Goal: Task Accomplishment & Management: Use online tool/utility

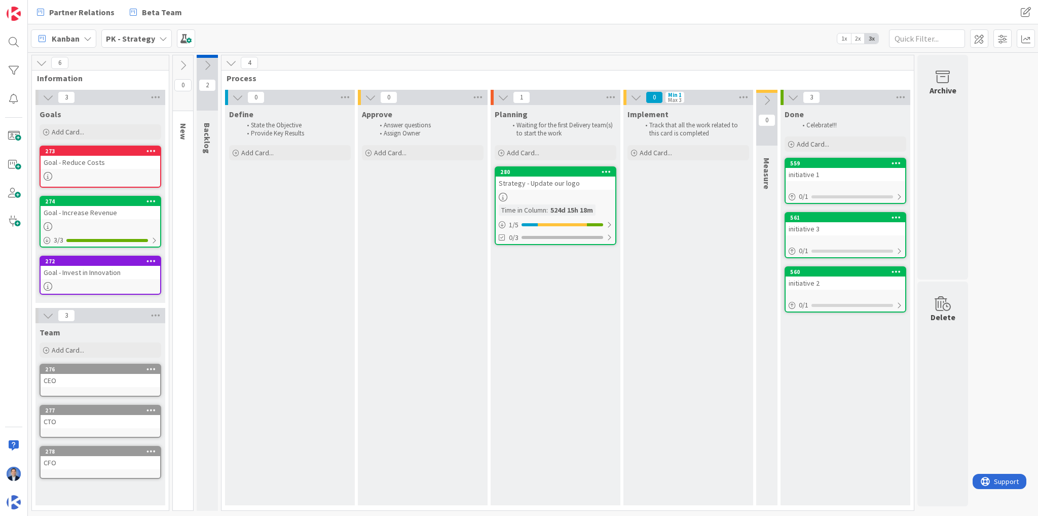
click at [331, 240] on div "Define State the Objective Provide Key Results Add Card..." at bounding box center [290, 305] width 130 height 400
click at [12, 217] on span at bounding box center [14, 221] width 20 height 20
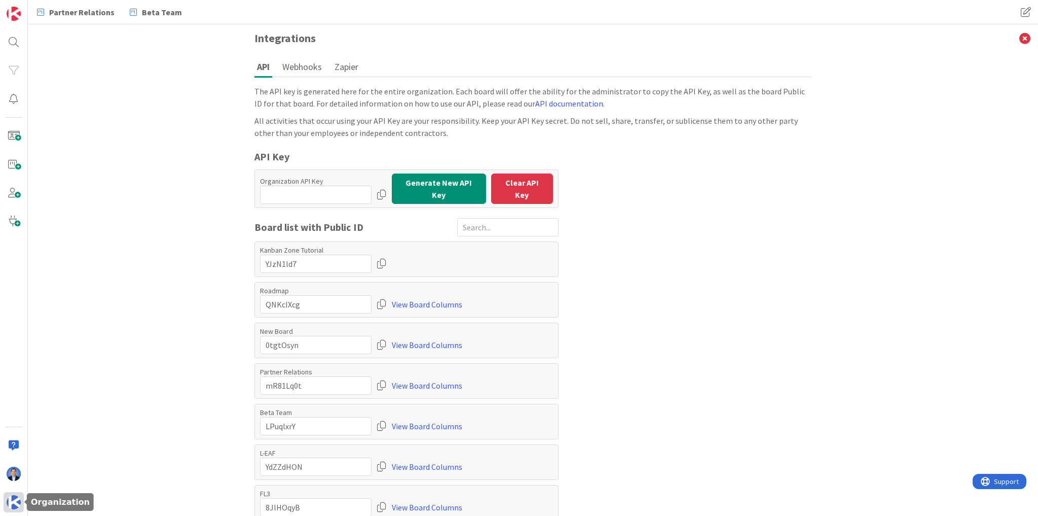
click at [11, 505] on img at bounding box center [14, 502] width 14 height 14
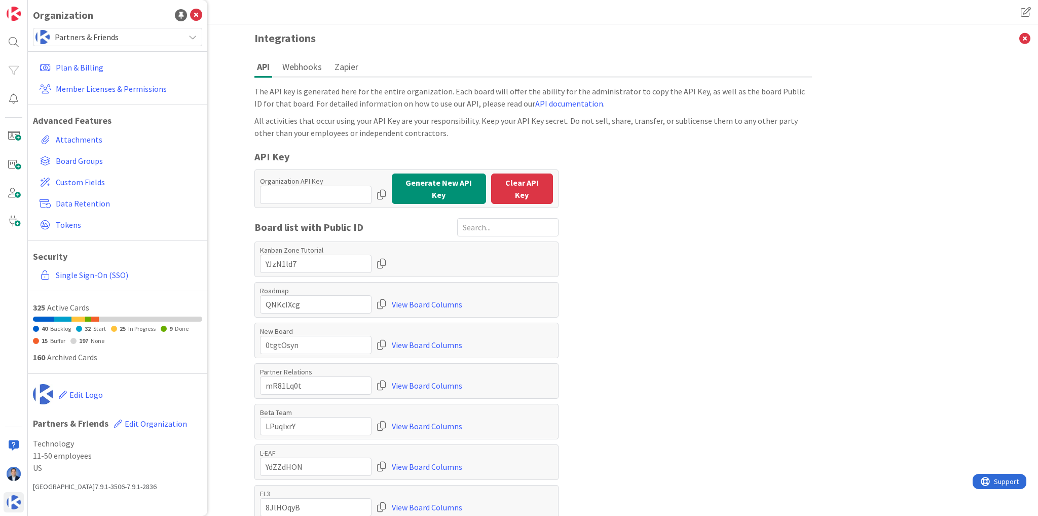
click at [85, 34] on span "Partners & Friends" at bounding box center [117, 37] width 125 height 14
click at [97, 42] on span "Partners & Friends" at bounding box center [117, 37] width 125 height 14
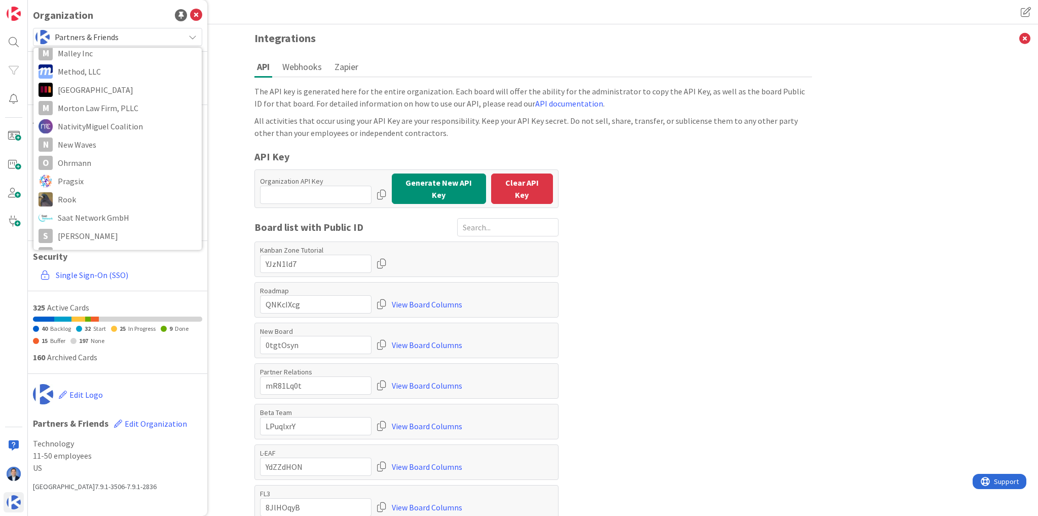
scroll to position [973, 0]
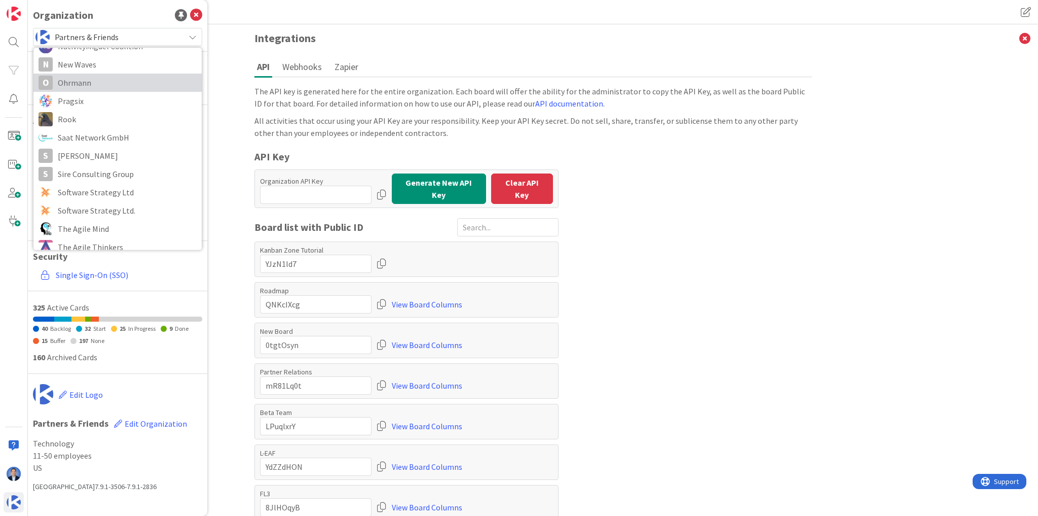
click at [107, 81] on span "Ohrmann" at bounding box center [127, 82] width 139 height 15
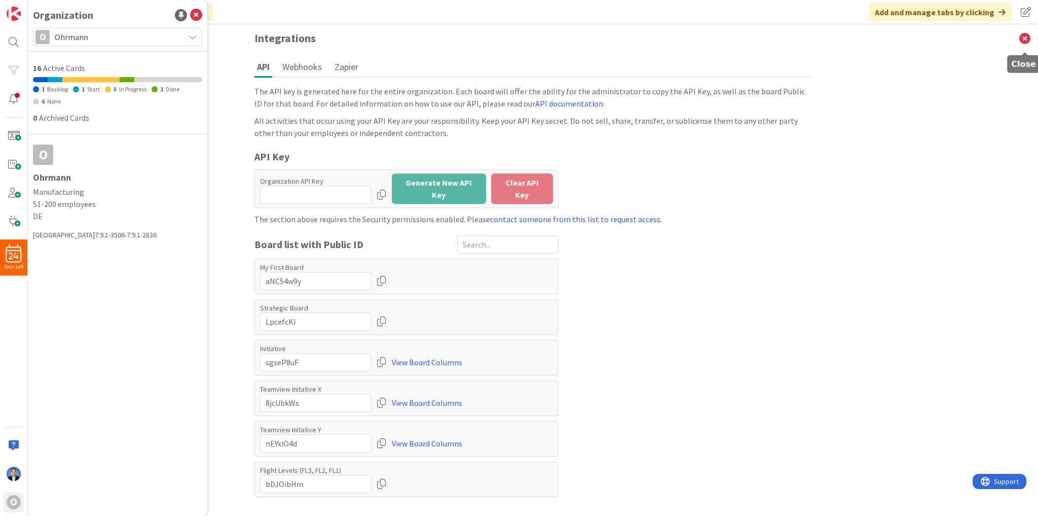
click at [1030, 43] on icon at bounding box center [1025, 38] width 26 height 28
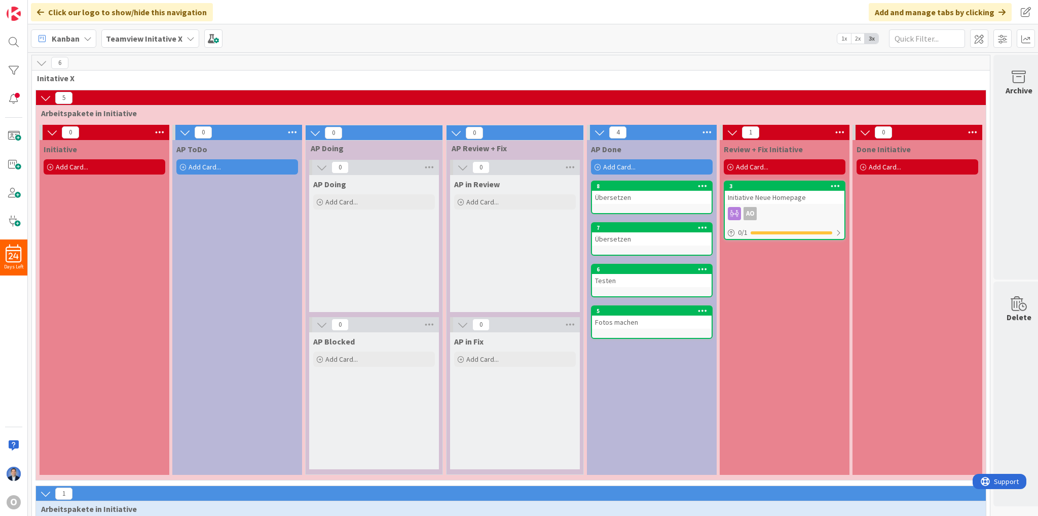
click at [171, 38] on b "Teamview Initative X" at bounding box center [144, 38] width 77 height 10
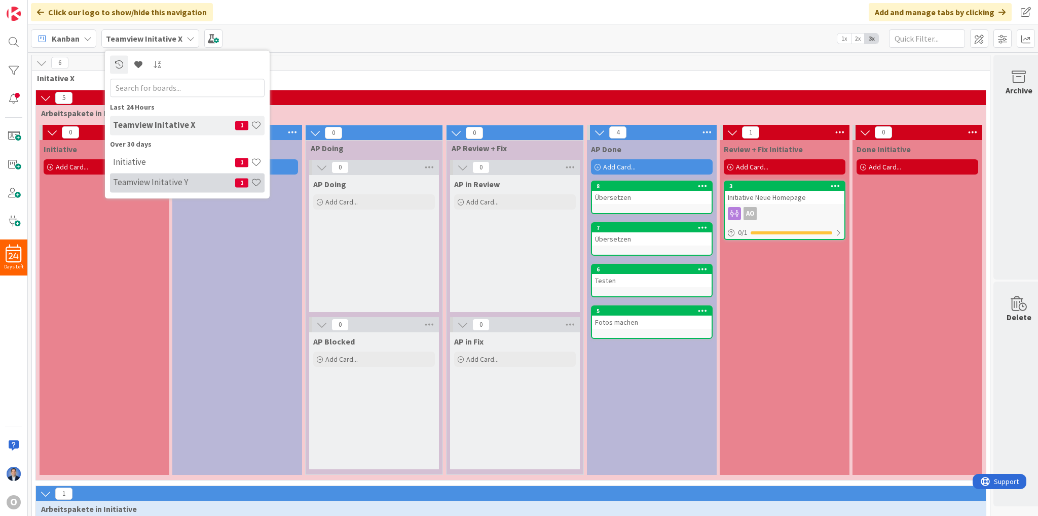
click at [157, 175] on div "Teamview Initative Y 1" at bounding box center [187, 182] width 155 height 19
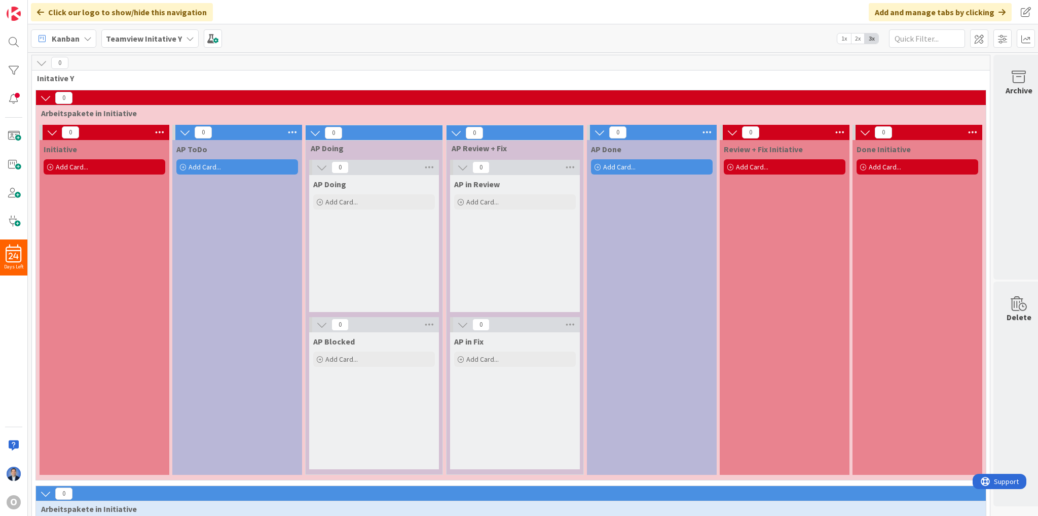
click at [160, 35] on b "Teamview Initative Y" at bounding box center [144, 38] width 76 height 10
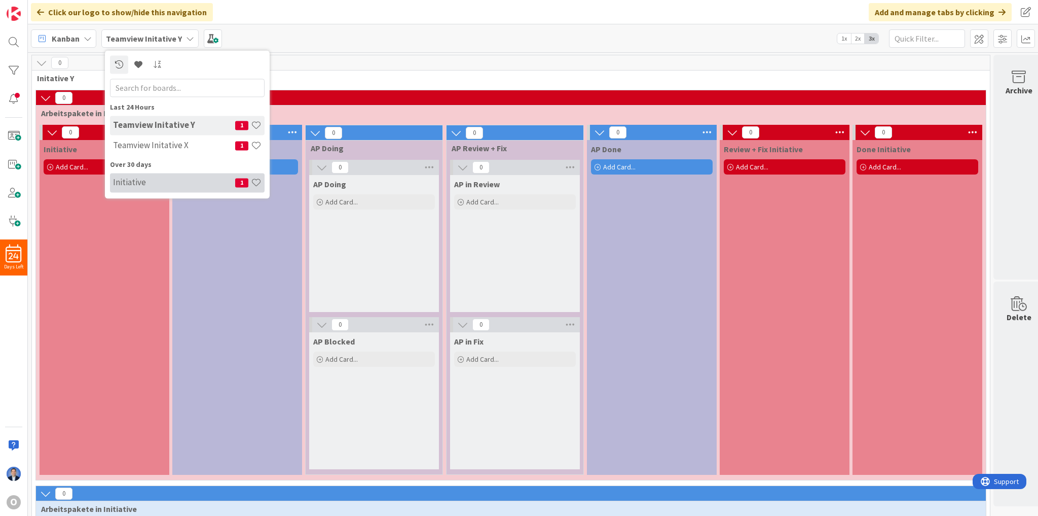
click at [149, 176] on div "Initiative 1" at bounding box center [187, 182] width 155 height 19
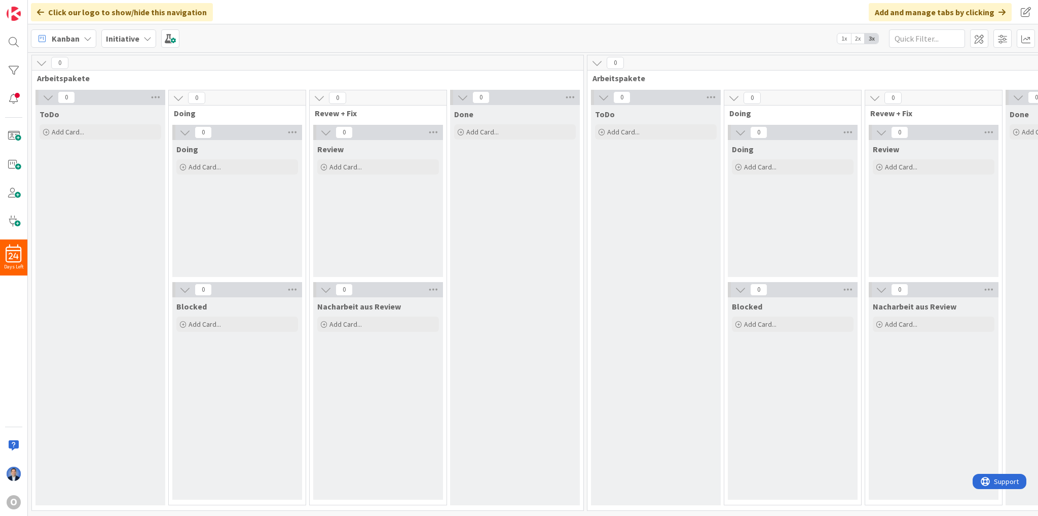
click at [615, 77] on span "Arbeitspakete" at bounding box center [860, 78] width 534 height 10
copy span "Arbeitspakete"
click at [123, 31] on div "Initiative" at bounding box center [128, 38] width 55 height 18
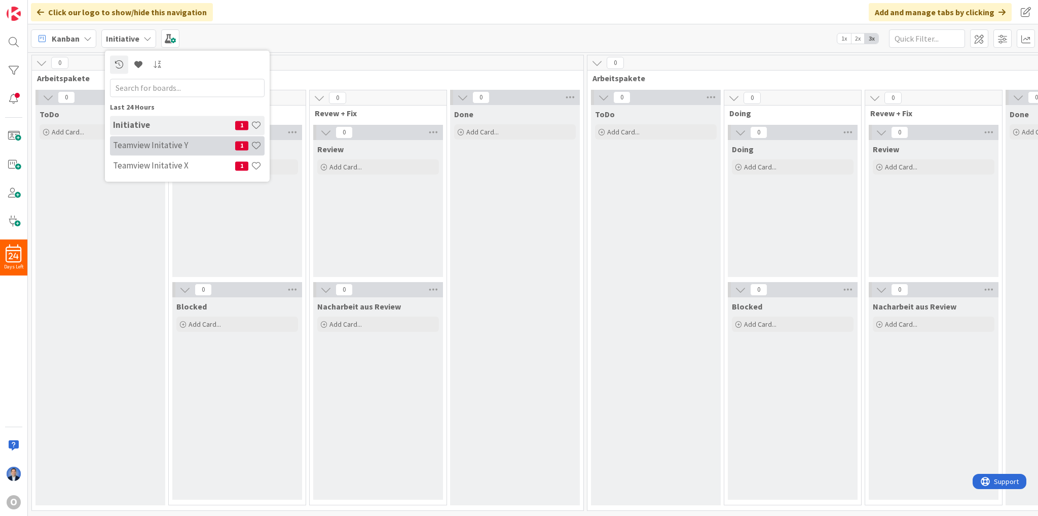
click at [125, 137] on div "Teamview Initative Y 1" at bounding box center [187, 145] width 155 height 19
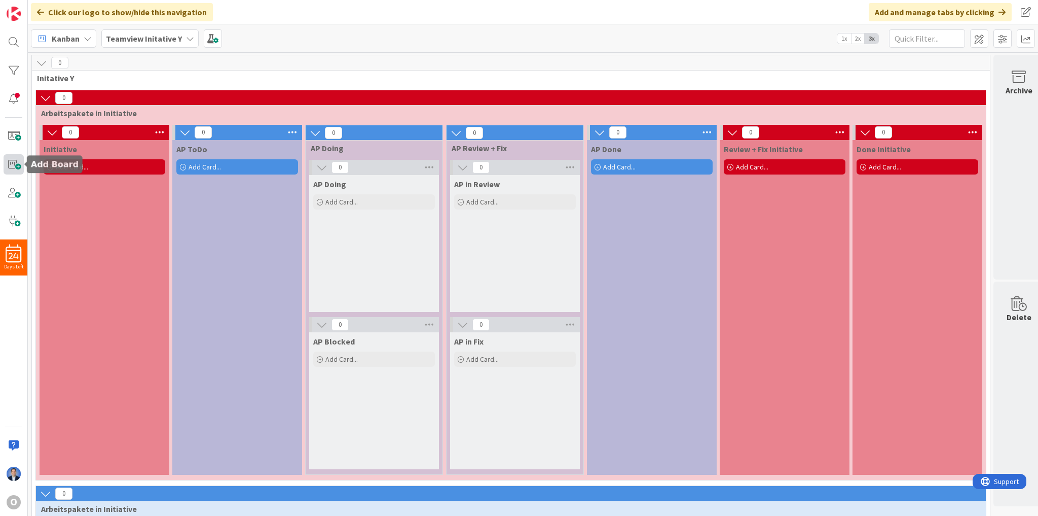
click at [16, 162] on span at bounding box center [14, 164] width 20 height 20
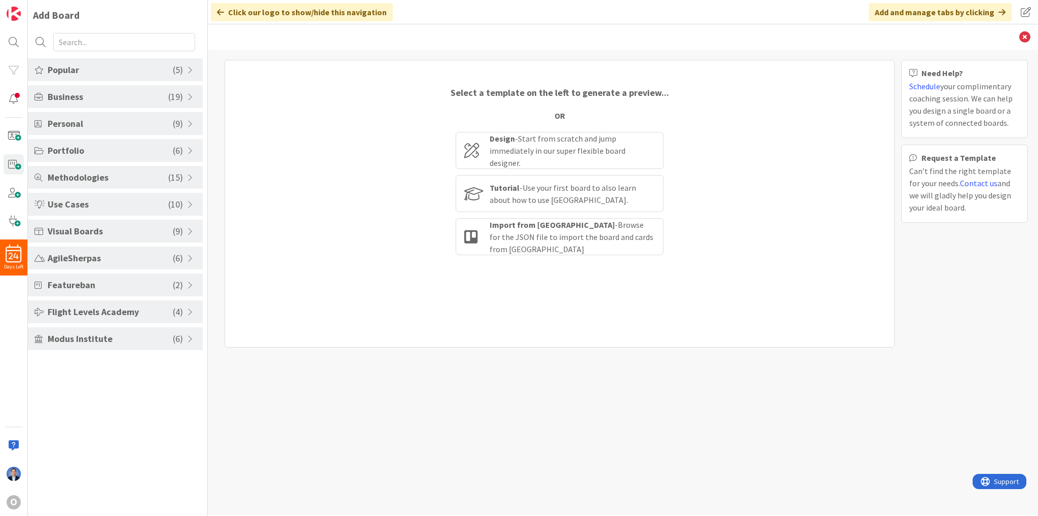
click at [108, 316] on span "Flight Levels Academy" at bounding box center [110, 312] width 125 height 14
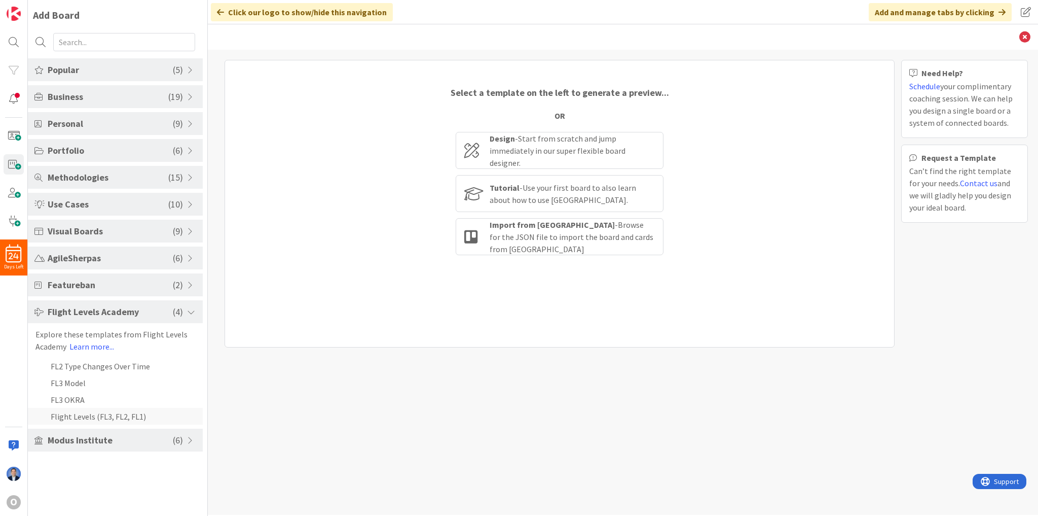
click at [105, 415] on li "Flight Levels (FL3, FL2, FL1)" at bounding box center [115, 416] width 175 height 17
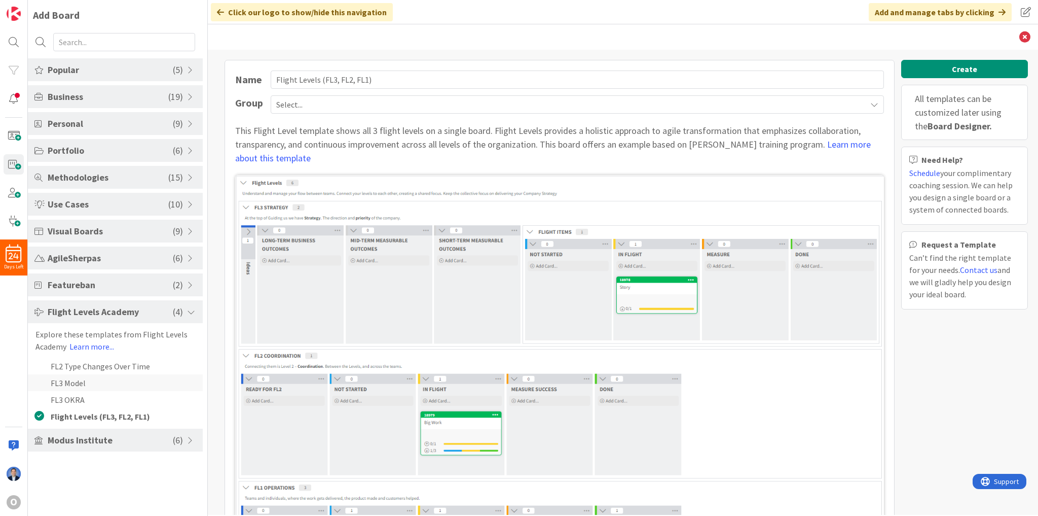
click at [75, 383] on li "FL3 Model" at bounding box center [115, 382] width 175 height 17
type input "FL3 Model"
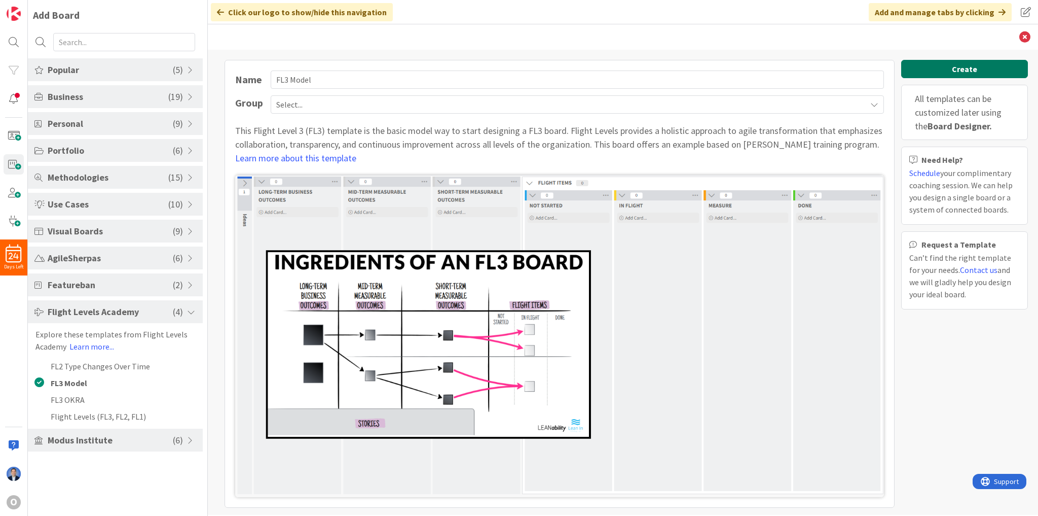
click at [975, 68] on button "Create" at bounding box center [964, 69] width 127 height 18
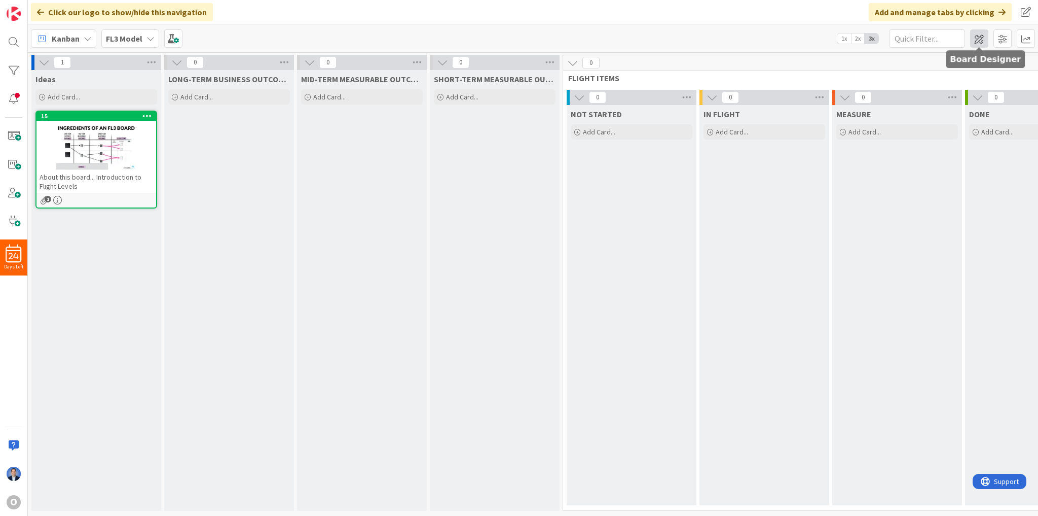
click at [985, 37] on span at bounding box center [979, 38] width 18 height 18
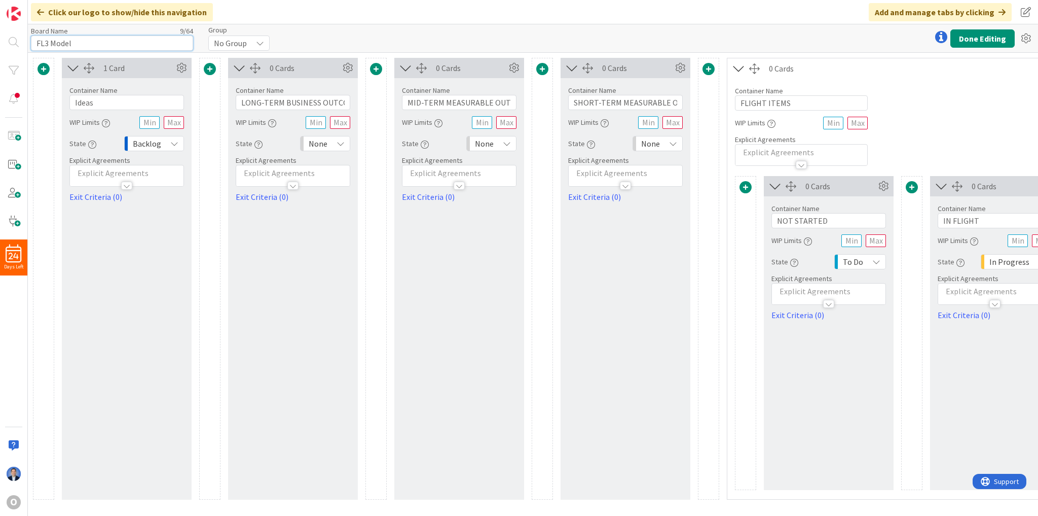
click at [118, 43] on input "FL3 Model" at bounding box center [112, 42] width 162 height 15
type input "D: Strategy"
click at [98, 101] on input "Ideas" at bounding box center [126, 102] width 115 height 15
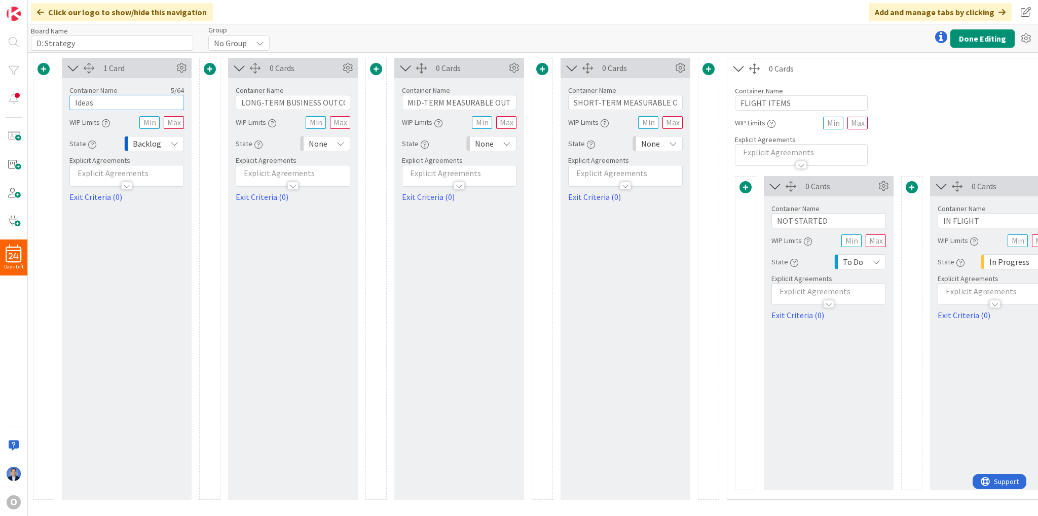
click at [98, 101] on input "Ideas" at bounding box center [126, 102] width 115 height 15
paste input "Stoßrichtung"
type input "Stoßrichtung"
click at [172, 142] on icon at bounding box center [174, 143] width 8 height 8
click at [185, 188] on span "None" at bounding box center [193, 183] width 84 height 15
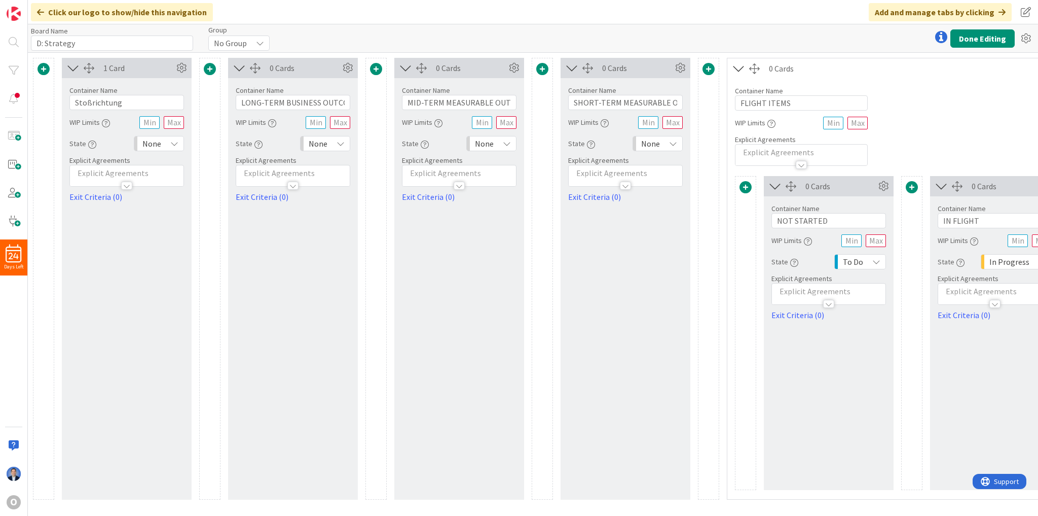
click at [207, 71] on span at bounding box center [210, 69] width 12 height 12
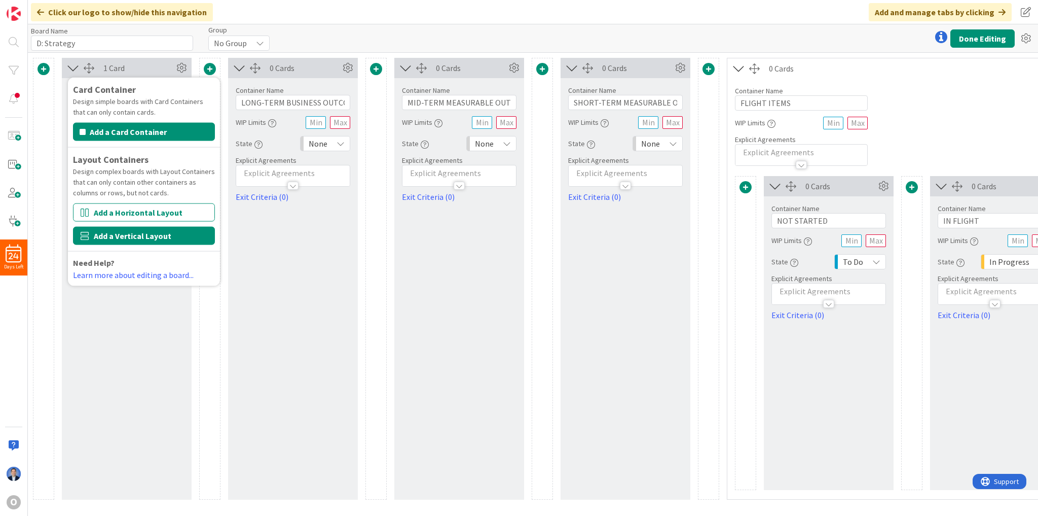
click at [135, 235] on button "Add a Vertical Layout" at bounding box center [144, 236] width 142 height 18
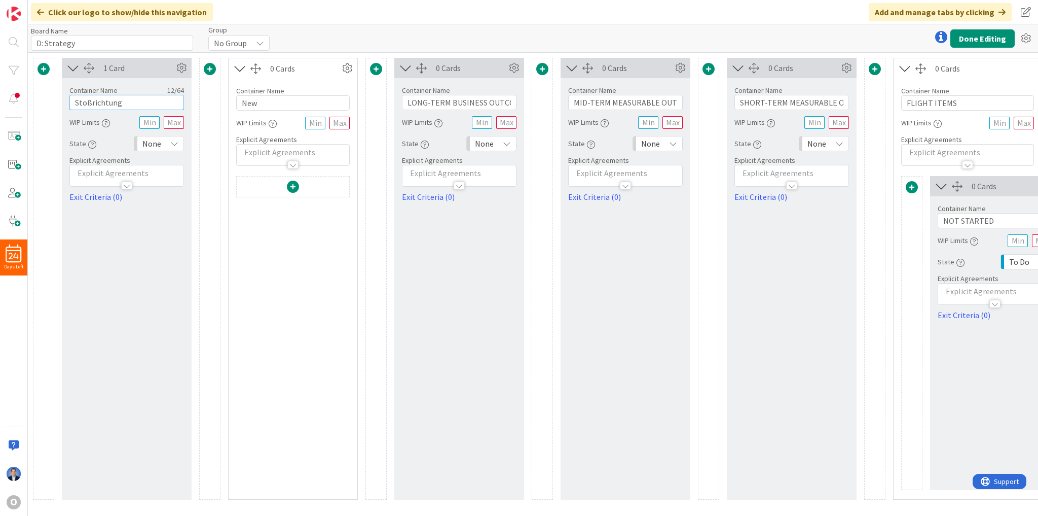
click at [95, 99] on input "Stoßrichtung" at bounding box center [126, 102] width 115 height 15
click at [268, 103] on input "New" at bounding box center [293, 102] width 114 height 15
paste input "Stoßrichtung"
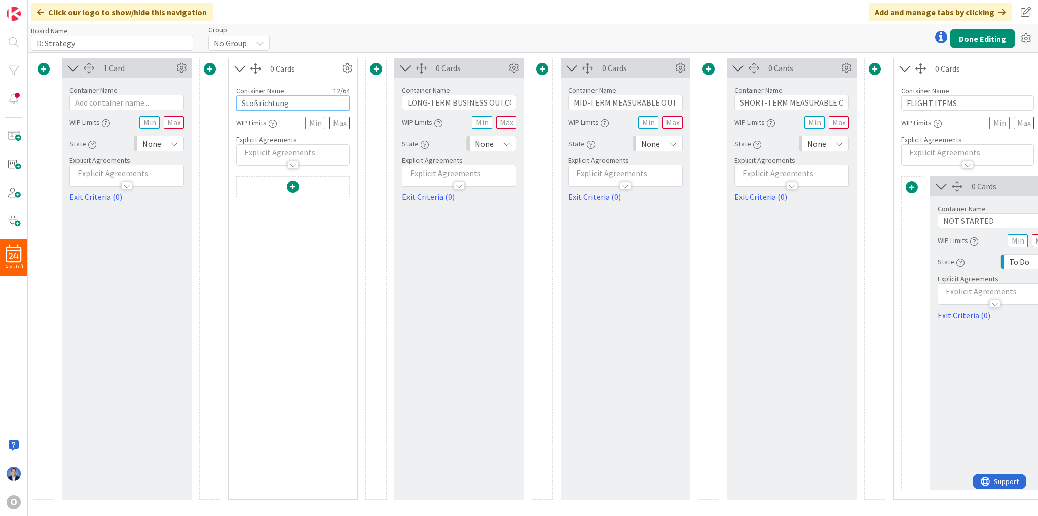
type input "Stoßrichtung"
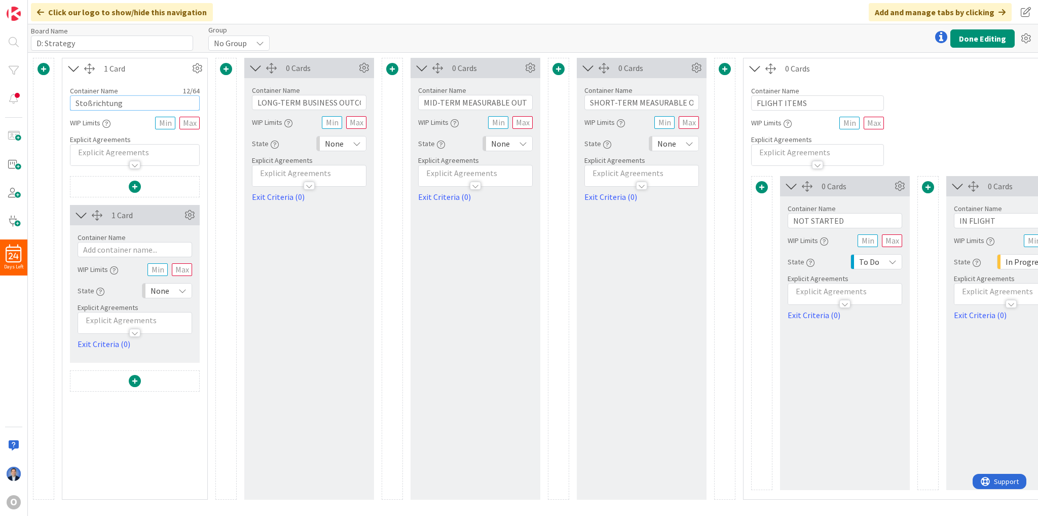
click at [117, 104] on input "Stoßrichtung" at bounding box center [135, 102] width 130 height 15
click at [105, 250] on input "text" at bounding box center [135, 249] width 115 height 15
paste input "Stoßrichtung"
type input "Stoßrichtung"
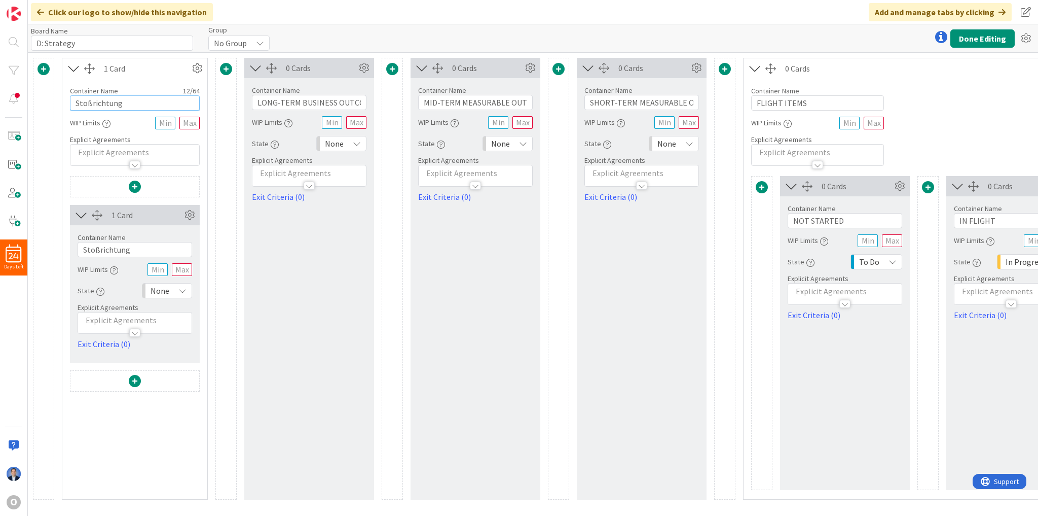
click at [104, 105] on input "Stoßrichtung" at bounding box center [135, 102] width 130 height 15
type input "I"
type input "Information"
click at [673, 141] on span "None" at bounding box center [667, 143] width 19 height 14
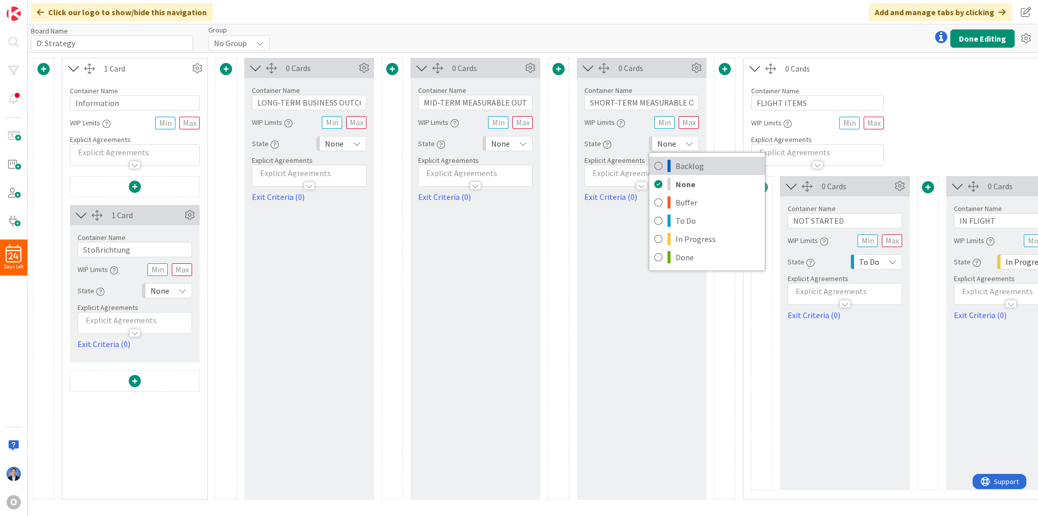
click at [676, 164] on link "Backlog" at bounding box center [707, 166] width 116 height 18
click at [618, 102] on input "SHORT-TERM MEASURABLE OUTCOMES" at bounding box center [642, 102] width 115 height 15
type input "Backlog"
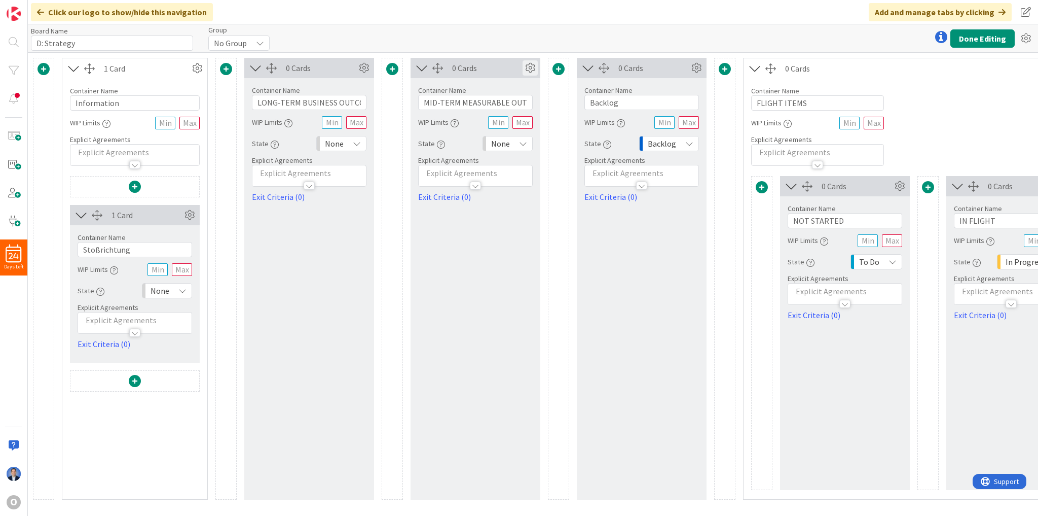
click at [532, 70] on icon at bounding box center [530, 67] width 15 height 15
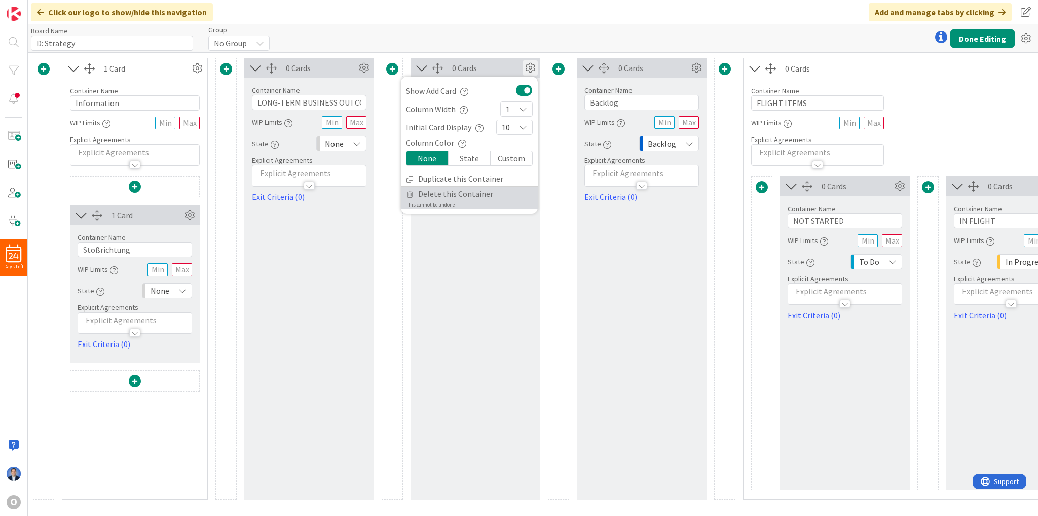
click at [466, 198] on span "Delete this Container" at bounding box center [455, 194] width 75 height 15
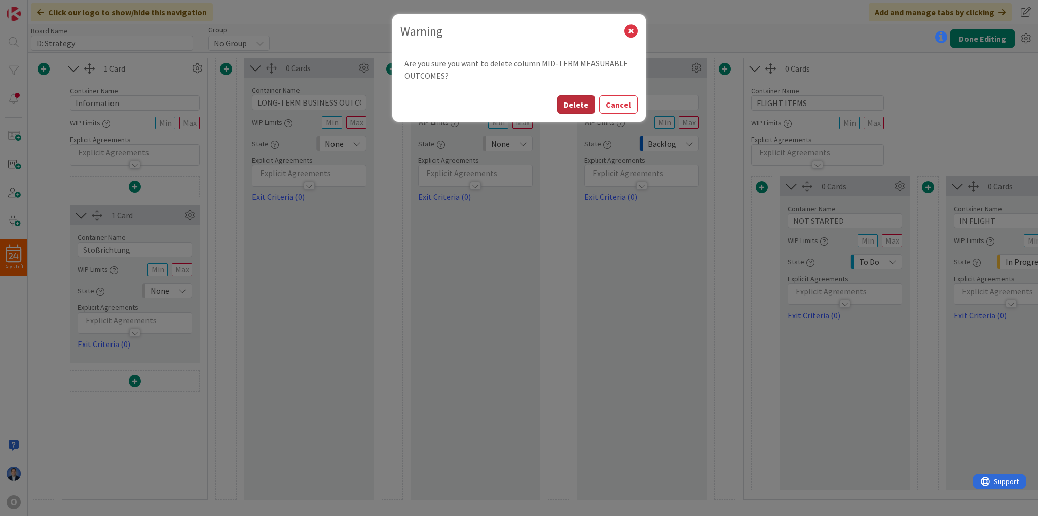
click at [574, 105] on button "Delete" at bounding box center [576, 104] width 38 height 18
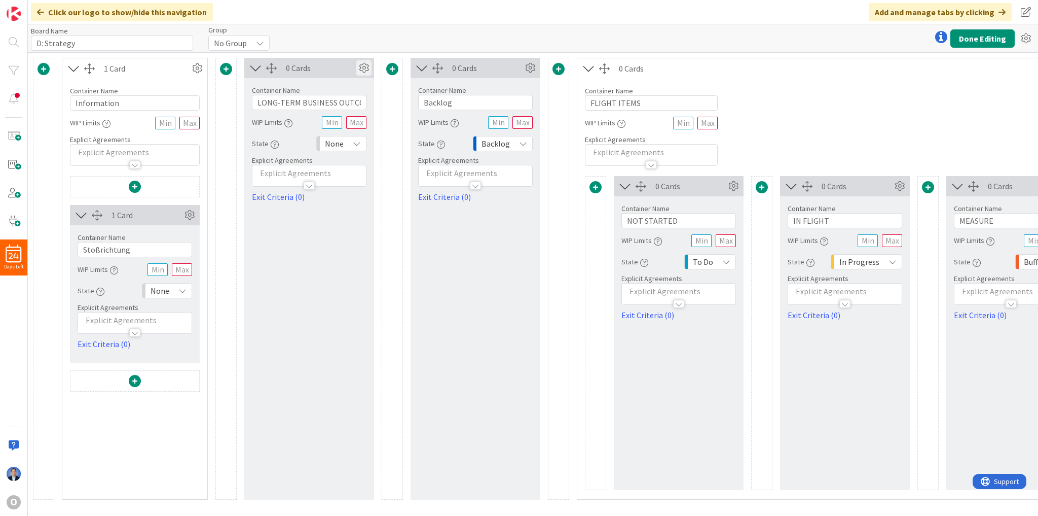
click at [366, 70] on icon at bounding box center [363, 67] width 15 height 15
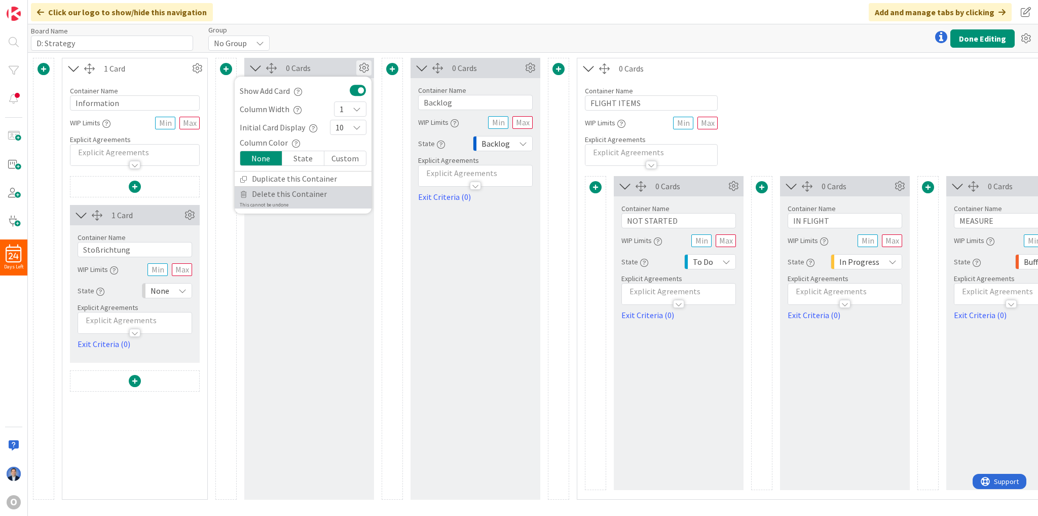
click at [293, 200] on span "Delete this Container" at bounding box center [289, 194] width 75 height 15
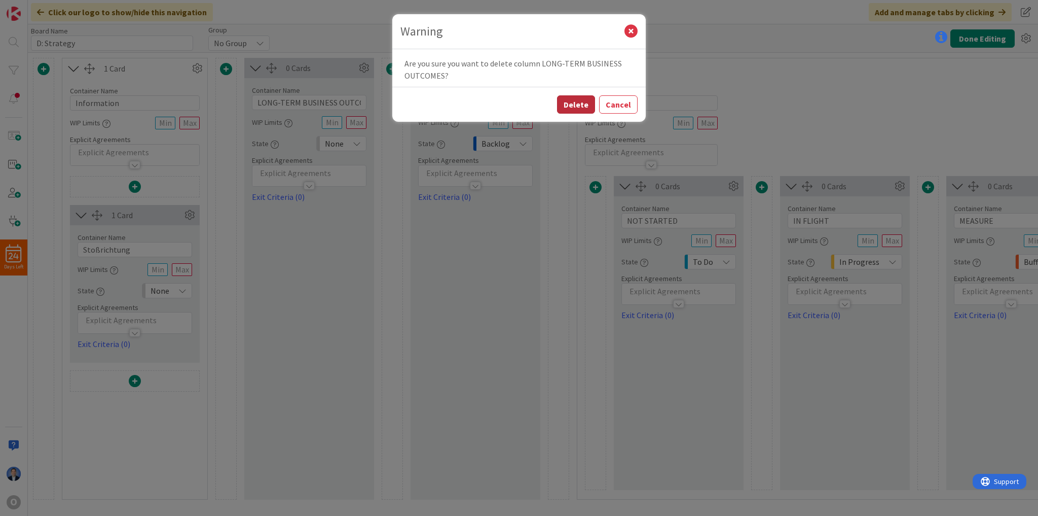
click at [582, 104] on button "Delete" at bounding box center [576, 104] width 38 height 18
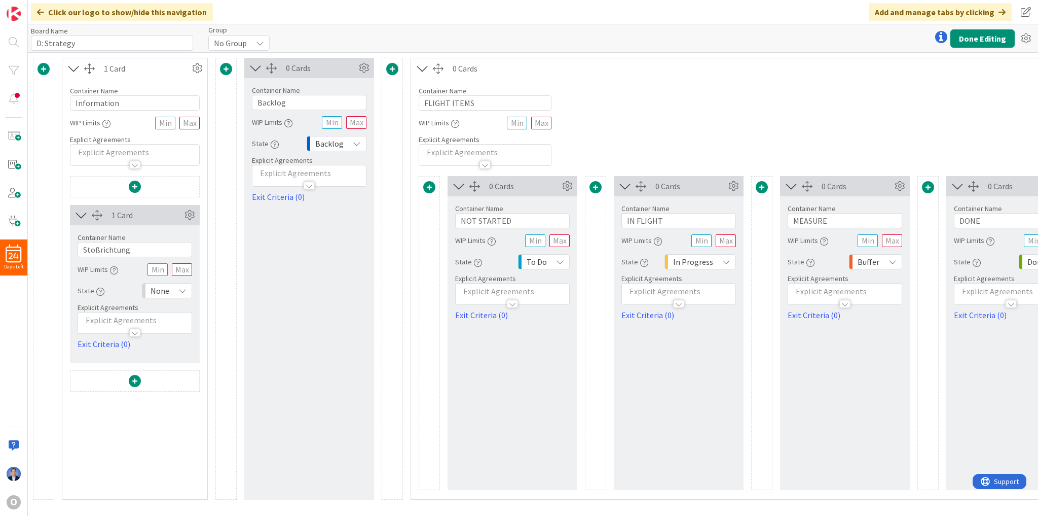
click at [390, 70] on span at bounding box center [392, 69] width 12 height 12
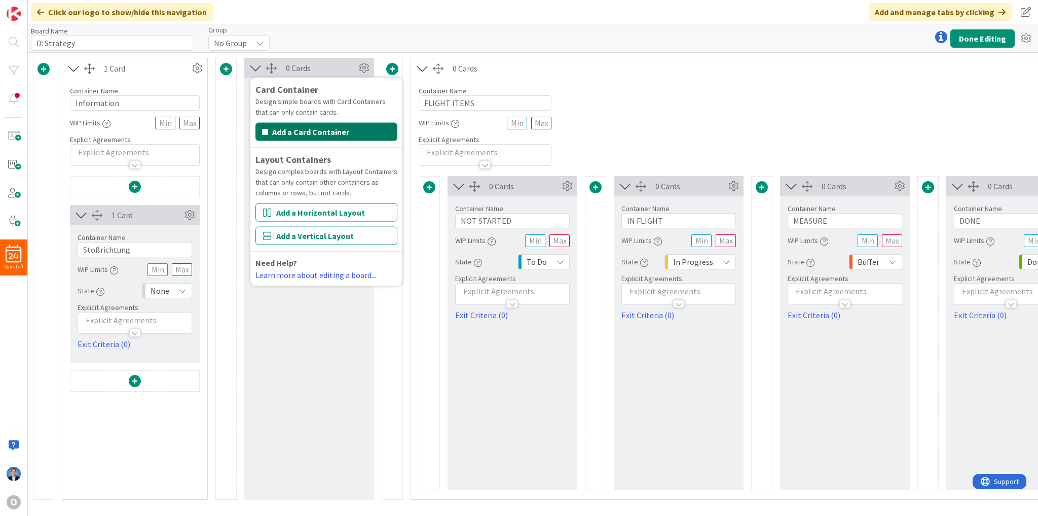
click at [343, 134] on button "Add a Card Container" at bounding box center [327, 132] width 142 height 18
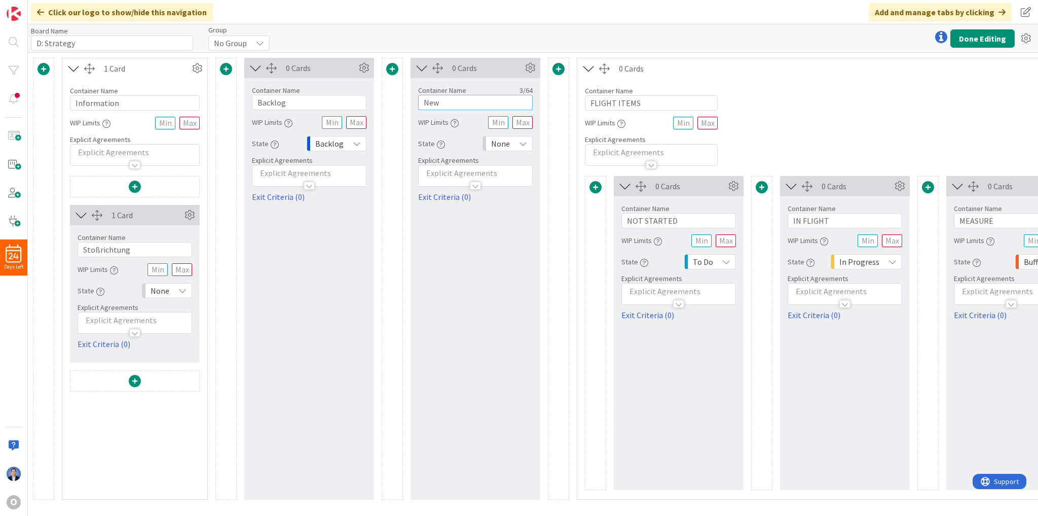
click at [443, 104] on input "New" at bounding box center [475, 102] width 115 height 15
paste input "In Steckbrieferstellung"
type input "In Steckbrieferstellung"
click at [296, 101] on input "Backlog" at bounding box center [309, 102] width 115 height 15
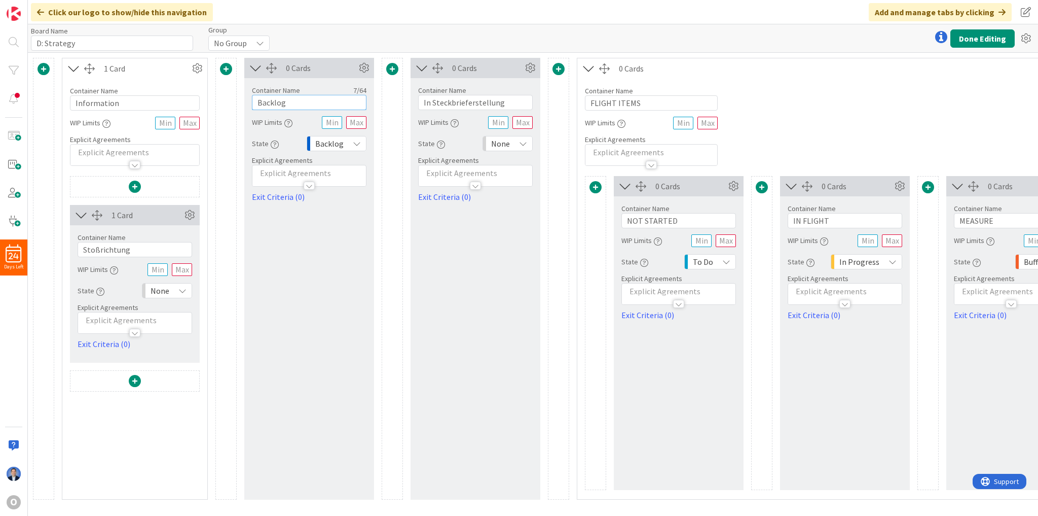
click at [296, 101] on input "Backlog" at bounding box center [309, 102] width 115 height 15
click at [623, 105] on input "FLIGHT ITEMS" at bounding box center [651, 102] width 133 height 15
type input "Doing"
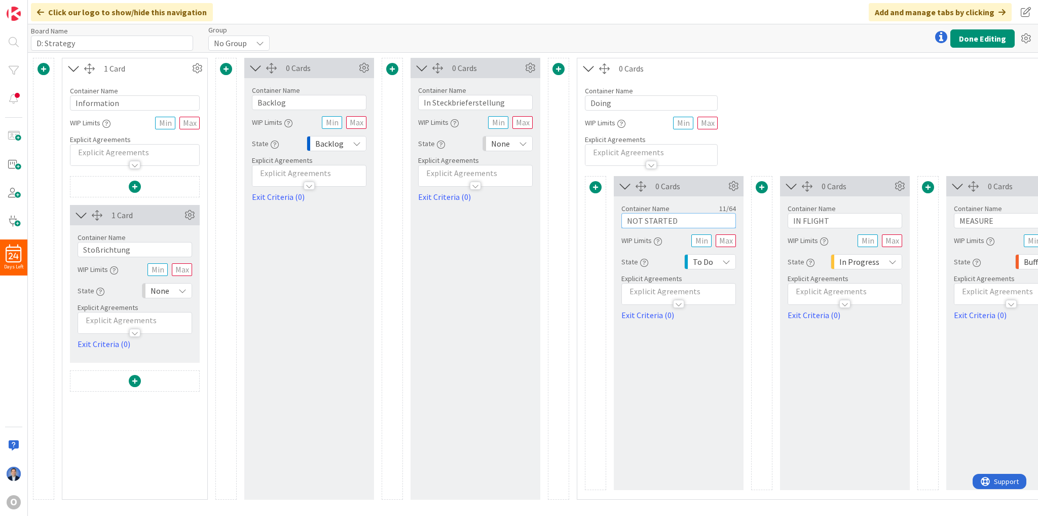
click at [676, 214] on input "NOT STARTED" at bounding box center [679, 220] width 115 height 15
click at [675, 214] on input "NOT STARTED" at bounding box center [679, 220] width 115 height 15
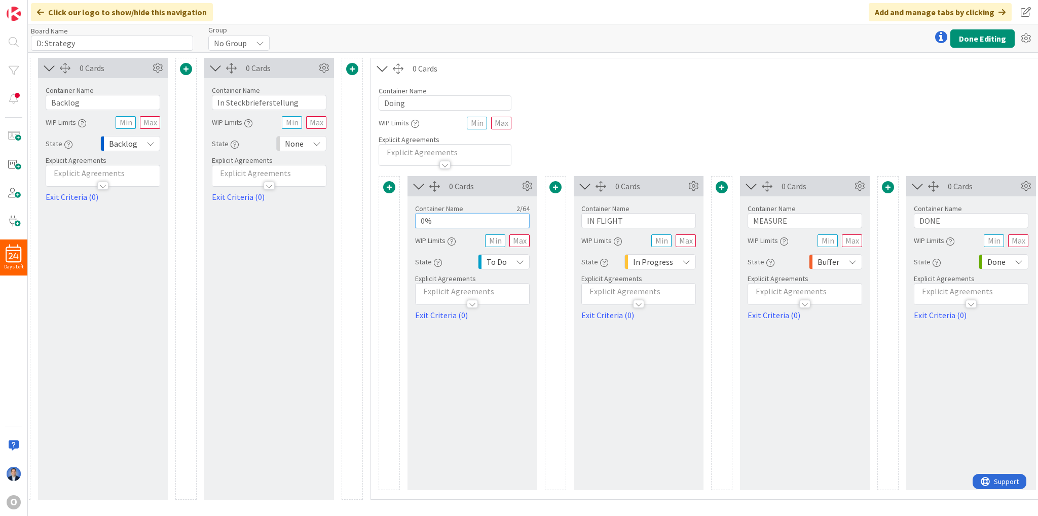
type input "0%"
click at [605, 225] on input "IN FLIGHT" at bounding box center [638, 220] width 115 height 15
type input "25%"
click at [782, 222] on input "MEASURE" at bounding box center [805, 220] width 115 height 15
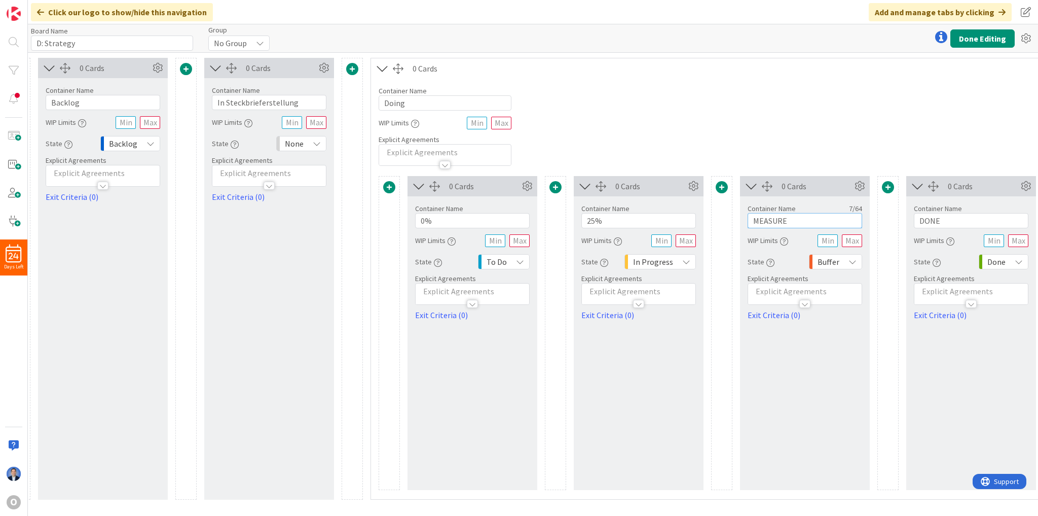
click at [781, 223] on input "MEASURE" at bounding box center [805, 220] width 115 height 15
type input "50%"
click at [929, 217] on input "DONE" at bounding box center [971, 220] width 115 height 15
type input "75%"
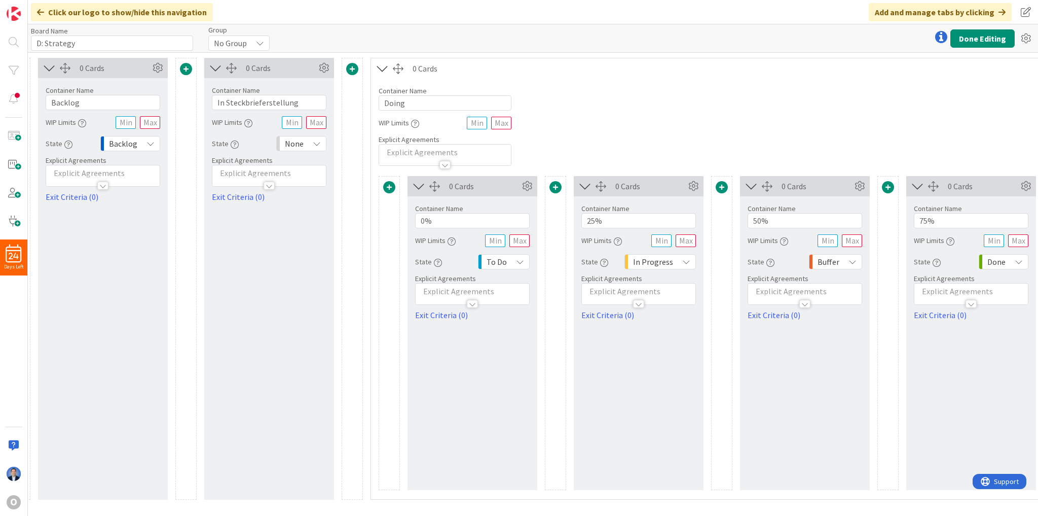
click at [813, 265] on div "Buffer" at bounding box center [835, 261] width 53 height 15
drag, startPoint x: 836, startPoint y: 351, endPoint x: 843, endPoint y: 349, distance: 6.4
click at [836, 351] on span "In Progress" at bounding box center [878, 356] width 84 height 15
click at [1000, 265] on span "Done" at bounding box center [997, 261] width 18 height 14
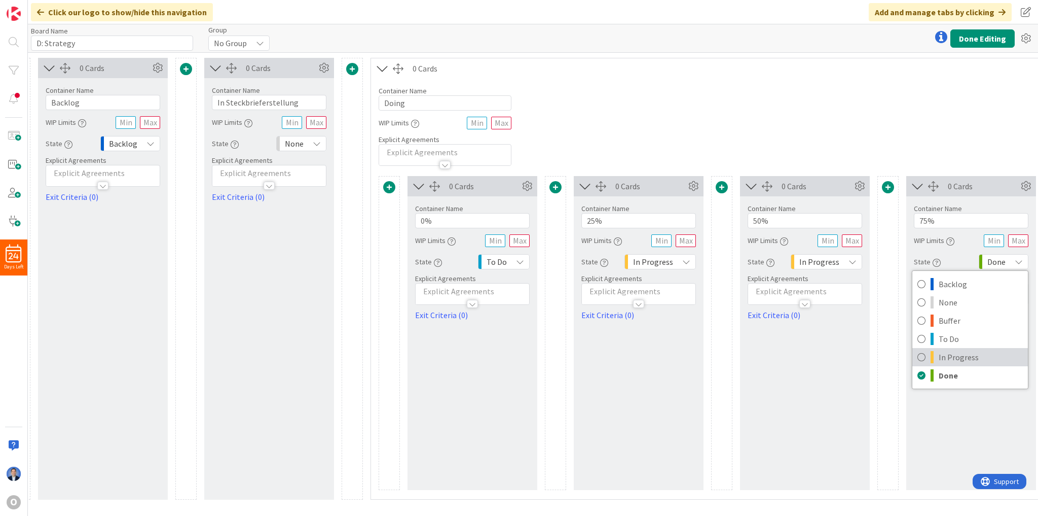
click at [976, 351] on span "In Progress" at bounding box center [981, 356] width 84 height 15
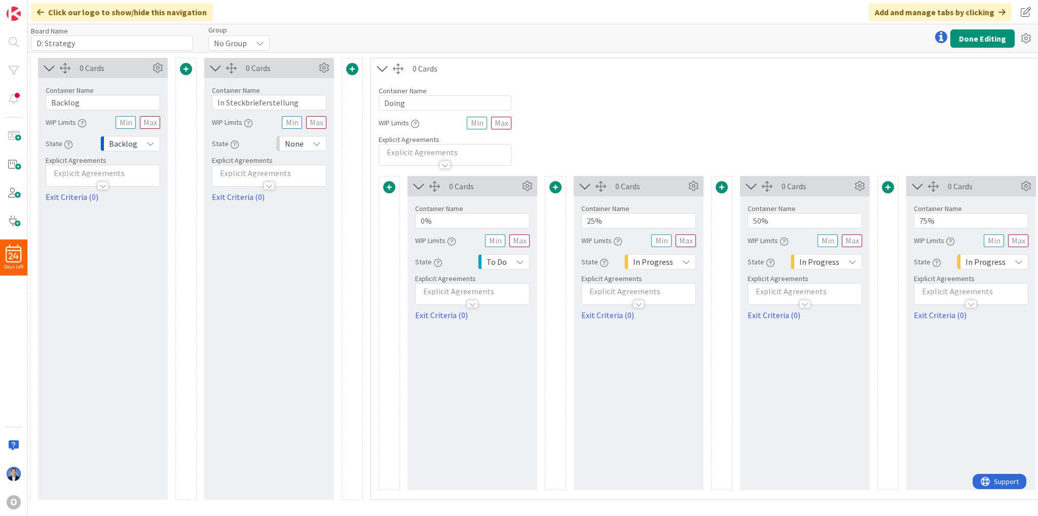
scroll to position [0, 275]
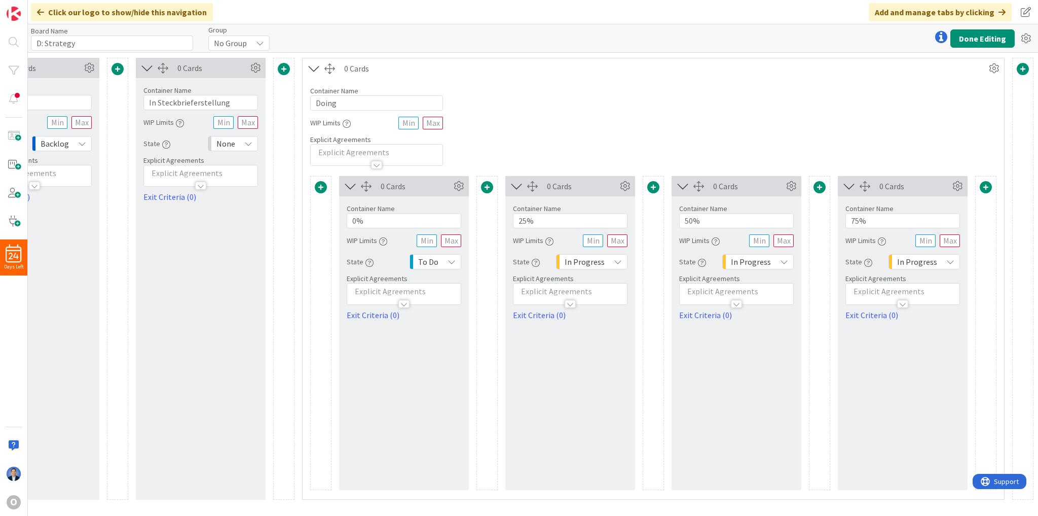
drag, startPoint x: 799, startPoint y: 513, endPoint x: 41, endPoint y: 14, distance: 907.3
click at [984, 189] on span at bounding box center [986, 187] width 12 height 12
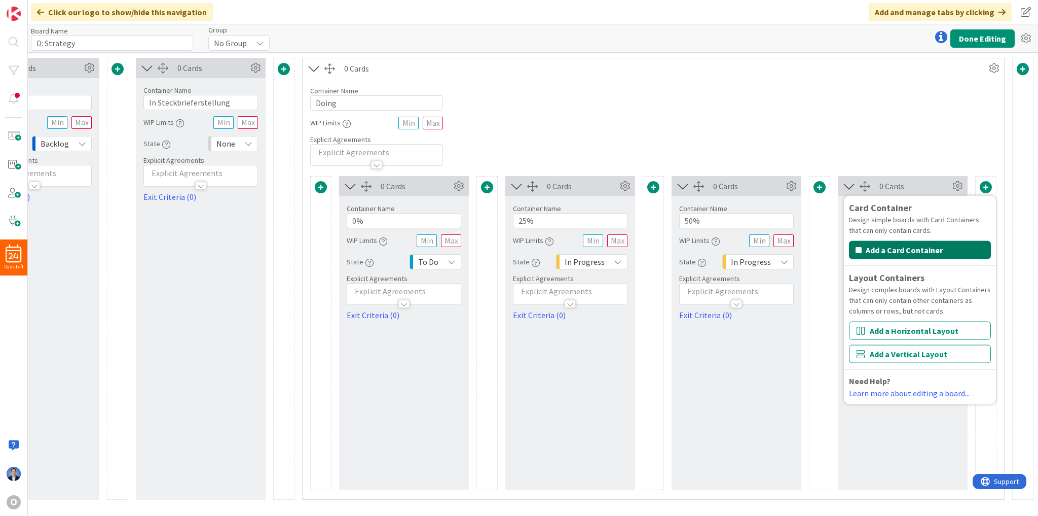
click at [919, 249] on button "Add a Card Container" at bounding box center [920, 250] width 142 height 18
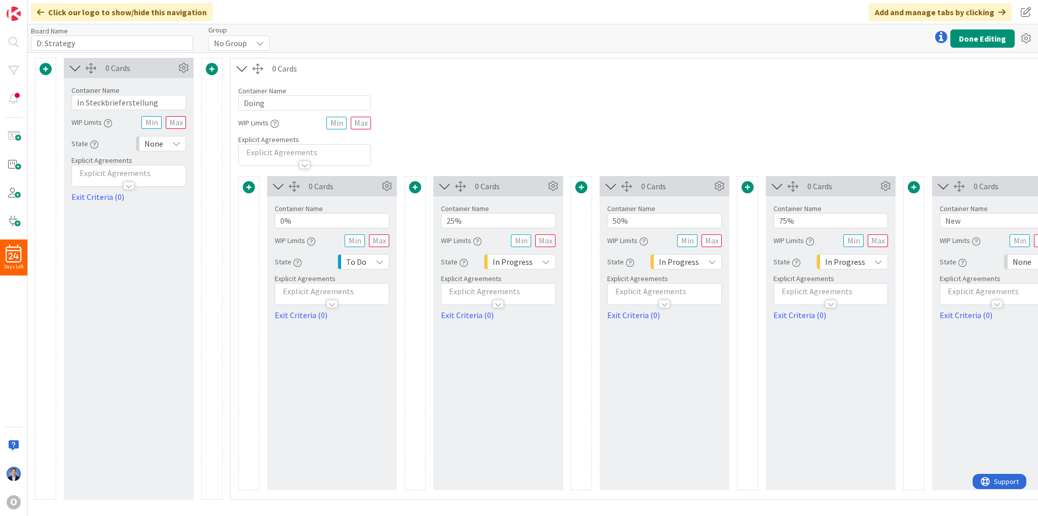
scroll to position [0, 441]
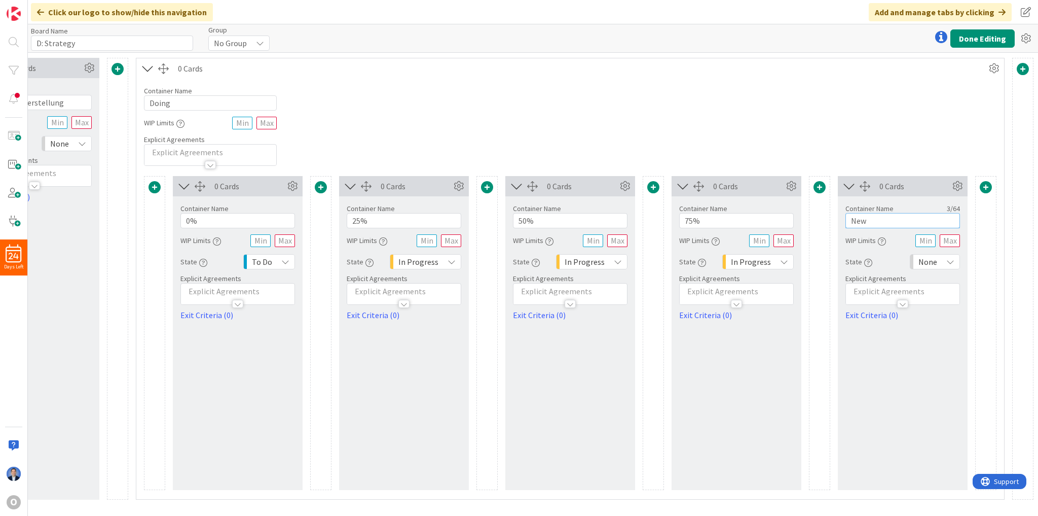
click at [861, 221] on input "New" at bounding box center [903, 220] width 115 height 15
type input "100%"
click at [927, 259] on span "None" at bounding box center [928, 261] width 19 height 14
click at [956, 355] on span "In Progress" at bounding box center [979, 356] width 84 height 15
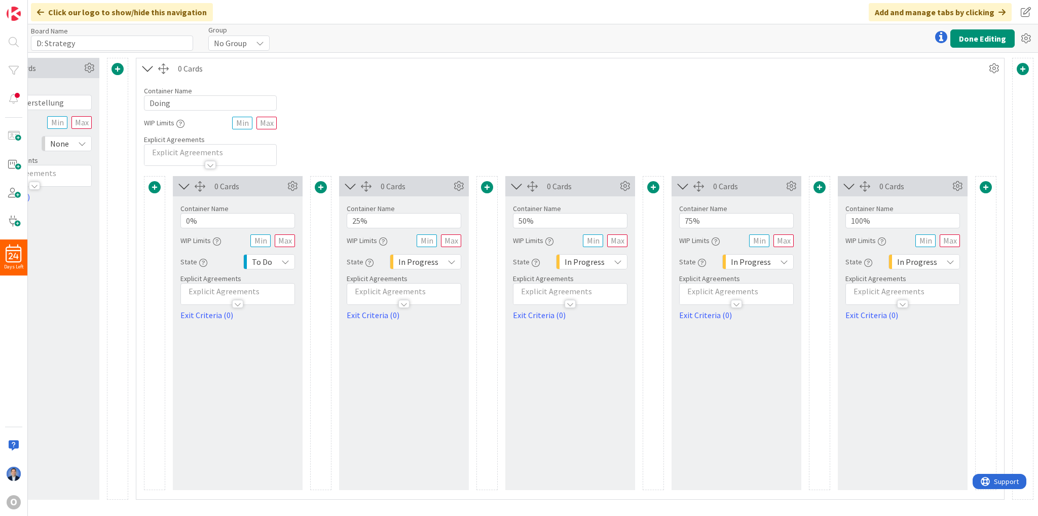
click at [1020, 69] on span at bounding box center [1023, 69] width 12 height 12
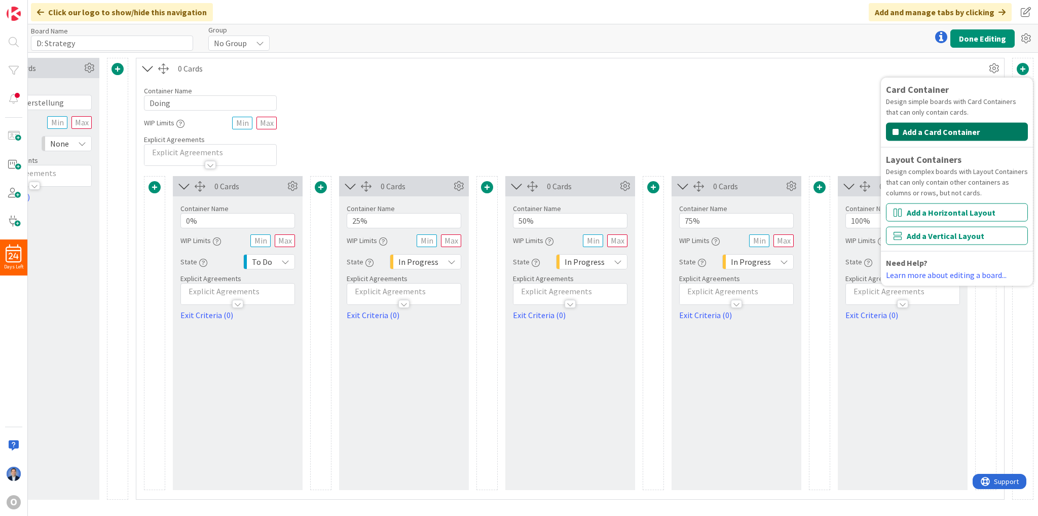
click at [940, 133] on button "Add a Card Container" at bounding box center [957, 132] width 142 height 18
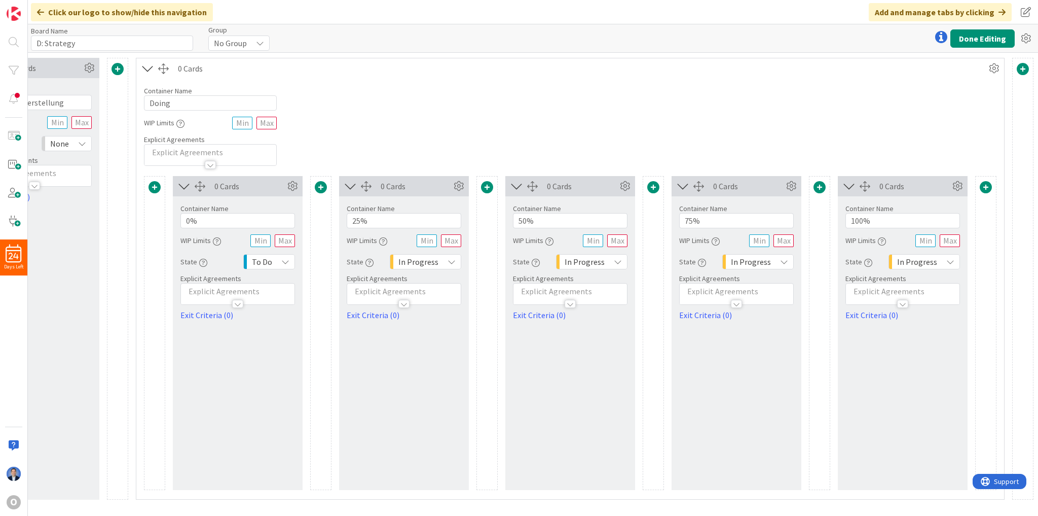
scroll to position [0, 607]
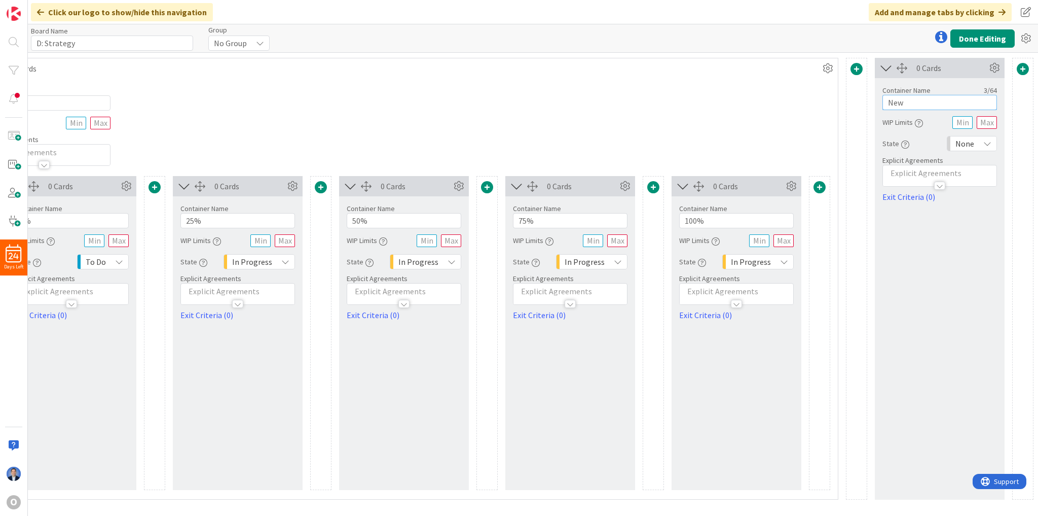
click at [904, 101] on input "New" at bounding box center [940, 102] width 115 height 15
type input "Done"
click at [974, 145] on div "None" at bounding box center [972, 143] width 50 height 15
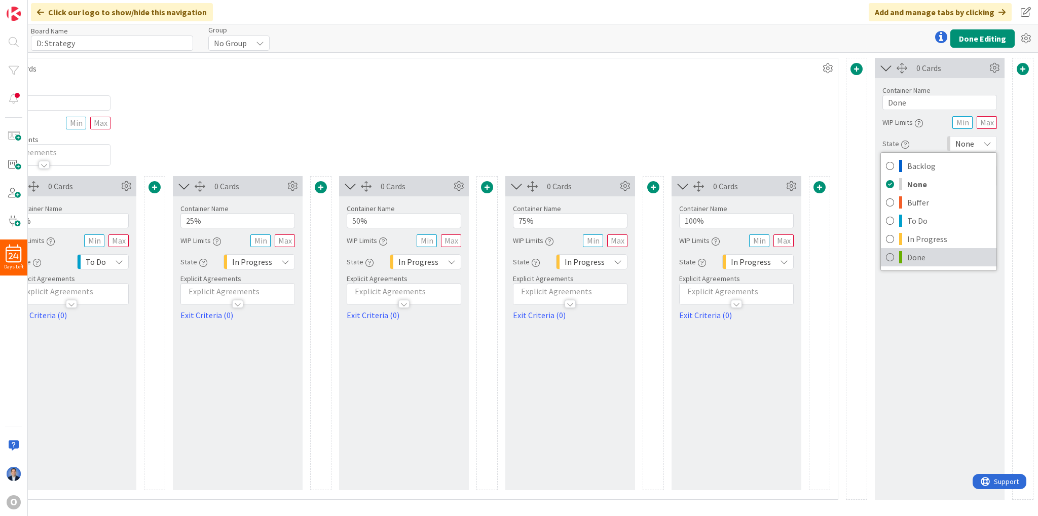
click at [932, 252] on span "Done" at bounding box center [949, 256] width 84 height 15
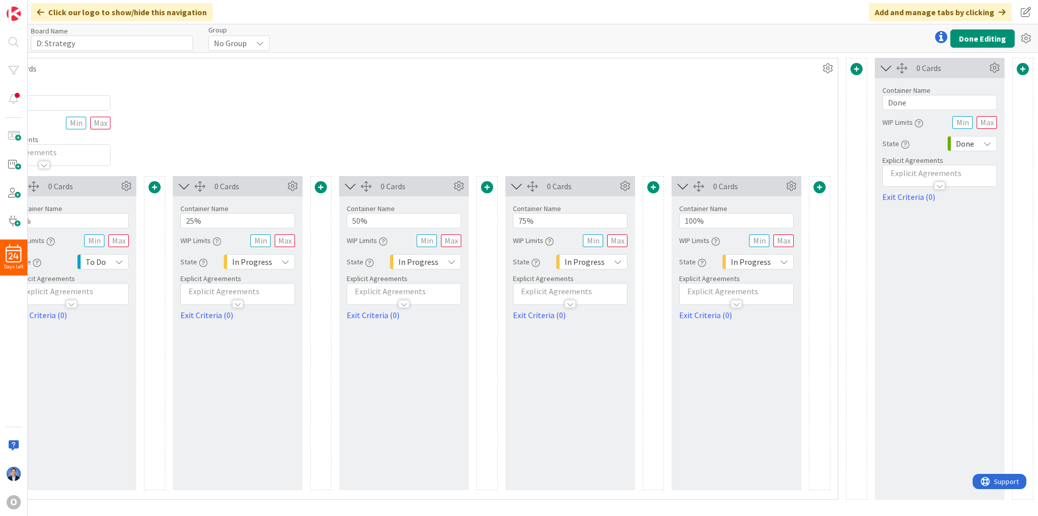
click at [854, 65] on span at bounding box center [857, 69] width 12 height 12
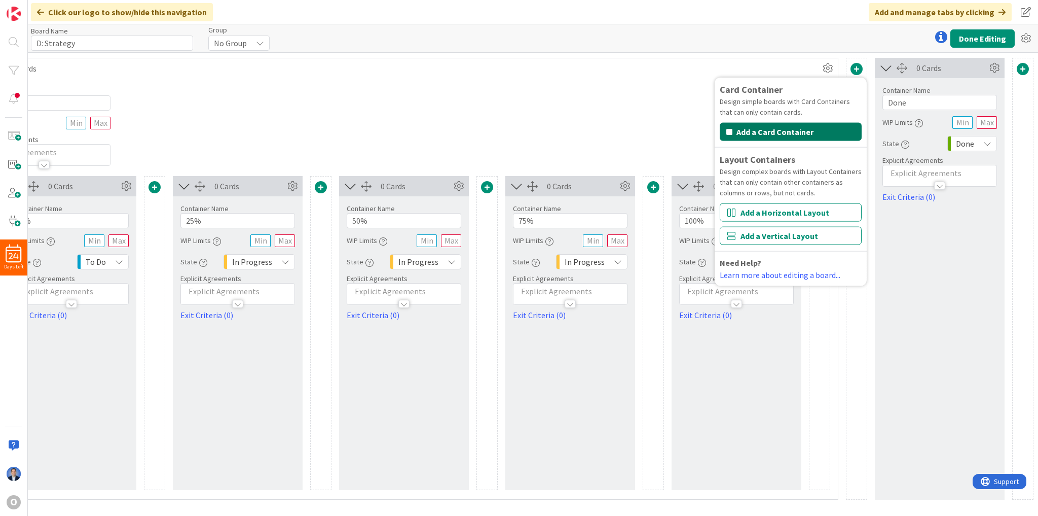
click at [790, 135] on button "Add a Card Container" at bounding box center [791, 132] width 142 height 18
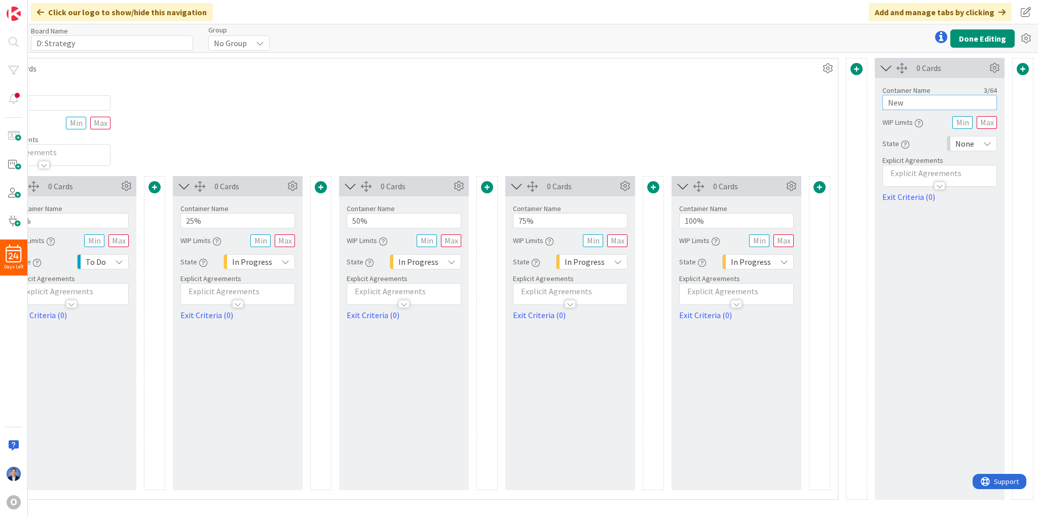
click at [917, 101] on input "New" at bounding box center [940, 102] width 115 height 15
click at [906, 103] on input "Measure" at bounding box center [940, 102] width 115 height 15
click at [898, 103] on input "Measure" at bounding box center [940, 102] width 115 height 15
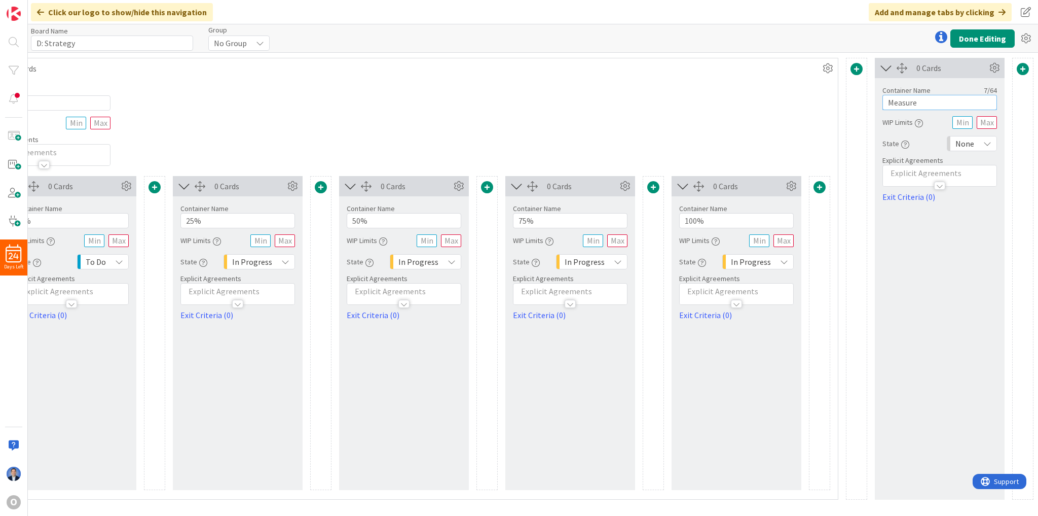
click at [898, 103] on input "Measure" at bounding box center [940, 102] width 115 height 15
paste input "ssen"
type input "Messen"
click at [968, 142] on span "None" at bounding box center [965, 143] width 19 height 14
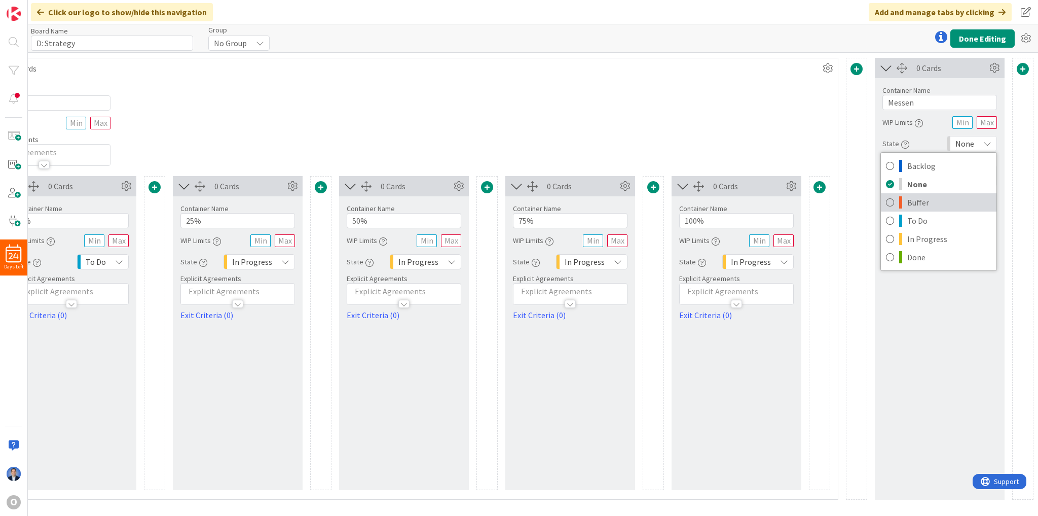
click at [939, 204] on span "Buffer" at bounding box center [949, 202] width 84 height 15
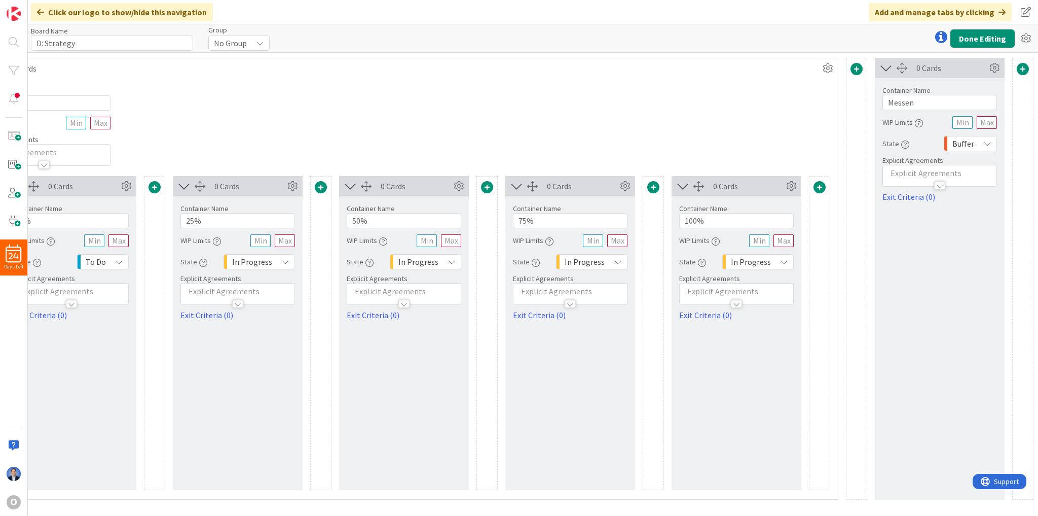
click at [802, 101] on div "Container Name 5 / 64 Doing WIP Limits Explicit Agreements" at bounding box center [404, 122] width 868 height 87
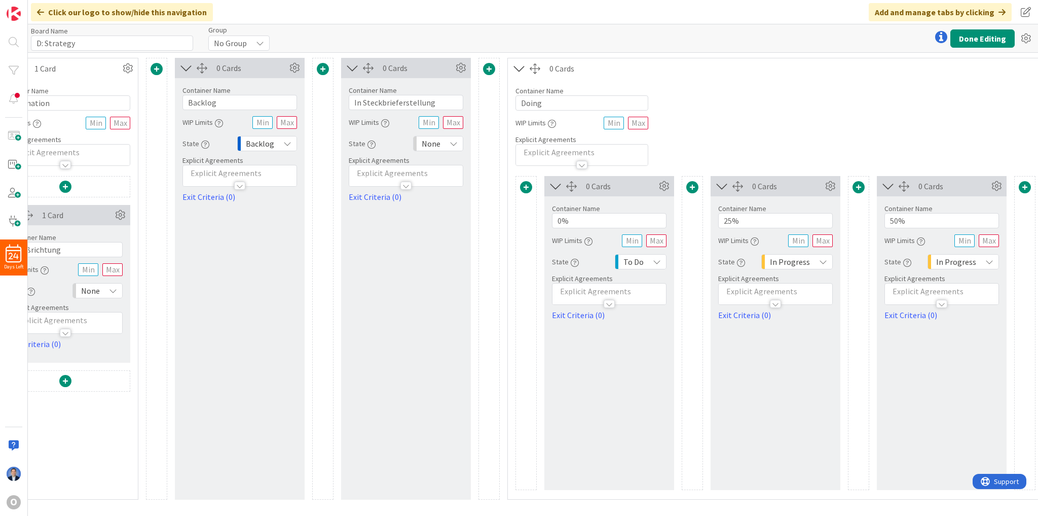
scroll to position [0, 67]
click at [1000, 38] on button "Done Editing" at bounding box center [983, 38] width 64 height 18
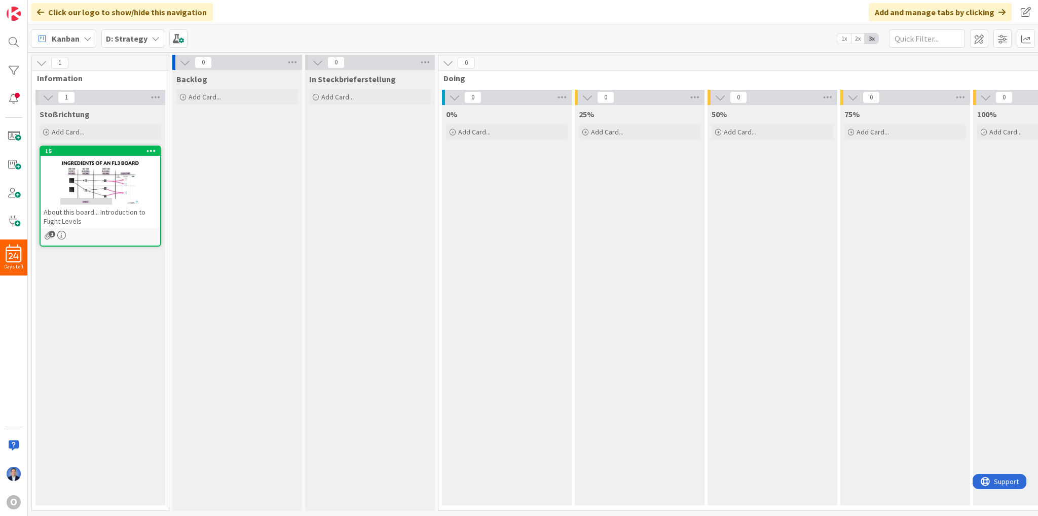
click at [153, 151] on icon at bounding box center [152, 150] width 10 height 7
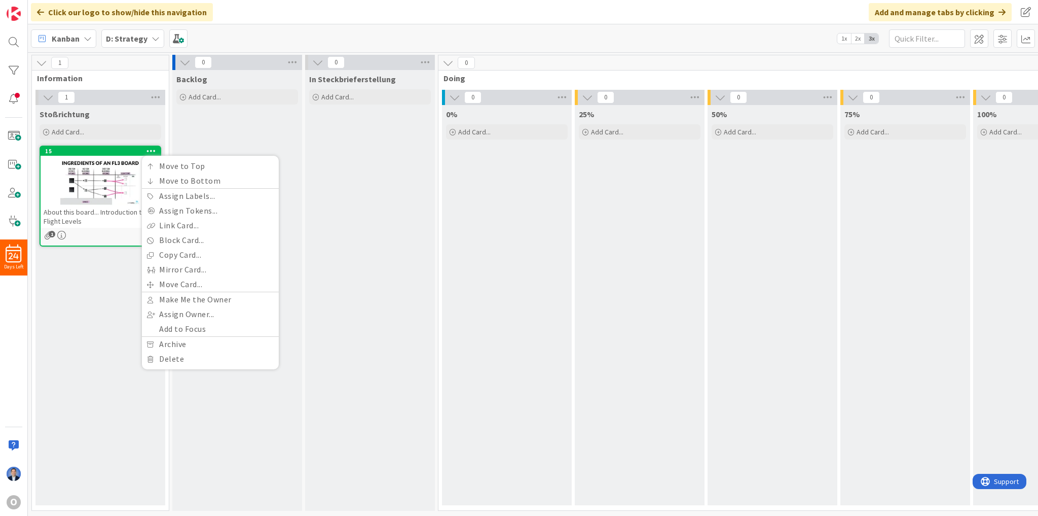
click at [99, 194] on div at bounding box center [101, 183] width 120 height 46
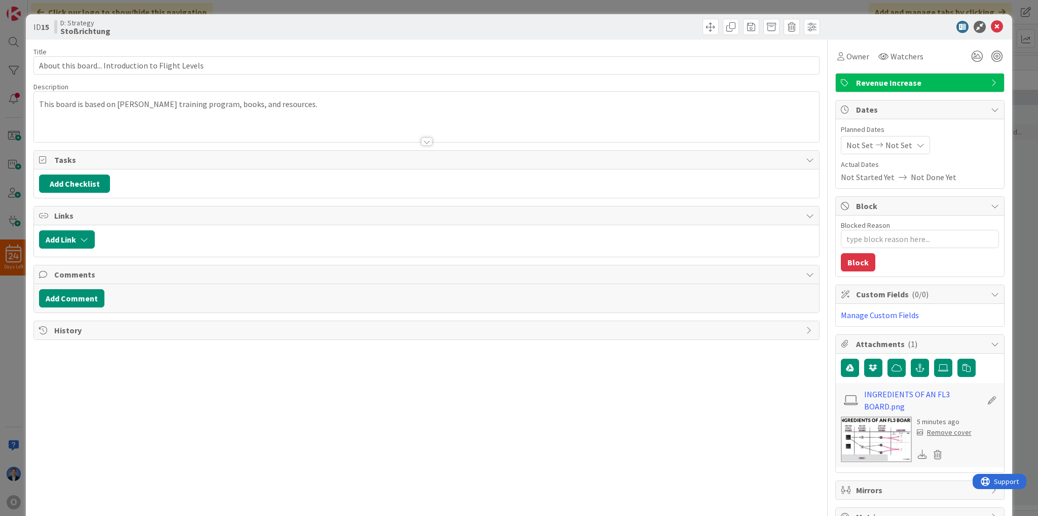
click at [231, 104] on div "This board is based on Dr. Klaus Leopold's training program, books, and resourc…" at bounding box center [426, 117] width 785 height 50
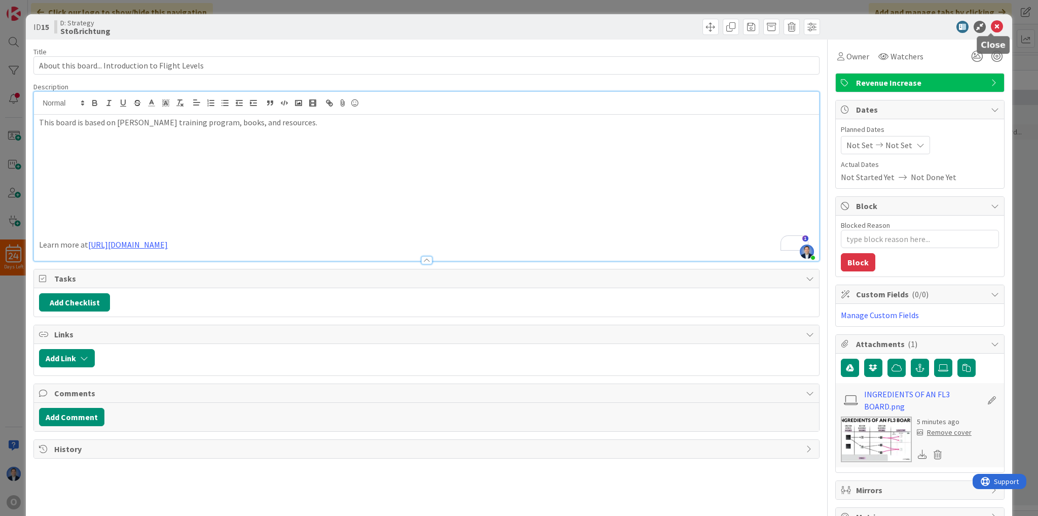
click at [991, 25] on icon at bounding box center [997, 27] width 12 height 12
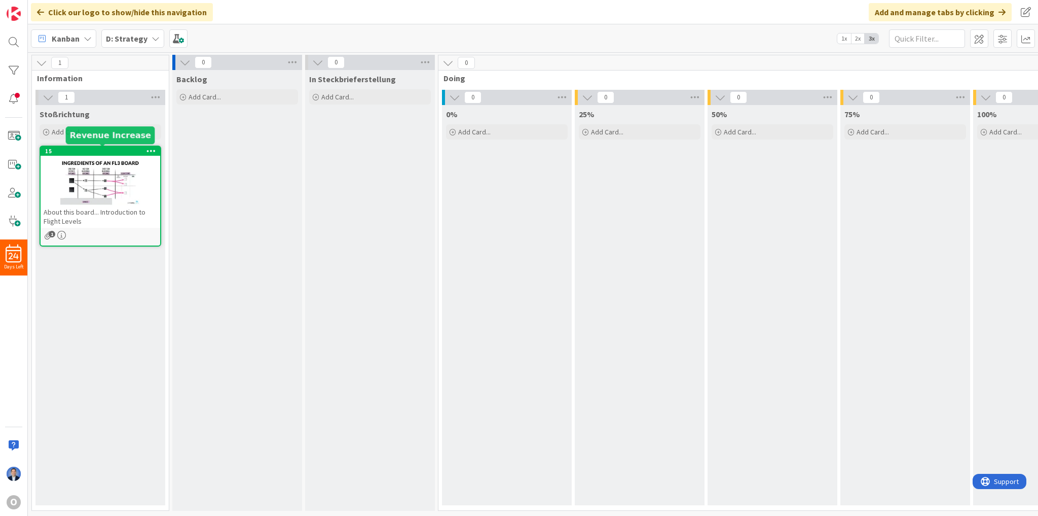
click at [107, 173] on div at bounding box center [101, 183] width 120 height 46
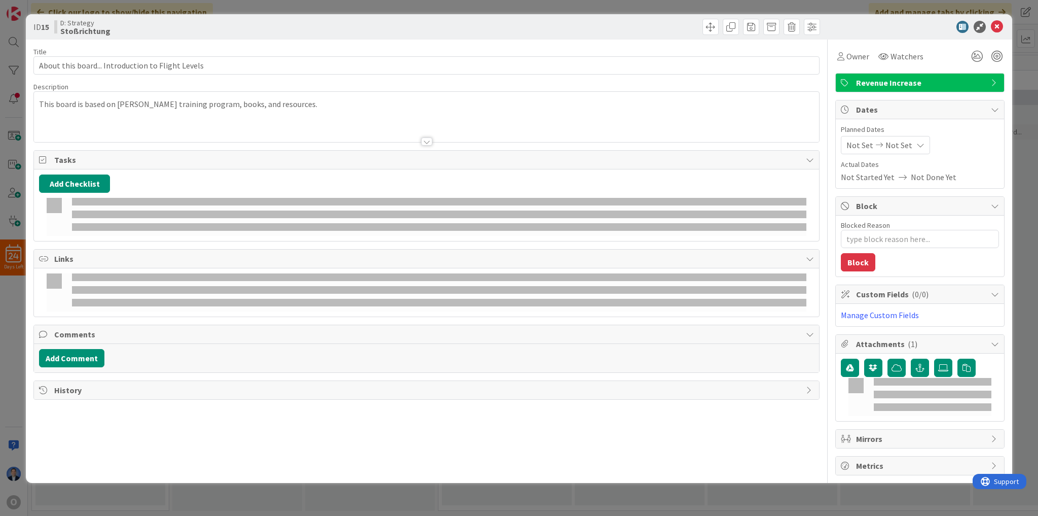
type textarea "x"
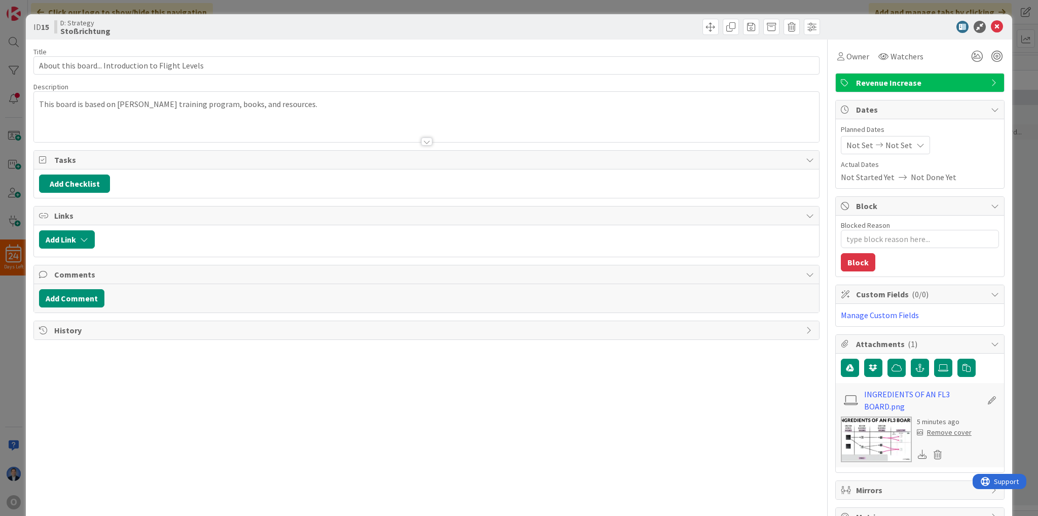
click at [363, 102] on p "This board is based on Dr. Klaus Leopold's training program, books, and resourc…" at bounding box center [426, 104] width 775 height 12
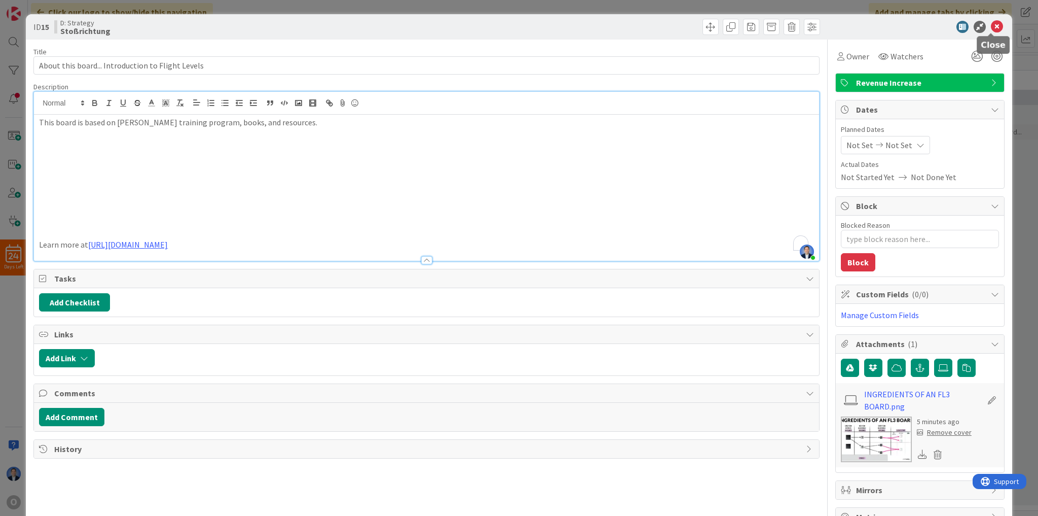
click at [991, 23] on icon at bounding box center [997, 27] width 12 height 12
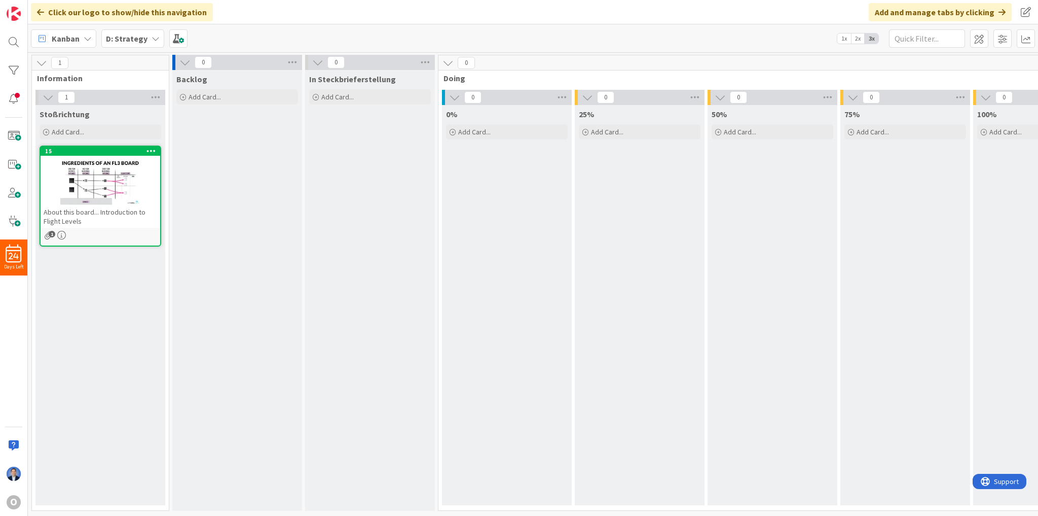
click at [152, 150] on icon at bounding box center [152, 150] width 10 height 7
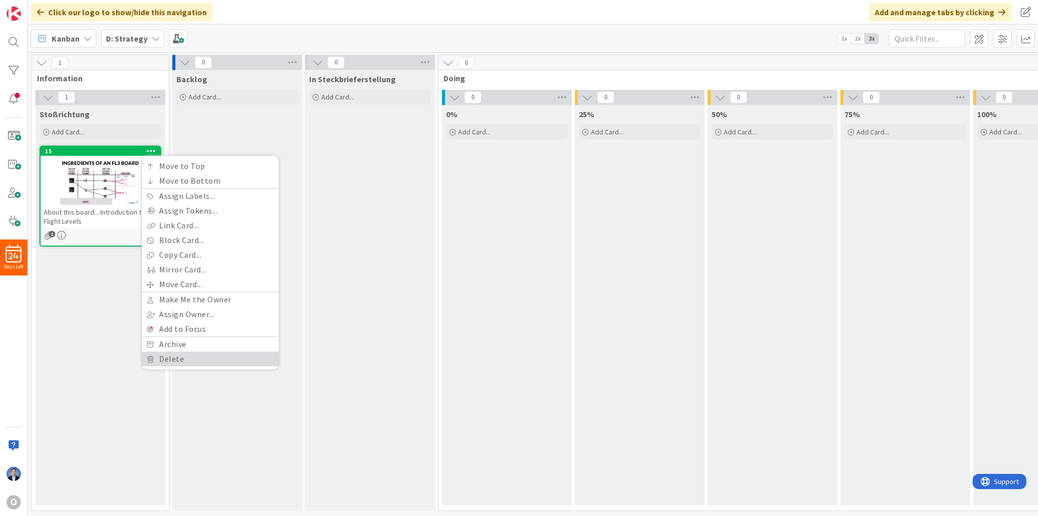
click at [166, 357] on link "Delete" at bounding box center [210, 358] width 137 height 15
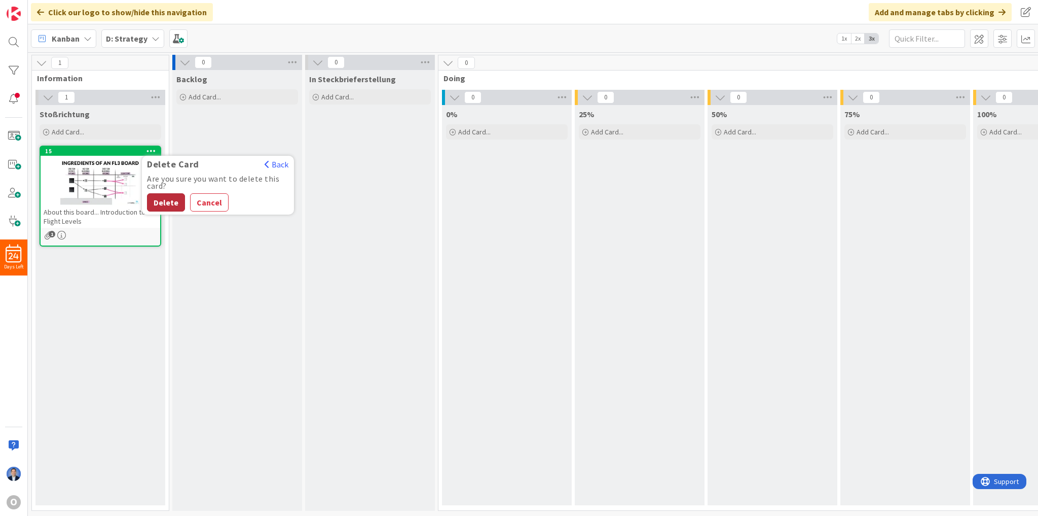
click at [176, 198] on button "Delete" at bounding box center [166, 202] width 38 height 18
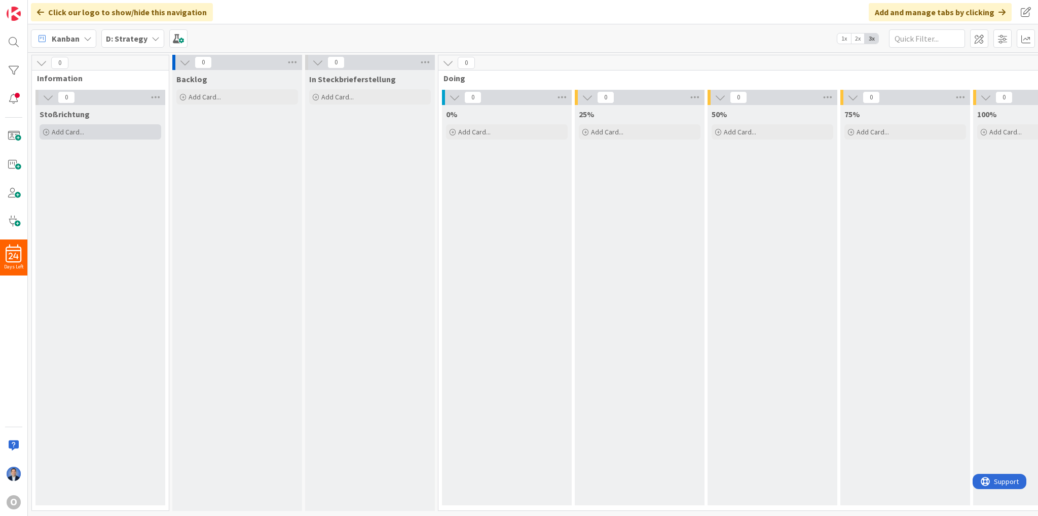
click at [77, 131] on span "Add Card..." at bounding box center [68, 131] width 32 height 9
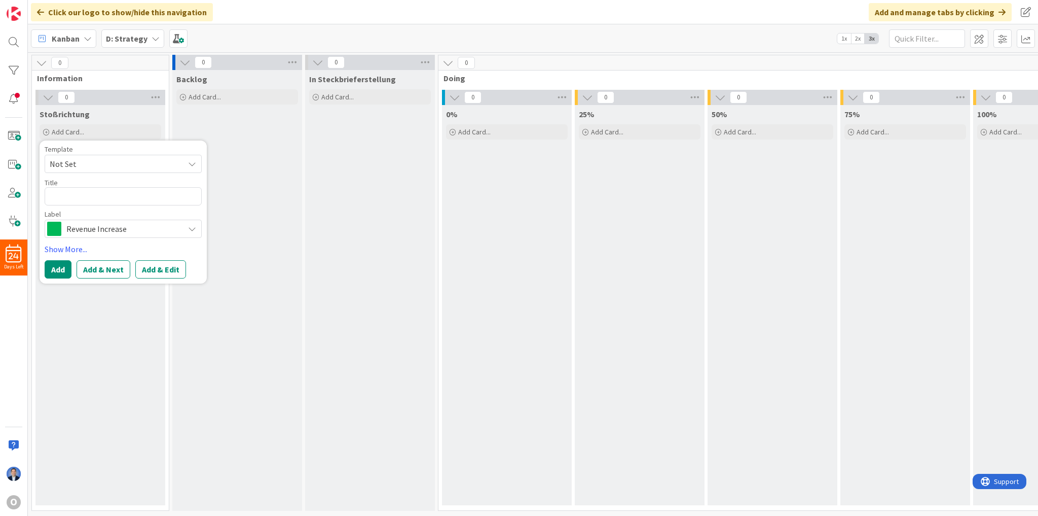
type textarea "1 Grundlagen der Geschäftsausübung"
type textarea "x"
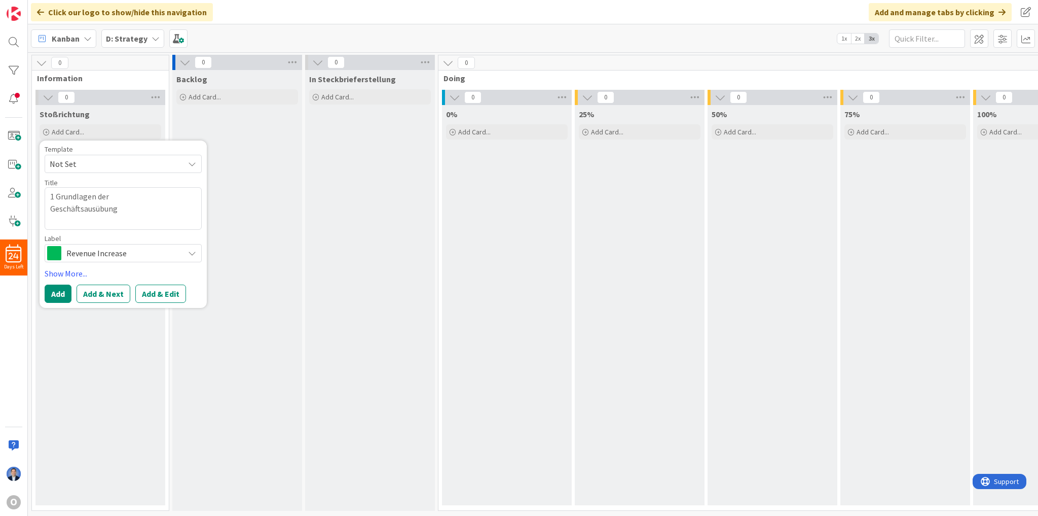
type textarea "1 Grundlagen der Geschäftsausübung"
drag, startPoint x: 115, startPoint y: 248, endPoint x: 115, endPoint y: 259, distance: 10.6
click at [115, 248] on span "Revenue Increase" at bounding box center [122, 253] width 113 height 14
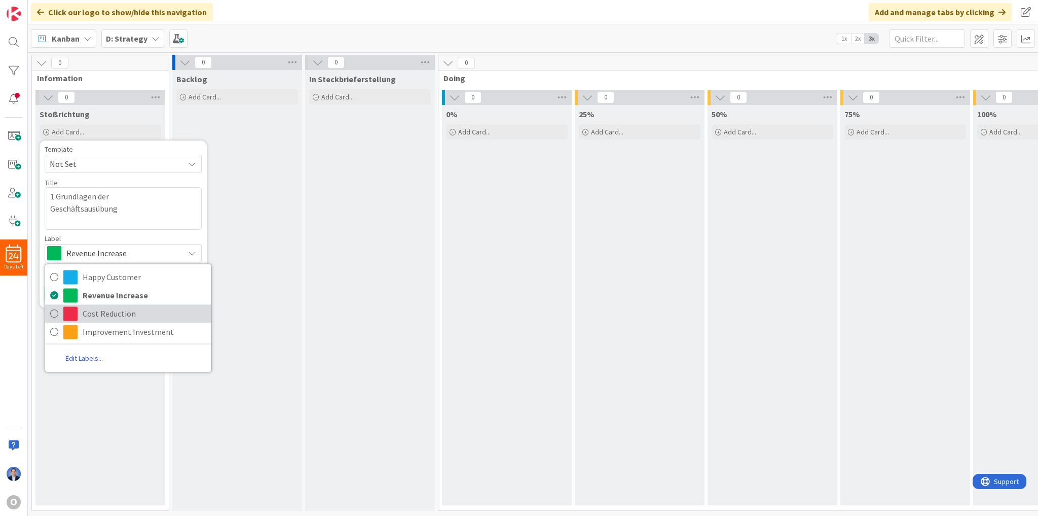
click at [107, 315] on span "Cost Reduction" at bounding box center [145, 313] width 124 height 15
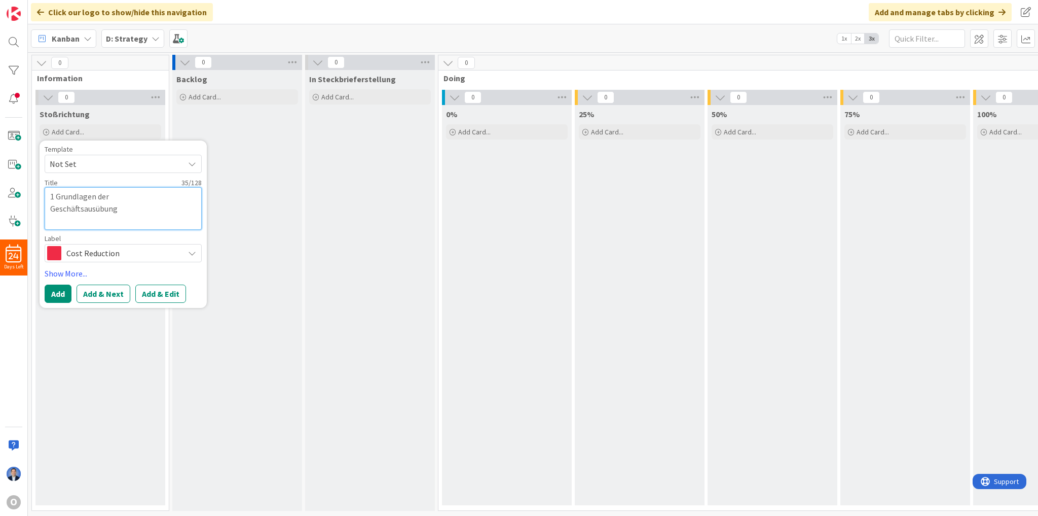
click at [128, 197] on textarea "1 Grundlagen der Geschäftsausübung" at bounding box center [123, 208] width 157 height 43
type textarea "x"
type textarea "1 Grundlagen derGeschäftsausübung"
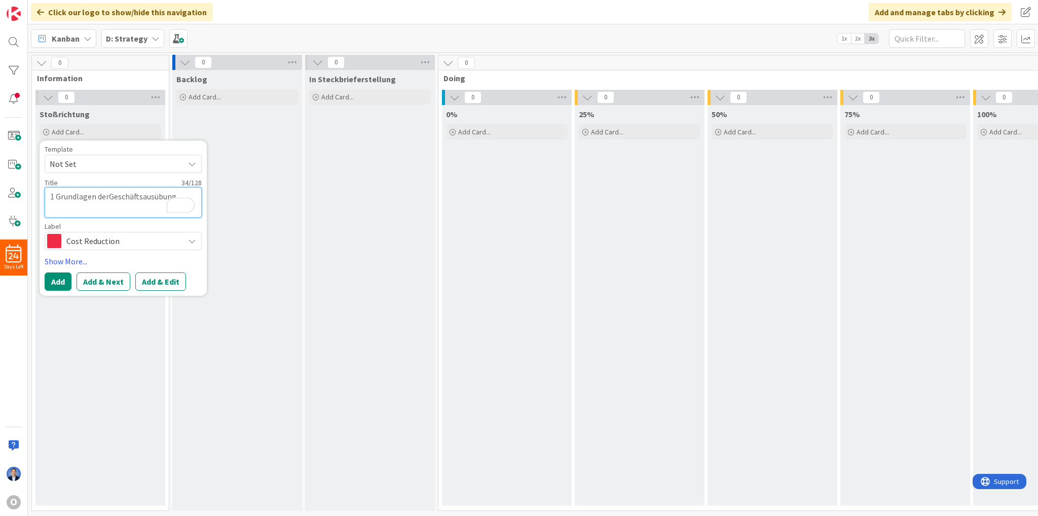
type textarea "x"
type textarea "1 Grundlagen der Geschäftsausübung"
click at [54, 198] on textarea "1 Grundlagen der Geschäftsausübung" at bounding box center [123, 202] width 157 height 30
type textarea "x"
type textarea "1. Grundlagen der Geschäftsausübung"
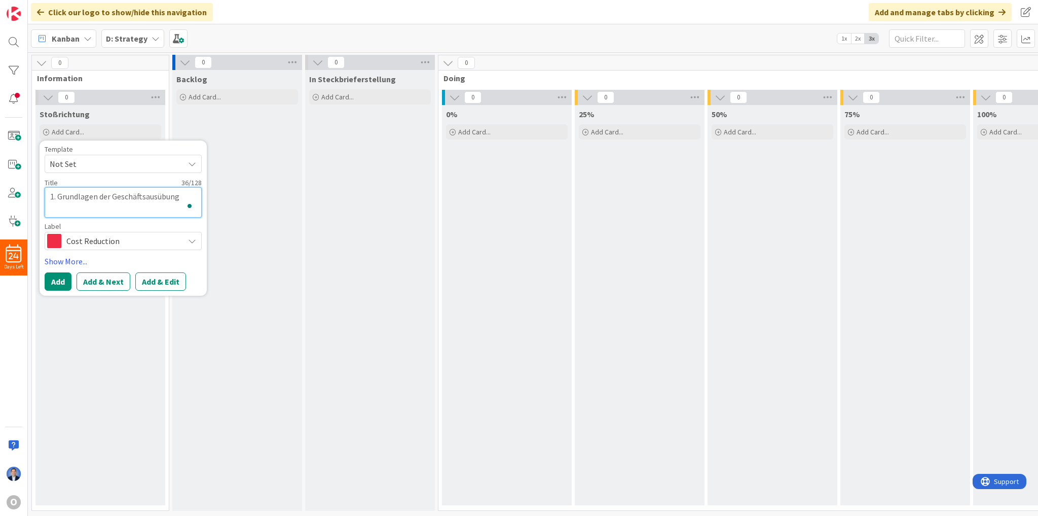
click at [186, 198] on textarea "1. Grundlagen der Geschäftsausübung" at bounding box center [123, 202] width 157 height 30
type textarea "x"
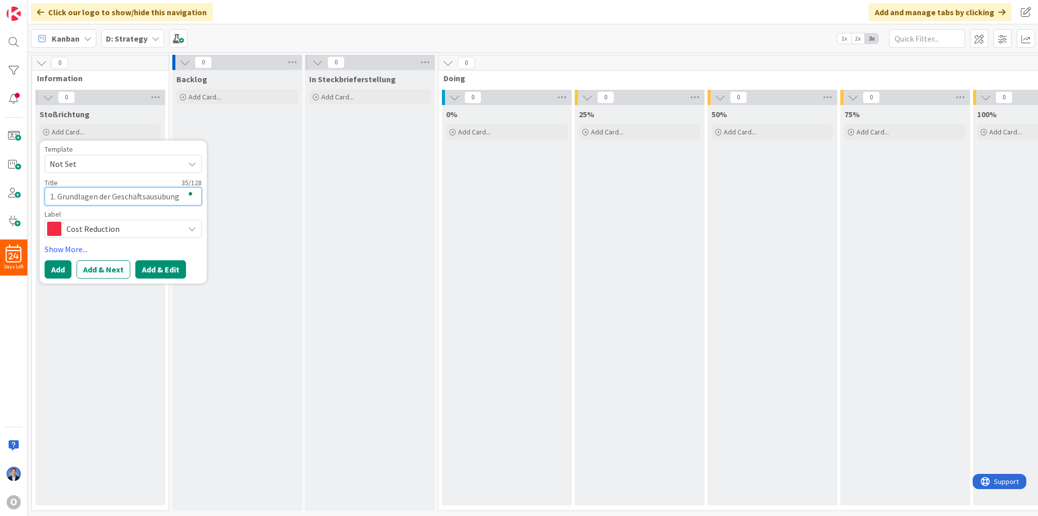
type textarea "1. Grundlagen der Geschäftsausübung"
click at [157, 270] on button "Add & Edit" at bounding box center [160, 269] width 51 height 18
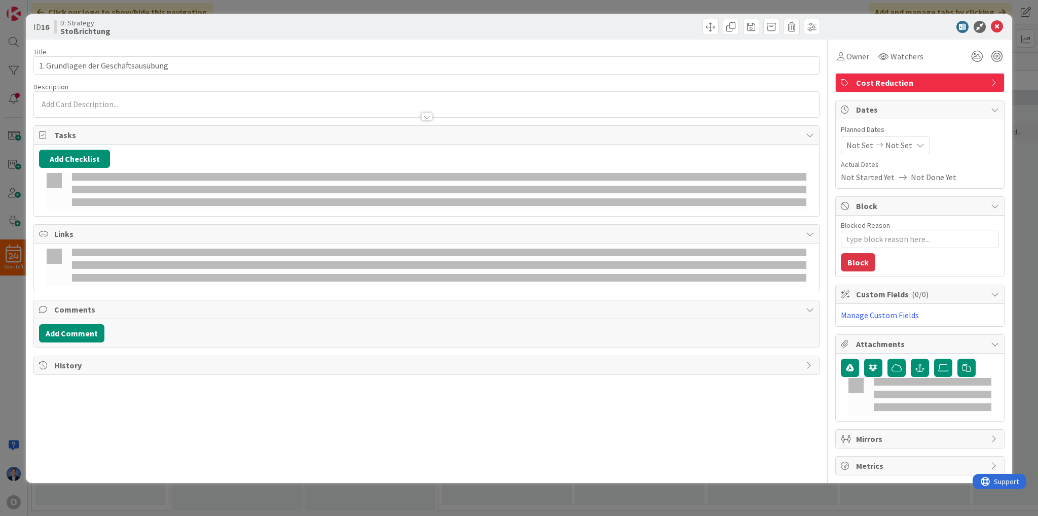
type textarea "x"
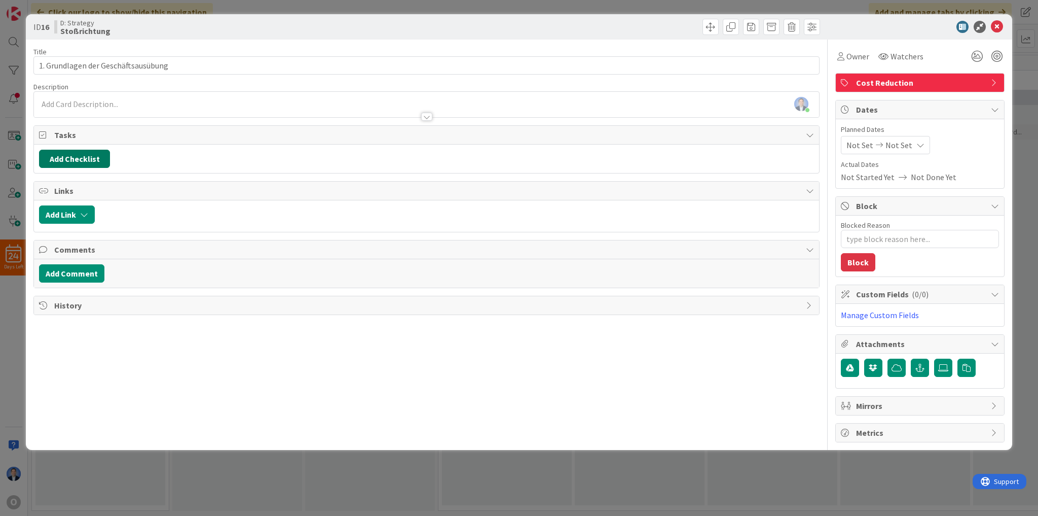
click at [75, 155] on button "Add Checklist" at bounding box center [74, 159] width 71 height 18
type input "sdd"
click at [59, 234] on button "Add" at bounding box center [57, 231] width 27 height 18
type textarea "x"
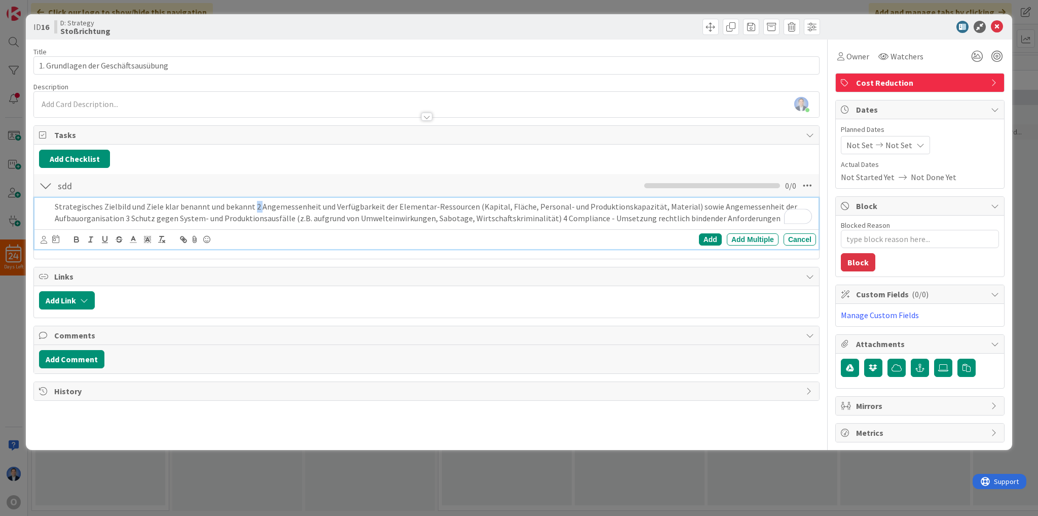
drag, startPoint x: 251, startPoint y: 207, endPoint x: 257, endPoint y: 207, distance: 5.6
click at [257, 207] on p "Strategisches Zielbild und Ziele klar benannt und bekannt 2 Angemessenheit und …" at bounding box center [433, 212] width 757 height 23
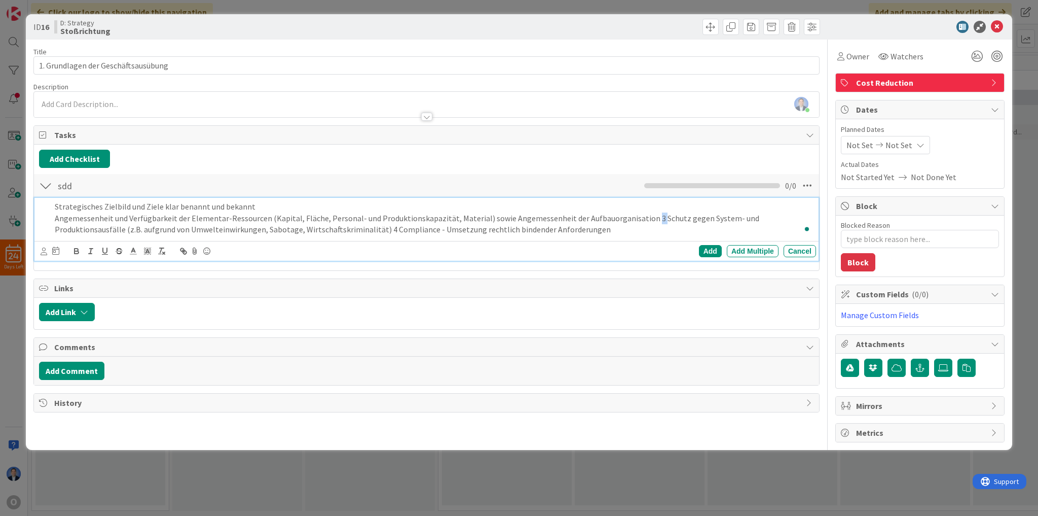
drag, startPoint x: 638, startPoint y: 216, endPoint x: 644, endPoint y: 216, distance: 5.6
click at [644, 216] on p "Angemessenheit und Verfügbarkeit der Elementar-Ressourcen (Kapital, Fläche, Per…" at bounding box center [433, 223] width 757 height 23
drag, startPoint x: 471, startPoint y: 231, endPoint x: 477, endPoint y: 230, distance: 6.2
click at [477, 230] on p "Schutz gegen System- und Produktionsausfälle (z.B. aufgrund von Umwelteinwirkun…" at bounding box center [433, 230] width 757 height 12
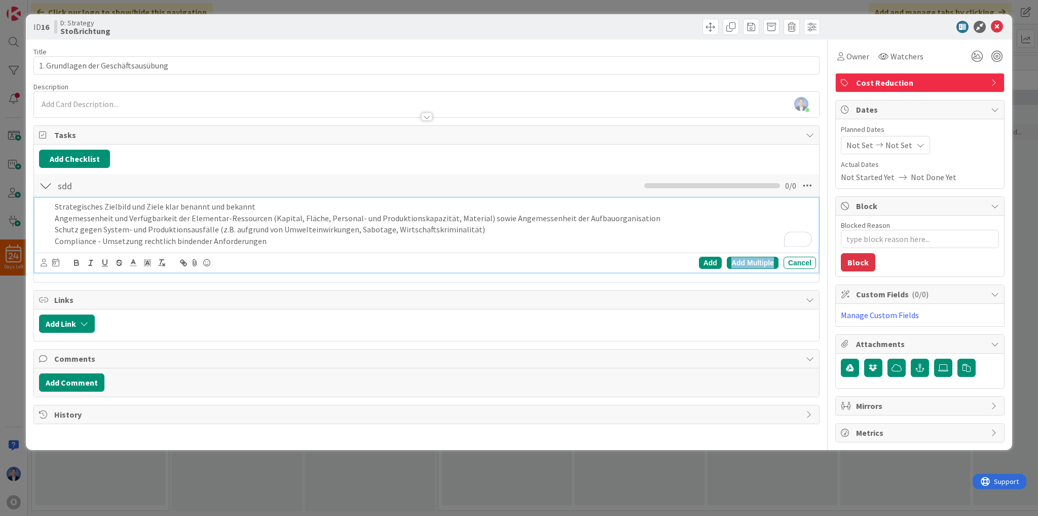
click at [764, 263] on div "Add Multiple" at bounding box center [753, 263] width 52 height 12
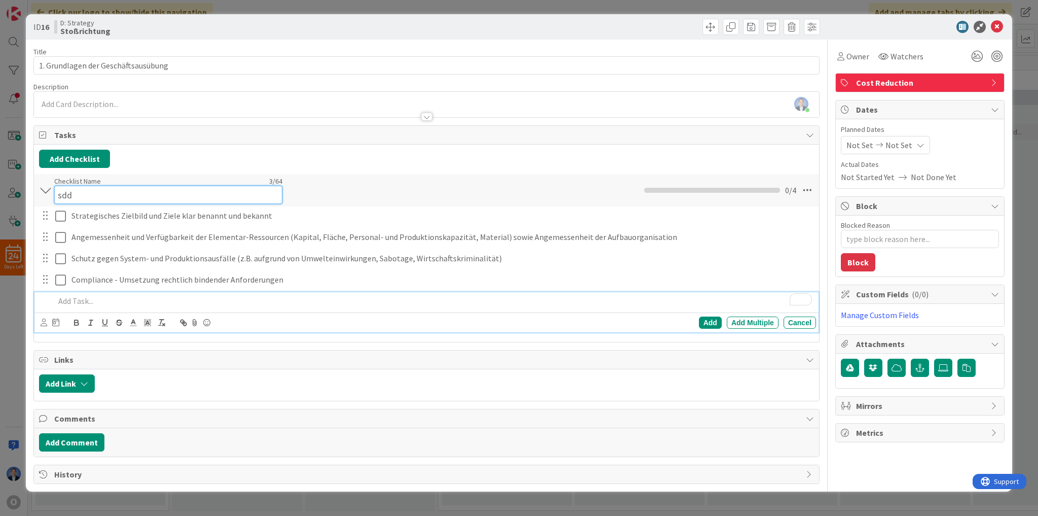
click at [66, 186] on input "sdd" at bounding box center [168, 195] width 228 height 18
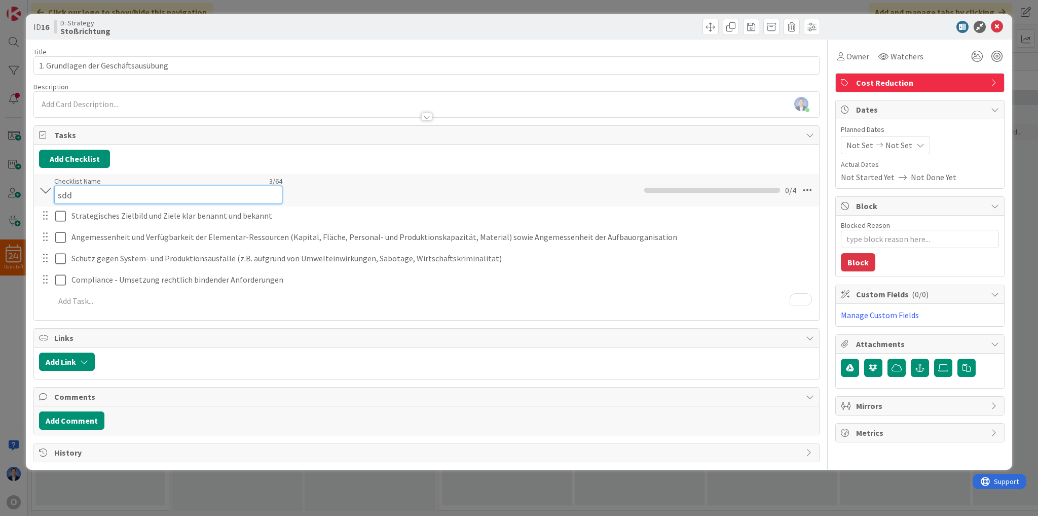
click at [66, 186] on input "sdd" at bounding box center [168, 195] width 228 height 18
paste input "Handlungsfel"
type input "Handlungsfeld"
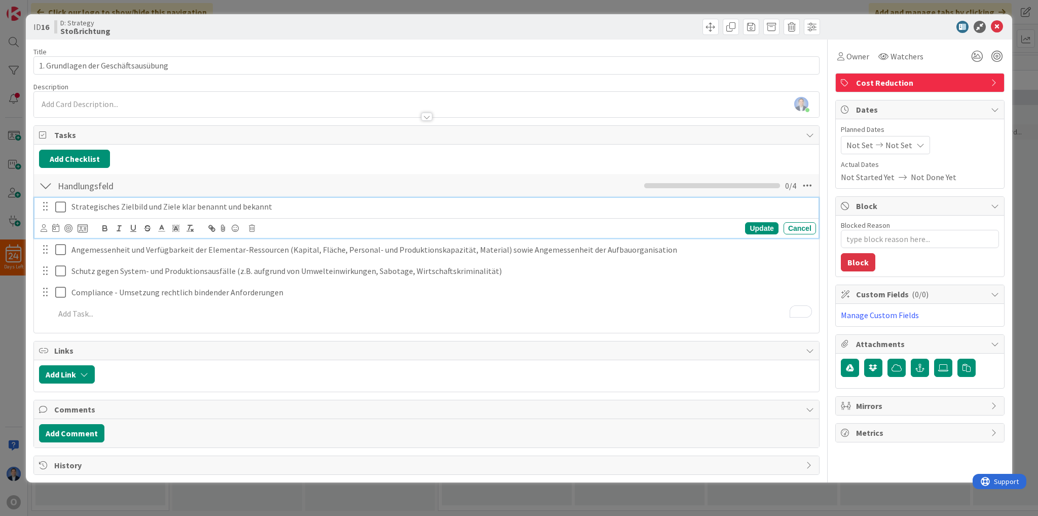
click at [73, 216] on div "Strategisches Zielbild und Ziele klar benannt und bekannt Update Cancel" at bounding box center [426, 218] width 784 height 40
click at [71, 206] on p "Strategisches Zielbild und Ziele klar benannt und bekannt" at bounding box center [441, 207] width 741 height 12
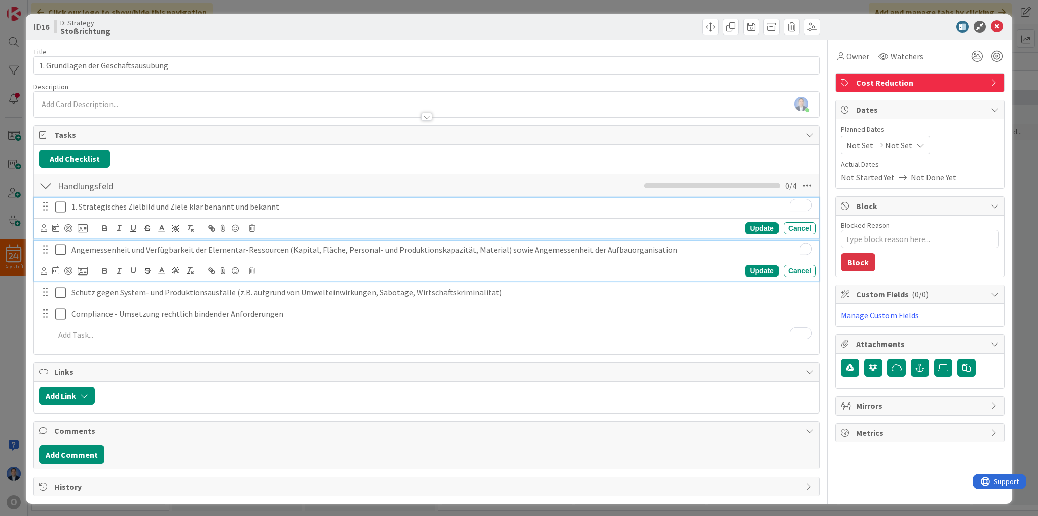
click at [71, 247] on p "Angemessenheit und Verfügbarkeit der Elementar-Ressourcen (Kapital, Fläche, Per…" at bounding box center [441, 250] width 741 height 12
type textarea "x"
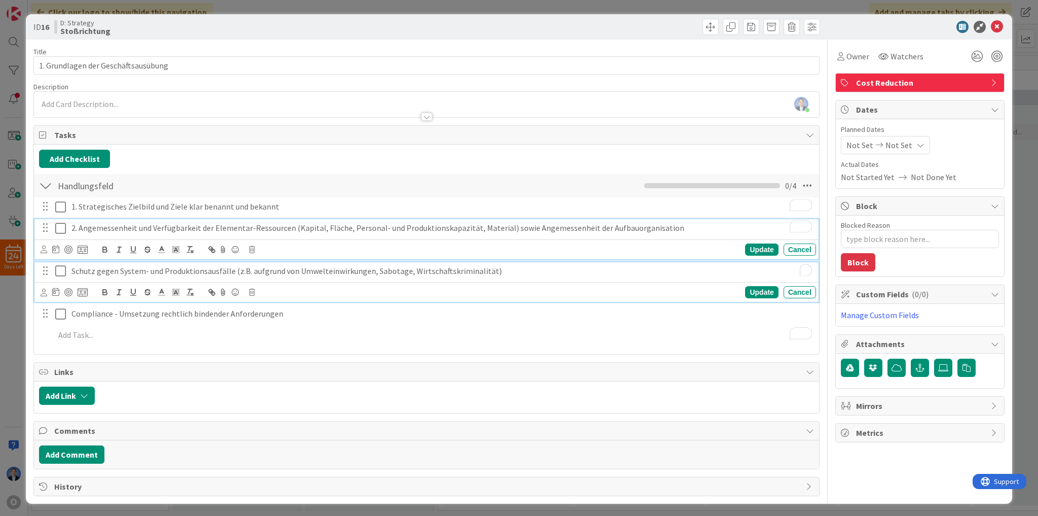
click at [72, 269] on p "Schutz gegen System- und Produktionsausfälle (z.B. aufgrund von Umwelteinwirkun…" at bounding box center [441, 271] width 741 height 12
type textarea "x"
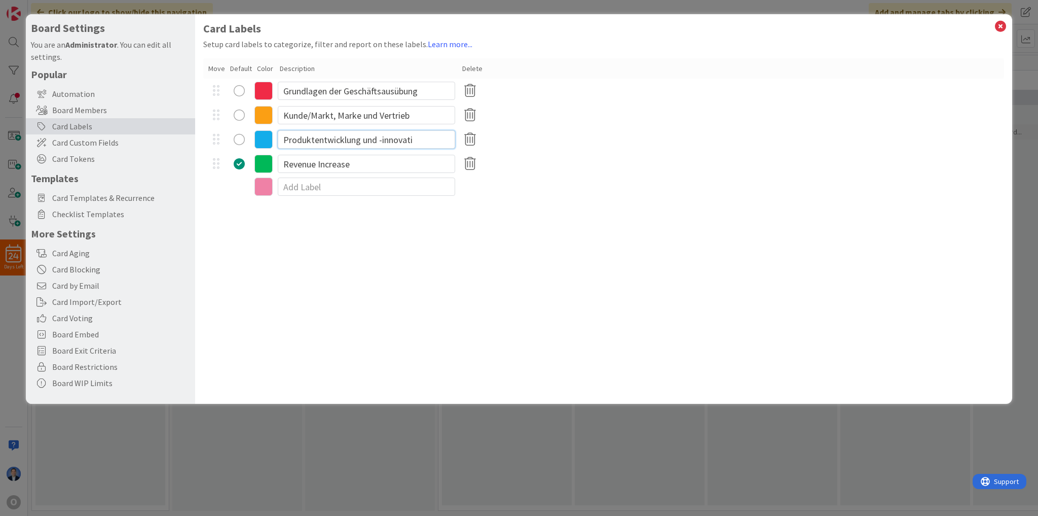
click at [390, 144] on input "Produktentwicklung und -innovati" at bounding box center [366, 139] width 177 height 18
paste input "Innovationen/"
click at [378, 142] on input "Produktentwicklung Innovationen" at bounding box center [366, 139] width 177 height 18
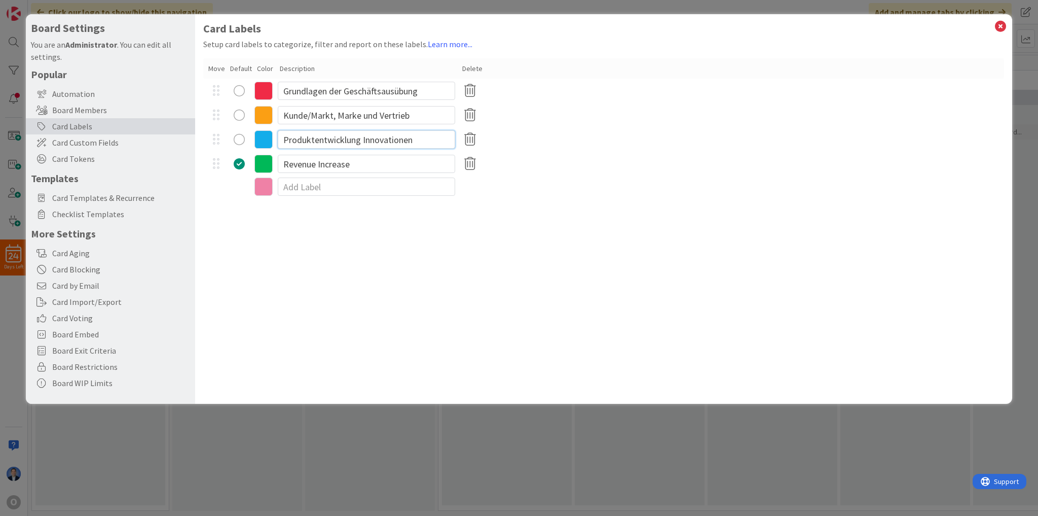
click at [378, 142] on input "Produktentwicklung Innovationen" at bounding box center [366, 139] width 177 height 18
type input "Produktentwicklung"
click at [295, 163] on input "Revenue Increase" at bounding box center [366, 164] width 177 height 18
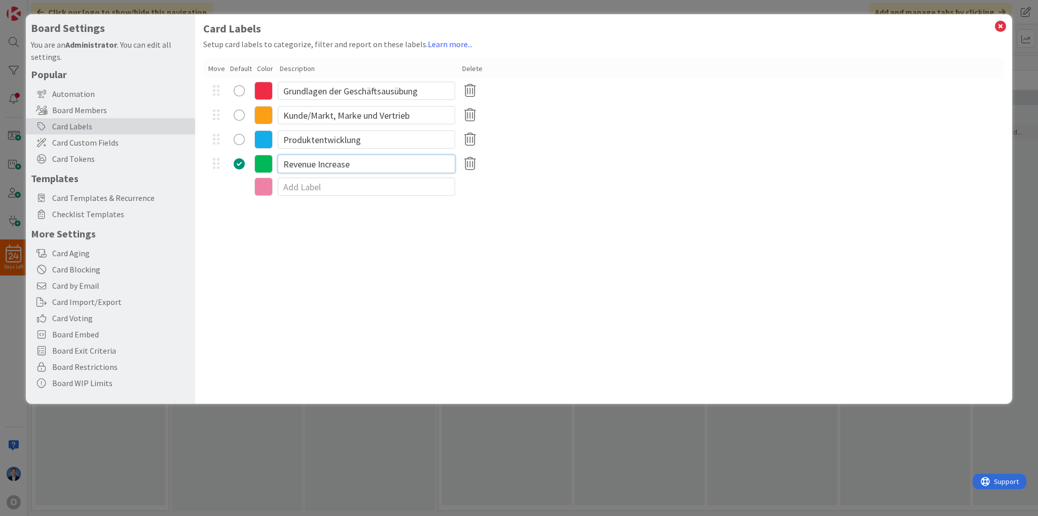
paste input "Nachhaltigkeit"
type input "Nachhaltigkeit"
click at [286, 187] on input at bounding box center [366, 186] width 177 height 18
paste input "Effiziente Wertschöpfung und Ert"
type input "Effiziente Wertschöpfung und Ert"
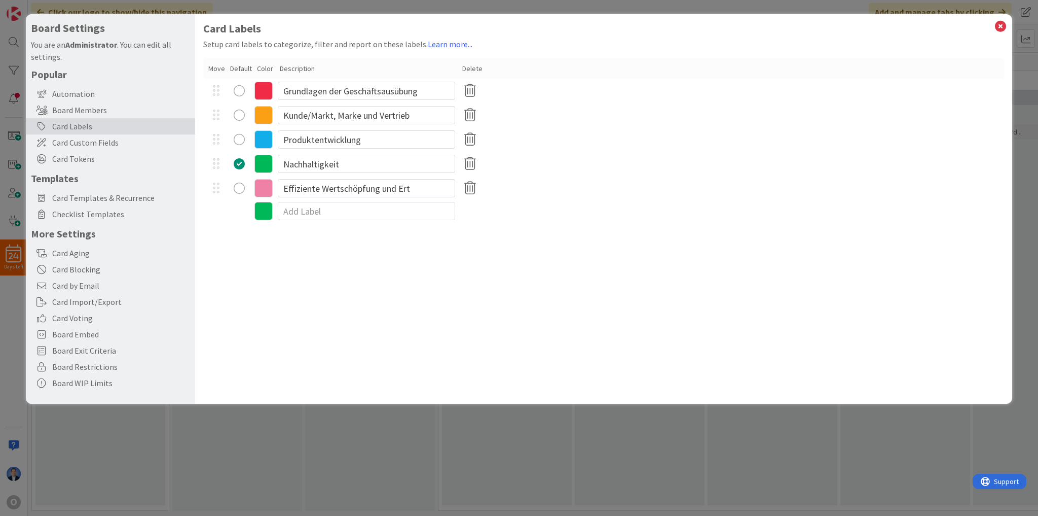
click at [264, 187] on icon at bounding box center [263, 188] width 18 height 18
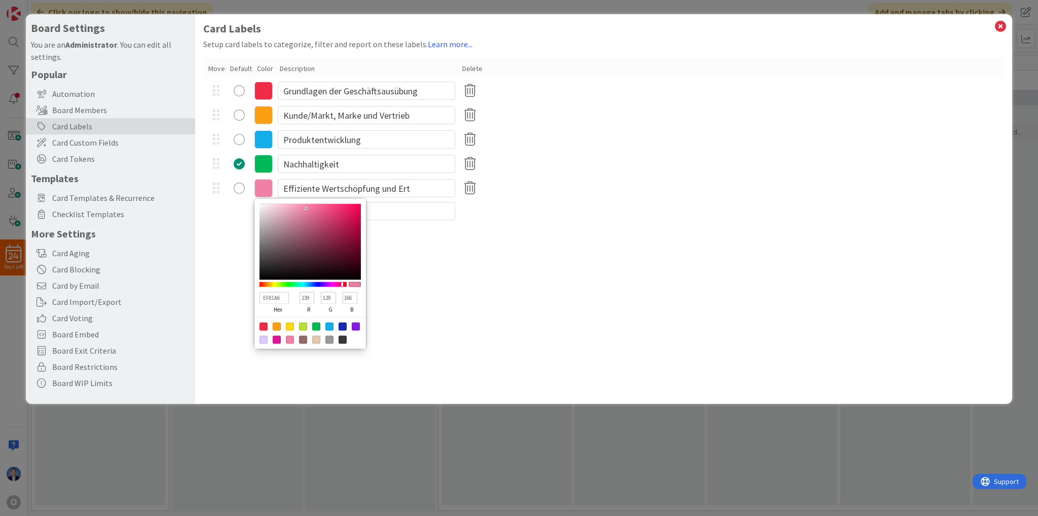
click at [329, 338] on div at bounding box center [329, 339] width 8 height 8
type input "999999"
type input "153"
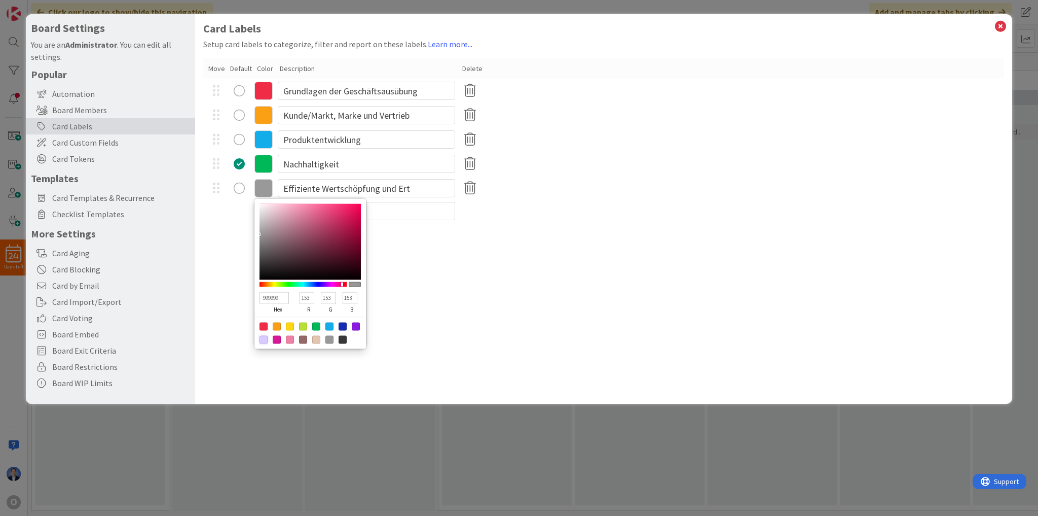
click at [264, 338] on div at bounding box center [264, 339] width 8 height 8
type input "D9CAFF"
type input "217"
type input "202"
type input "255"
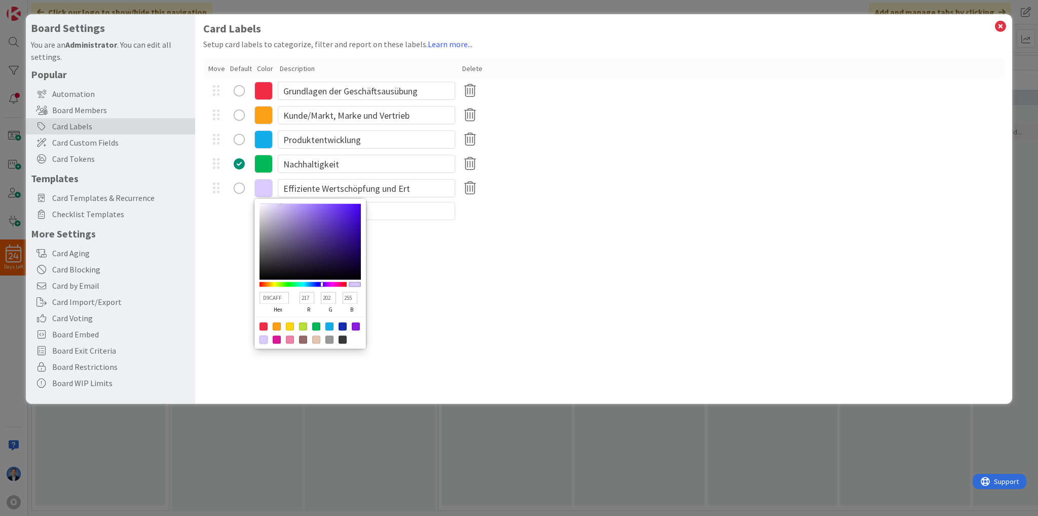
click at [481, 237] on div "Card Labels Setup card labels to categorize, filter and report on these labels.…" at bounding box center [603, 208] width 817 height 389
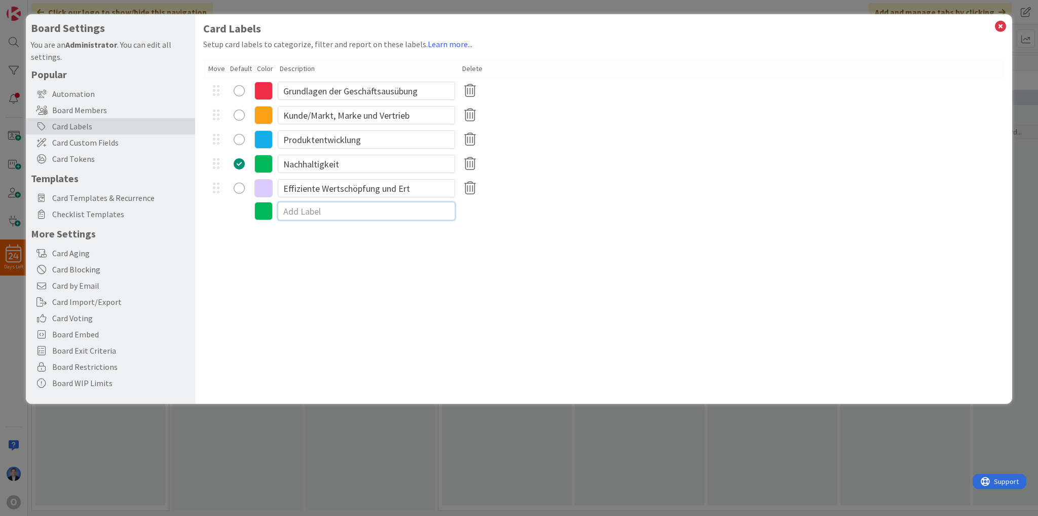
click at [309, 210] on input at bounding box center [366, 211] width 177 height 18
paste input "Kompetenzmanagement"
type input "Kompetenzmanagement"
click at [267, 216] on icon at bounding box center [263, 212] width 18 height 18
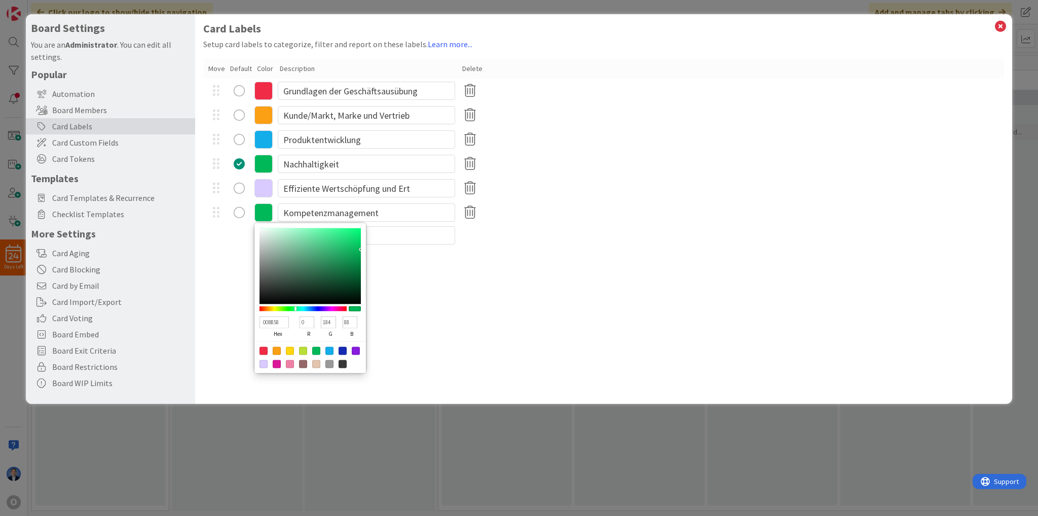
click at [341, 350] on div at bounding box center [343, 350] width 8 height 8
type input "142BB2"
type input "20"
type input "43"
type input "178"
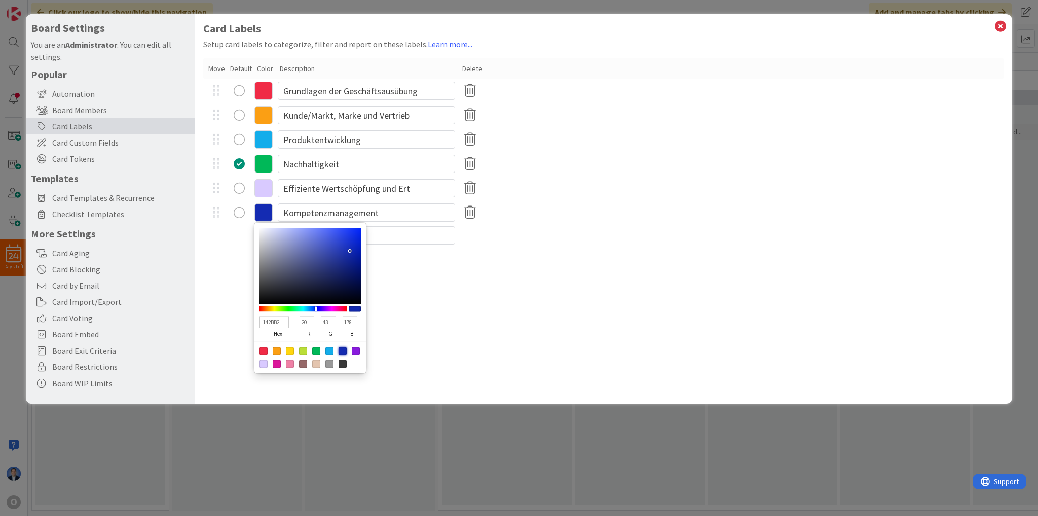
click at [478, 279] on div "Card Labels Setup card labels to categorize, filter and report on these labels.…" at bounding box center [603, 208] width 817 height 389
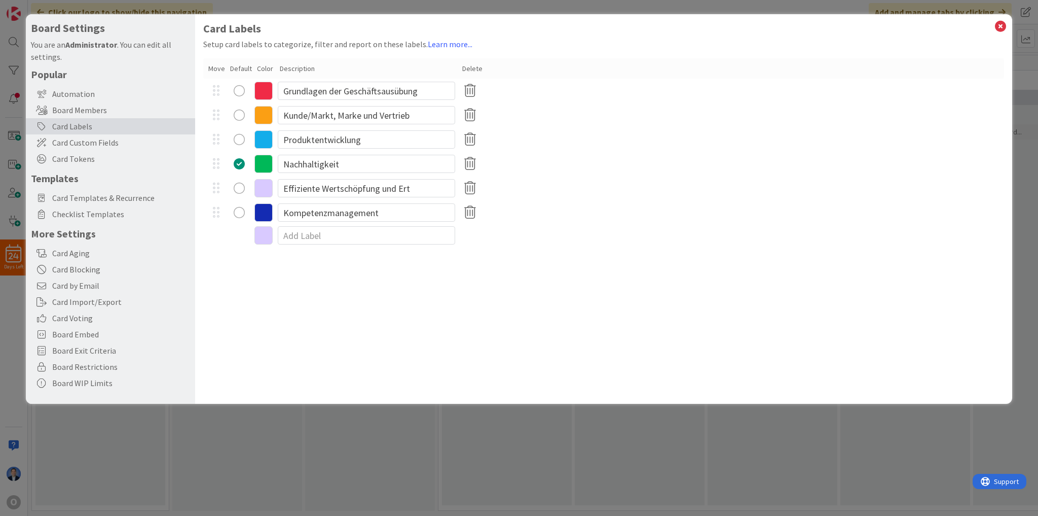
click at [263, 196] on icon at bounding box center [263, 188] width 18 height 18
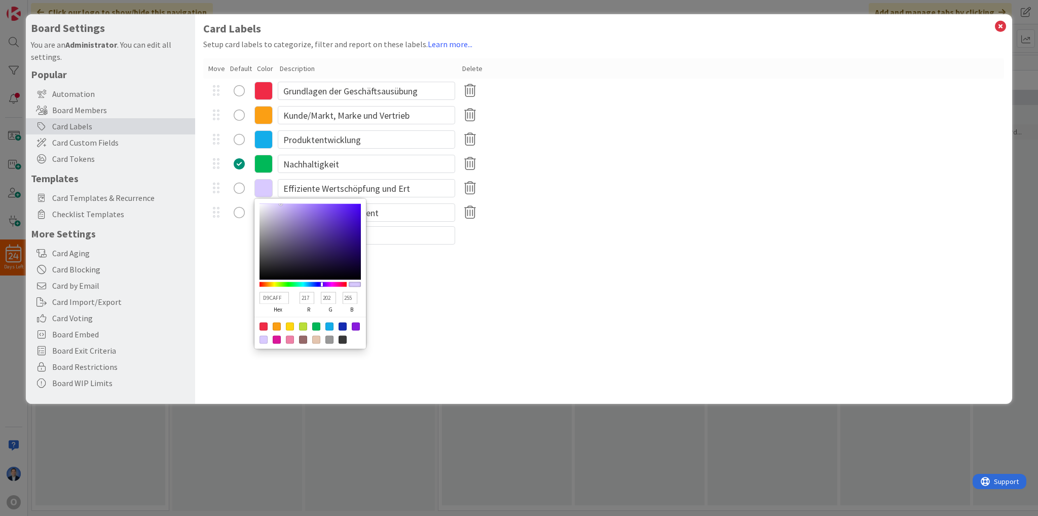
click at [328, 341] on div at bounding box center [329, 339] width 8 height 8
type input "999999"
type input "153"
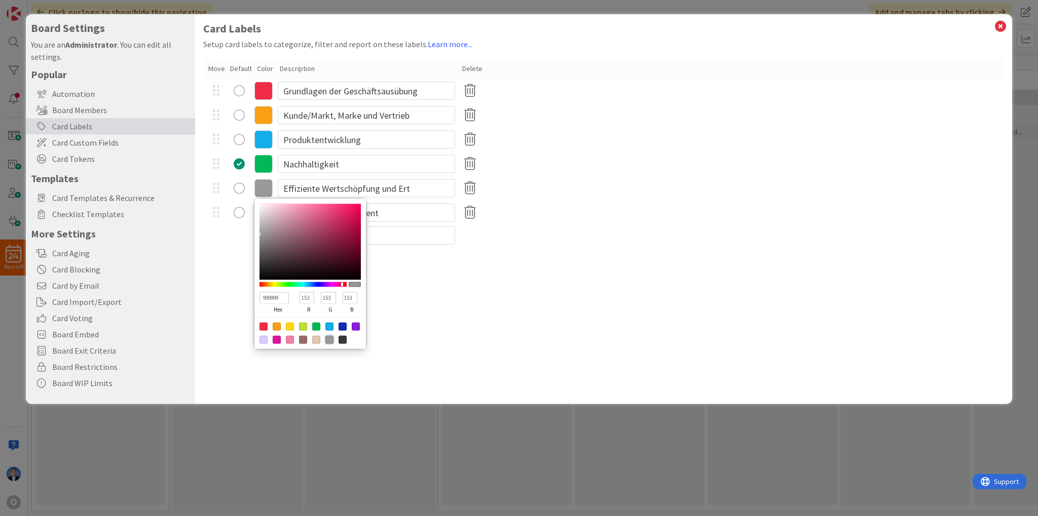
click at [635, 211] on div "142BB2 hex 20 r 43 g 178 b 100 a Kompetenzmanagement" at bounding box center [603, 212] width 801 height 24
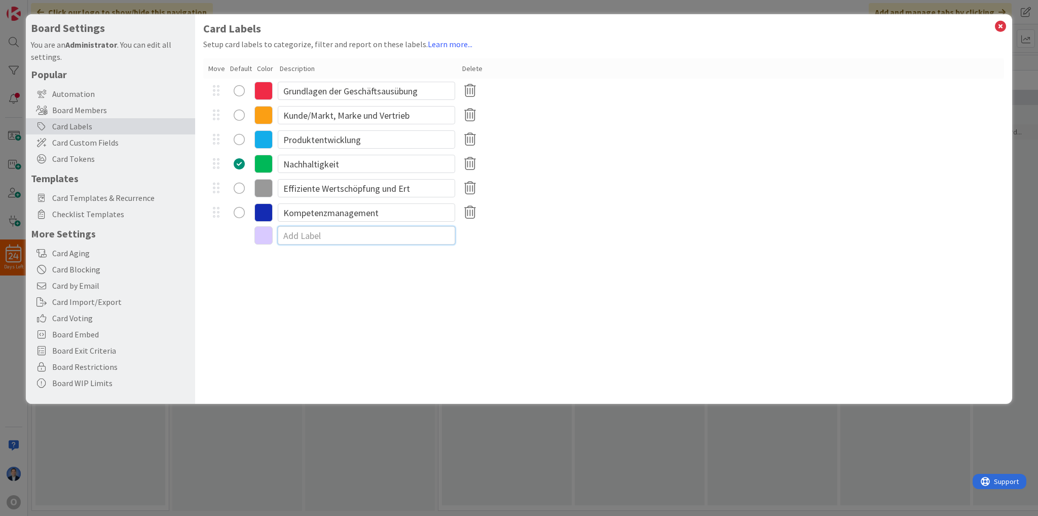
click at [312, 236] on input at bounding box center [366, 235] width 177 height 18
type input "Ini"
click at [296, 233] on input "Ini" at bounding box center [366, 237] width 177 height 18
paste input "tiative"
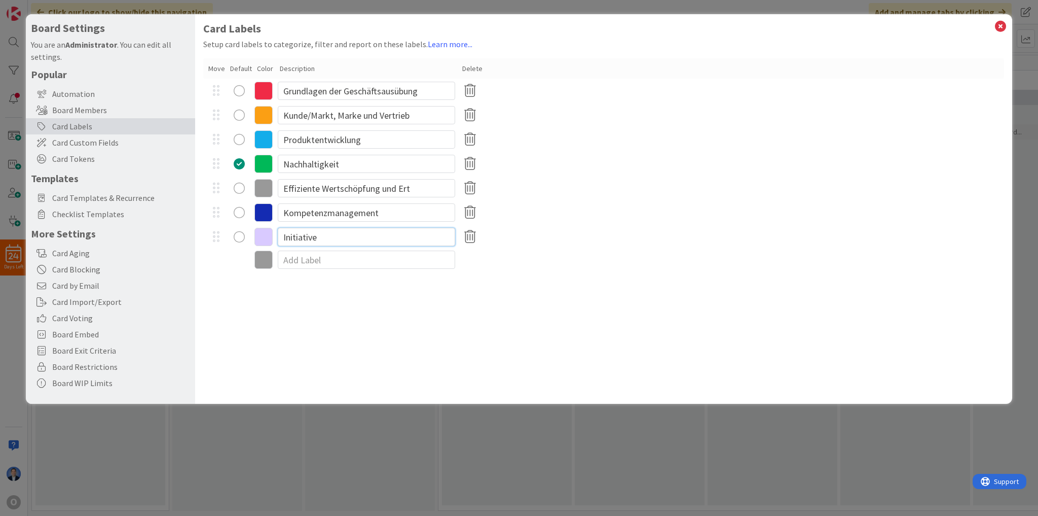
type input "Initiative"
click at [270, 236] on icon at bounding box center [263, 237] width 18 height 18
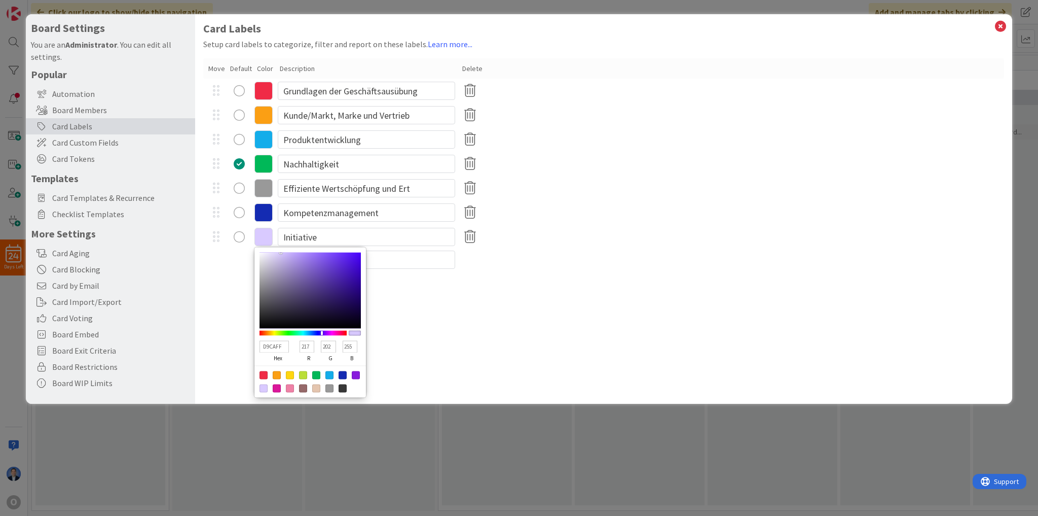
click at [292, 372] on div at bounding box center [290, 375] width 8 height 8
type input "FFD60F"
type input "255"
type input "214"
type input "15"
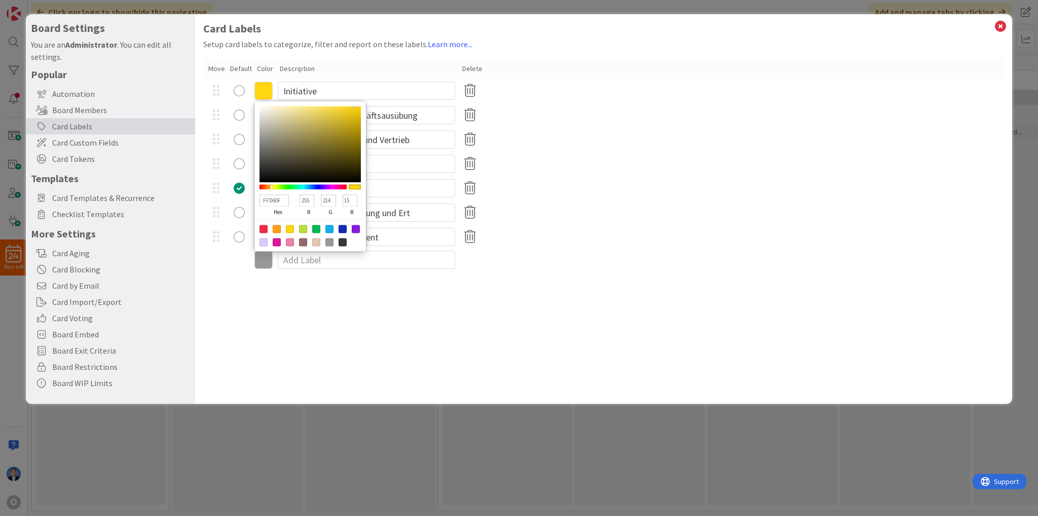
click at [239, 93] on div "radio" at bounding box center [239, 90] width 11 height 11
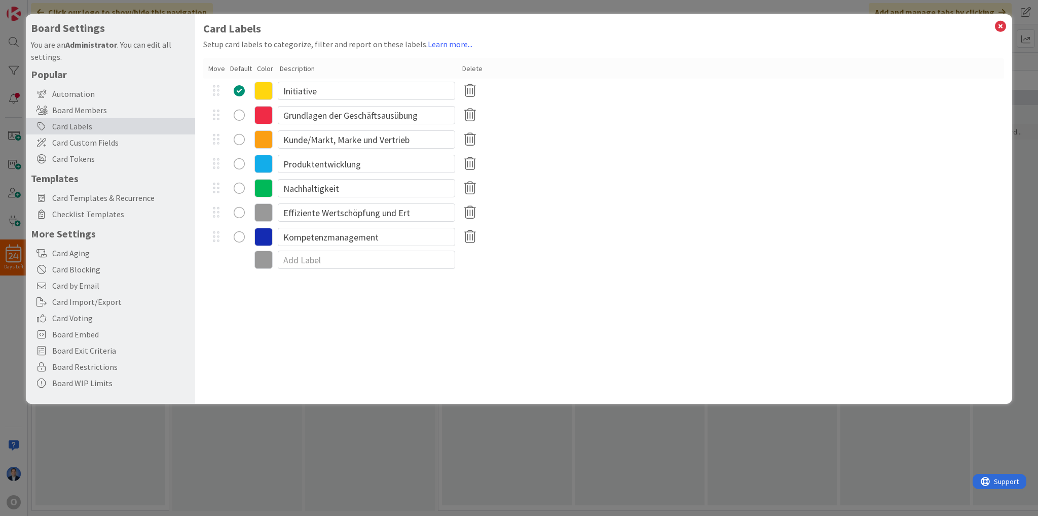
click at [558, 164] on div "Produktentwicklung" at bounding box center [603, 164] width 801 height 24
click at [284, 114] on input "Grundlagen der Geschäftsausübung" at bounding box center [366, 115] width 177 height 18
click at [287, 140] on input "Kunde/Markt, Marke und Vertrieb" at bounding box center [366, 139] width 177 height 18
click at [284, 138] on input "Kunde/Markt, Marke und Vertrieb" at bounding box center [366, 139] width 177 height 18
click at [447, 111] on input "Grundlagen der Geschäftsausübung" at bounding box center [366, 115] width 177 height 18
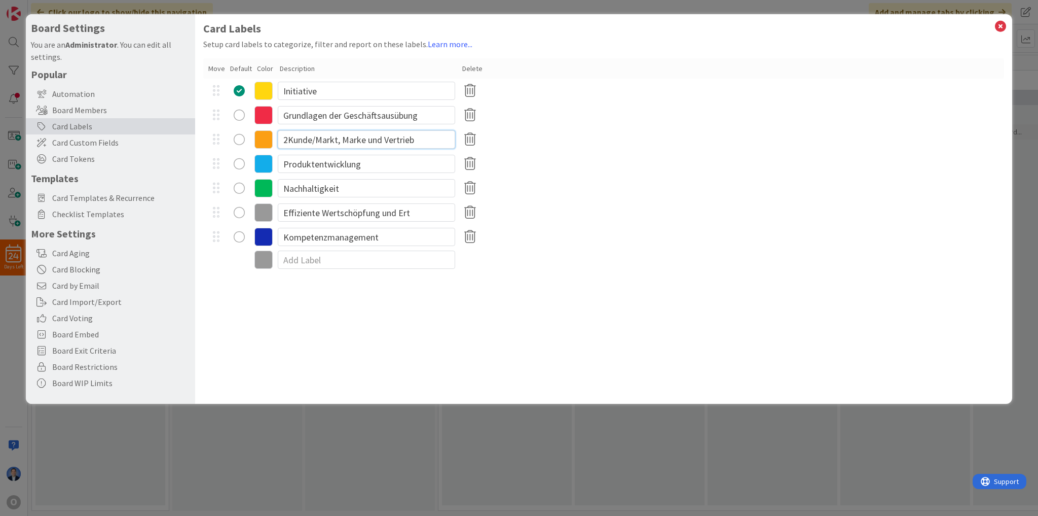
click at [288, 139] on input "2Kunde/Markt, Marke und Vertrieb" at bounding box center [366, 139] width 177 height 18
type input "Kunde/Markt, Marke und Vertrieb"
click at [795, 115] on div "Grundlagen der Geschäftsausübung" at bounding box center [603, 115] width 801 height 24
click at [1000, 27] on icon at bounding box center [1000, 26] width 13 height 14
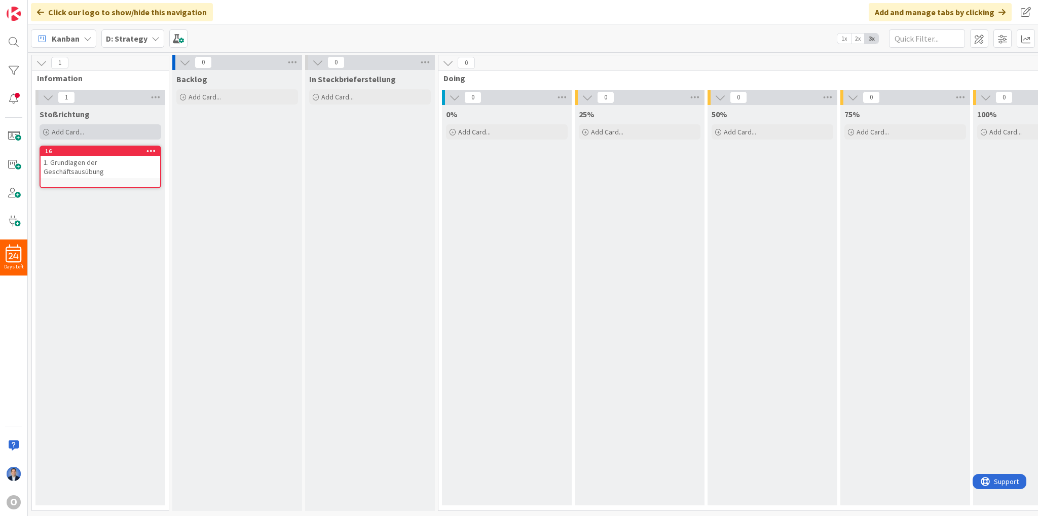
click at [71, 134] on span "Add Card..." at bounding box center [68, 131] width 32 height 9
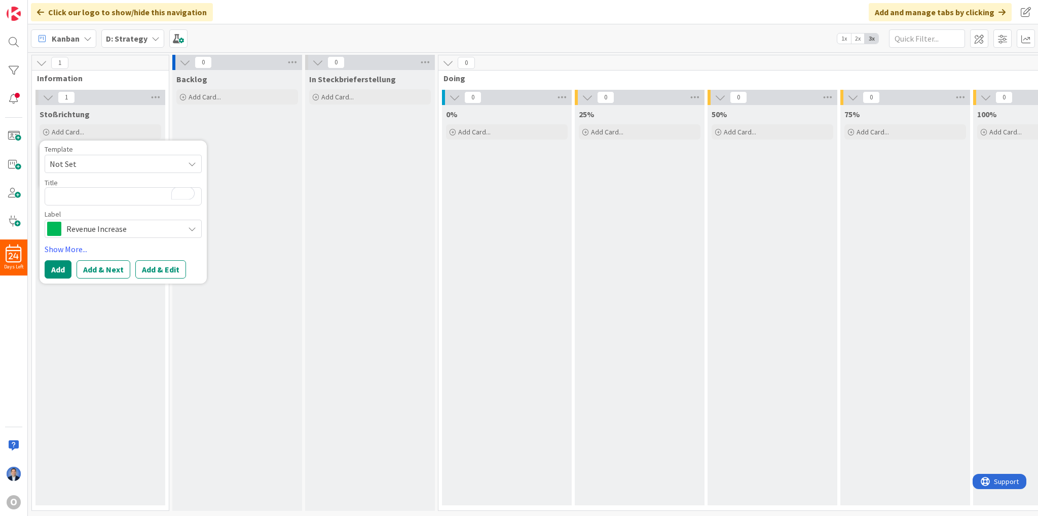
click at [89, 225] on span "Revenue Increase" at bounding box center [122, 229] width 113 height 14
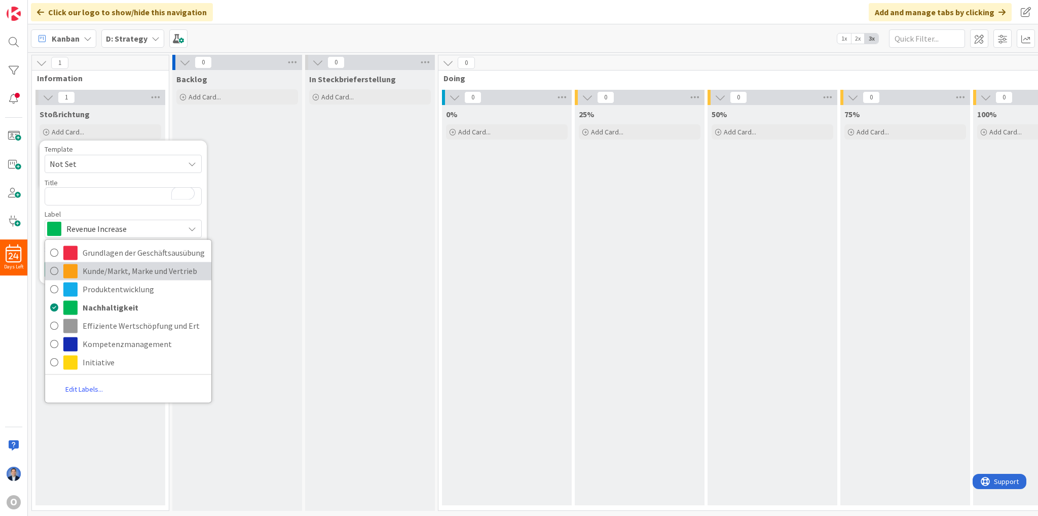
click at [98, 273] on span "Kunde/Markt, Marke und Vertrieb" at bounding box center [145, 270] width 124 height 15
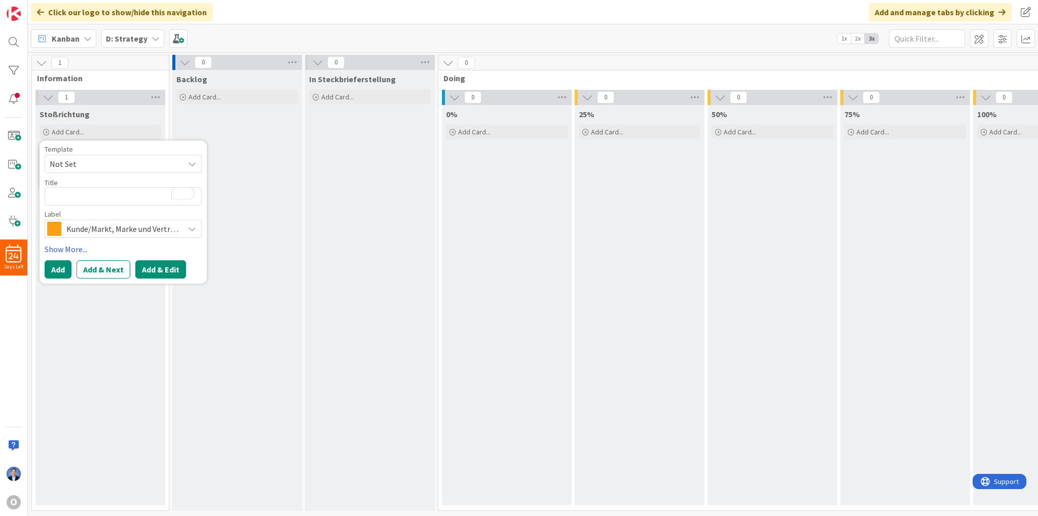
click at [158, 270] on button "Add & Edit" at bounding box center [160, 269] width 51 height 18
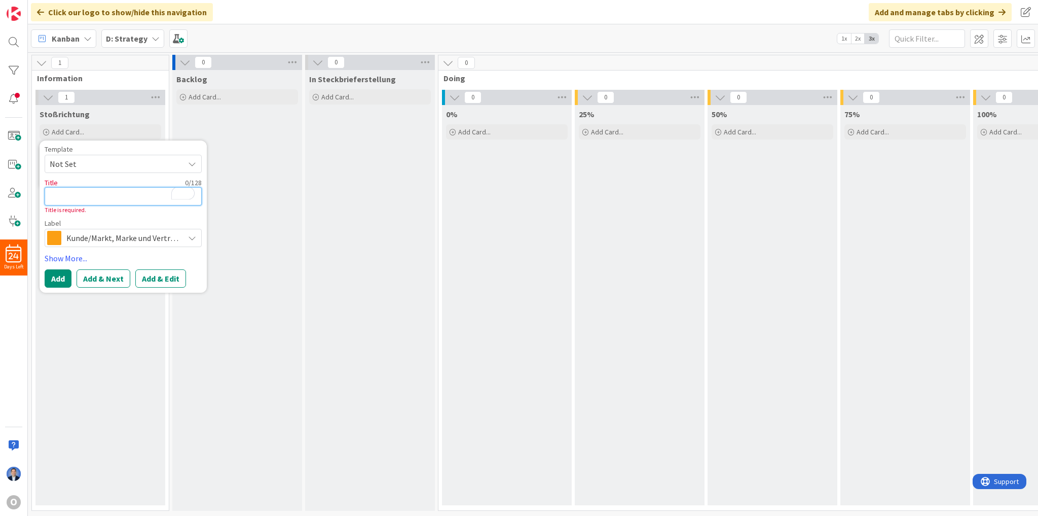
click at [121, 194] on textarea "To enrich screen reader interactions, please activate Accessibility in Grammarl…" at bounding box center [123, 196] width 157 height 18
paste textarea "Kunde/Markt, Marke und Vertrieb"
type textarea "Kunde/Markt, Marke und Vertrieb"
type textarea "x"
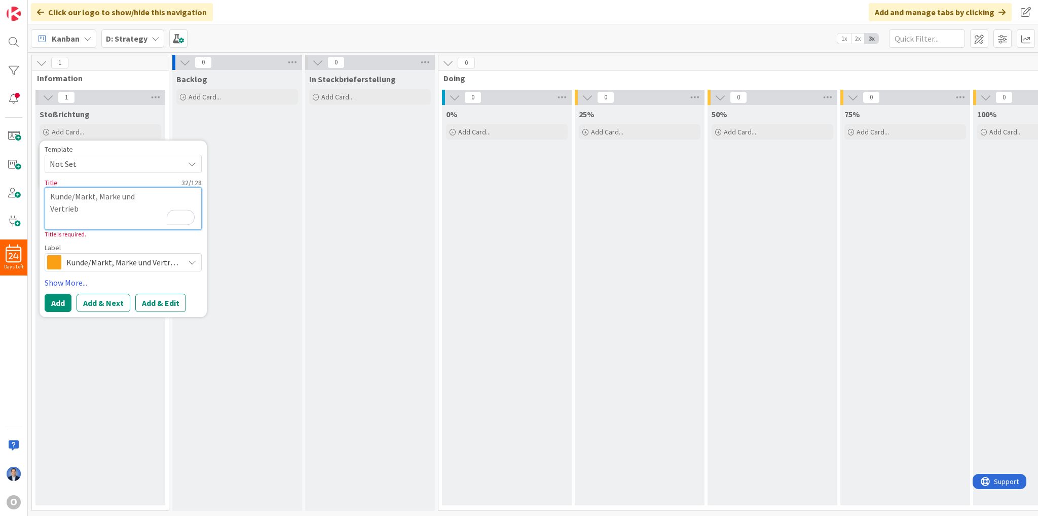
click at [140, 197] on textarea "Kunde/Markt, Marke und Vertrieb" at bounding box center [123, 208] width 157 height 43
type textarea "Kunde/Markt, Marke undVertrieb"
type textarea "x"
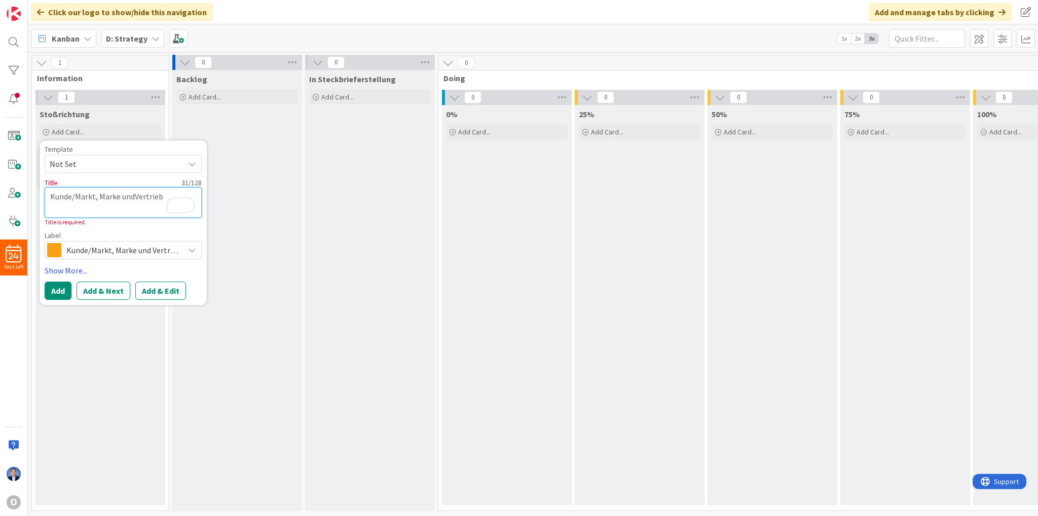
type textarea "Kunde/Markt, Marke und Vertrieb"
type textarea "x"
type textarea "Kunde/Markt, Marke und Vertrieb"
click at [168, 290] on button "Add & Edit" at bounding box center [160, 290] width 51 height 18
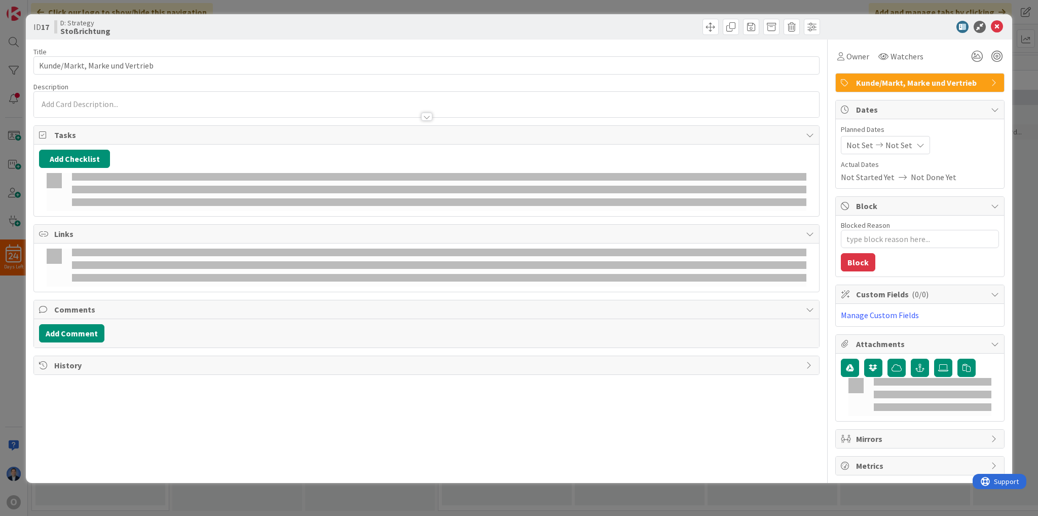
type textarea "x"
type input "Kunde/Markt, Marke und Vertrieb"
type textarea "x"
type input "Kunde/Markt, Marke und Vertrieb"
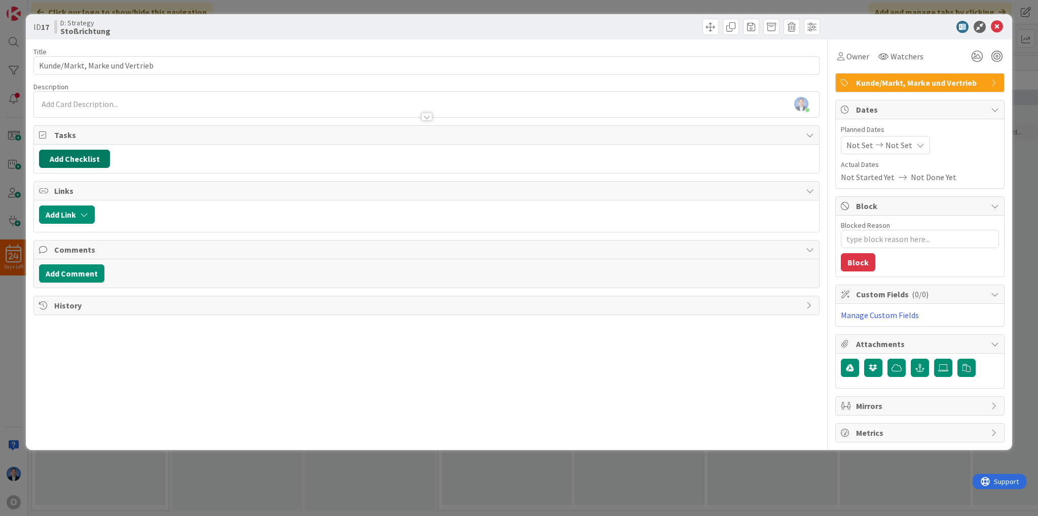
click at [79, 160] on button "Add Checklist" at bounding box center [74, 159] width 71 height 18
type input "ssd"
click at [53, 224] on button "Add" at bounding box center [57, 231] width 27 height 18
type textarea "x"
type input "Kunde/Markt, Marke und Vertrieb"
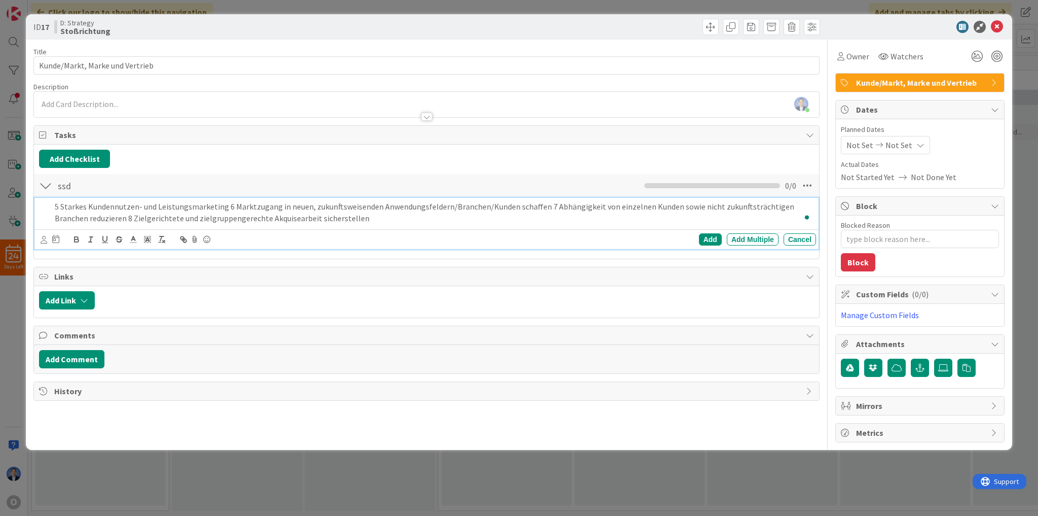
click at [225, 205] on p "5 Starkes Kundennutzen- und Leistungsmarketing 6 Marktzugang in neuen, zukunfts…" at bounding box center [433, 212] width 757 height 23
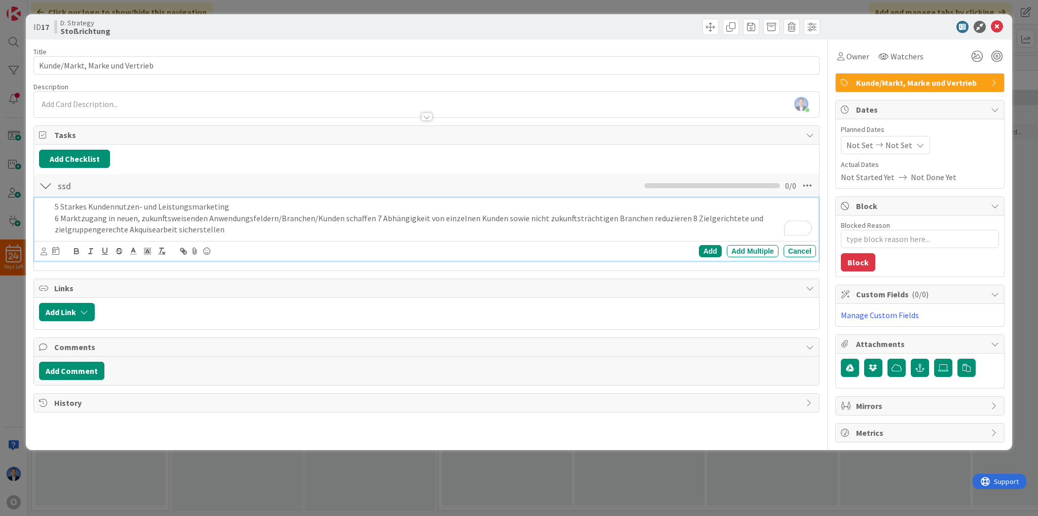
click at [371, 216] on p "6 Marktzugang in neuen, zukunftsweisenden Anwendungsfeldern/Branchen/Kunden sch…" at bounding box center [433, 223] width 757 height 23
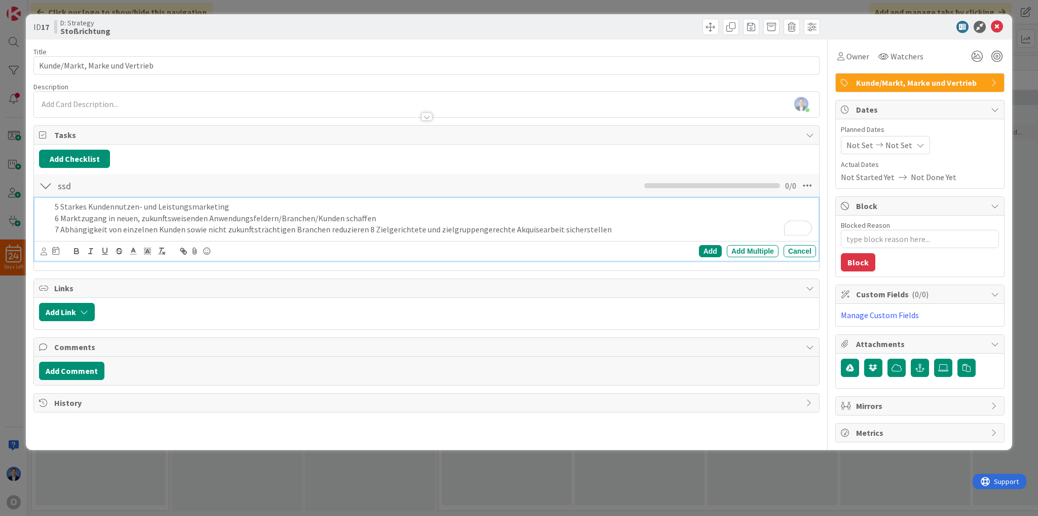
click at [361, 228] on p "7 Abhängigkeit von einzelnen Kunden sowie nicht zukunftsträchtigen Branchen red…" at bounding box center [433, 230] width 757 height 12
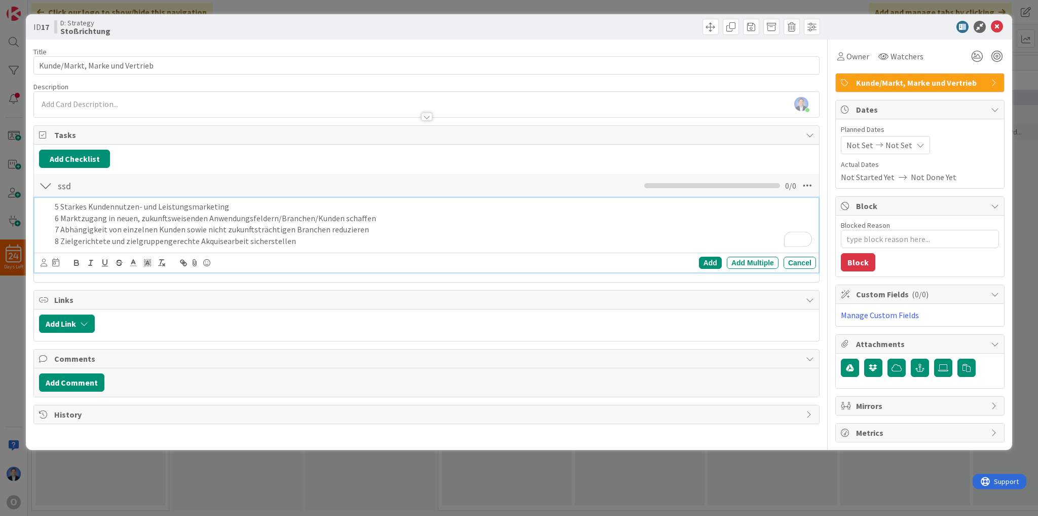
click at [749, 269] on div "Add Add Multiple Cancel" at bounding box center [426, 262] width 784 height 20
click at [748, 264] on div "Add Multiple" at bounding box center [753, 263] width 52 height 12
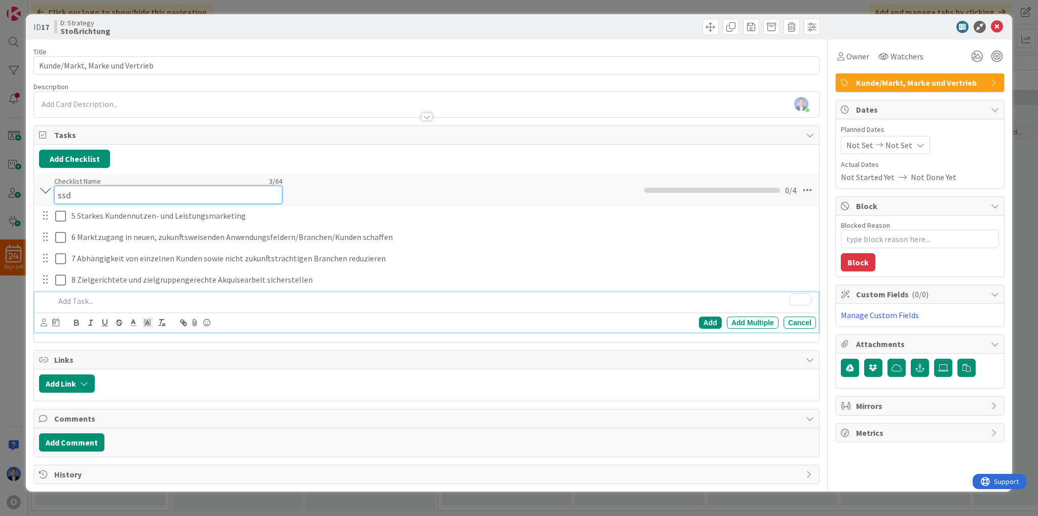
click at [64, 184] on div "Checklist Name 3 / 64 ssd" at bounding box center [168, 189] width 228 height 27
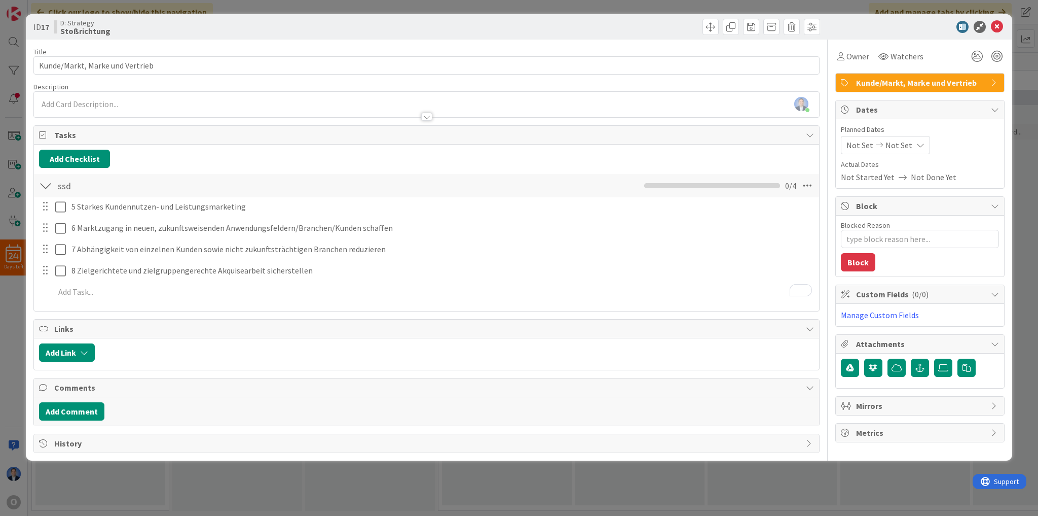
click at [64, 184] on div "Checklist Name 3 / 64 ssd" at bounding box center [168, 185] width 228 height 18
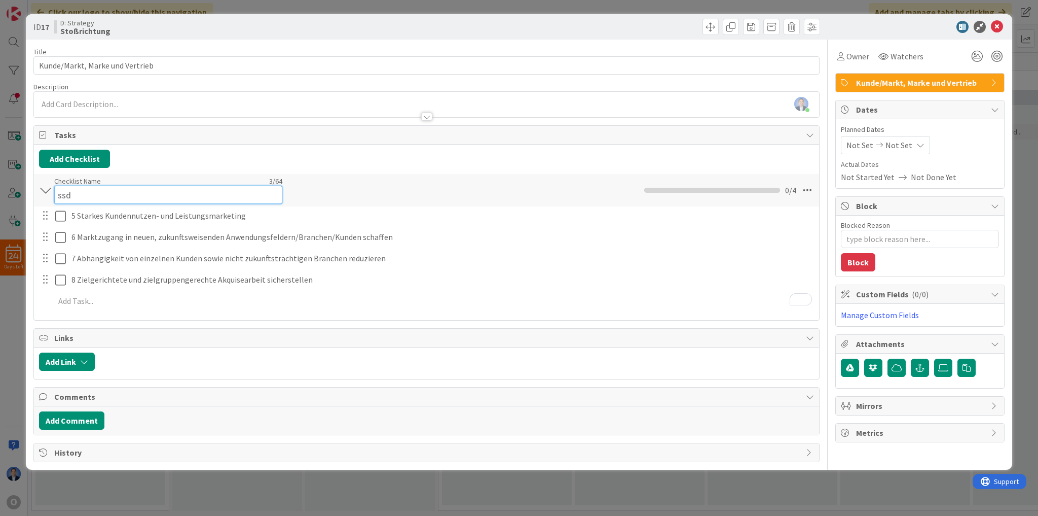
click at [64, 184] on div "Checklist Name 3 / 64 ssd" at bounding box center [168, 189] width 228 height 27
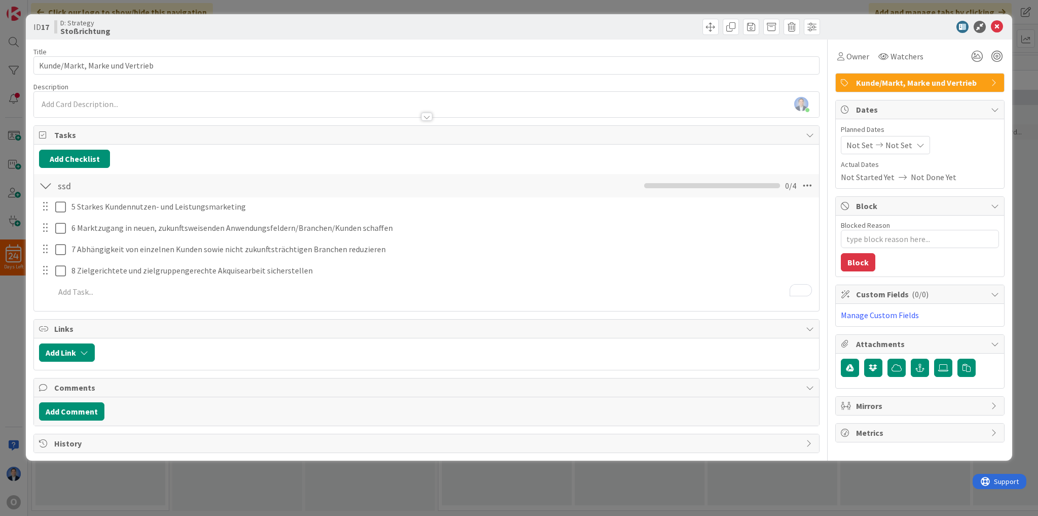
click at [64, 184] on div "Checklist Name 3 / 64 ssd" at bounding box center [168, 185] width 228 height 18
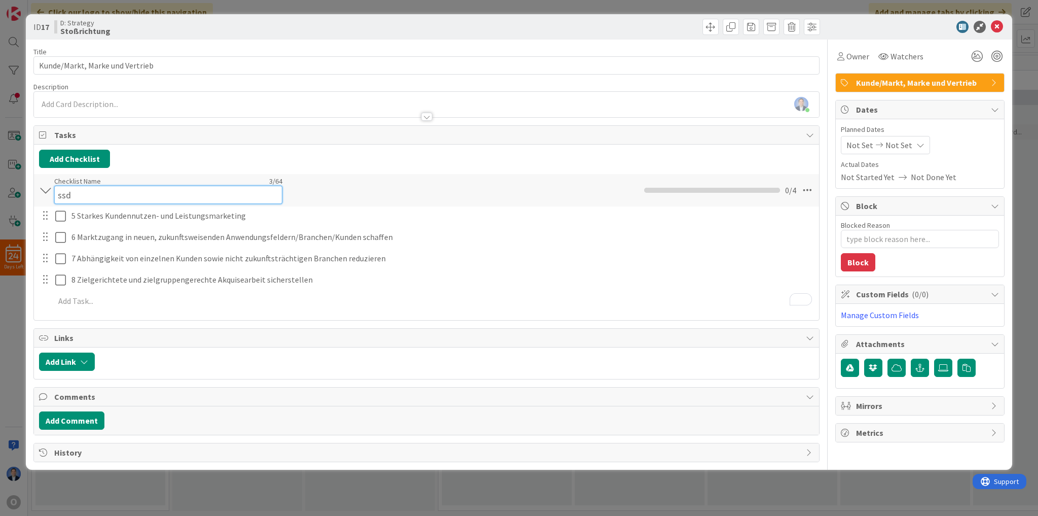
click at [65, 186] on input "ssd" at bounding box center [168, 195] width 228 height 18
paste input "Handlungsfel"
type input "Handlungsfeld"
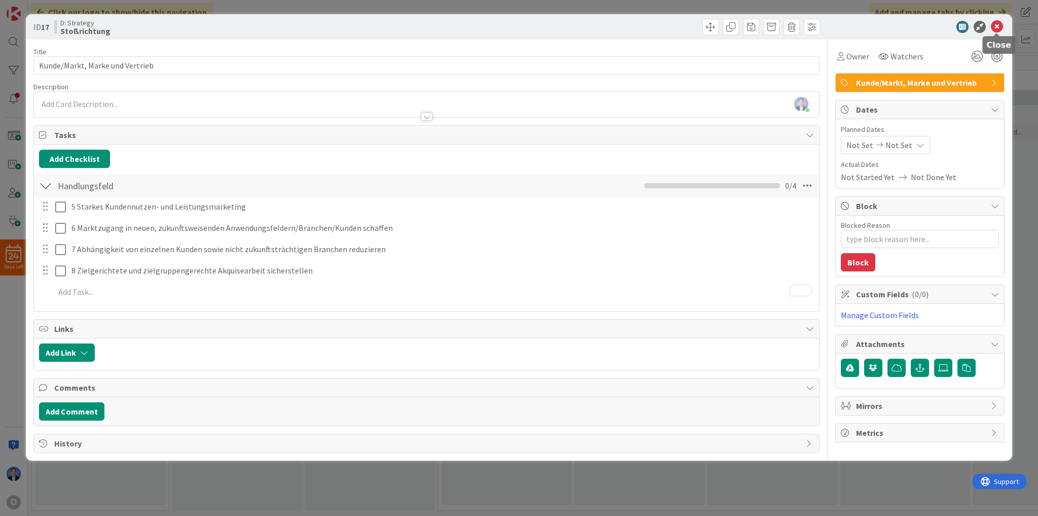
click at [999, 28] on icon at bounding box center [997, 27] width 12 height 12
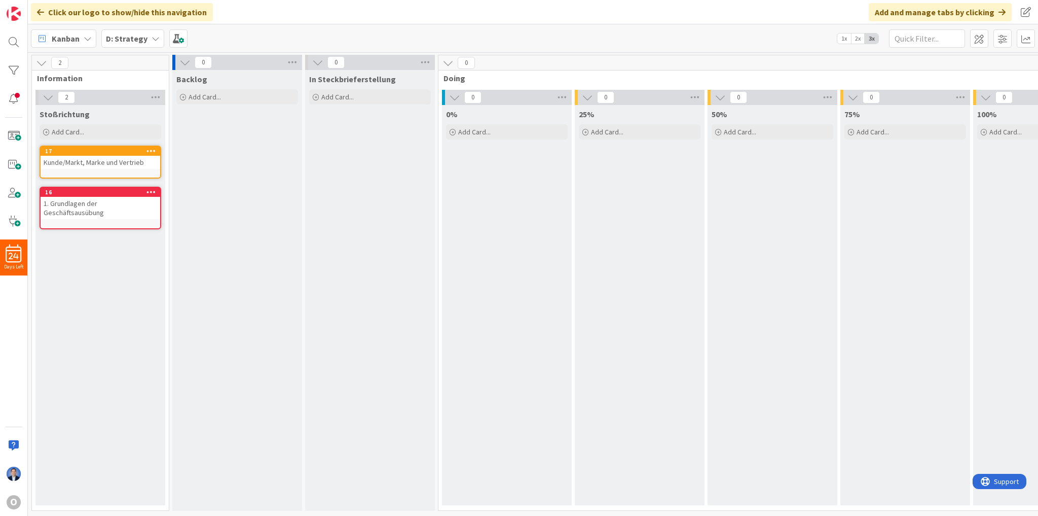
click at [94, 154] on div "17" at bounding box center [102, 151] width 115 height 7
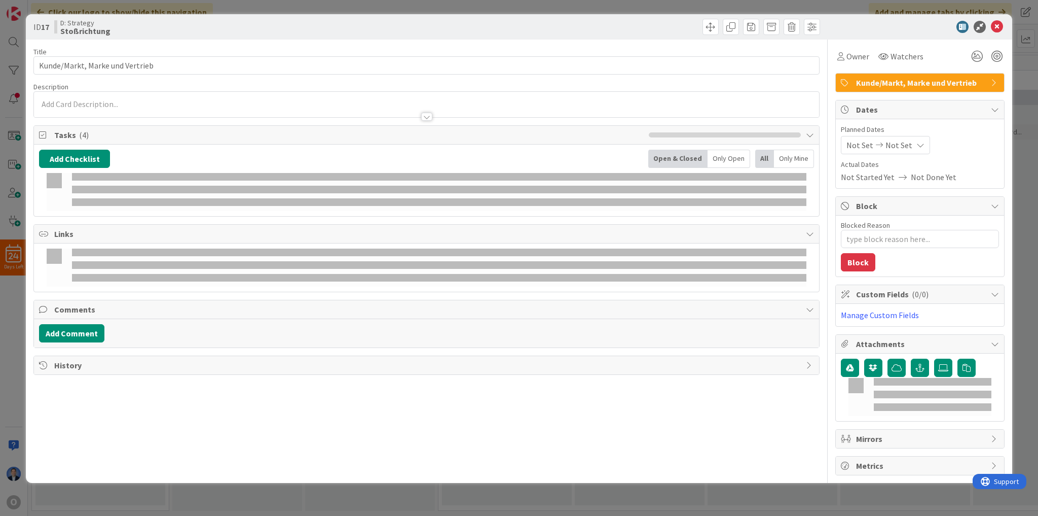
type textarea "x"
type input "Kunde/Markt, Marke und Vertrieb"
type textarea "x"
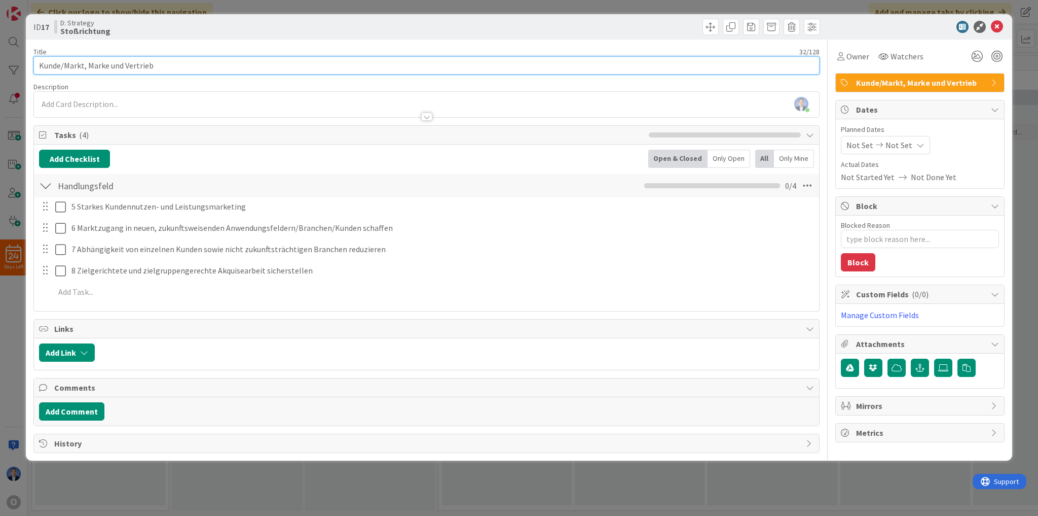
click at [39, 63] on input "Kunde/Markt, Marke und Vertrieb" at bounding box center [426, 65] width 786 height 18
type input "2. Kunde/Markt, Marke und Vertrieb"
type textarea "x"
type input "2. Kunde/Markt, Marke und Vertrieb"
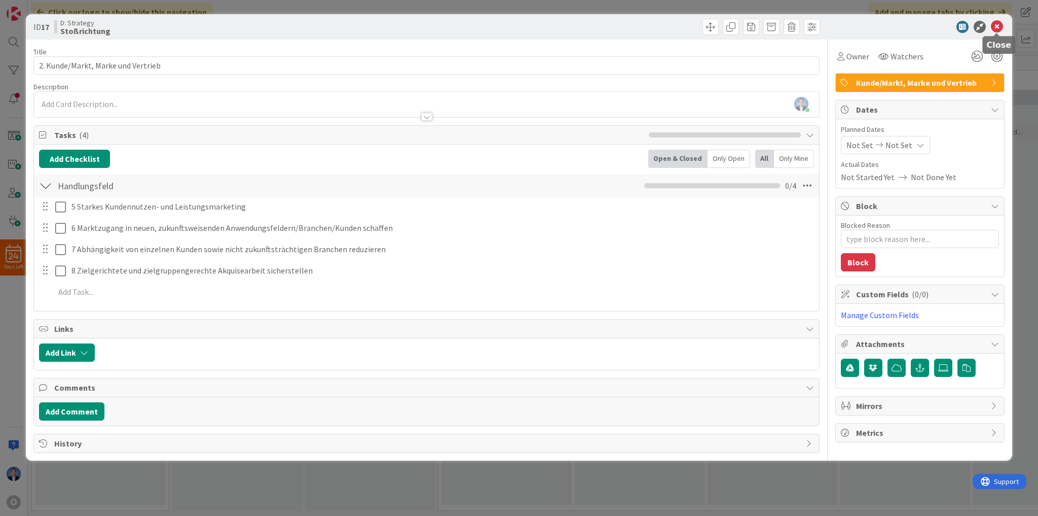
click at [998, 30] on icon at bounding box center [997, 27] width 12 height 12
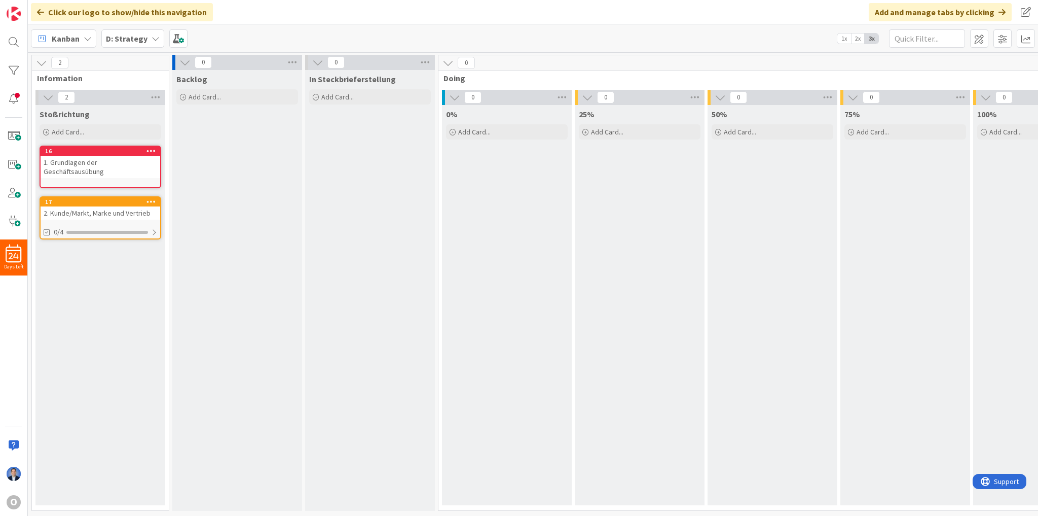
click at [105, 154] on div "16 1. Grundlagen der Geschäftsausübung" at bounding box center [101, 162] width 120 height 31
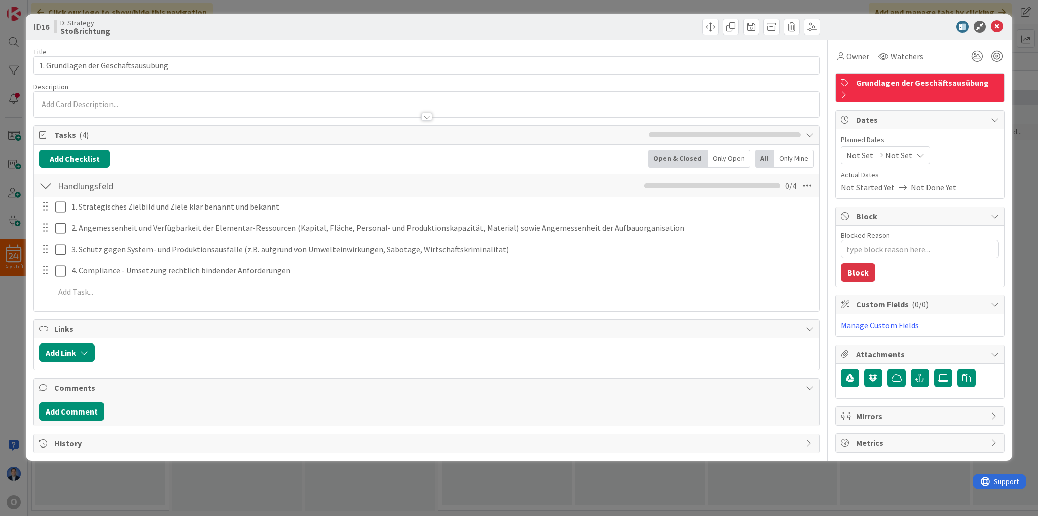
type textarea "x"
click at [999, 28] on icon at bounding box center [997, 27] width 12 height 12
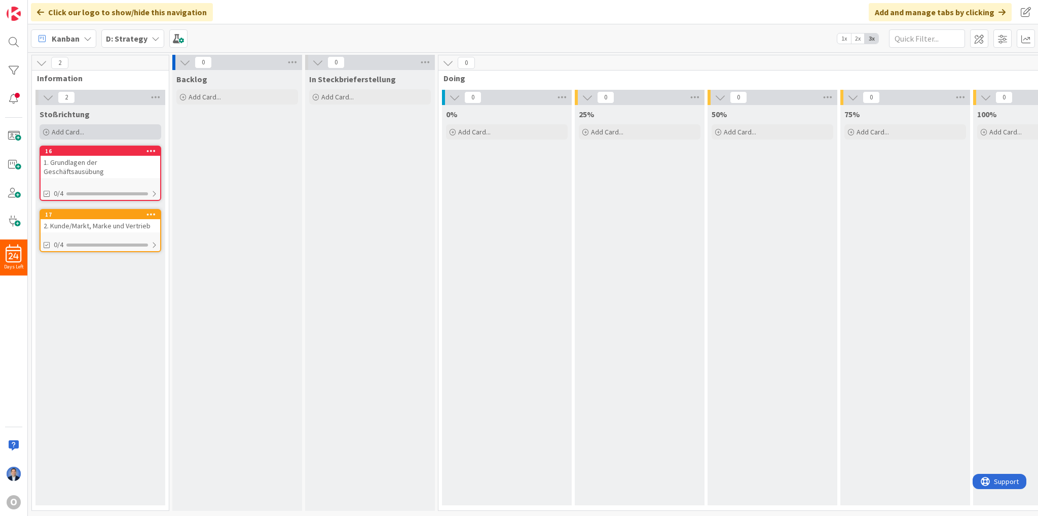
click at [112, 138] on div "Add Card..." at bounding box center [101, 131] width 122 height 15
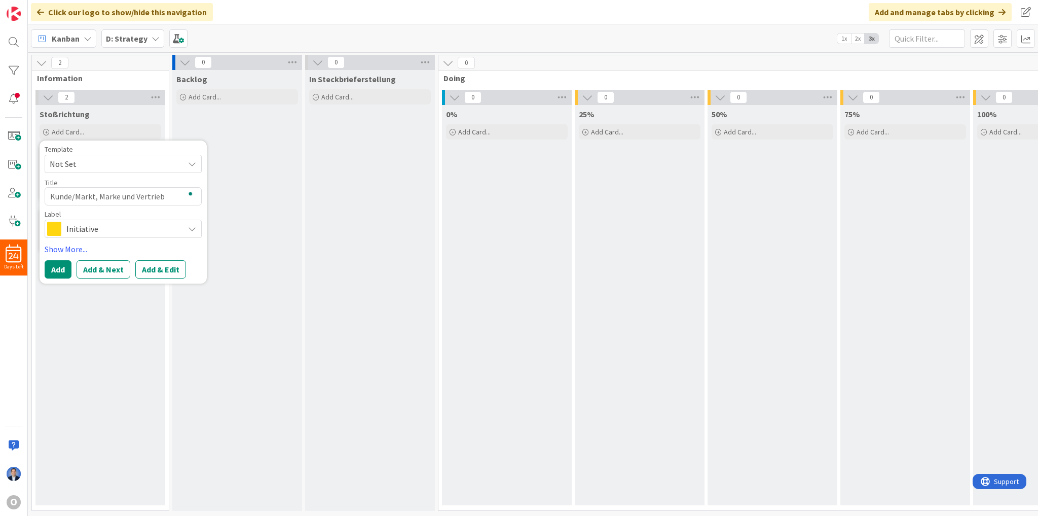
click at [112, 226] on span "Initiative" at bounding box center [122, 229] width 113 height 14
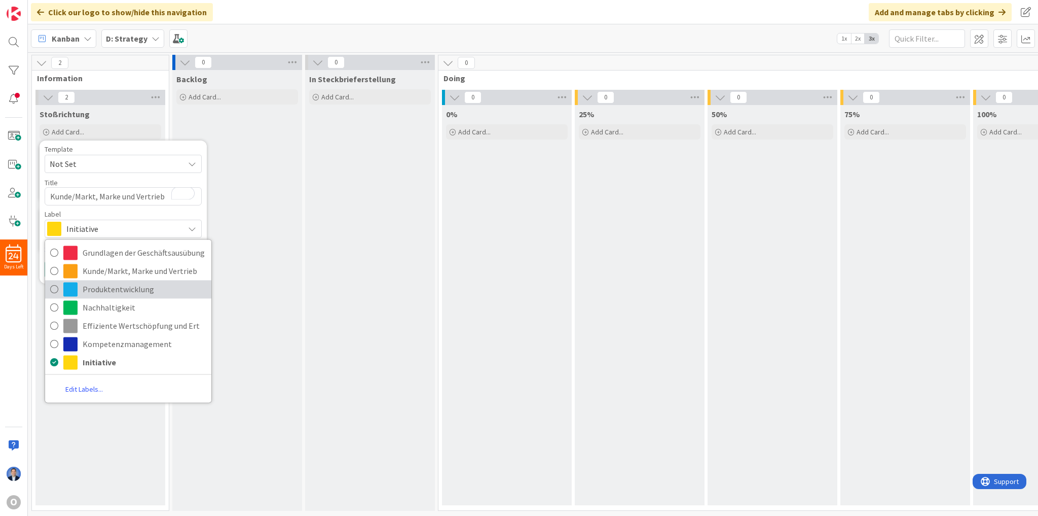
click at [110, 291] on span "Produktentwicklung" at bounding box center [145, 288] width 124 height 15
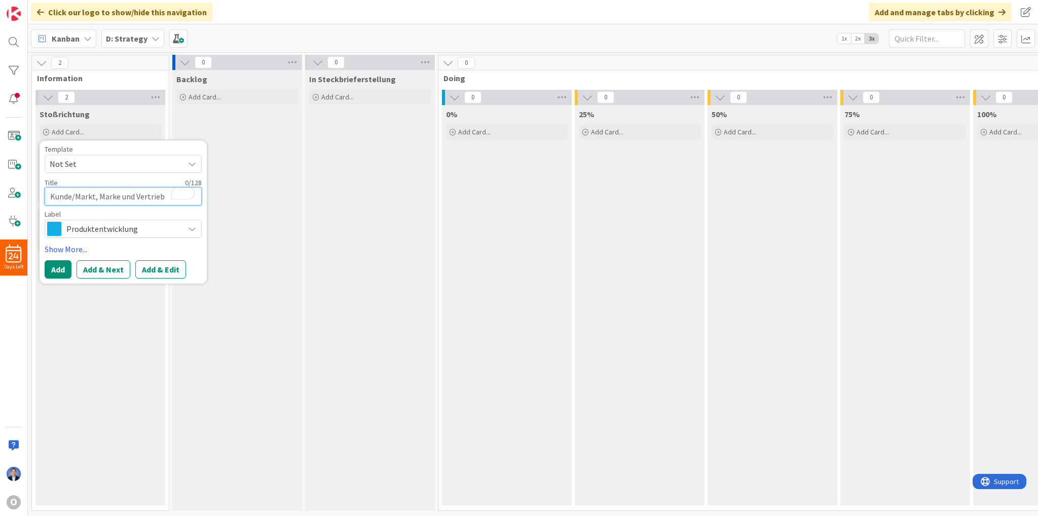
click at [80, 192] on textarea "Kunde/Markt, Marke und Vertrieb" at bounding box center [123, 196] width 157 height 18
paste textarea "3 Produktentwicklung und -innovationen sowie Anwendungswissen"
type textarea "3 Produktentwicklung und -innovationen sowie Anwendungswissen"
type textarea "x"
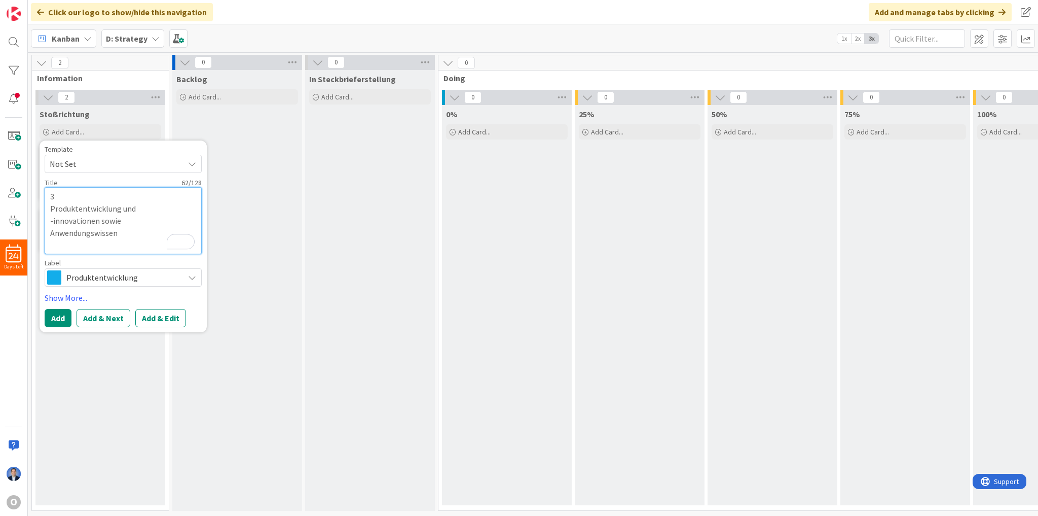
click at [65, 195] on textarea "3 Produktentwicklung und -innovationen sowie Anwendungswissen" at bounding box center [123, 220] width 157 height 67
type textarea "3. Produktentwicklung und -innovationen sowie Anwendungswissen"
type textarea "x"
type textarea "3. Produktentwicklung und -innovationen sowie Anwendungswissen"
type textarea "x"
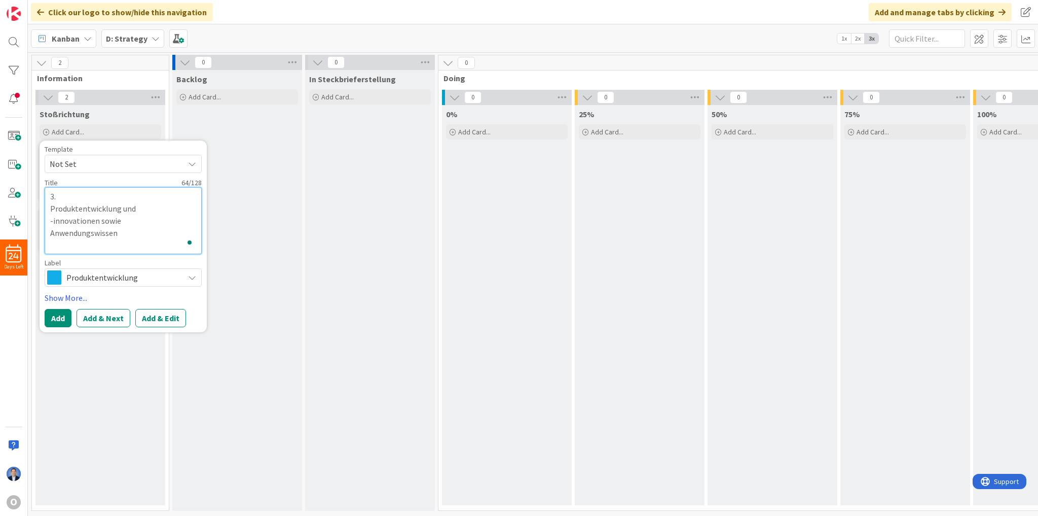
type textarea "3. Produktentwicklung und -innovationen sowie Anwendungswissen"
type textarea "x"
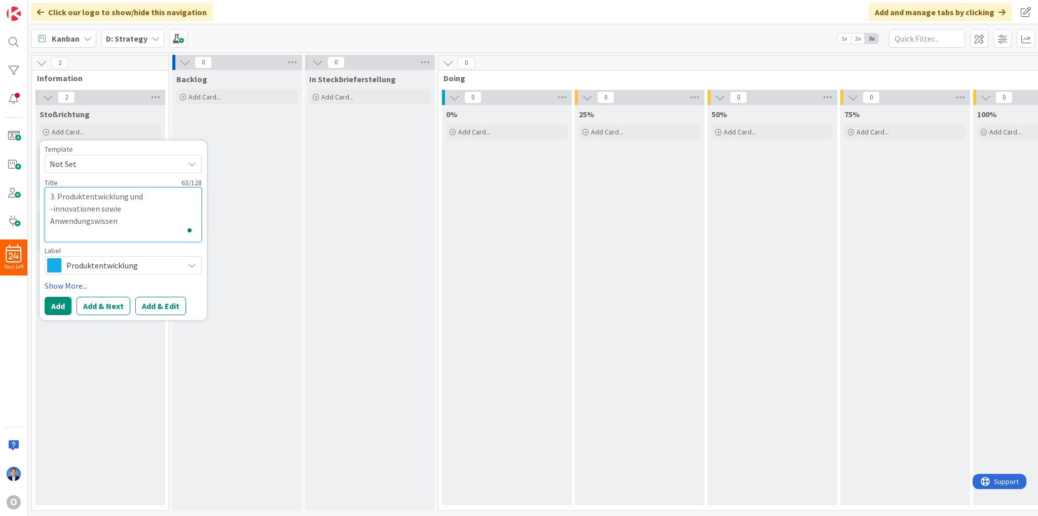
click at [162, 201] on textarea "3. Produktentwicklung und -innovationen sowie Anwendungswissen" at bounding box center [123, 214] width 157 height 55
type textarea "3. Produktentwicklung und-innovationen sowie Anwendungswissen"
type textarea "x"
type textarea "3. Produktentwicklung und -innovationen sowie Anwendungswissen"
type textarea "x"
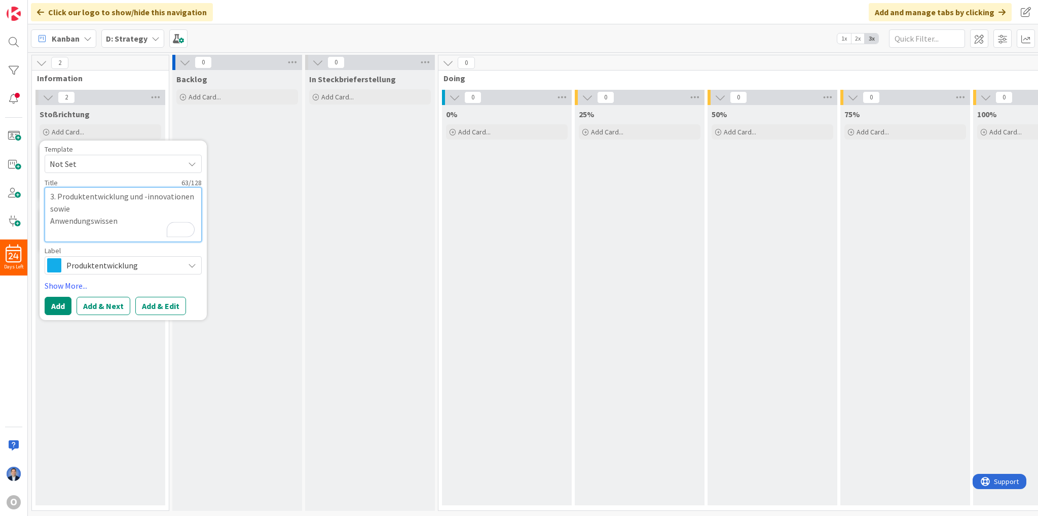
click at [109, 206] on textarea "3. Produktentwicklung und -innovationen sowie Anwendungswissen" at bounding box center [123, 214] width 157 height 55
type textarea "3. Produktentwicklung und -innovationen sowieAnwendungswissen"
type textarea "x"
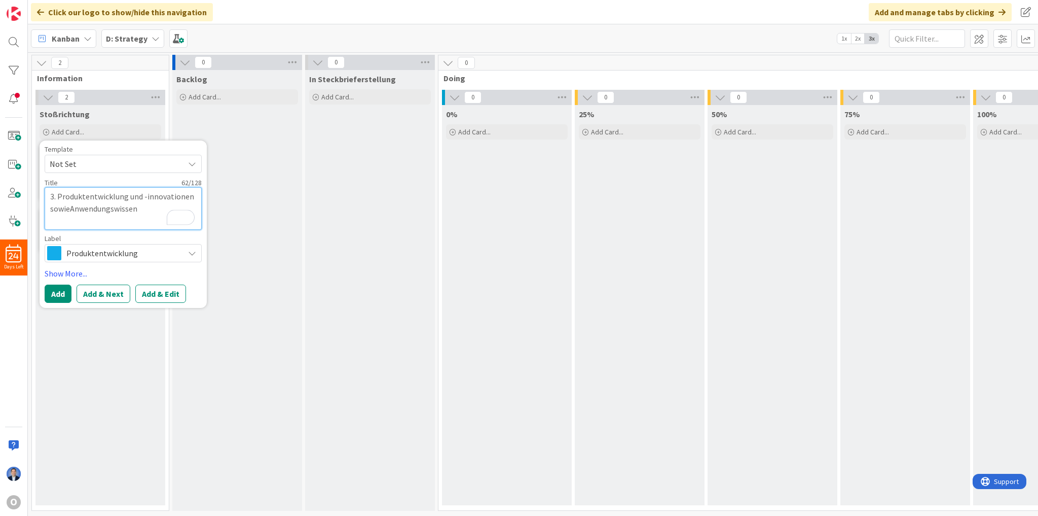
type textarea "3. Produktentwicklung und -innovationen sowie Anwendungswissen"
type textarea "x"
type textarea "3. Produktentwicklung und -innovationen sowie Anwendungswissen"
click at [162, 287] on button "Add & Edit" at bounding box center [160, 293] width 51 height 18
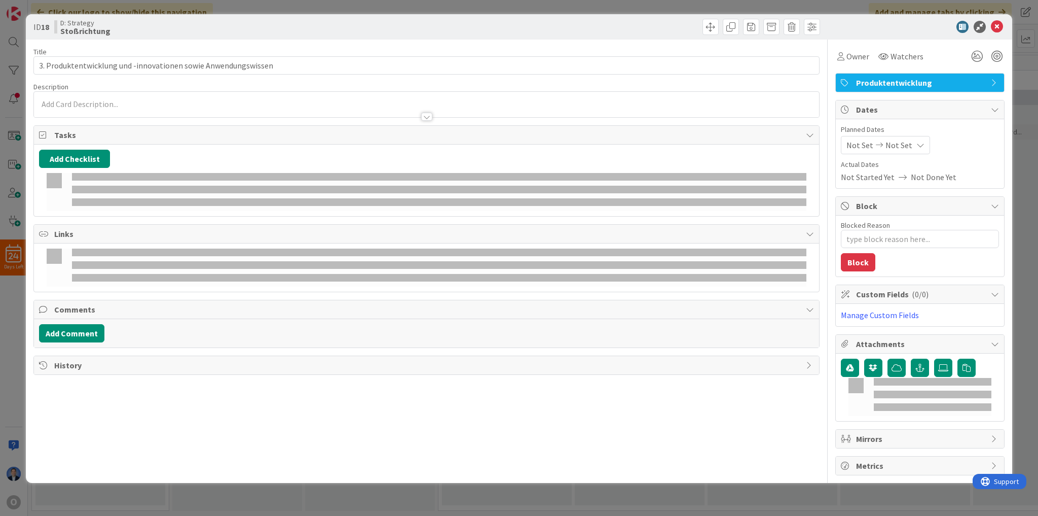
type textarea "x"
type input "3. Produktentwicklung und -innovationen sowie Anwendungswissen"
type textarea "x"
type input "3. Produktentwicklung und -innovationen sowie Anwendungswissen"
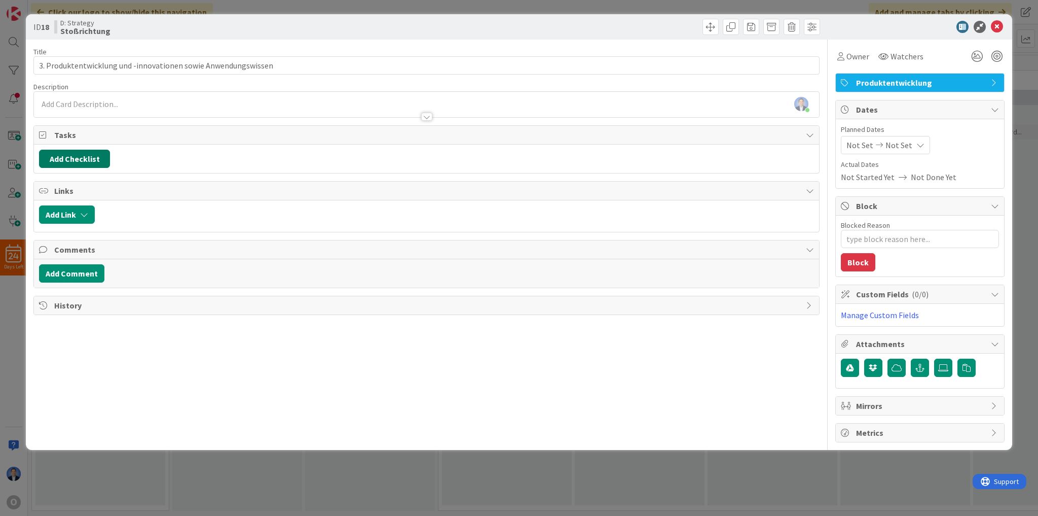
click at [93, 157] on button "Add Checklist" at bounding box center [74, 159] width 71 height 18
type input "sdd"
click at [60, 229] on button "Add" at bounding box center [57, 231] width 27 height 18
type textarea "x"
type input "3. Produktentwicklung und -innovationen sowie Anwendungswissen"
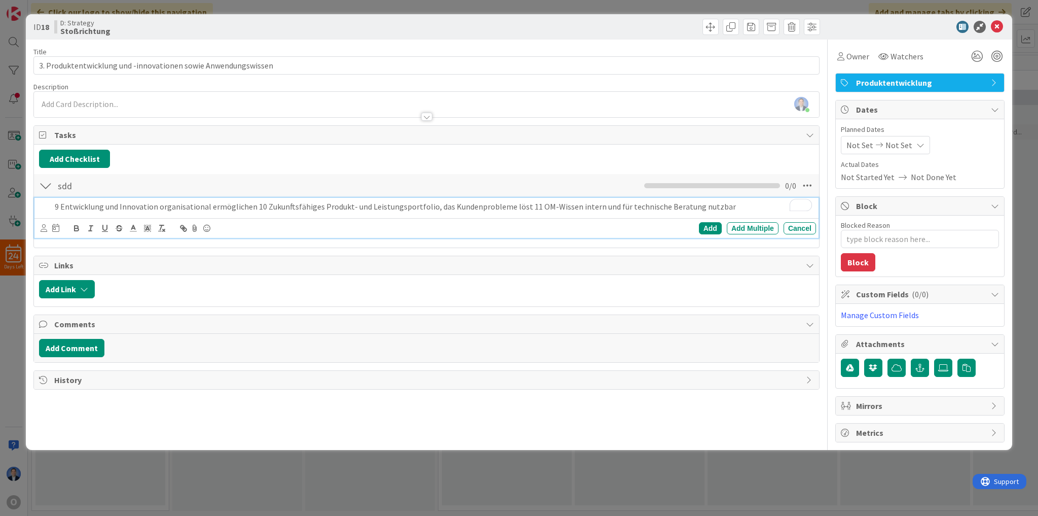
click at [253, 204] on p "9 Entwicklung und Innovation organisational ermöglichen 10 Zukunftsfähiges Prod…" at bounding box center [433, 207] width 757 height 12
click at [252, 207] on p "9 Entwicklung und Innovation organisational ermöglichen 10 Zukunftsfähiges Prod…" at bounding box center [433, 207] width 757 height 12
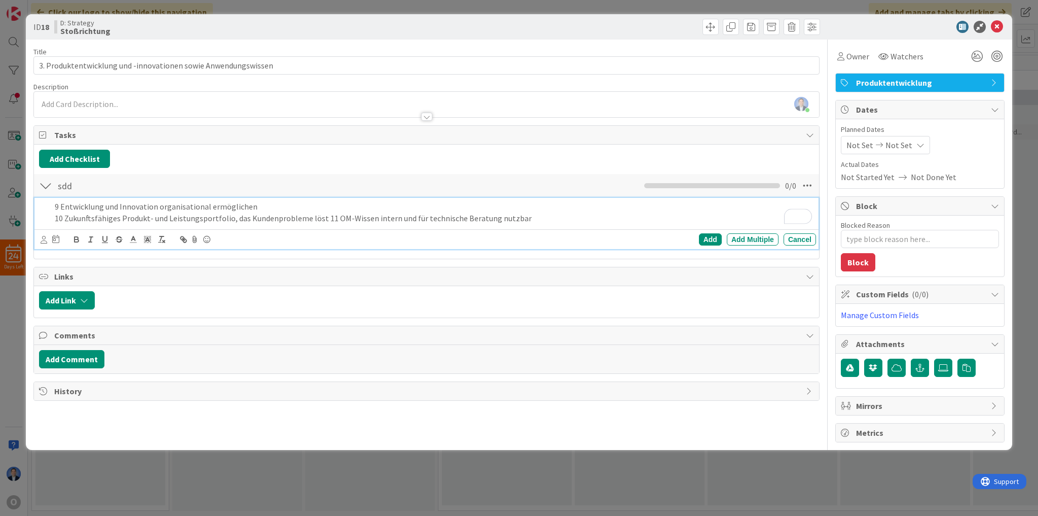
click at [321, 220] on p "10 Zukunftsfähiges Produkt- und Leistungsportfolio, das Kundenprobleme löst 11 …" at bounding box center [433, 218] width 757 height 12
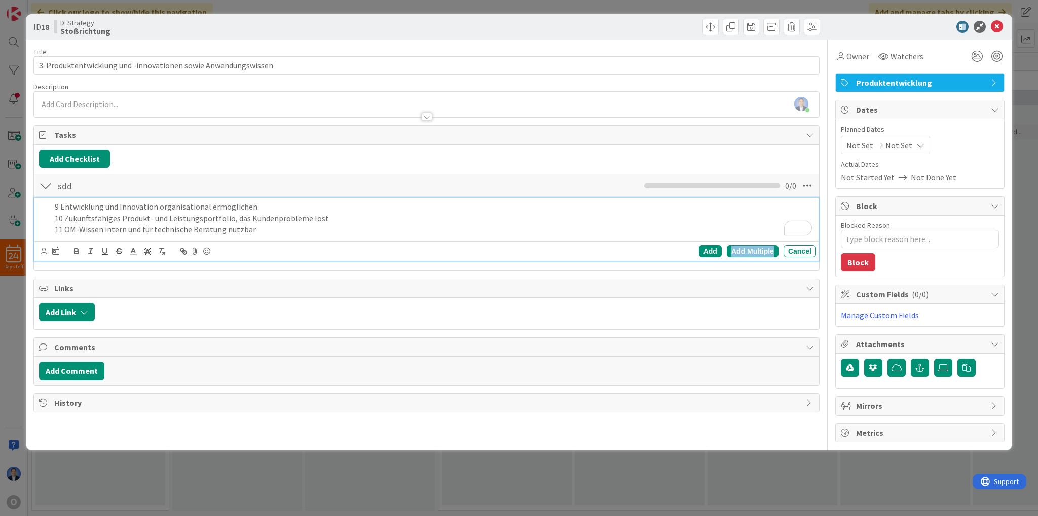
click at [756, 253] on div "Add Multiple" at bounding box center [753, 251] width 52 height 12
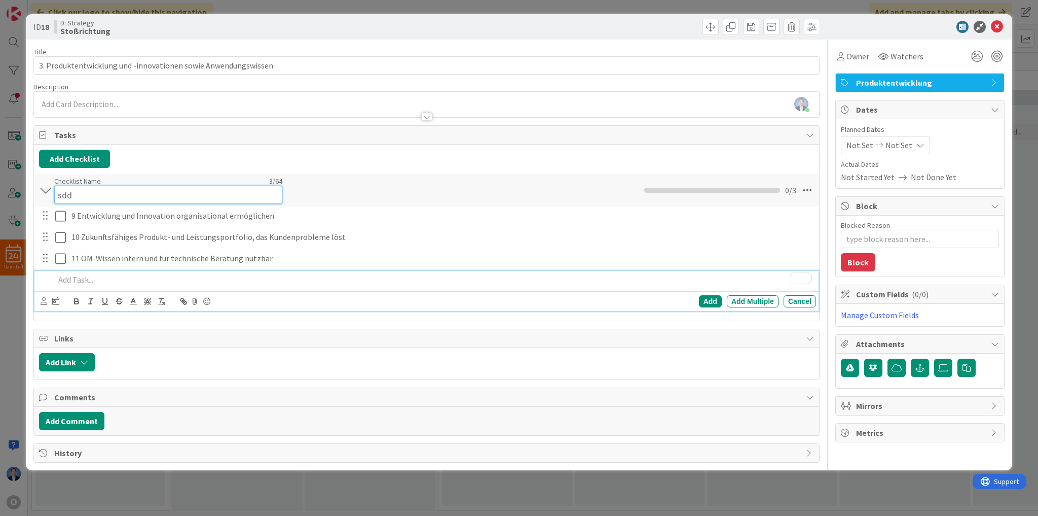
click at [65, 186] on input "sdd" at bounding box center [168, 195] width 228 height 18
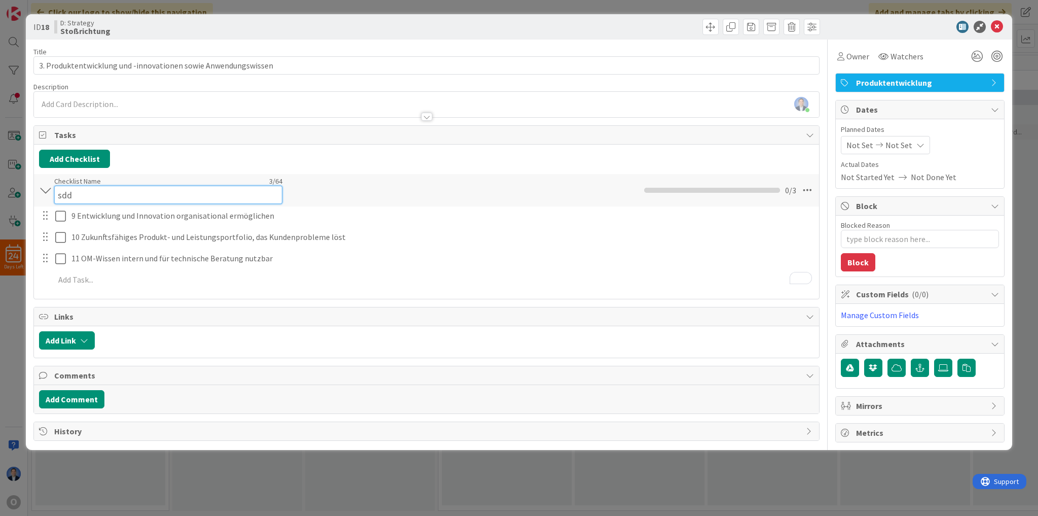
click at [65, 186] on input "sdd" at bounding box center [168, 195] width 228 height 18
paste input "Handlungsfel"
type input "Handlungsfeld"
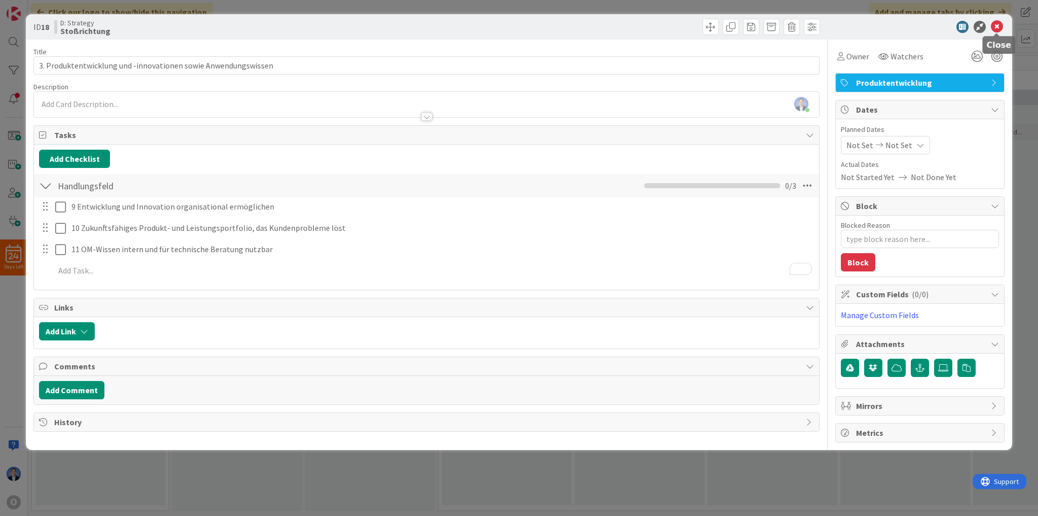
click at [998, 28] on icon at bounding box center [997, 27] width 12 height 12
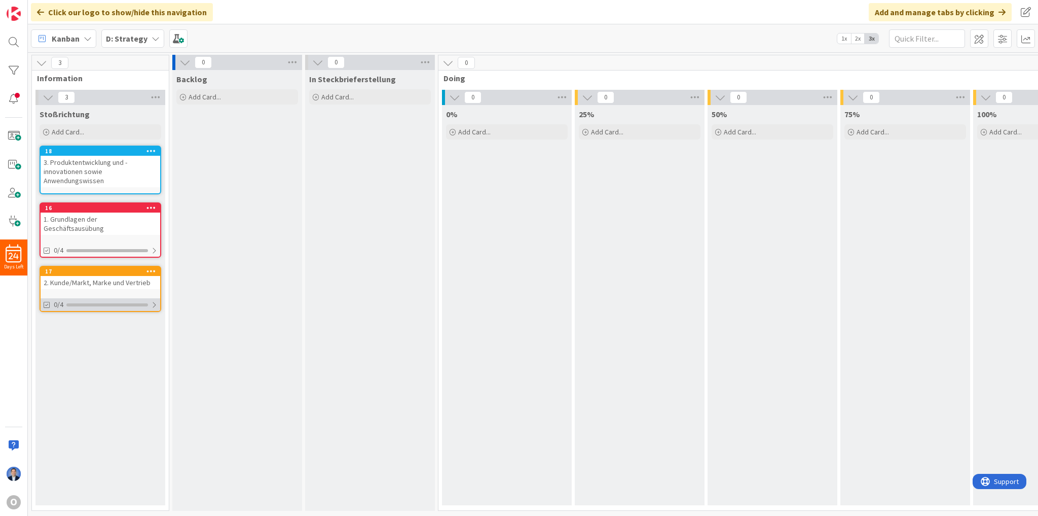
click at [97, 303] on div at bounding box center [107, 304] width 82 height 3
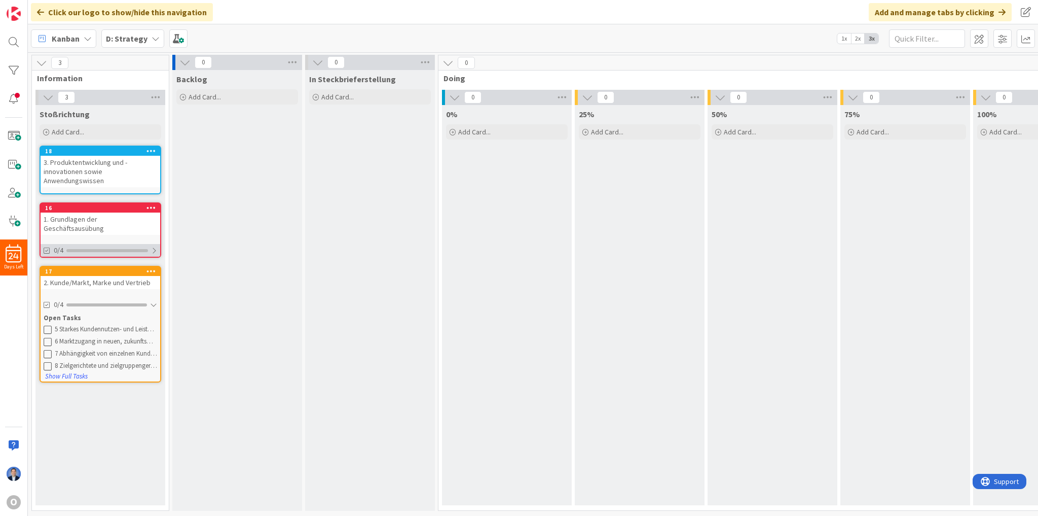
click at [125, 249] on div at bounding box center [107, 250] width 82 height 3
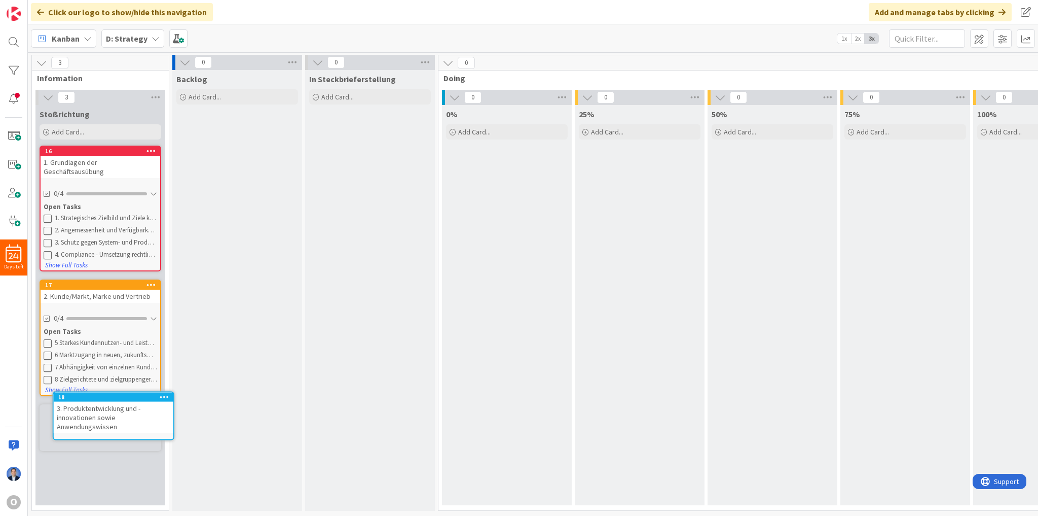
scroll to position [2, 0]
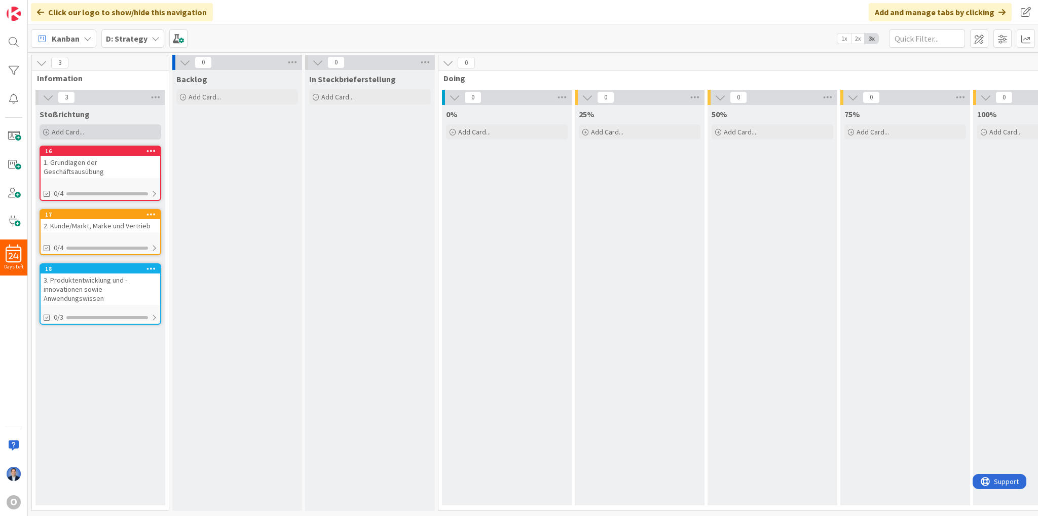
click at [113, 128] on div "Add Card..." at bounding box center [101, 131] width 122 height 15
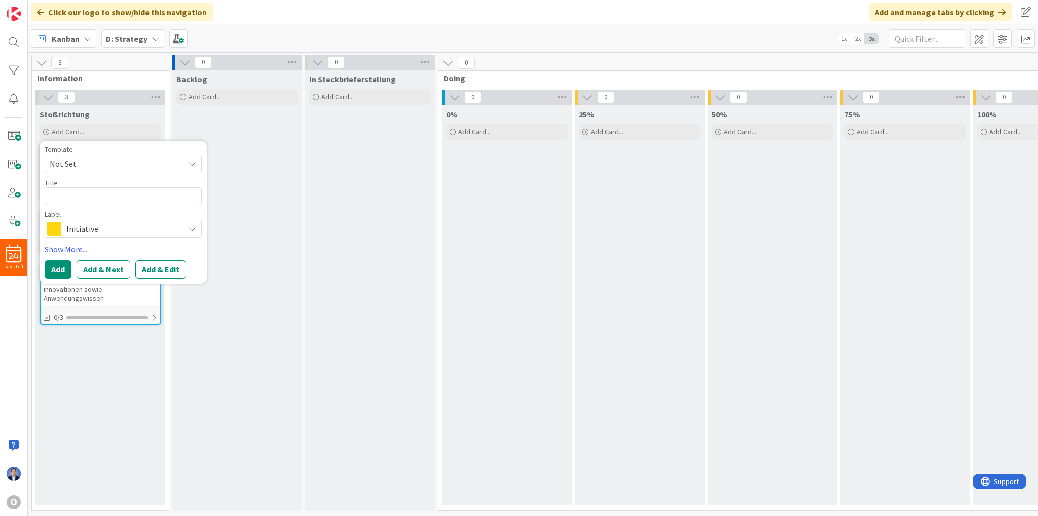
click at [107, 225] on span "Initiative" at bounding box center [122, 229] width 113 height 14
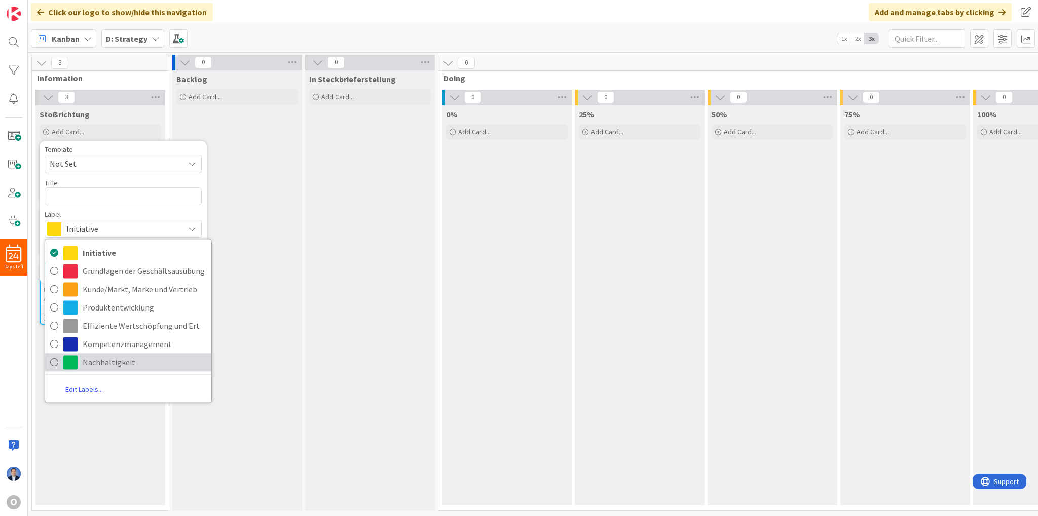
click at [124, 355] on span "Nachhaltigkeit" at bounding box center [145, 361] width 124 height 15
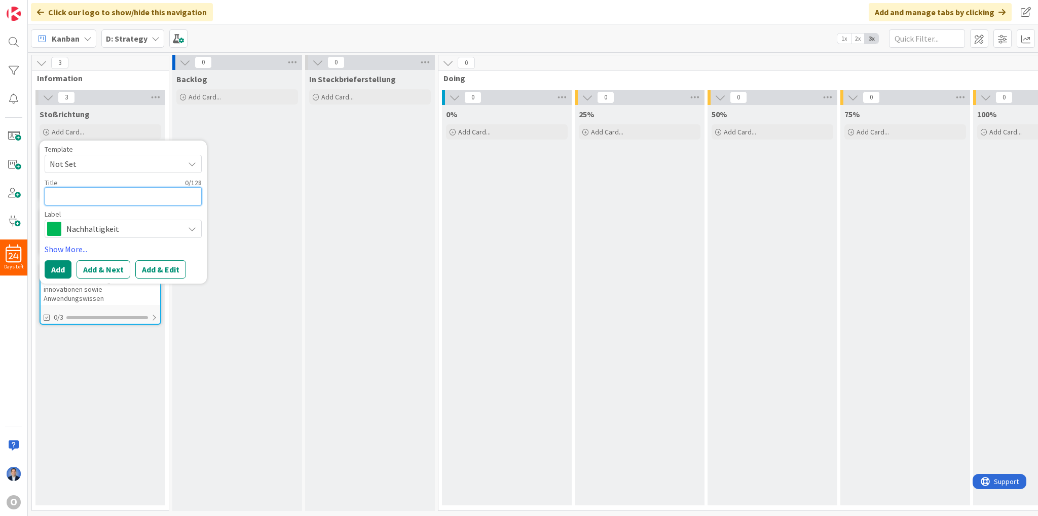
click at [110, 196] on textarea at bounding box center [123, 196] width 157 height 18
paste textarea "Nachhaltigkeit"
type textarea "x"
type textarea "Nachhaltigkeit"
click at [166, 272] on button "Add & Edit" at bounding box center [160, 269] width 51 height 18
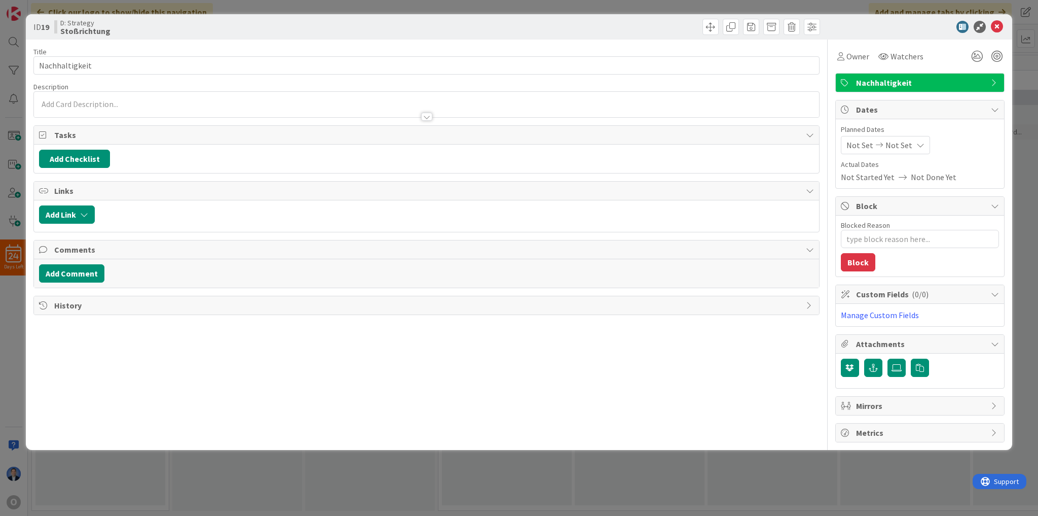
type textarea "x"
click at [78, 155] on button "Add Checklist" at bounding box center [74, 159] width 71 height 18
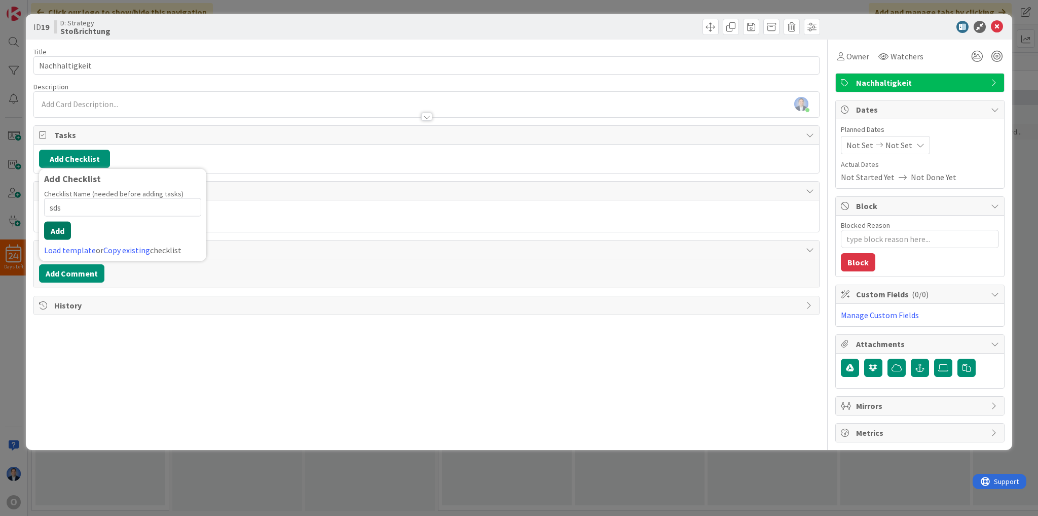
type input "sds"
click at [52, 231] on button "Add" at bounding box center [57, 231] width 27 height 18
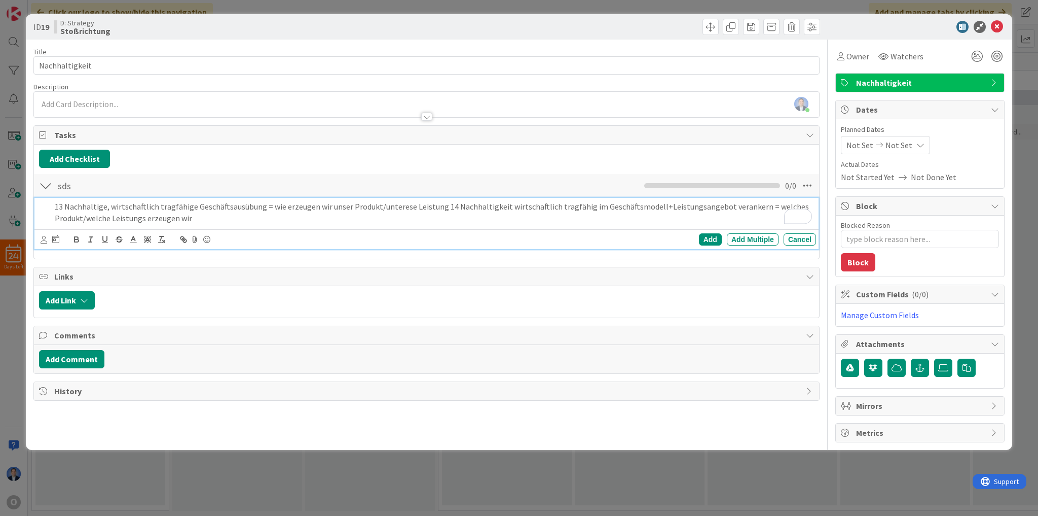
click at [438, 204] on p "13 Nachhaltige, wirtschaftlich tragfähige Geschäftsausübung = wie erzeugen wir …" at bounding box center [433, 212] width 757 height 23
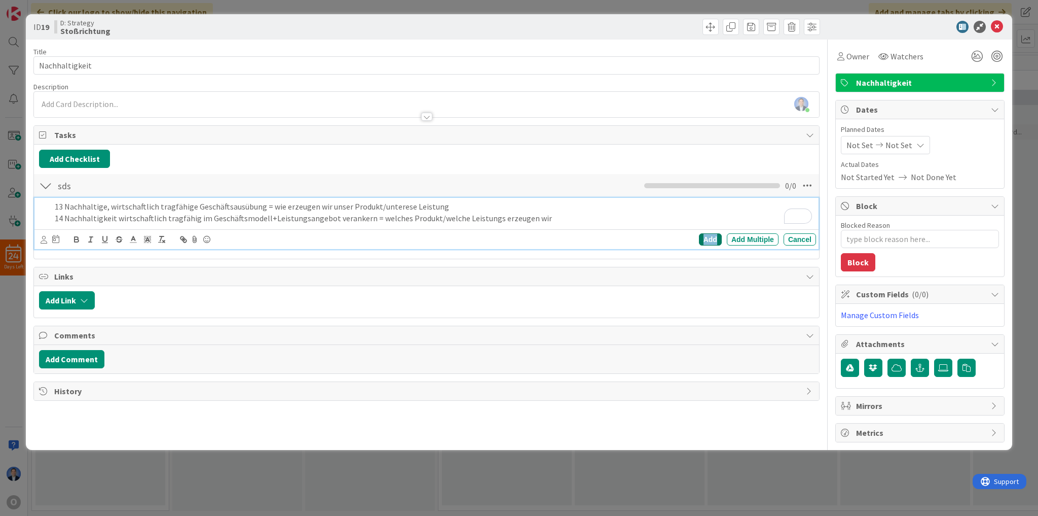
click at [707, 233] on div "Add" at bounding box center [710, 239] width 23 height 12
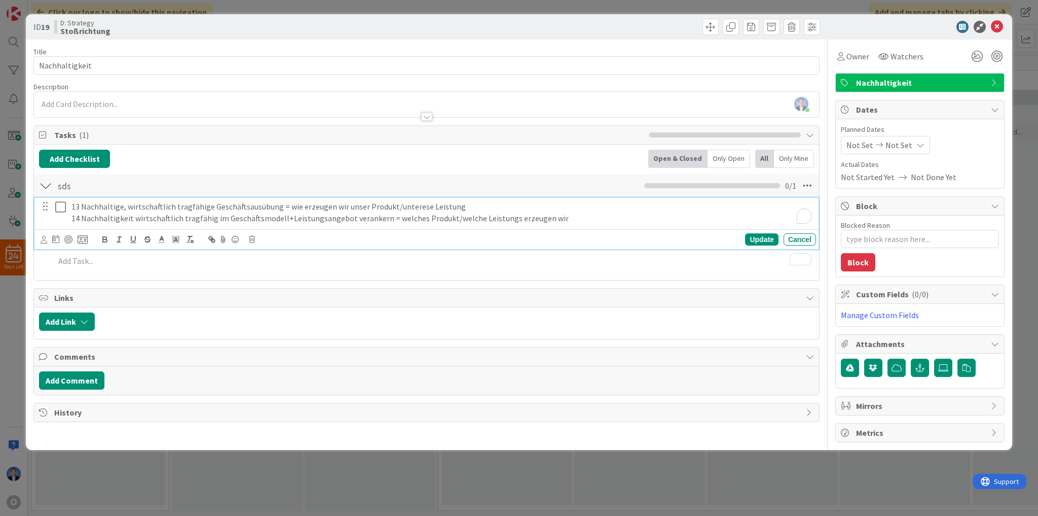
click at [497, 215] on p "14 Nachhaltigkeit wirtschaftlich tragfähig im Geschäftsmodell+Leistungsangebot …" at bounding box center [441, 218] width 741 height 12
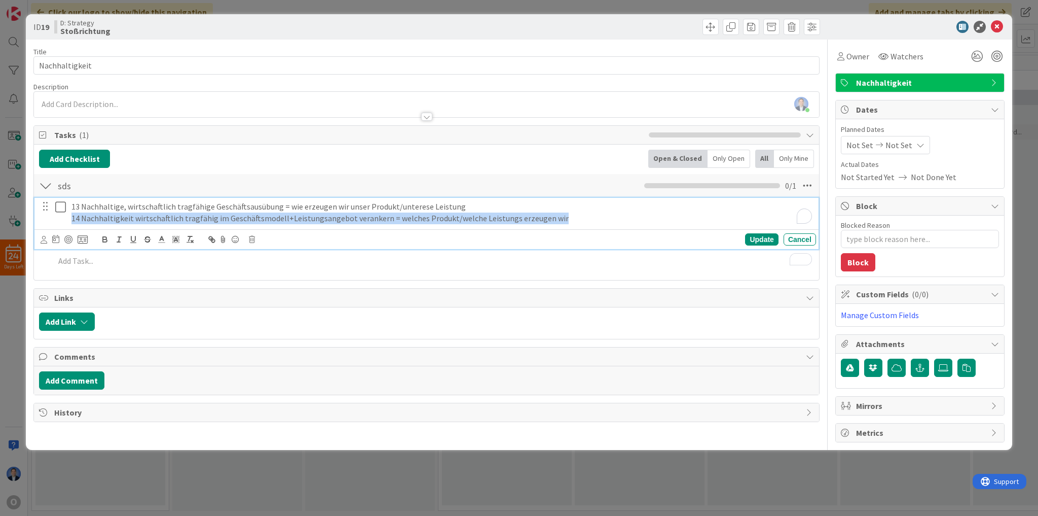
click at [497, 215] on p "14 Nachhaltigkeit wirtschaftlich tragfähig im Geschäftsmodell+Leistungsangebot …" at bounding box center [441, 218] width 741 height 12
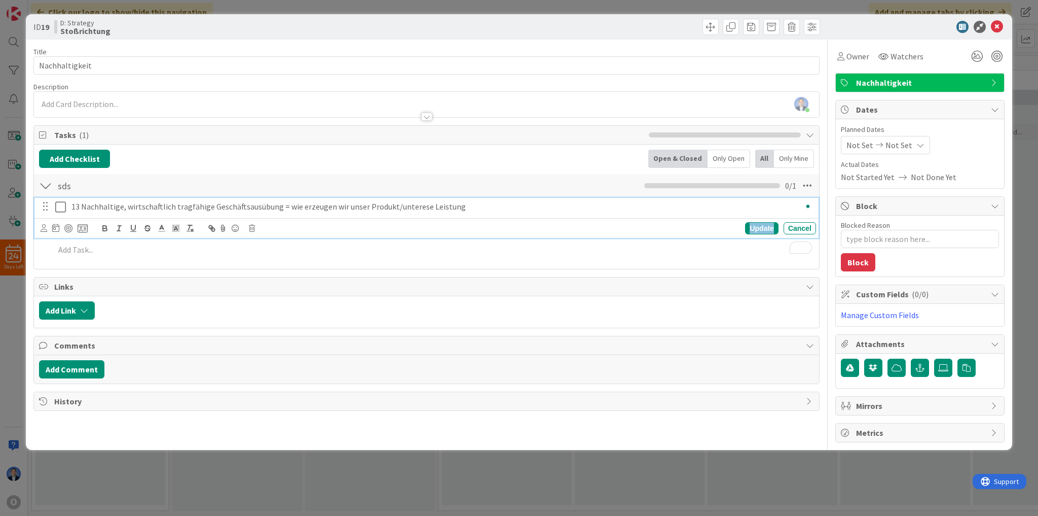
click at [759, 227] on div "Update" at bounding box center [761, 228] width 33 height 12
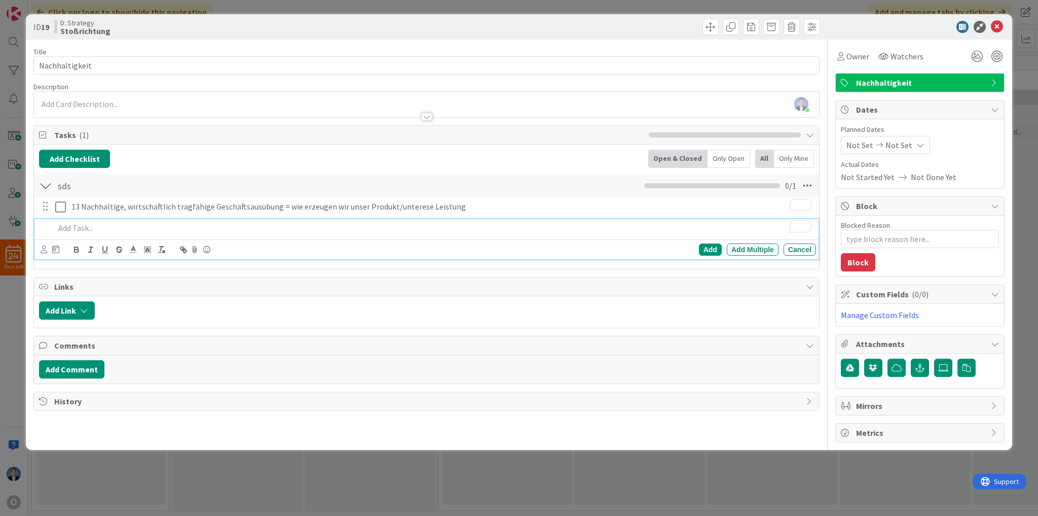
click at [192, 226] on p "To enrich screen reader interactions, please activate Accessibility in Grammarl…" at bounding box center [433, 228] width 757 height 12
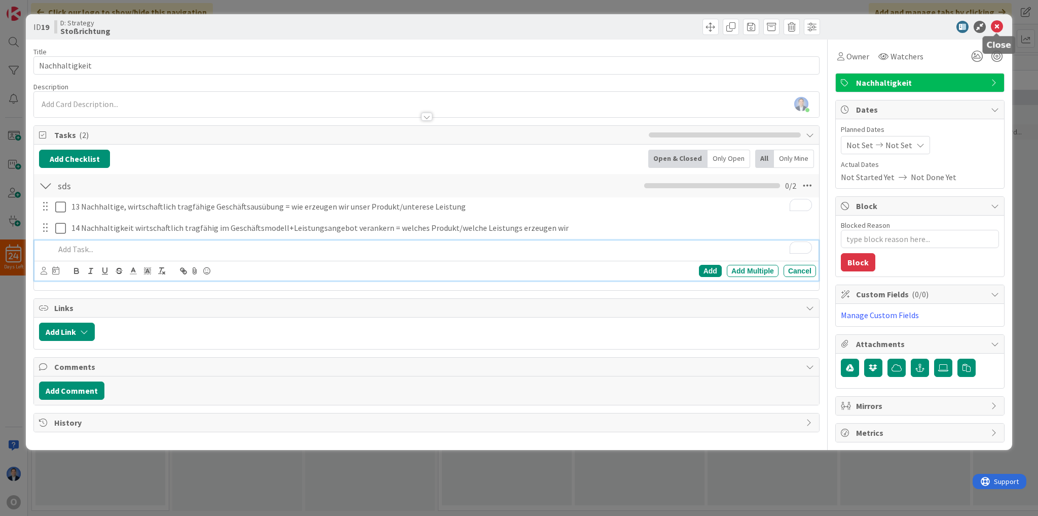
click at [999, 25] on icon at bounding box center [997, 27] width 12 height 12
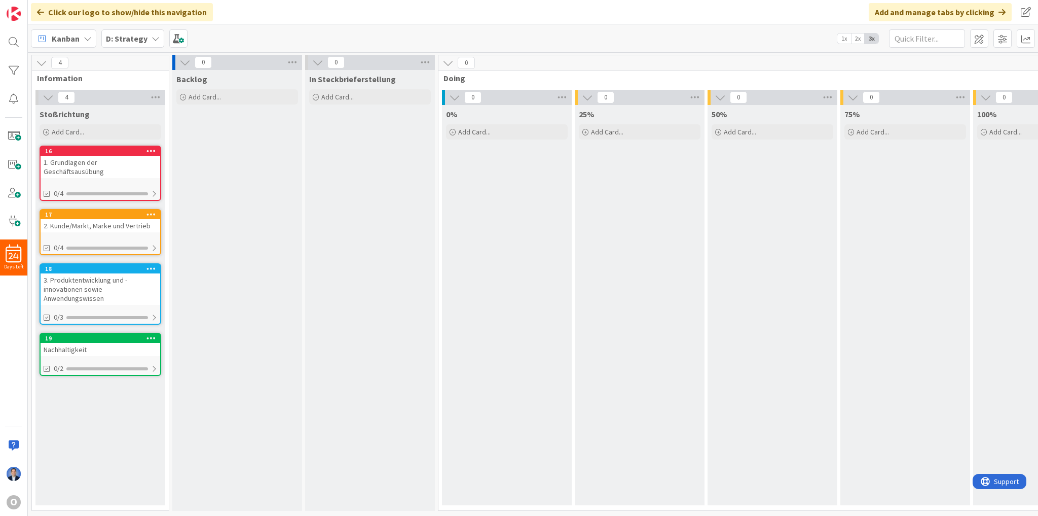
click at [135, 38] on b "D: Strategy" at bounding box center [127, 38] width 42 height 10
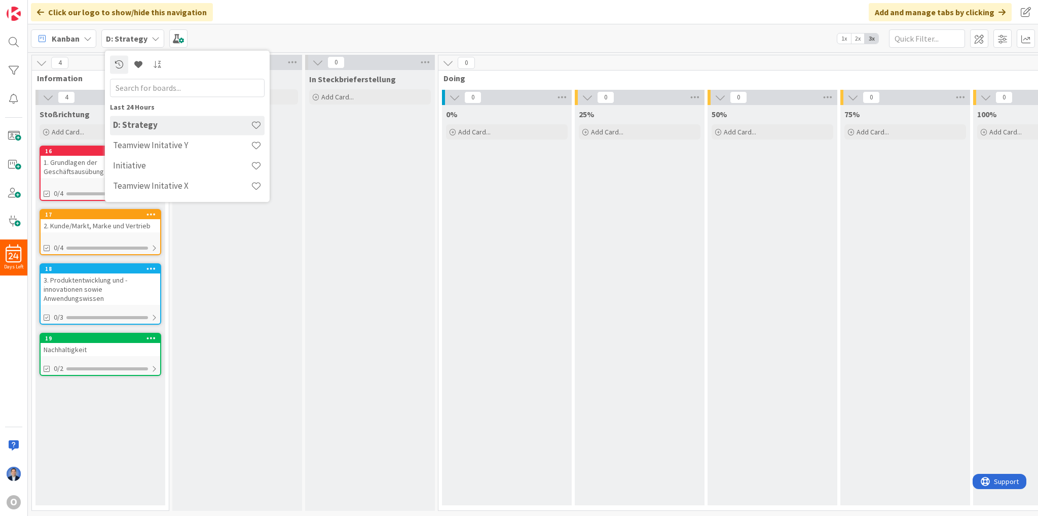
click at [247, 31] on div "Kanban D: Strategy Last 24 Hours D: Strategy Teamview Initative Y Initiative Te…" at bounding box center [533, 38] width 1010 height 28
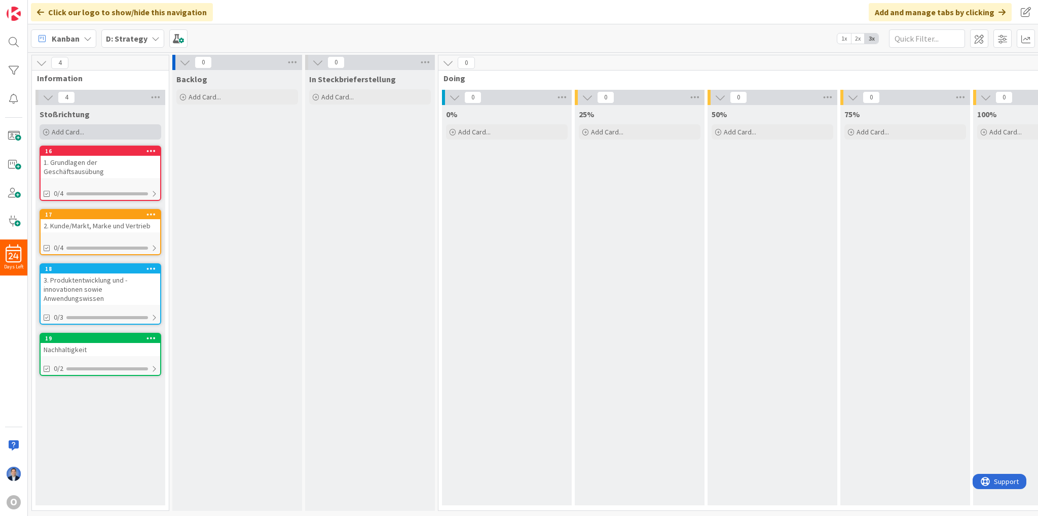
click at [82, 128] on span "Add Card..." at bounding box center [68, 131] width 32 height 9
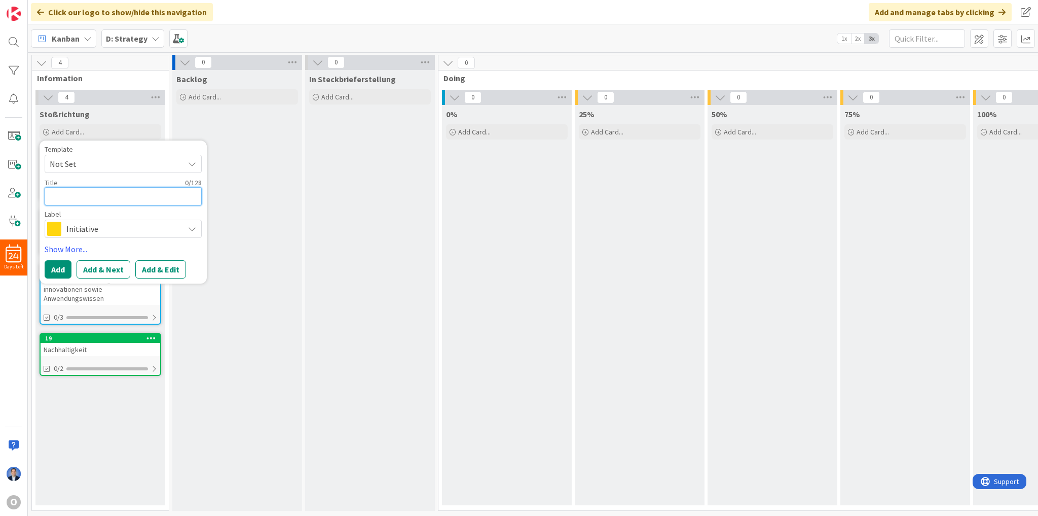
paste textarea "Effiziente Wertschöpfung und Ertrag"
type textarea "x"
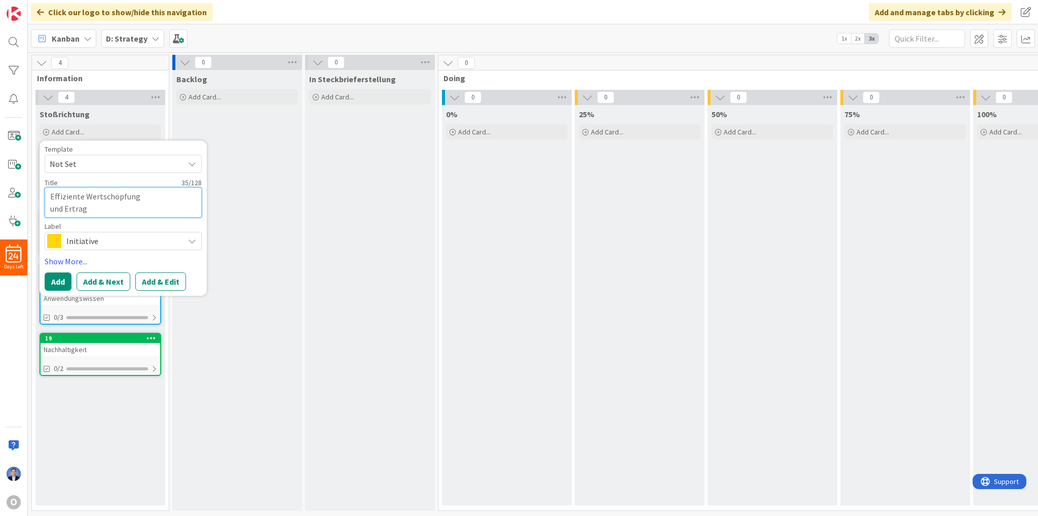
type textarea "Effiziente Wertschöpfung und Ertrag"
click at [112, 235] on span "Initiative" at bounding box center [122, 241] width 113 height 14
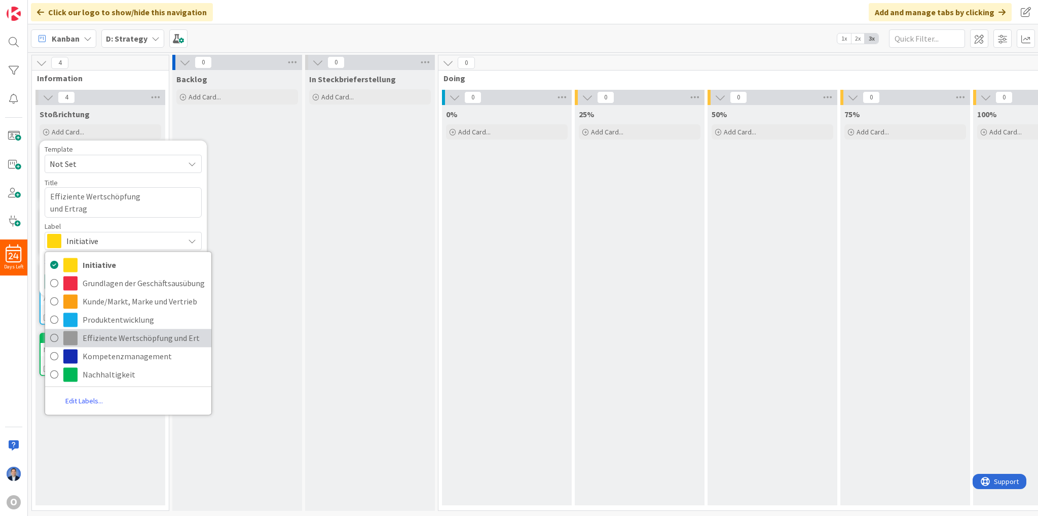
drag, startPoint x: 134, startPoint y: 338, endPoint x: 134, endPoint y: 330, distance: 8.6
click at [134, 338] on span "Effiziente Wertschöpfung und Ert" at bounding box center [145, 337] width 124 height 15
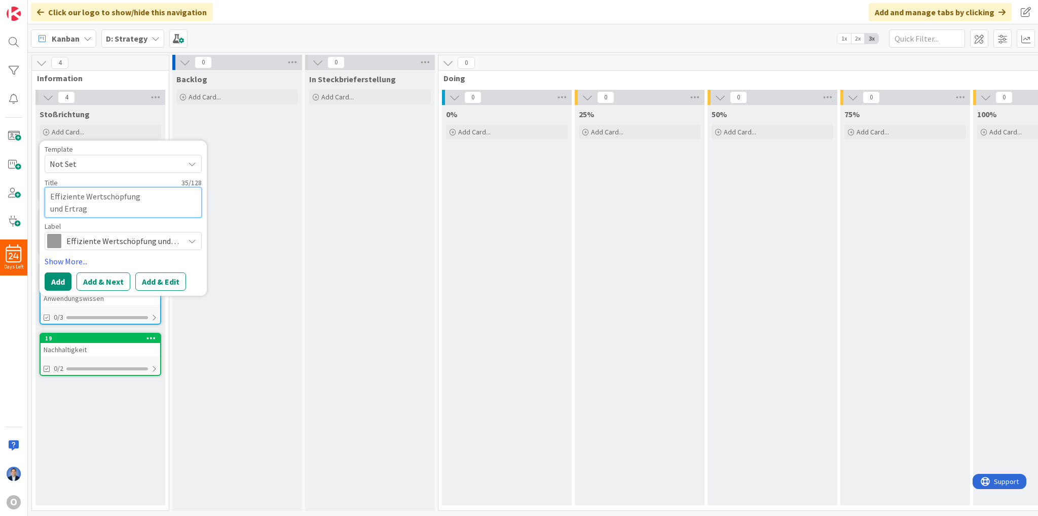
click at [150, 198] on textarea "Effiziente Wertschöpfung und Ertrag" at bounding box center [123, 202] width 157 height 30
type textarea "x"
type textarea "Effiziente Wertschöpfungund Ertrag"
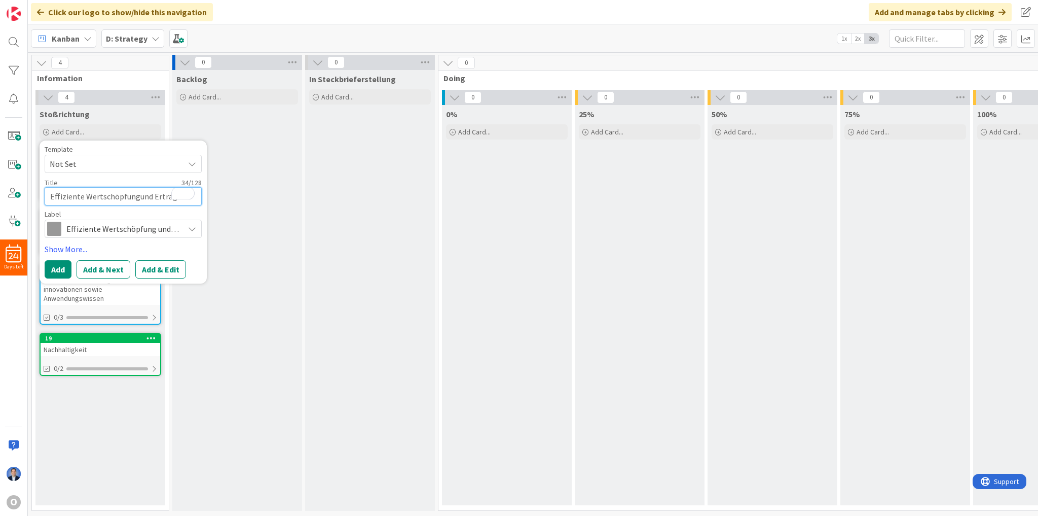
type textarea "x"
type textarea "Effiziente Wertschöpfung und Ertrag"
click at [160, 268] on button "Add & Edit" at bounding box center [160, 269] width 51 height 18
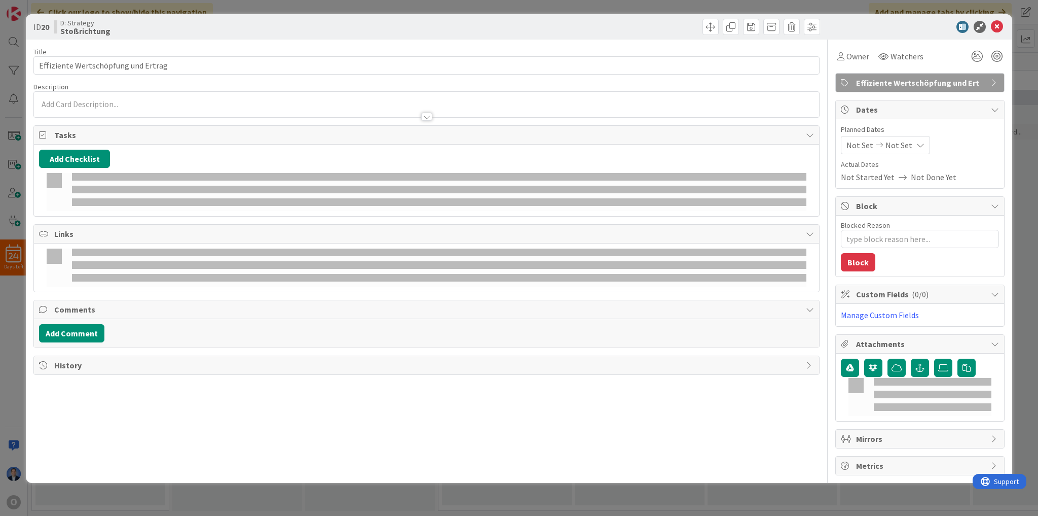
type textarea "x"
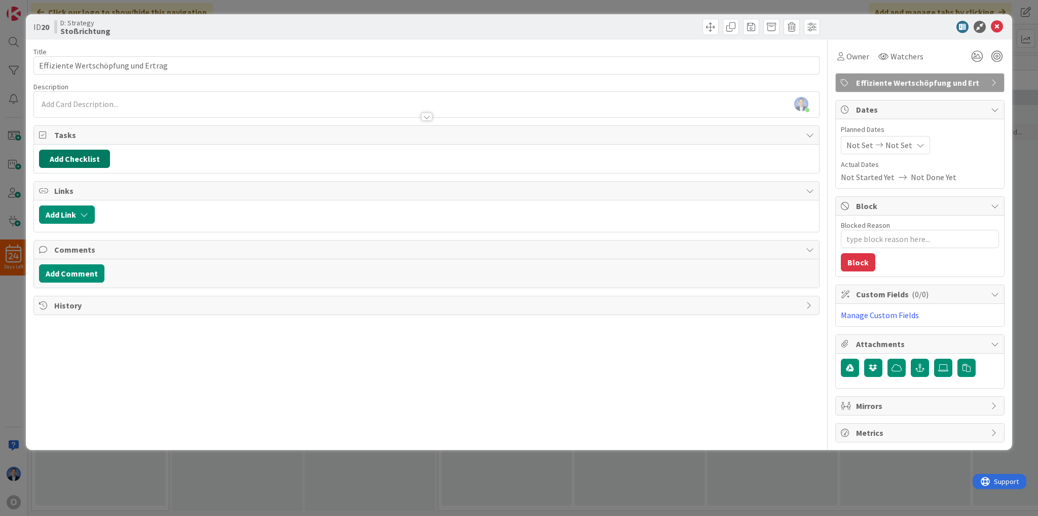
click at [86, 158] on button "Add Checklist" at bounding box center [74, 159] width 71 height 18
type input "sdsd"
click at [59, 229] on button "Add" at bounding box center [57, 231] width 27 height 18
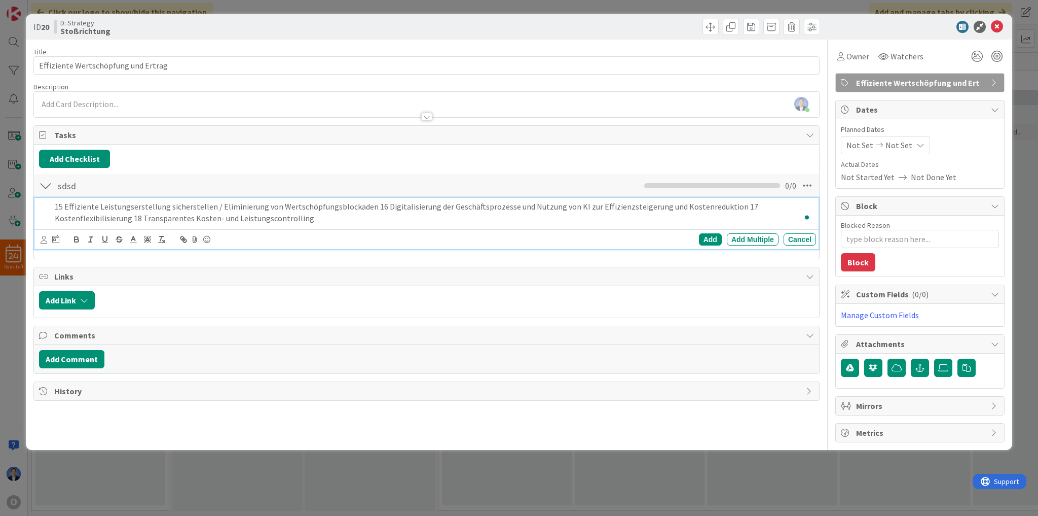
click at [366, 208] on p "15 Effiziente Leistungserstellung sicherstellen / Eliminierung von Wertschöpfun…" at bounding box center [433, 212] width 757 height 23
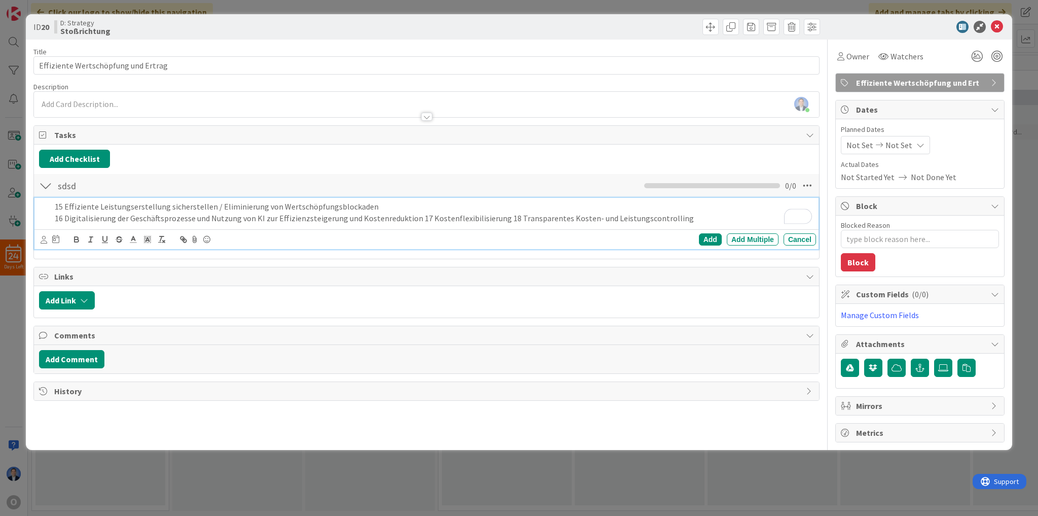
click at [410, 218] on p "16 Digitalisierung der Geschäftsprozesse und Nutzung von KI zur Effizienzsteige…" at bounding box center [433, 218] width 757 height 12
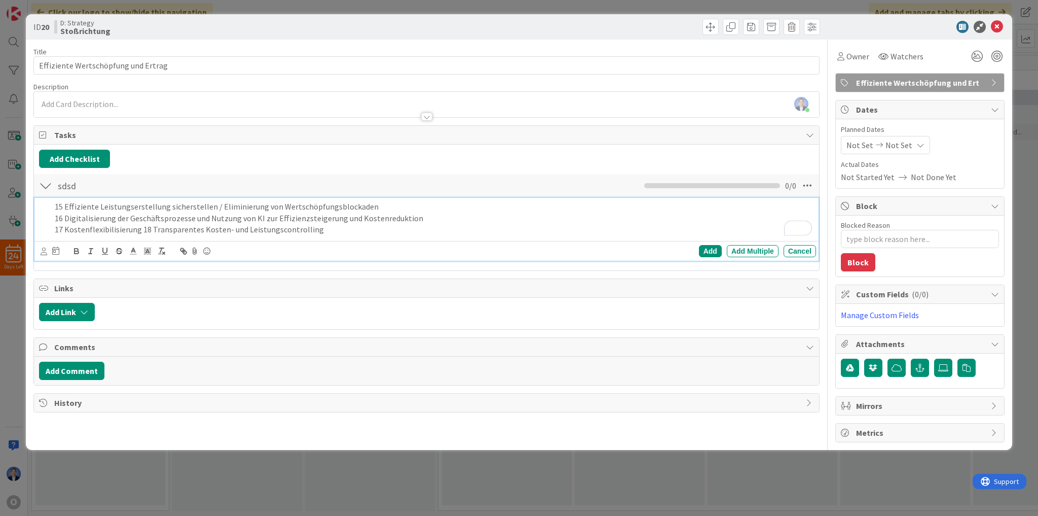
click at [140, 229] on p "17 Kostenflexibilisierung 18 Transparentes Kosten- und Leistungscontrolling" at bounding box center [433, 230] width 757 height 12
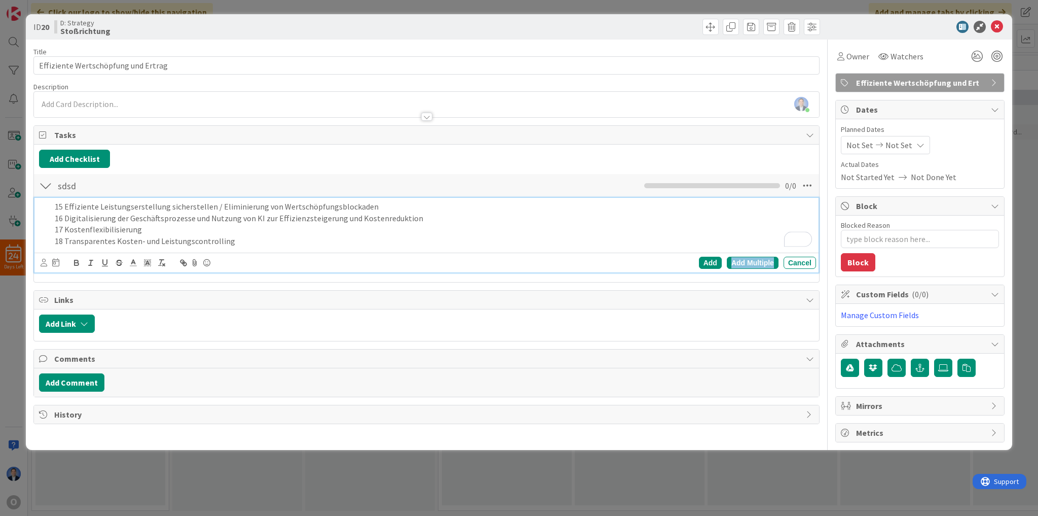
click at [755, 260] on div "Add Multiple" at bounding box center [753, 263] width 52 height 12
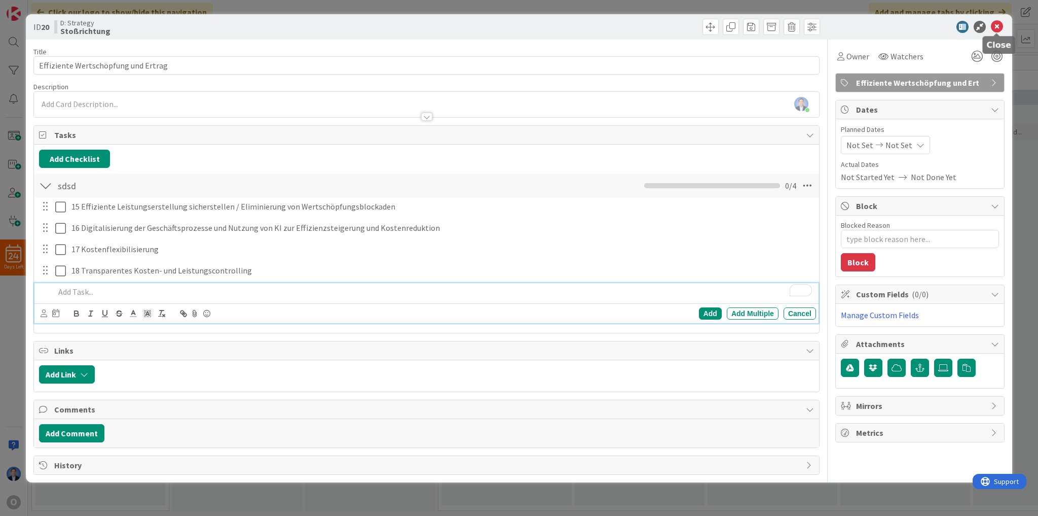
click at [998, 29] on icon at bounding box center [997, 27] width 12 height 12
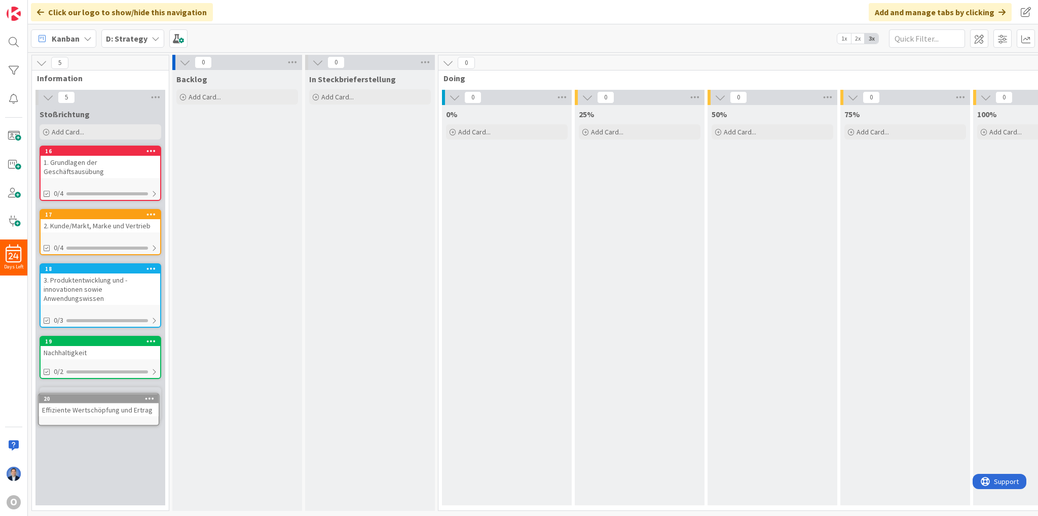
scroll to position [2, 0]
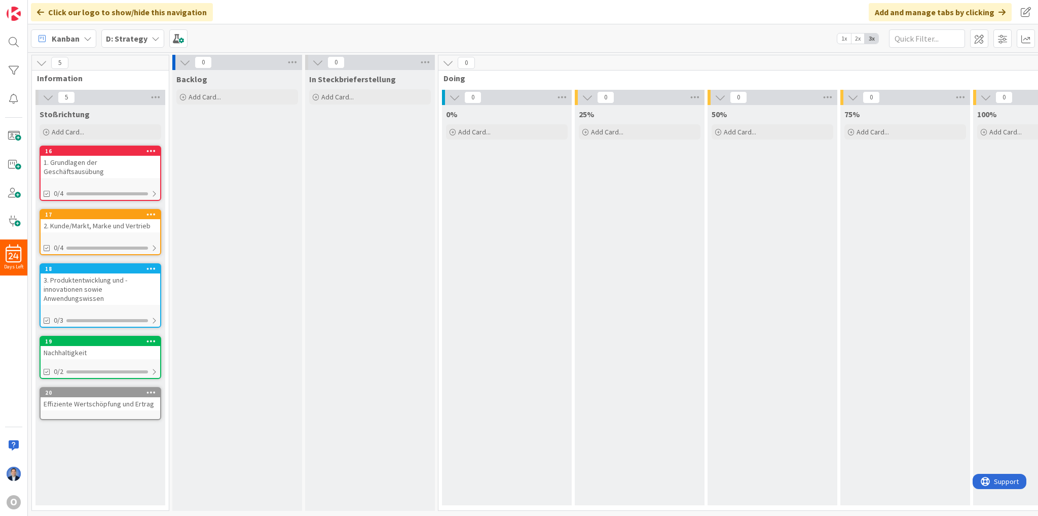
click at [89, 346] on div "Nachhaltigkeit" at bounding box center [101, 352] width 120 height 13
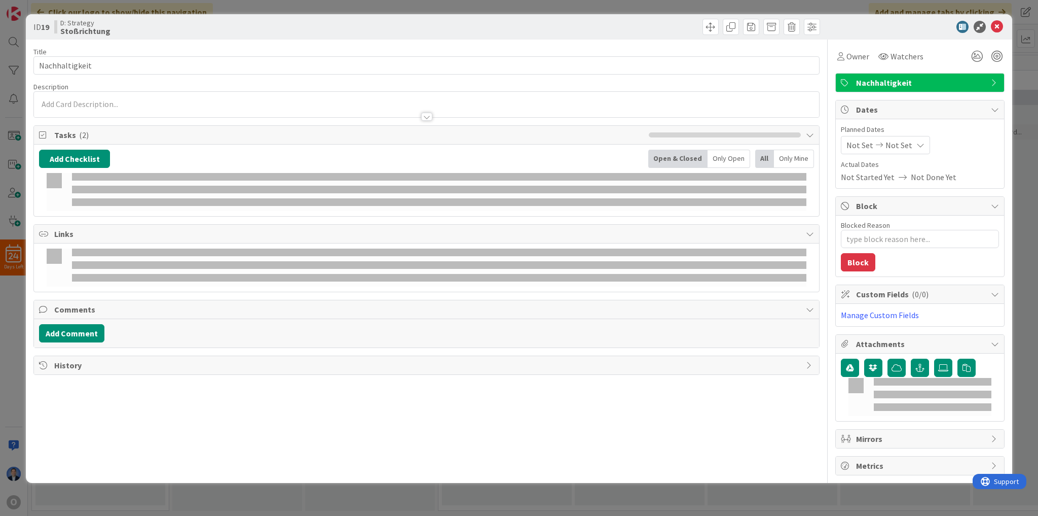
type textarea "x"
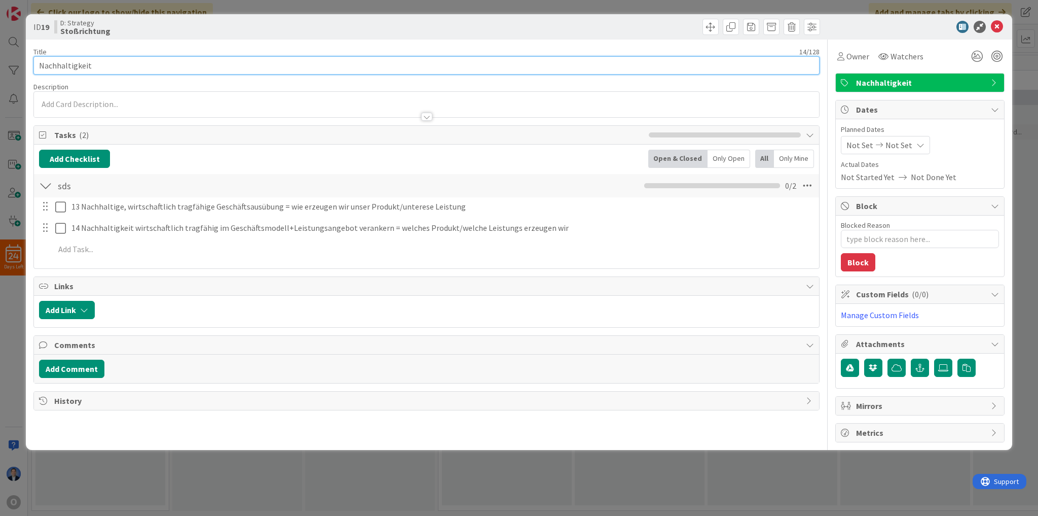
click at [40, 65] on input "Nachhaltigkeit" at bounding box center [426, 65] width 786 height 18
type input "4. Nachhaltigkeit"
type textarea "x"
type input "4. Nachhaltigkeit"
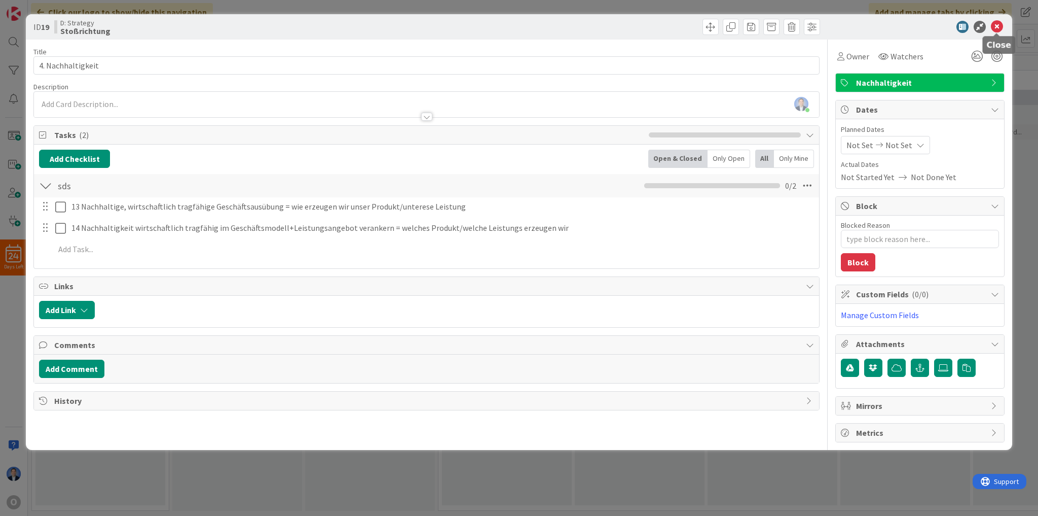
click at [993, 27] on icon at bounding box center [997, 27] width 12 height 12
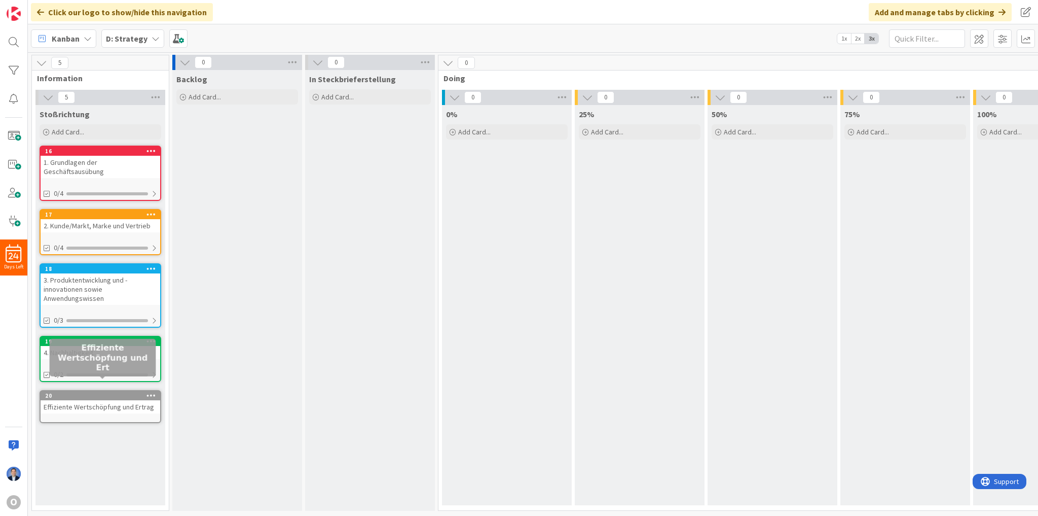
click at [69, 400] on div "Effiziente Wertschöpfung und Ertrag" at bounding box center [101, 406] width 120 height 13
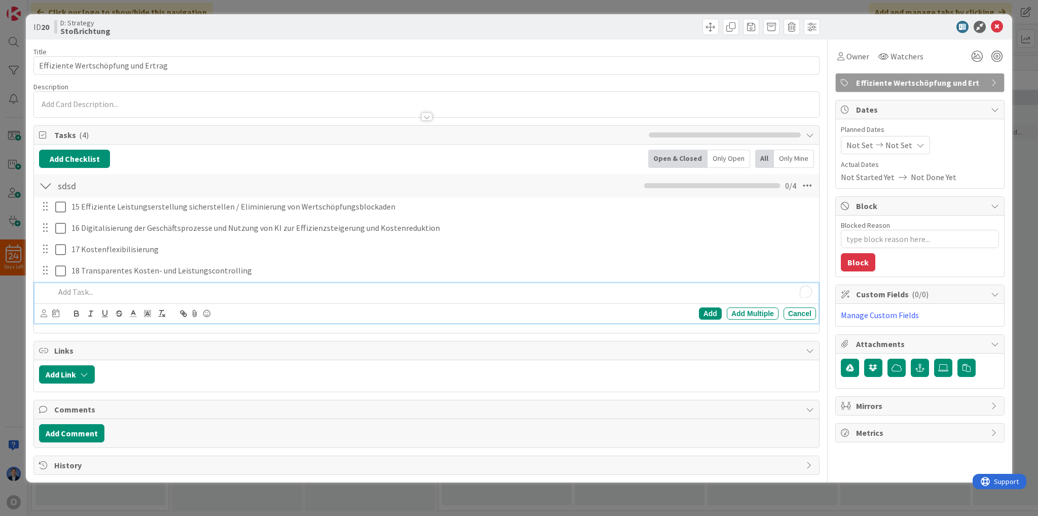
type textarea "x"
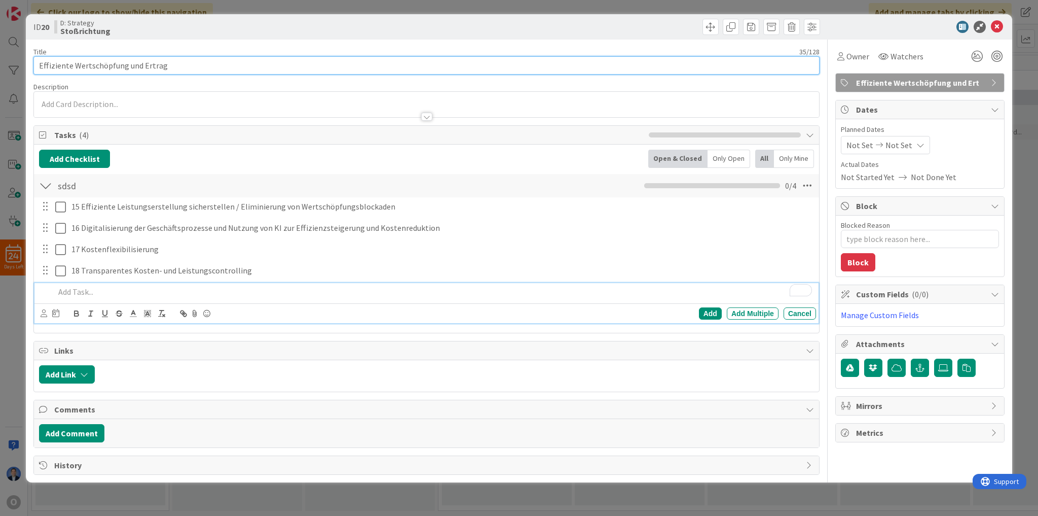
click at [41, 65] on input "Effiziente Wertschöpfung und Ertrag" at bounding box center [426, 65] width 786 height 18
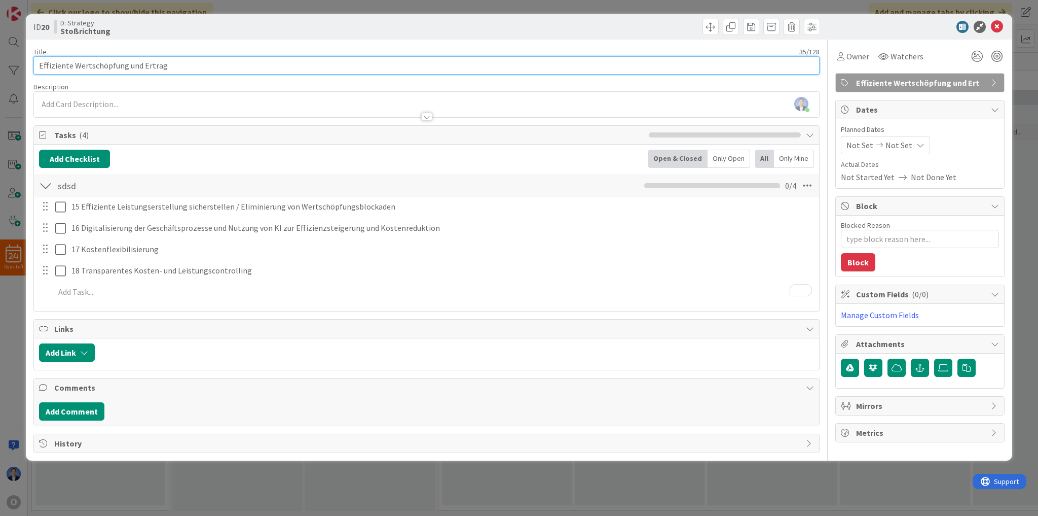
type input "5Effiziente Wertschöpfung und Ertrag"
type textarea "x"
type input "5.Effiziente Wertschöpfung und Ertrag"
type textarea "x"
type input "5. Effiziente Wertschöpfung und Ertrag"
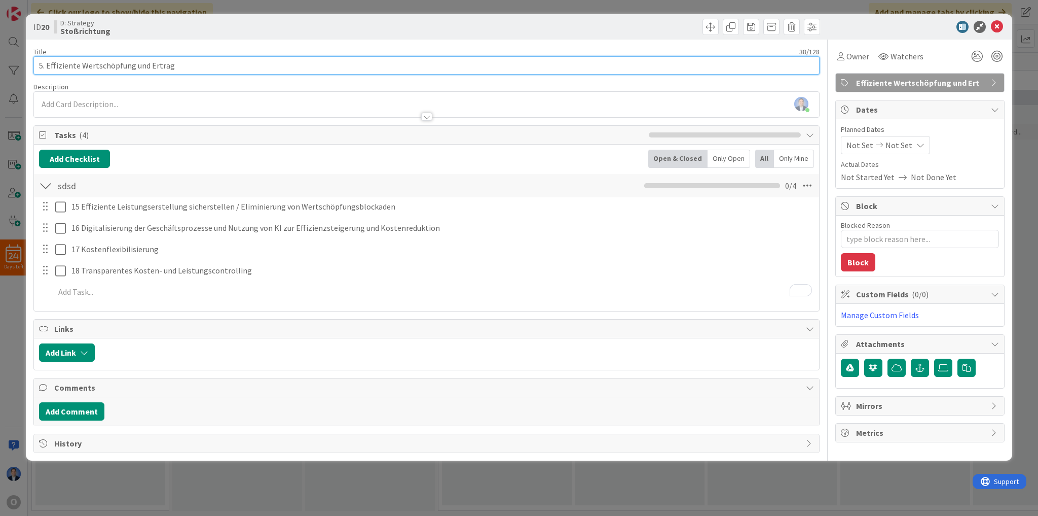
type textarea "x"
type input "5. Effiziente Wertschöpfung und Ertrag"
type textarea "x"
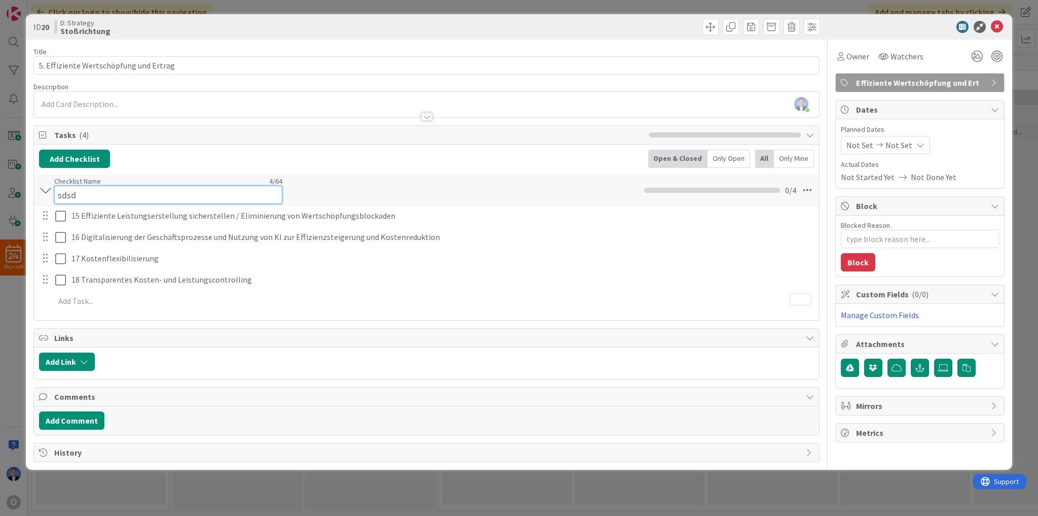
click at [69, 184] on div "Checklist Name 4 / 64 sdsd" at bounding box center [168, 189] width 228 height 27
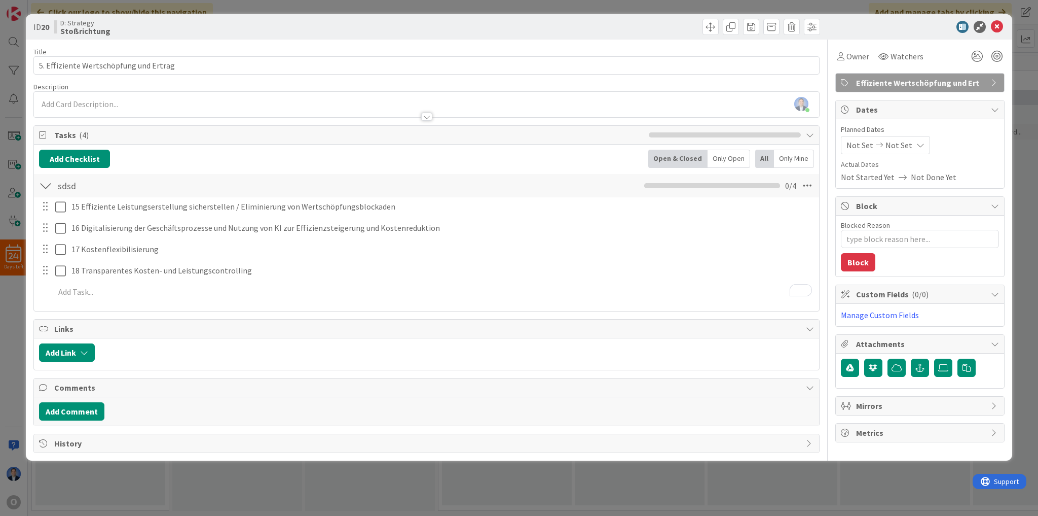
click at [69, 184] on div "Checklist Name 4 / 64 sdsd" at bounding box center [168, 185] width 228 height 18
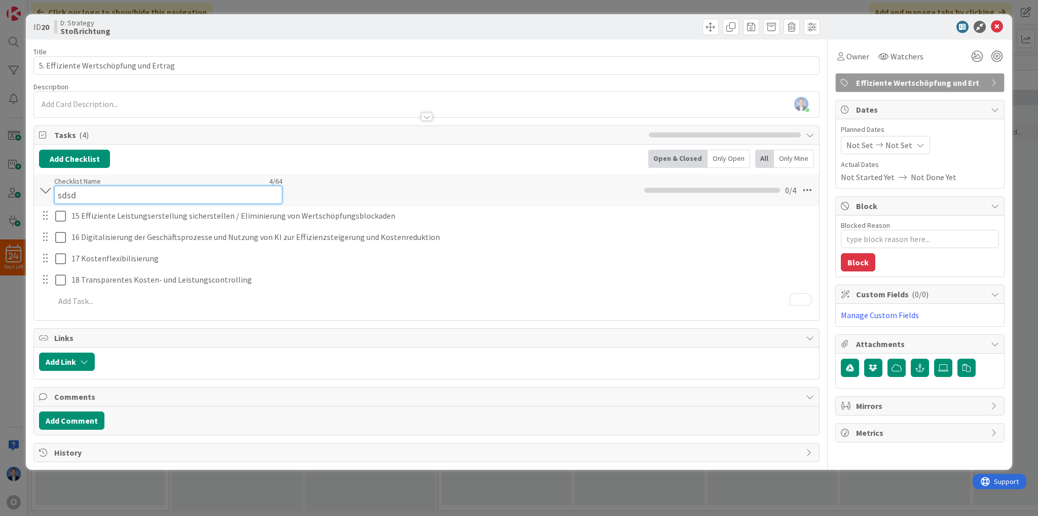
click at [67, 186] on input "sdsd" at bounding box center [168, 195] width 228 height 18
click at [67, 189] on input "sdsd" at bounding box center [168, 195] width 228 height 18
paste input "Handlungsfel"
type input "Handlungsfeld"
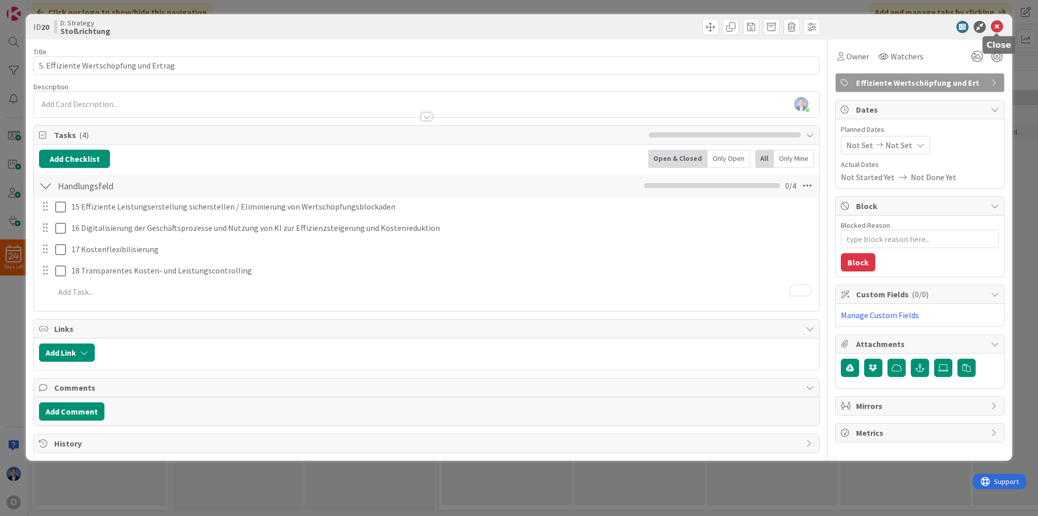
drag, startPoint x: 995, startPoint y: 28, endPoint x: 842, endPoint y: 69, distance: 158.5
click at [996, 28] on icon at bounding box center [997, 27] width 12 height 12
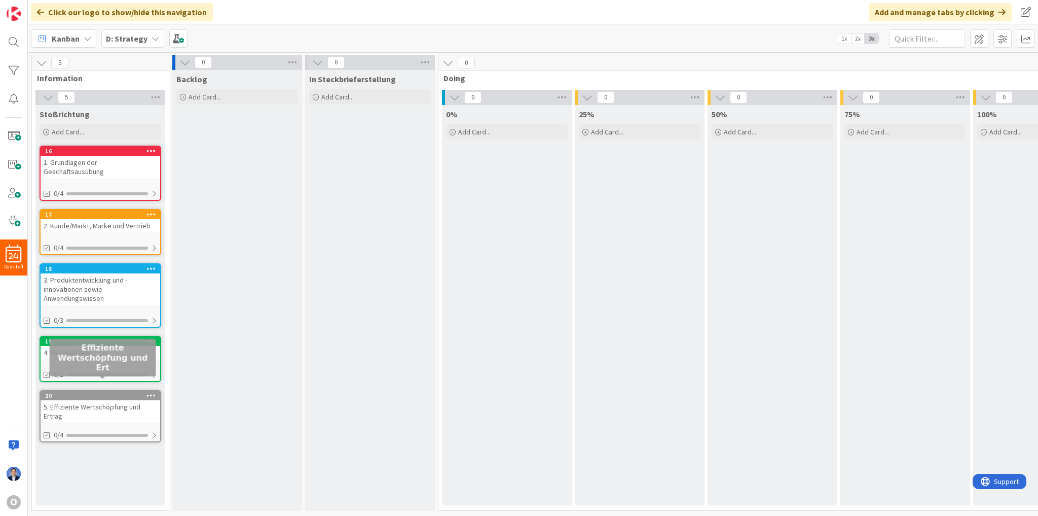
click at [93, 346] on div "4. Nachhaltigkeit" at bounding box center [101, 352] width 120 height 13
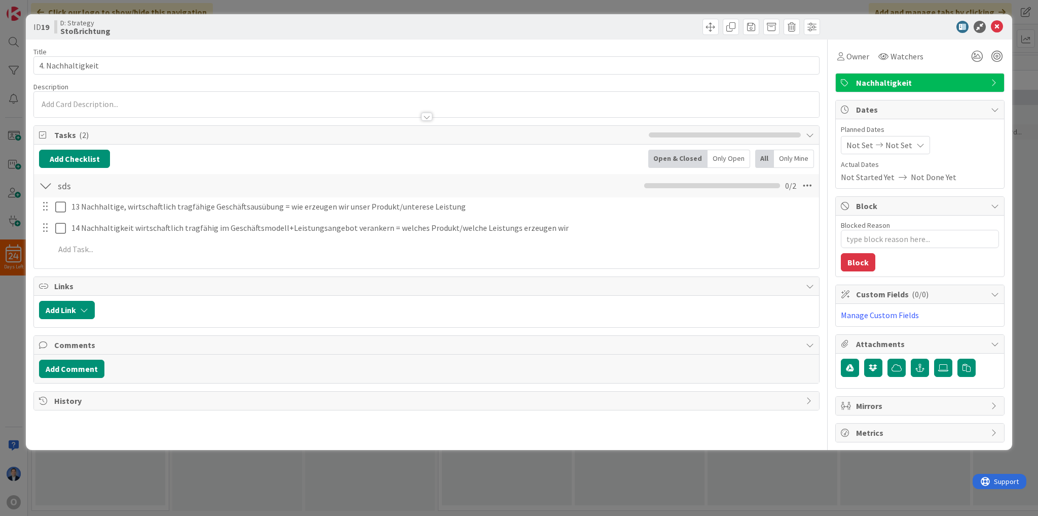
type textarea "x"
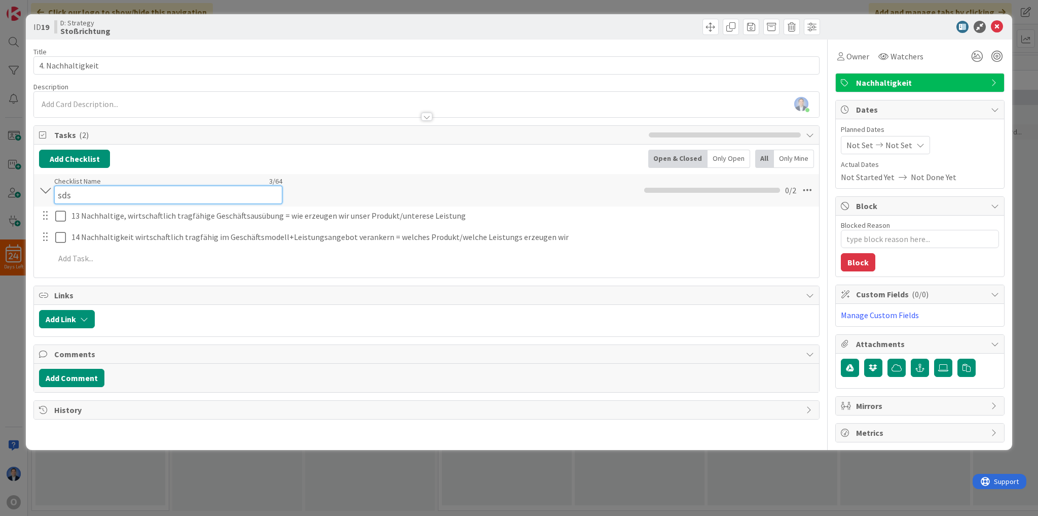
click at [67, 186] on input "sds" at bounding box center [168, 195] width 228 height 18
click at [61, 190] on input "sds" at bounding box center [168, 195] width 228 height 18
paste input "Handlungsfeld"
type input "Handlungsfeld"
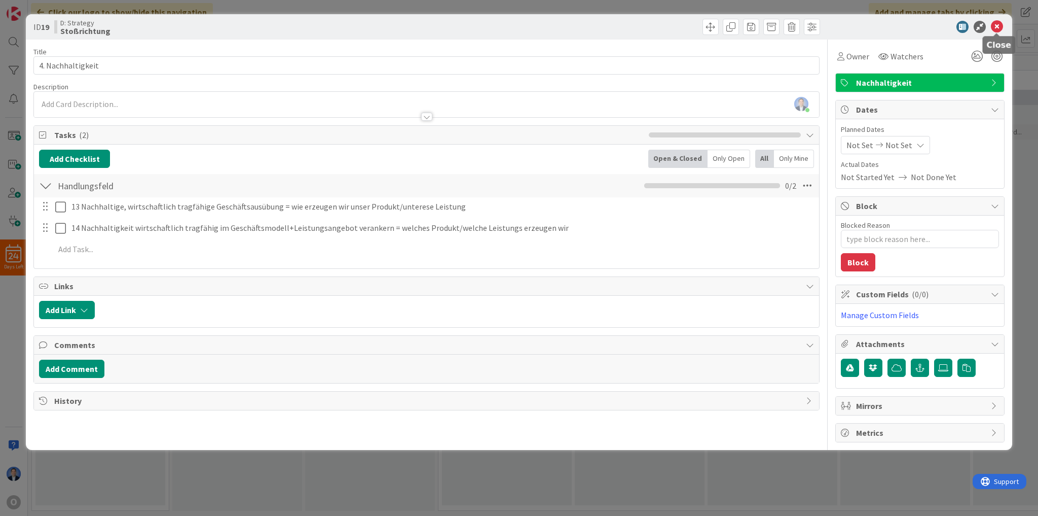
click at [1002, 24] on icon at bounding box center [997, 27] width 12 height 12
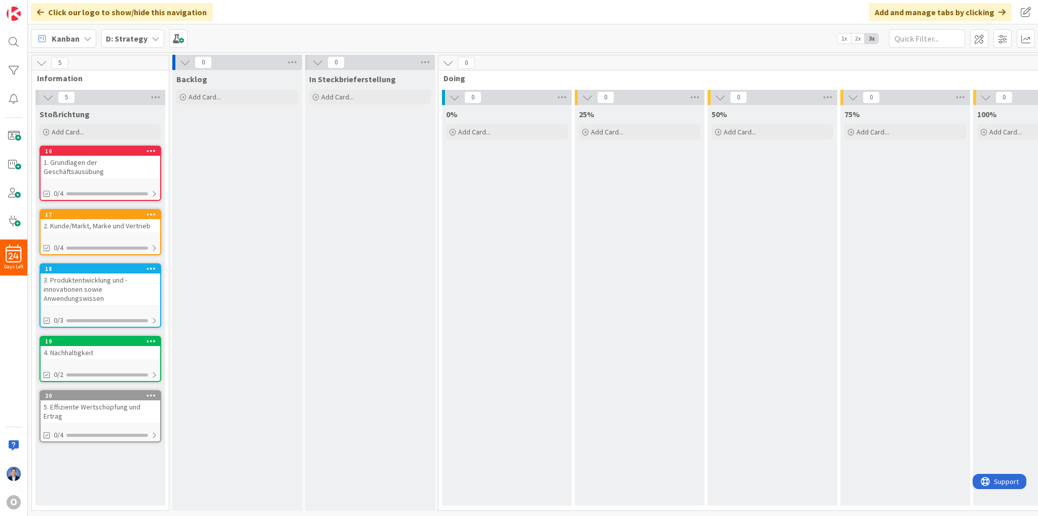
click at [97, 275] on div "3. Produktentwicklung und -innovationen sowie Anwendungswissen" at bounding box center [101, 288] width 120 height 31
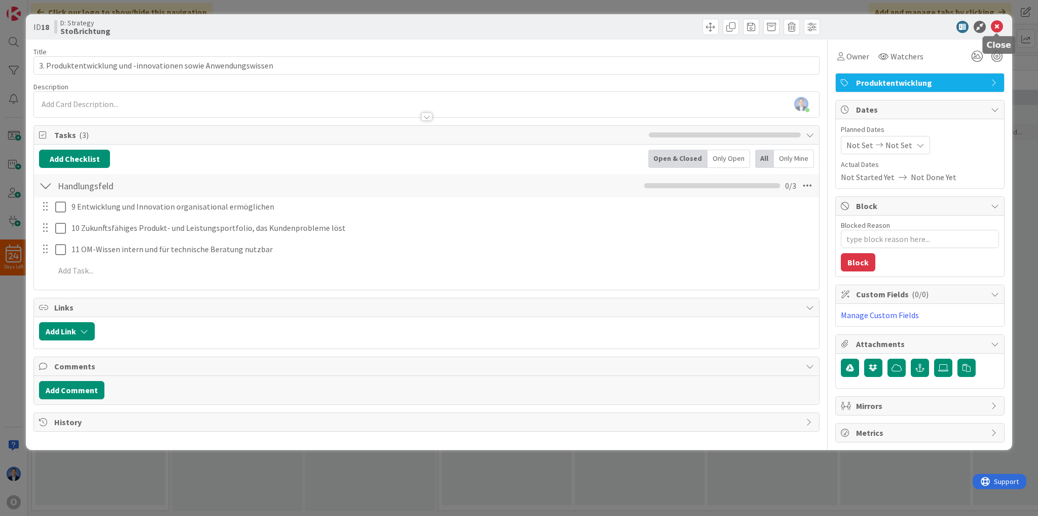
click at [1000, 28] on icon at bounding box center [997, 27] width 12 height 12
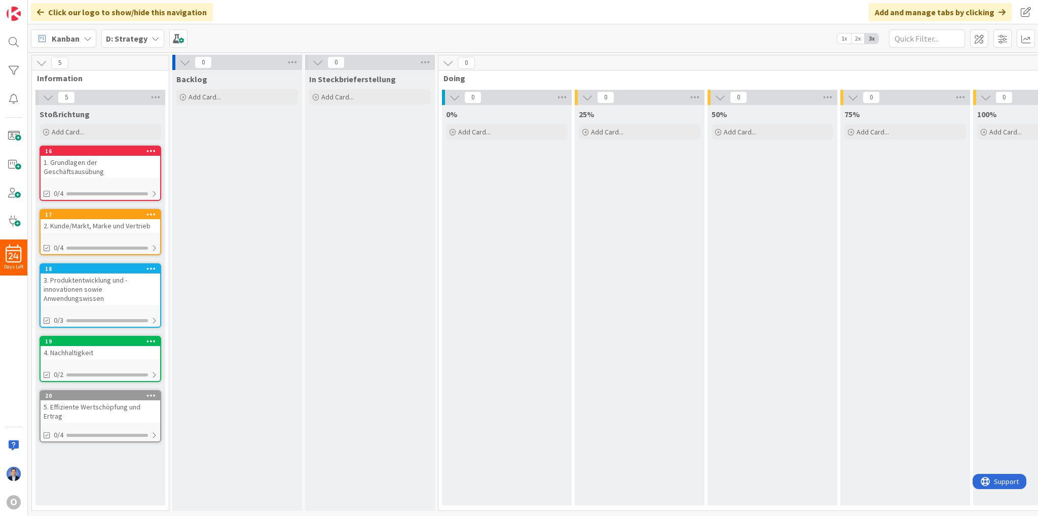
click at [101, 219] on div "2. Kunde/Markt, Marke und Vertrieb" at bounding box center [101, 225] width 120 height 13
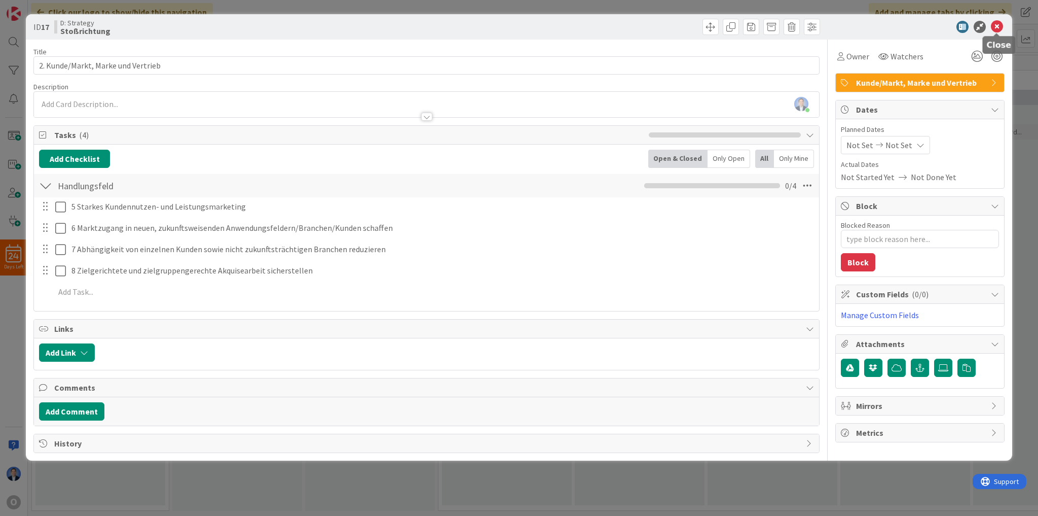
click at [1001, 28] on icon at bounding box center [997, 27] width 12 height 12
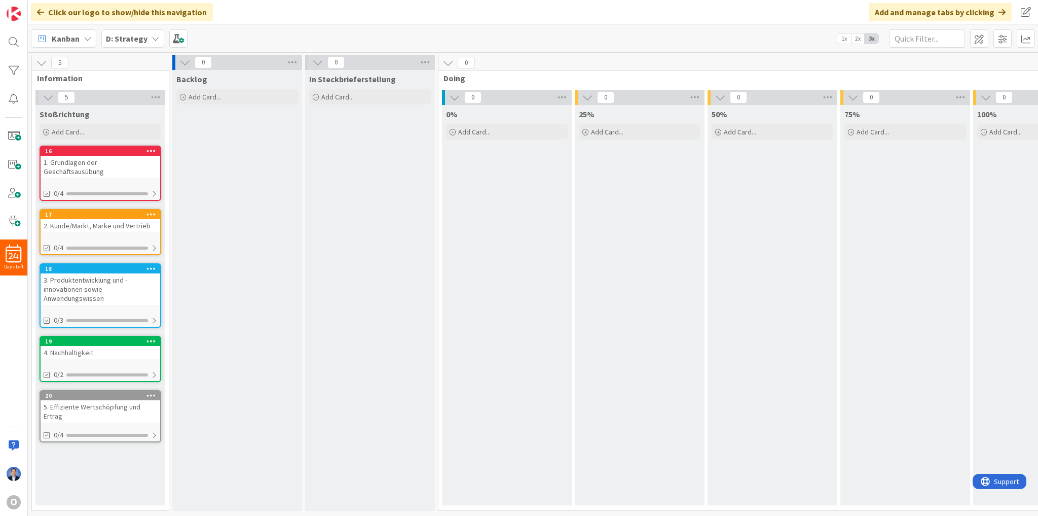
click at [84, 158] on div "1. Grundlagen der Geschäftsausübung" at bounding box center [101, 167] width 120 height 22
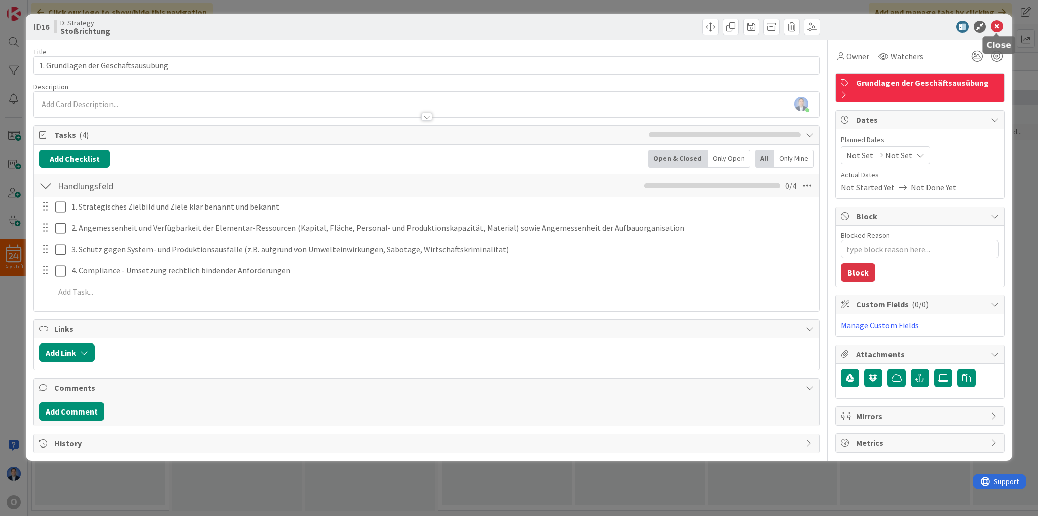
click at [994, 27] on icon at bounding box center [997, 27] width 12 height 12
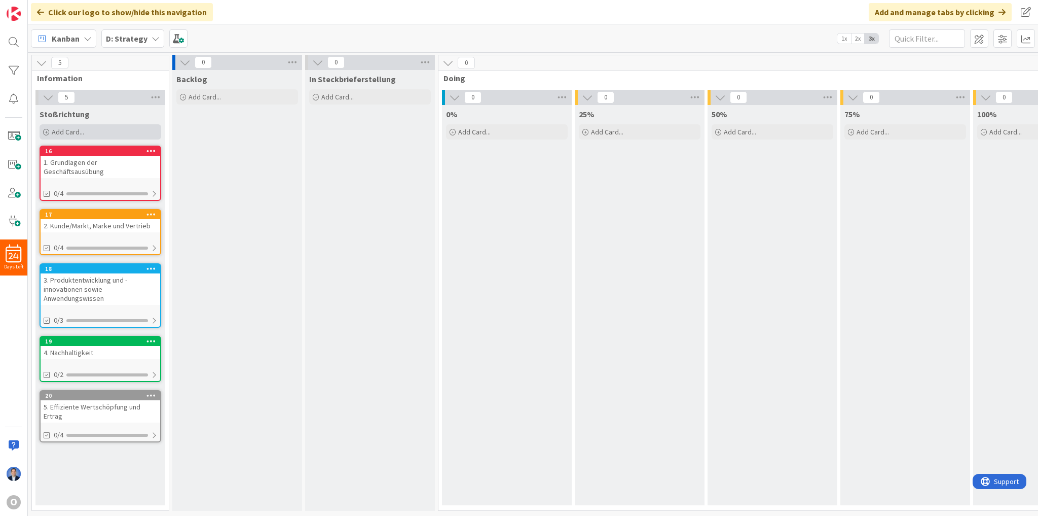
click at [139, 124] on div "Add Card..." at bounding box center [101, 131] width 122 height 15
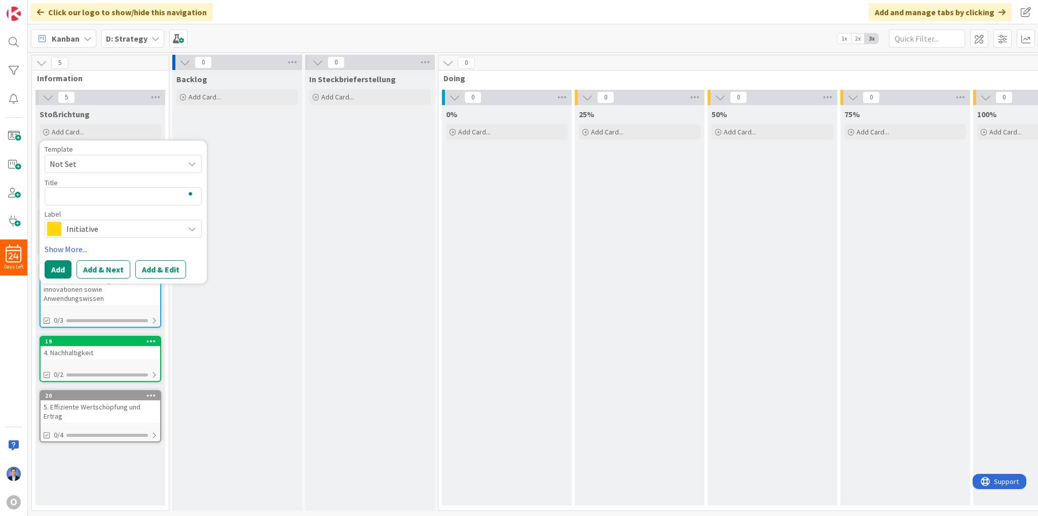
click at [144, 220] on div "Initiative" at bounding box center [123, 229] width 157 height 18
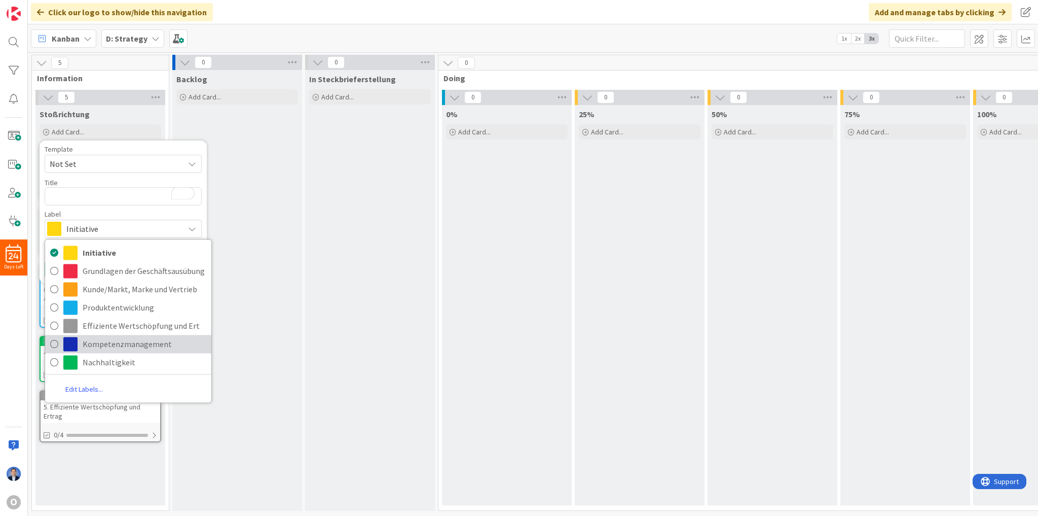
click at [141, 340] on span "Kompetenzmanagement" at bounding box center [145, 343] width 124 height 15
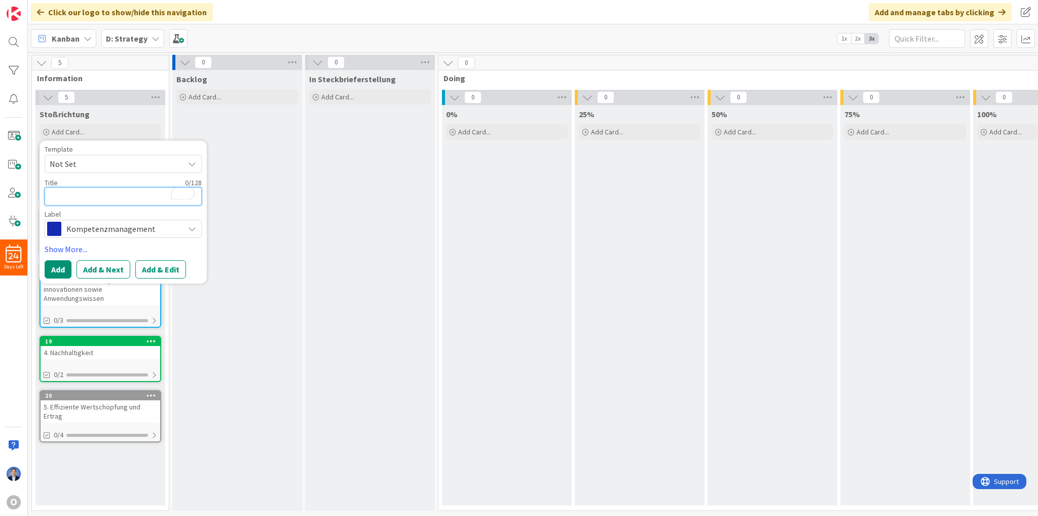
click at [63, 193] on textarea "To enrich screen reader interactions, please activate Accessibility in Grammarl…" at bounding box center [123, 196] width 157 height 18
click at [60, 193] on textarea "To enrich screen reader interactions, please activate Accessibility in Grammarl…" at bounding box center [123, 196] width 157 height 18
paste textarea "6 Kompetenzmanagement"
type textarea "x"
type textarea "6 Kompetenzmanagement"
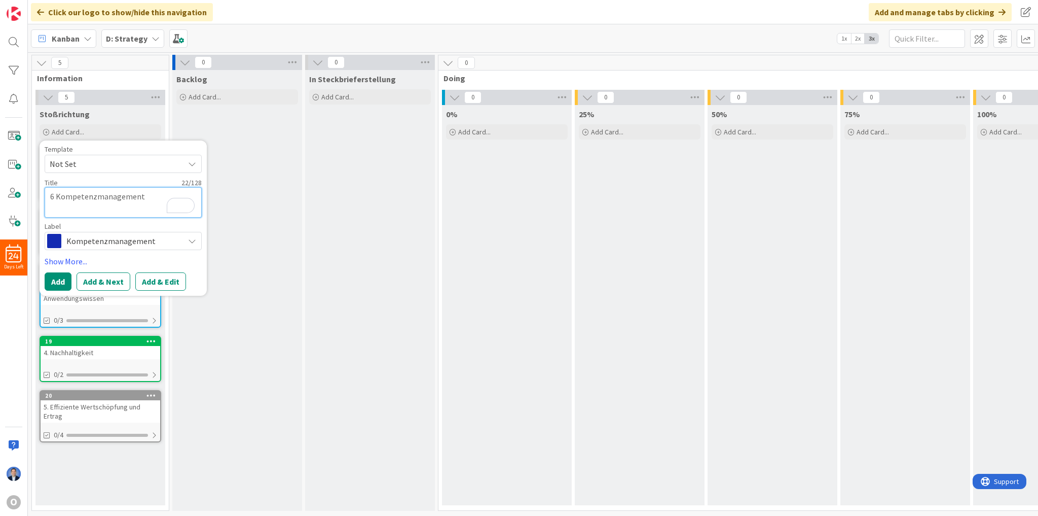
scroll to position [31, 0]
click at [54, 195] on textarea "6 Kompetenzmanagement" at bounding box center [123, 202] width 157 height 30
type textarea "x"
type textarea "6. Kompetenzmanagement"
click at [156, 278] on button "Add & Edit" at bounding box center [160, 281] width 51 height 18
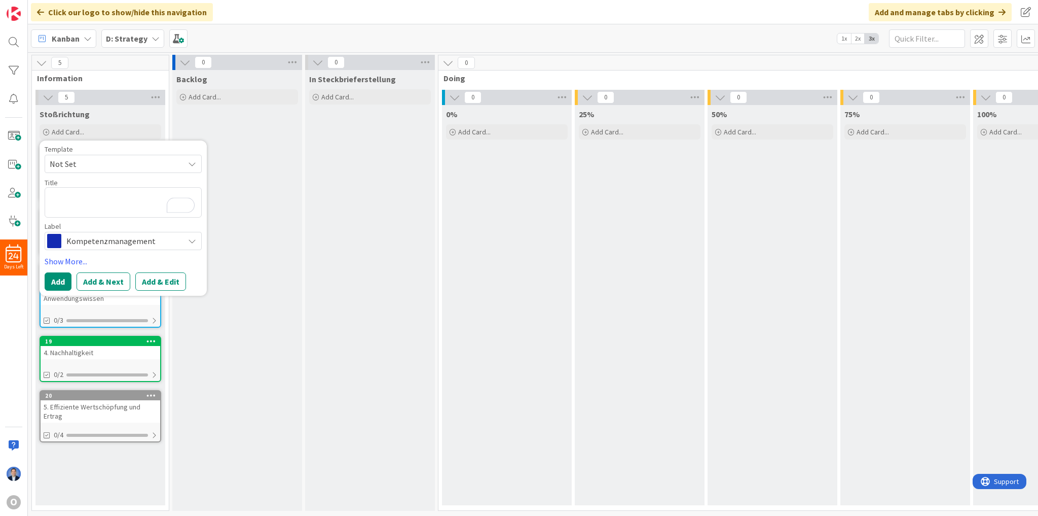
scroll to position [2, 0]
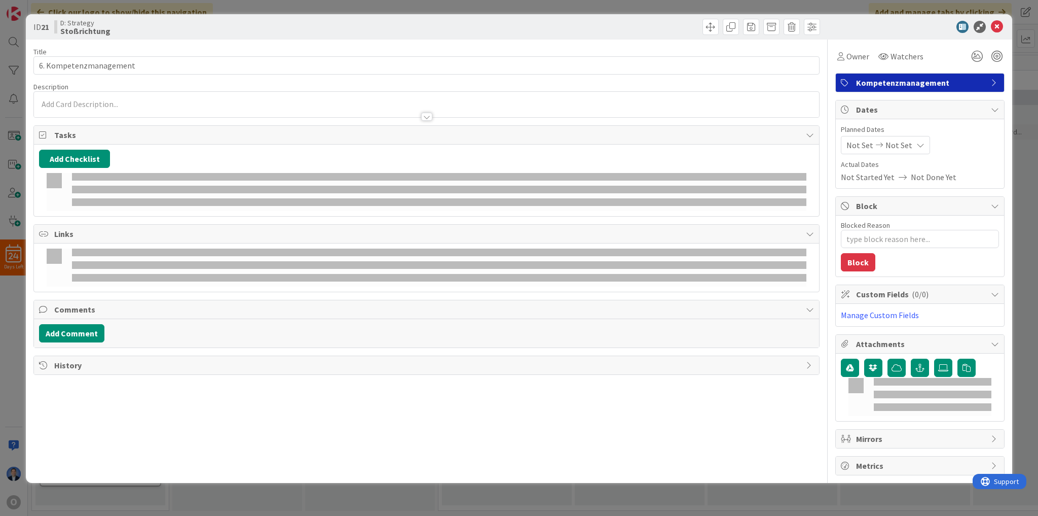
type textarea "x"
type input "6. Kompetenzmanagement"
type textarea "x"
type input "6. Kompetenzmanagement"
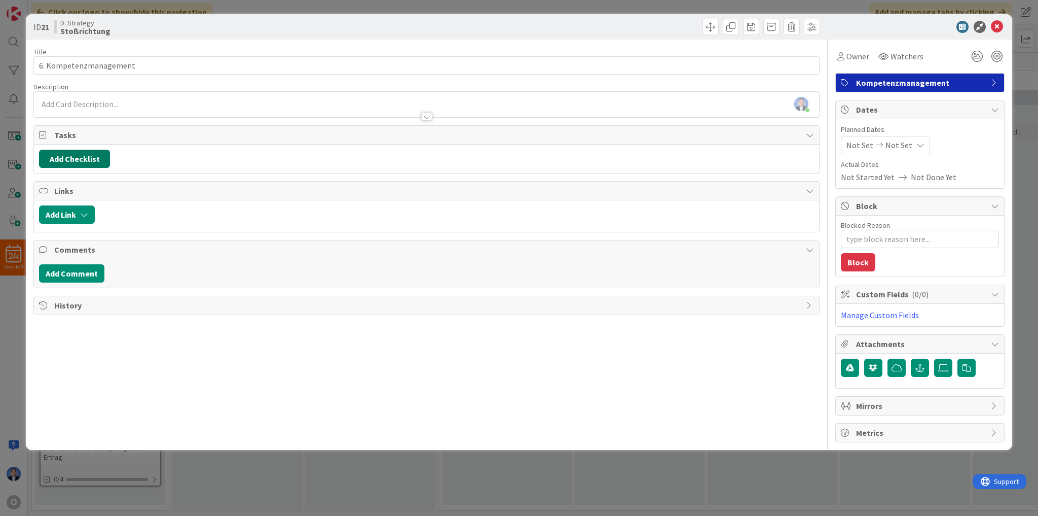
click at [83, 158] on button "Add Checklist" at bounding box center [74, 159] width 71 height 18
type input "sd"
click at [61, 228] on button "Add" at bounding box center [57, 231] width 27 height 18
type textarea "x"
type input "6. Kompetenzmanagement"
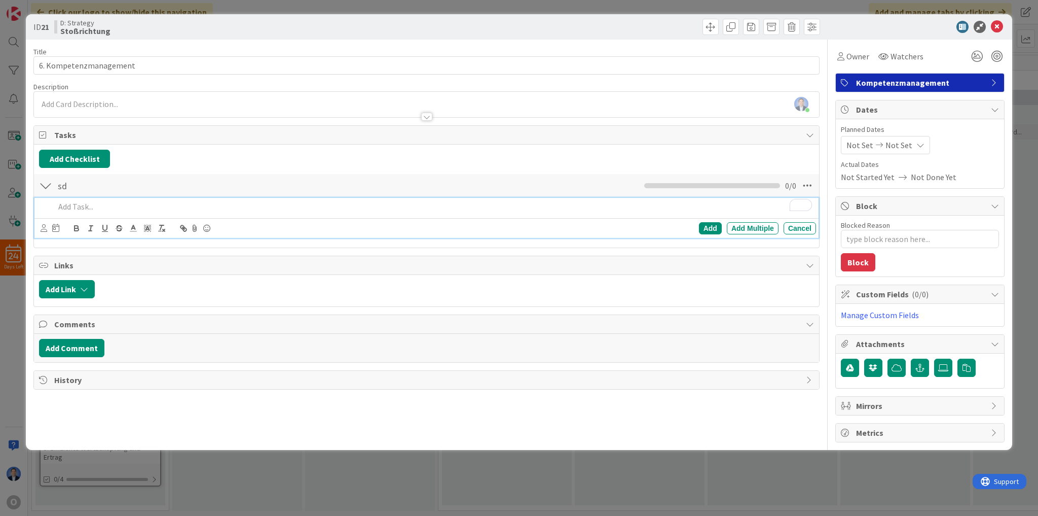
scroll to position [2, 0]
click at [225, 208] on p "19 Zugang zu qualifiziertem Personal sicherstellen 20 Zukunfts-Kompetenzen in d…" at bounding box center [433, 207] width 757 height 12
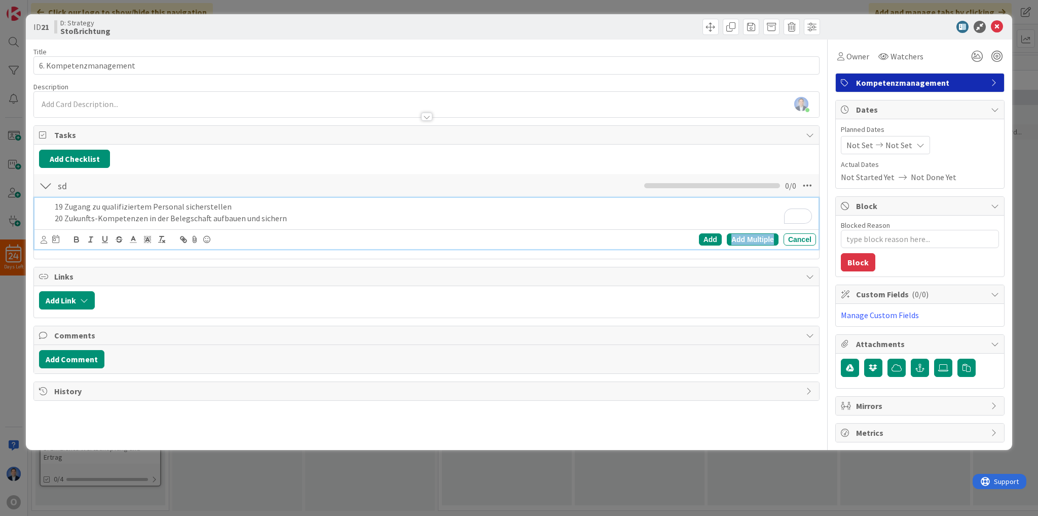
click at [739, 234] on div "Add Multiple" at bounding box center [753, 239] width 52 height 12
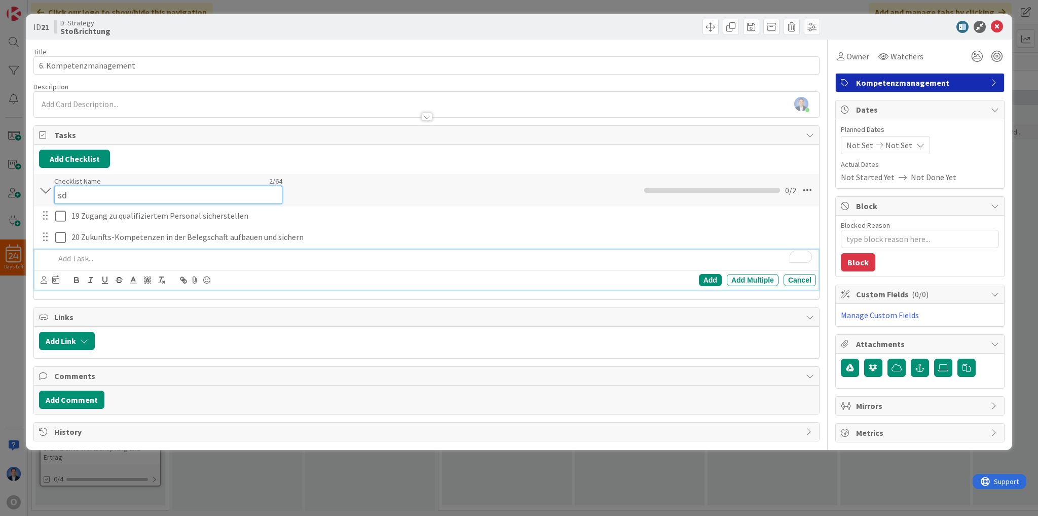
click at [63, 179] on div "Checklist Name 2 / 64 sd" at bounding box center [168, 189] width 228 height 27
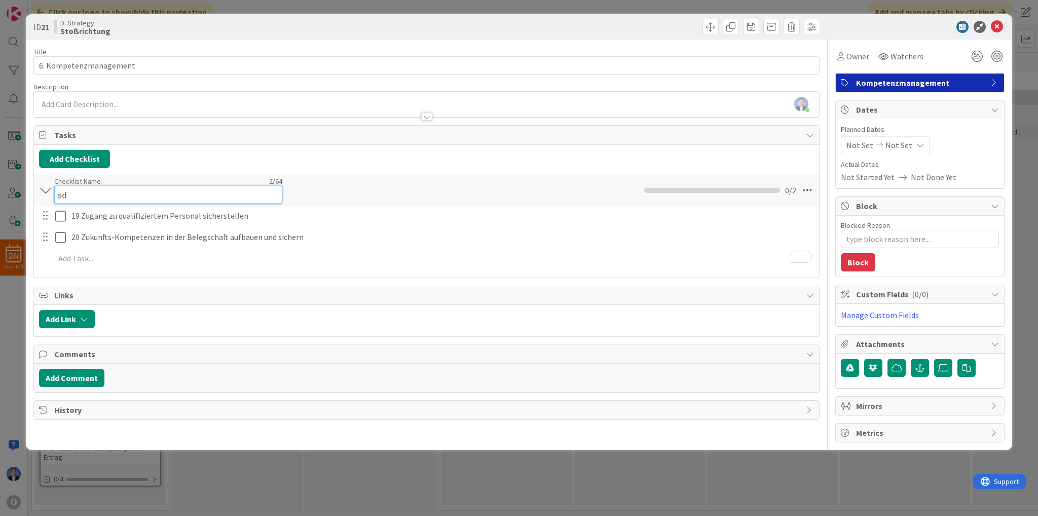
click at [65, 192] on input "sd" at bounding box center [168, 195] width 228 height 18
paste input "Handlungsfel"
type input "Handlungsfeld"
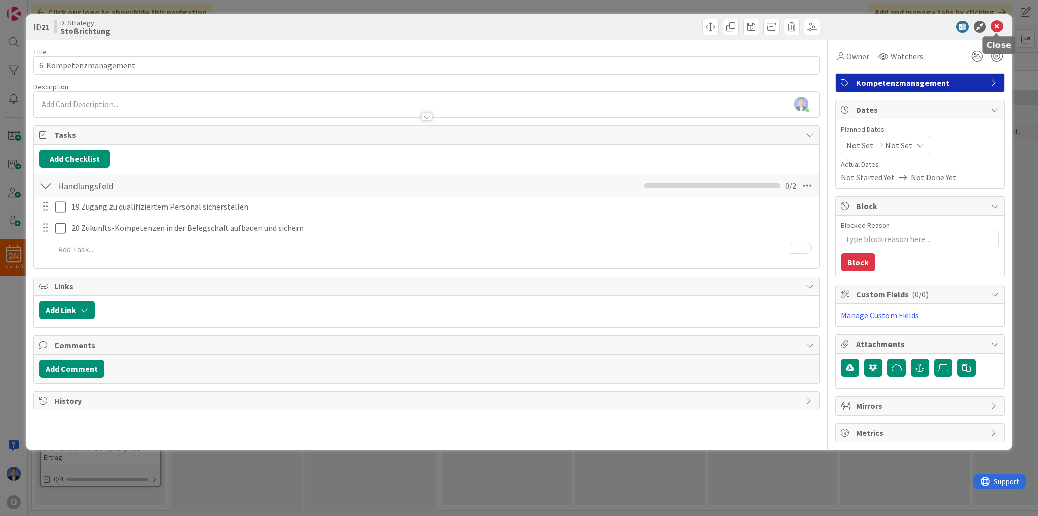
click at [998, 27] on icon at bounding box center [997, 27] width 12 height 12
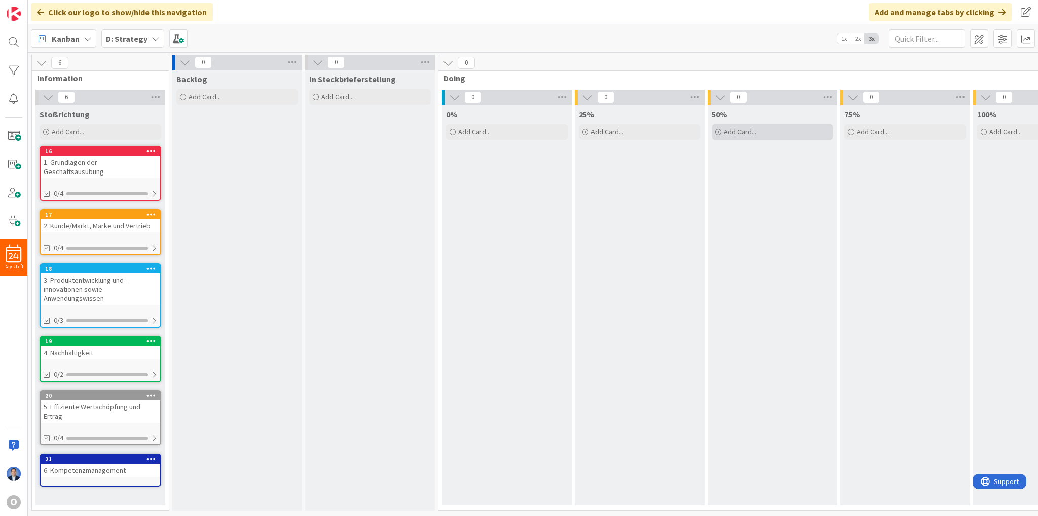
click at [745, 132] on span "Add Card..." at bounding box center [740, 131] width 32 height 9
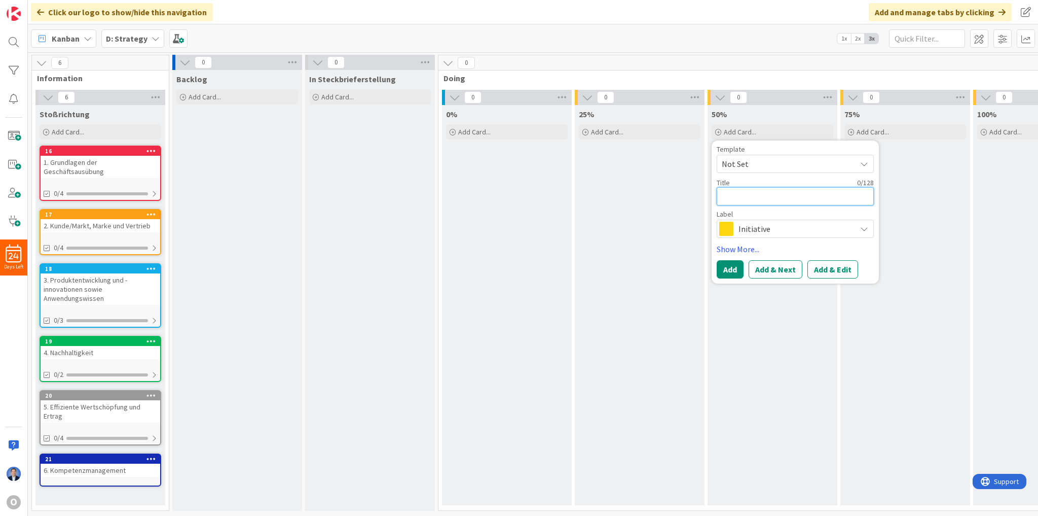
click at [744, 191] on textarea at bounding box center [795, 196] width 157 height 18
paste textarea "Initiative xyz"
type textarea "x"
type textarea "Initiative xyz"
click at [760, 198] on textarea "Initiative xyz" at bounding box center [795, 202] width 157 height 30
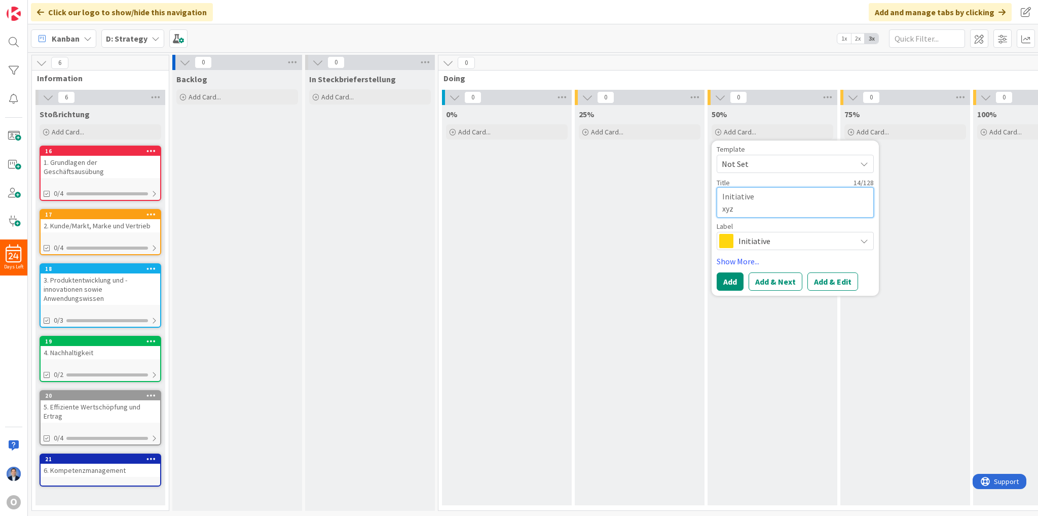
type textarea "x"
type textarea "Initiativexyz"
type textarea "x"
type textarea "Initiative xyz"
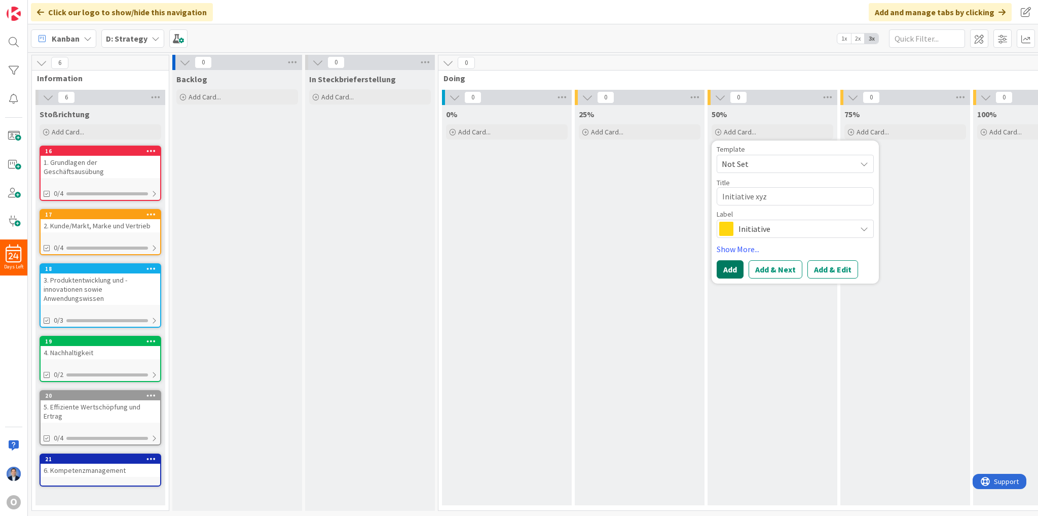
click at [726, 265] on button "Add" at bounding box center [730, 269] width 27 height 18
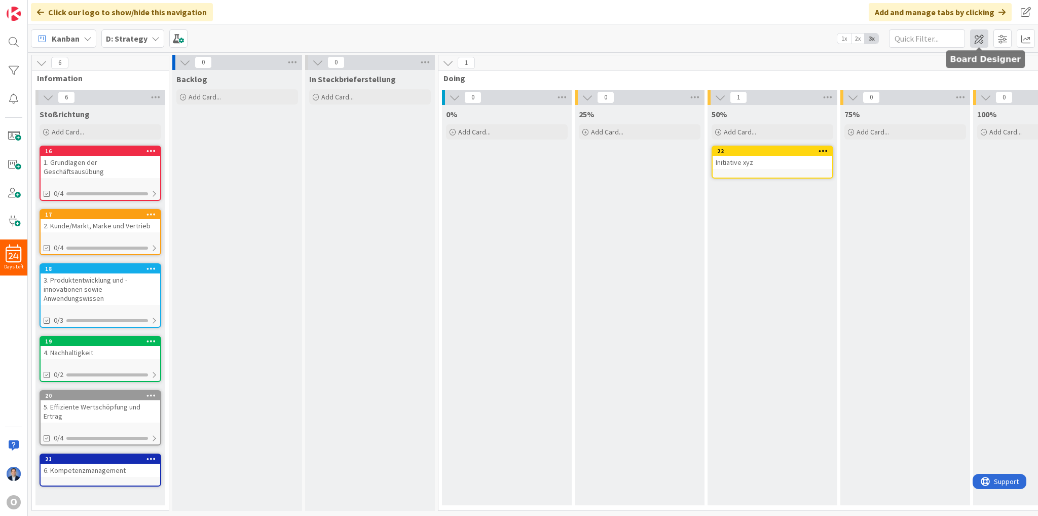
click at [979, 41] on span at bounding box center [979, 38] width 18 height 18
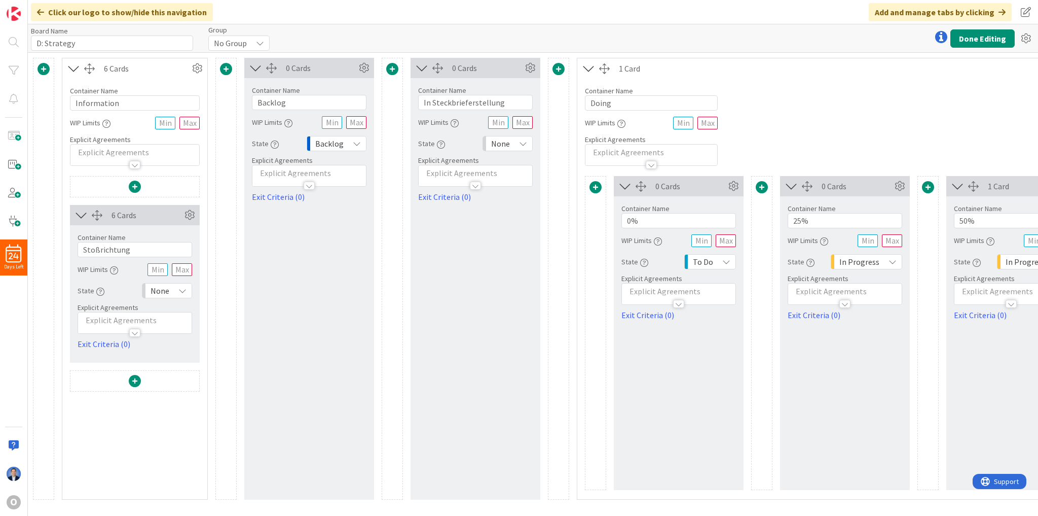
click at [499, 145] on span "None" at bounding box center [500, 143] width 19 height 14
click at [531, 221] on span "To Do" at bounding box center [551, 220] width 84 height 15
click at [1005, 38] on button "Done Editing" at bounding box center [983, 38] width 64 height 18
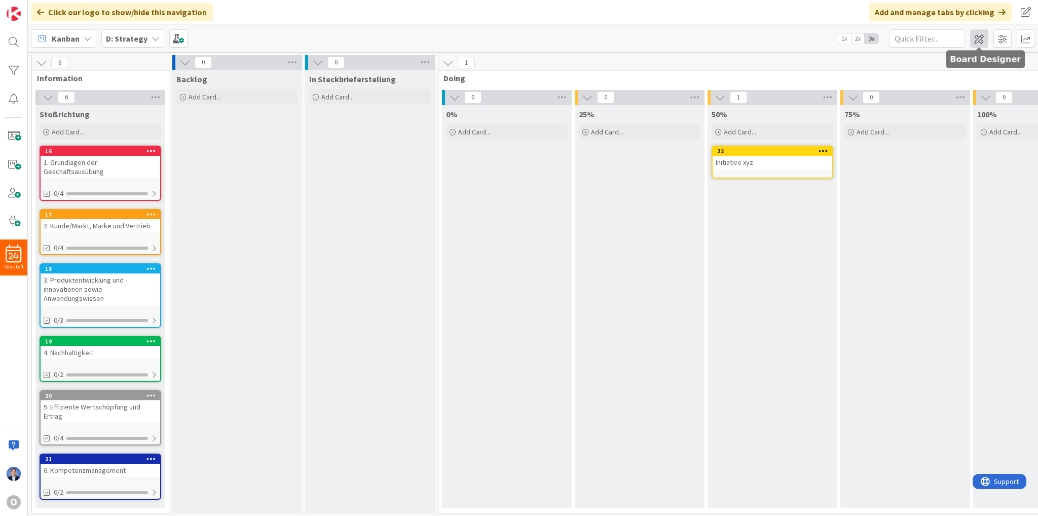
click at [975, 41] on span at bounding box center [979, 38] width 18 height 18
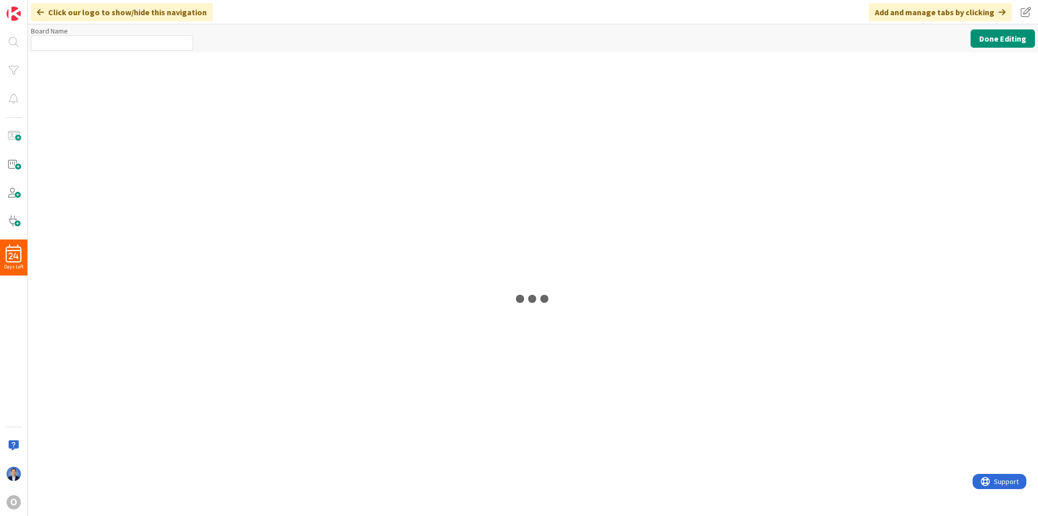
type input "D: Strategy"
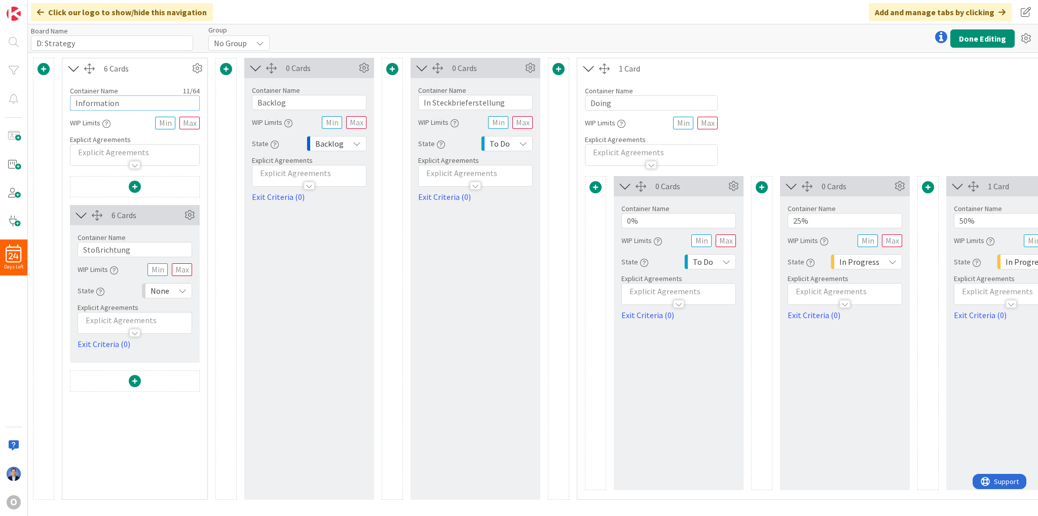
click at [95, 103] on input "Information" at bounding box center [135, 102] width 130 height 15
paste input "Strategie"
type input "Strategie"
click at [102, 152] on p at bounding box center [135, 153] width 119 height 12
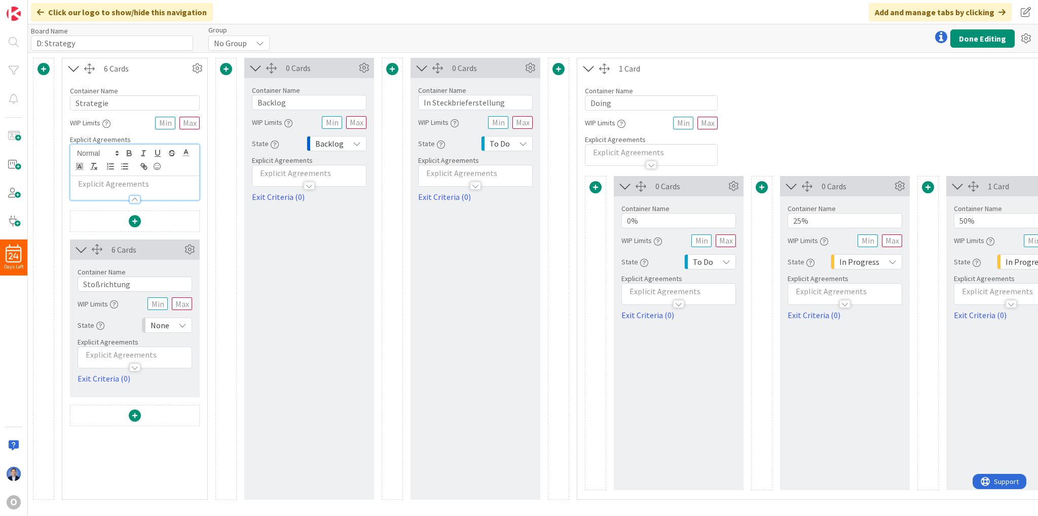
click at [96, 178] on p at bounding box center [135, 184] width 119 height 12
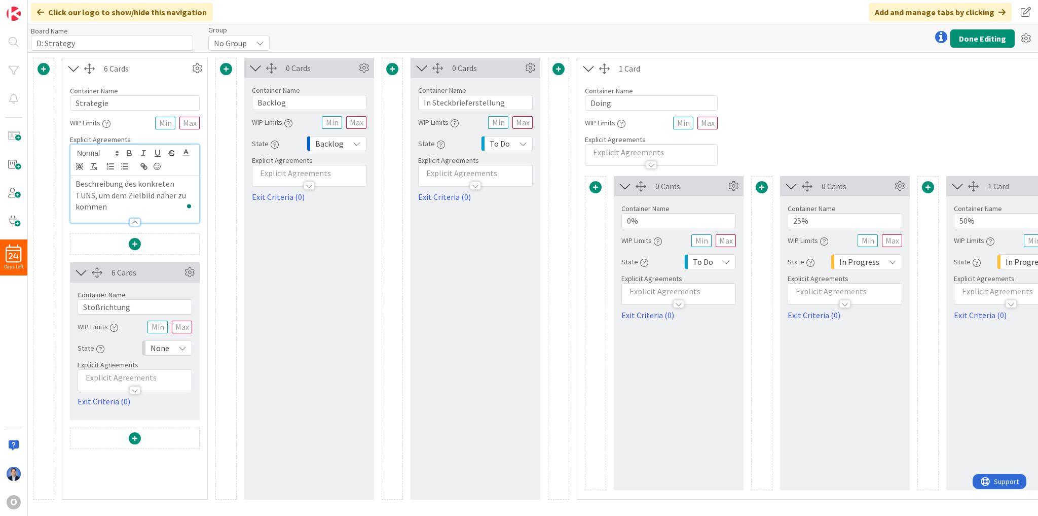
click at [113, 204] on p "Beschreibung des konkreten TUNS, um dem Zielbild näher zu kommen" at bounding box center [135, 195] width 119 height 34
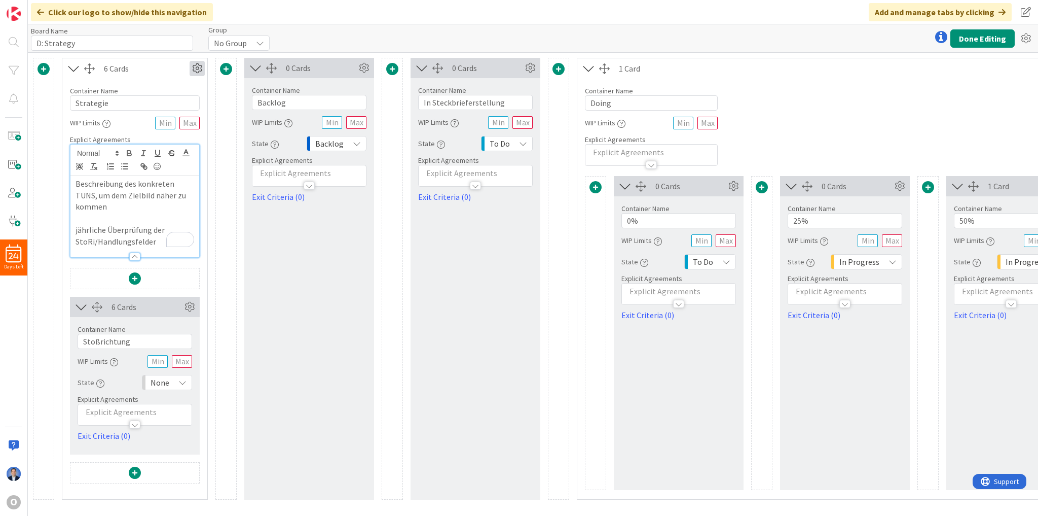
click at [196, 69] on icon at bounding box center [197, 68] width 15 height 15
click at [158, 124] on link "Switch to a Horizontal Layout" at bounding box center [136, 124] width 137 height 15
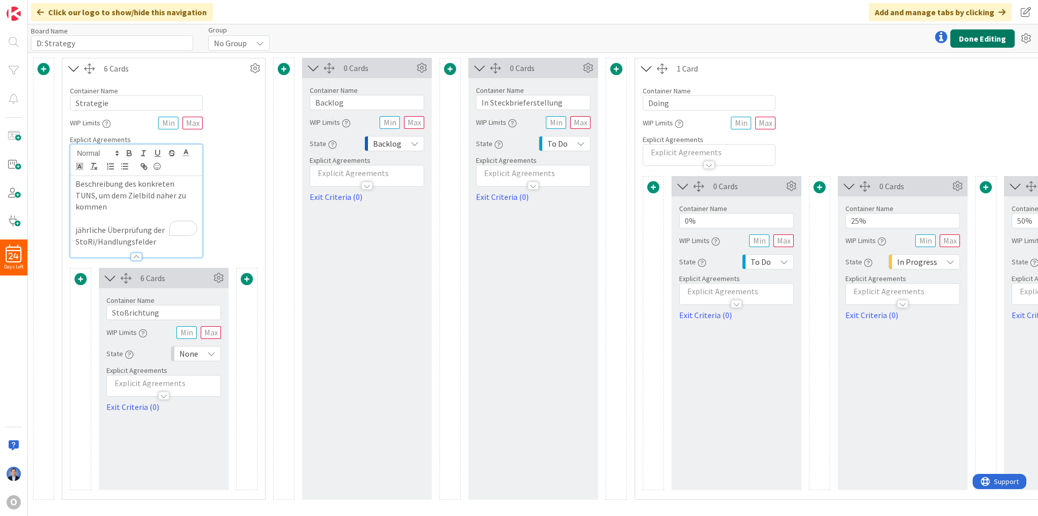
click at [986, 38] on button "Done Editing" at bounding box center [983, 38] width 64 height 18
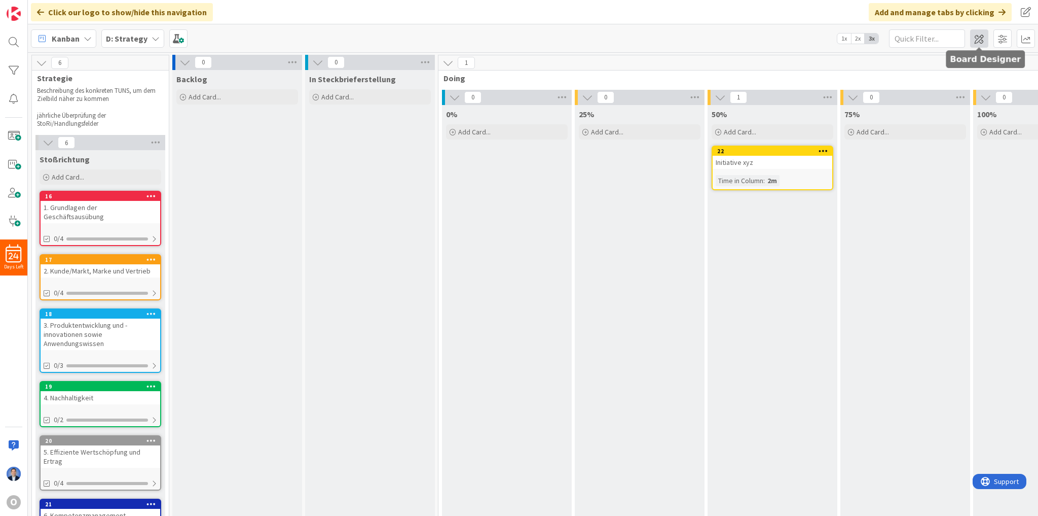
click at [980, 37] on span at bounding box center [979, 38] width 18 height 18
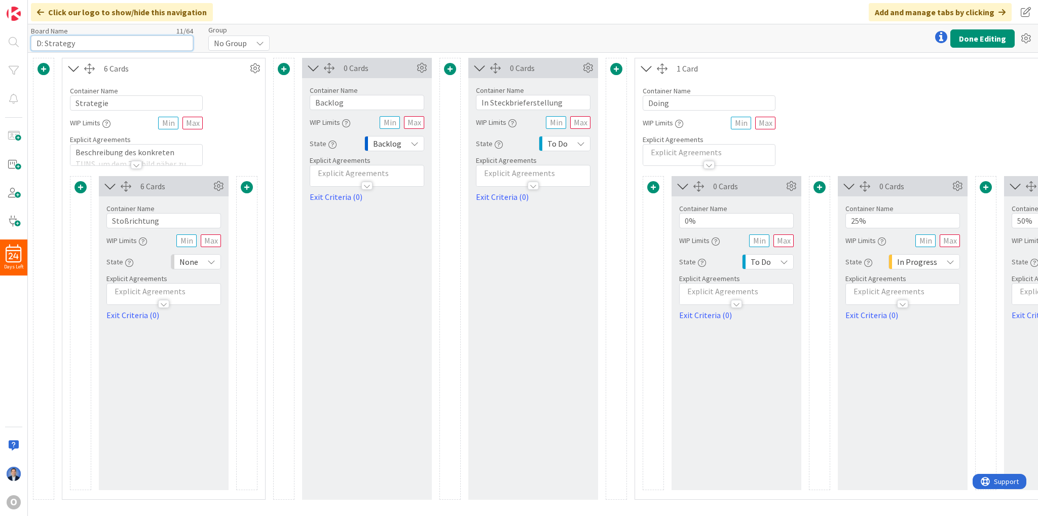
click at [45, 44] on input "D: Strategy" at bounding box center [112, 42] width 162 height 15
click at [43, 42] on input "D: 3. Strategy" at bounding box center [112, 42] width 162 height 15
drag, startPoint x: 46, startPoint y: 44, endPoint x: 30, endPoint y: 44, distance: 15.7
click at [31, 44] on input "D: 3. Strategy" at bounding box center [112, 42] width 162 height 15
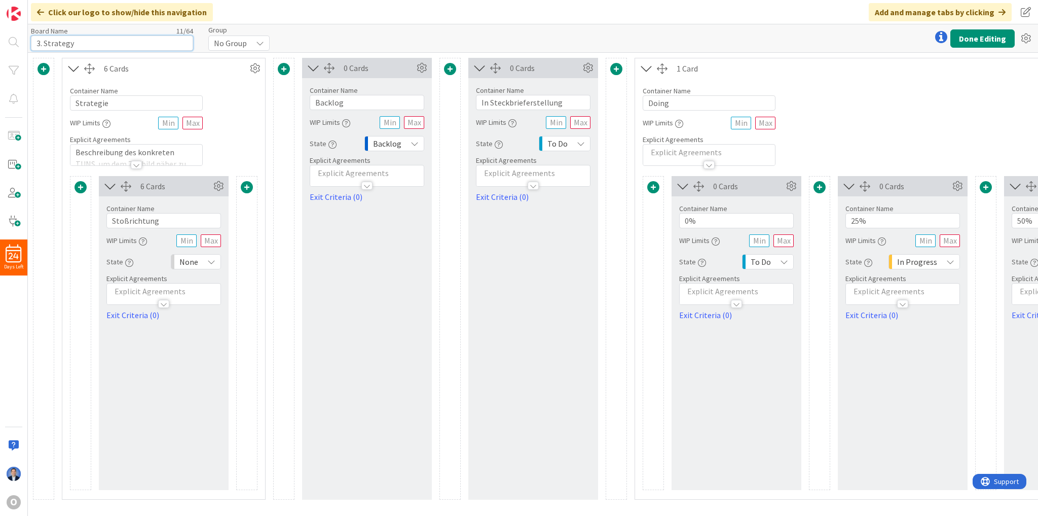
click at [91, 47] on input "3. Strategy" at bounding box center [112, 42] width 162 height 15
type input "3. Strategy ([PERSON_NAME])"
click at [266, 43] on div "Board Name 21 / 64 3. Strategy (Dimitri) Group No Group Done Editing" at bounding box center [533, 38] width 1010 height 28
click at [258, 44] on icon at bounding box center [260, 43] width 8 height 8
click at [258, 44] on icon at bounding box center [261, 43] width 8 height 8
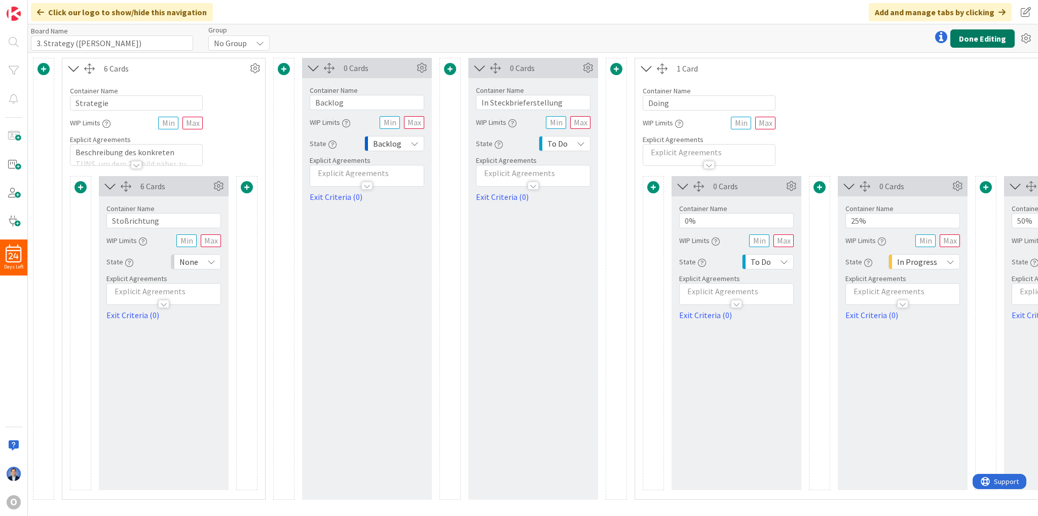
click at [981, 41] on button "Done Editing" at bounding box center [983, 38] width 64 height 18
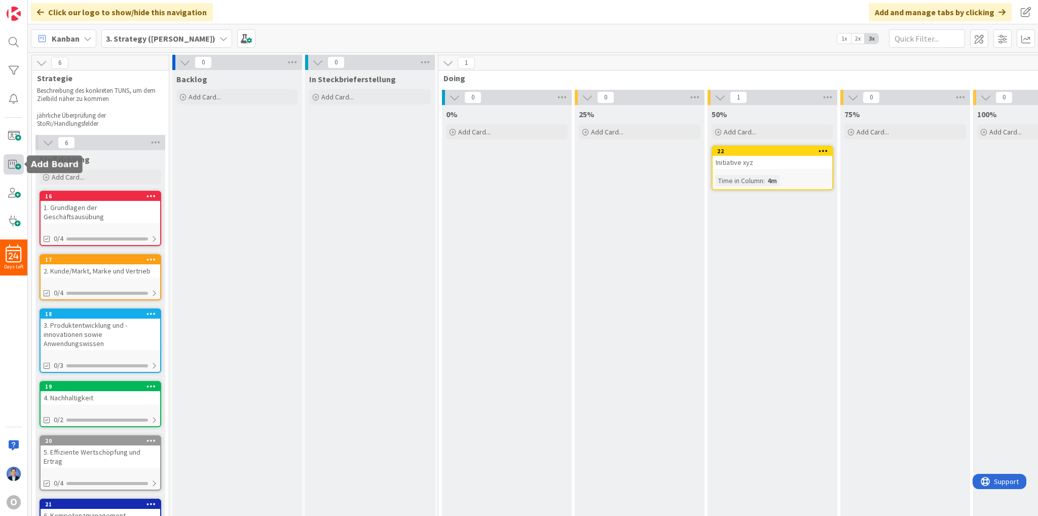
click at [14, 170] on span at bounding box center [14, 164] width 20 height 20
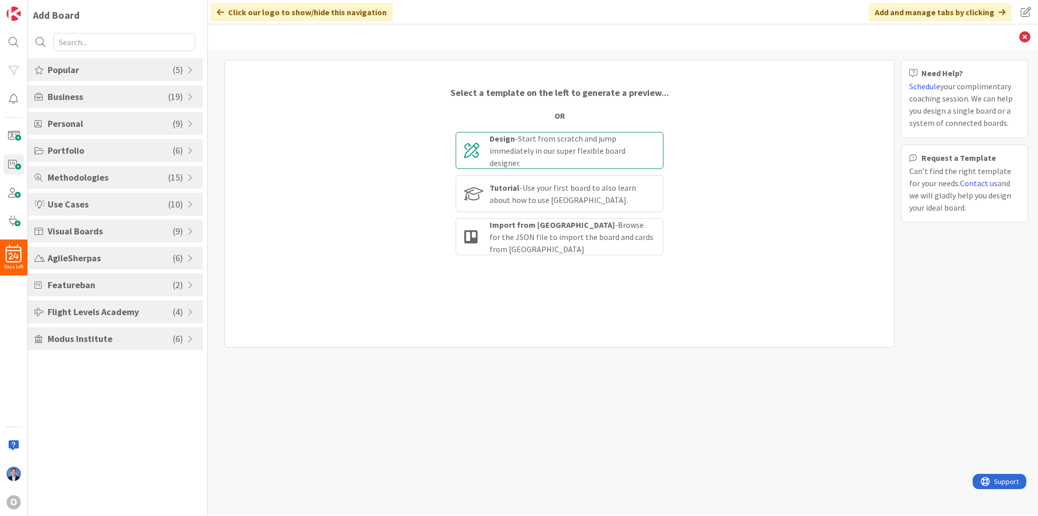
click at [517, 151] on div "Design - Start from scratch and jump immediately in our super flexible board de…" at bounding box center [572, 150] width 165 height 37
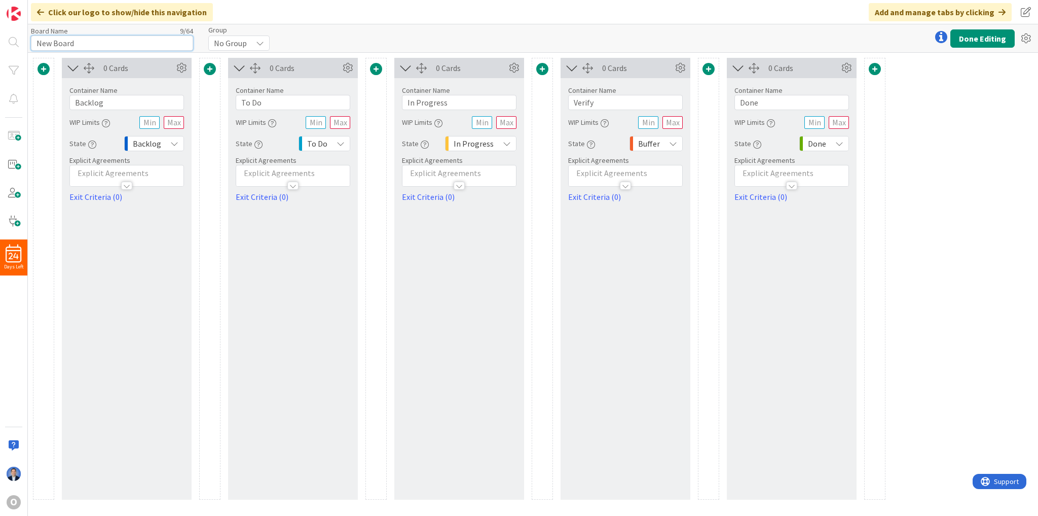
click at [113, 45] on input "New Board" at bounding box center [112, 42] width 162 height 15
type input "2, Coordination ([PERSON_NAME])"
click at [42, 69] on span at bounding box center [44, 69] width 12 height 12
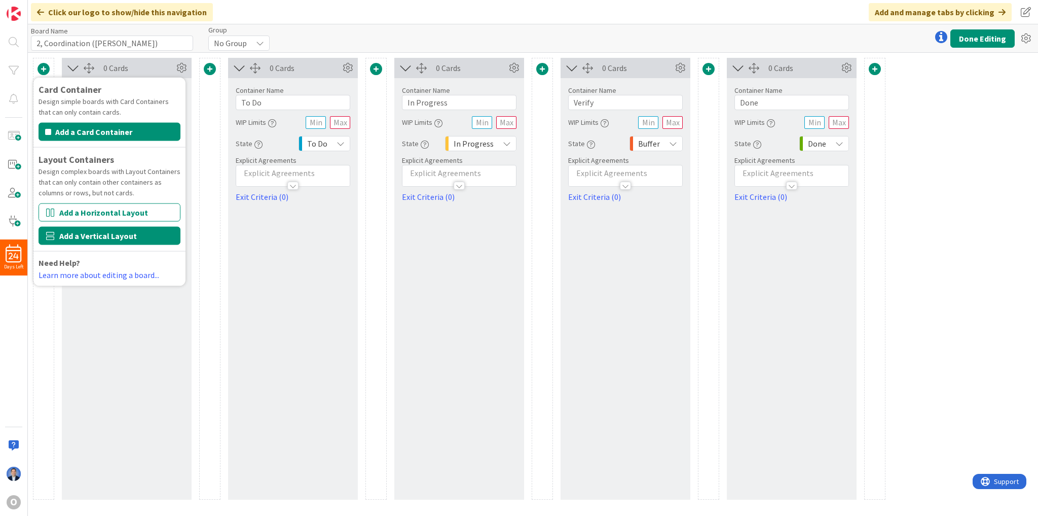
click at [79, 234] on button "Add a Vertical Layout" at bounding box center [110, 236] width 142 height 18
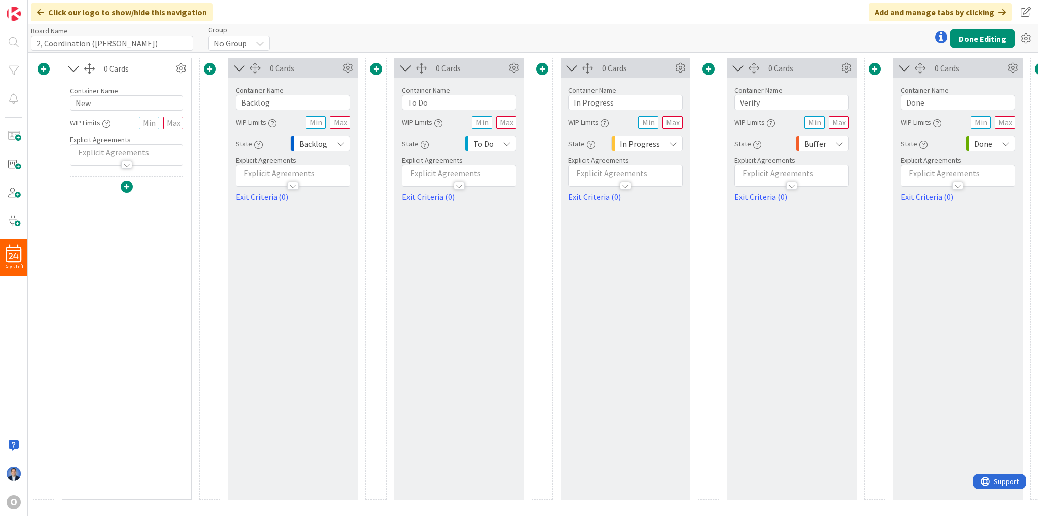
click at [122, 193] on div at bounding box center [127, 187] width 12 height 23
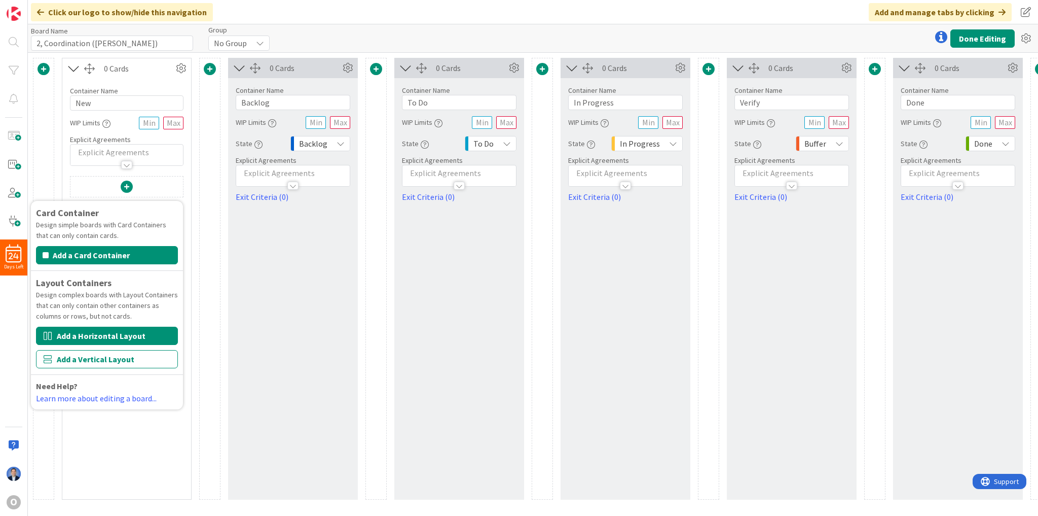
click at [97, 343] on button "Add a Horizontal Layout" at bounding box center [107, 335] width 142 height 18
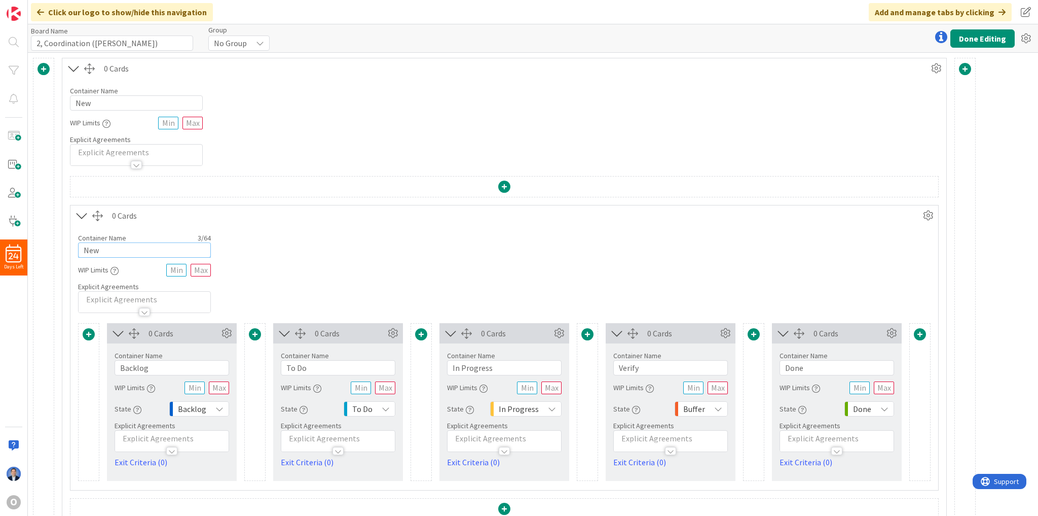
click at [104, 247] on input "New" at bounding box center [144, 249] width 133 height 15
paste input "Strategische Initiative"
type input "Strategische Initiative"
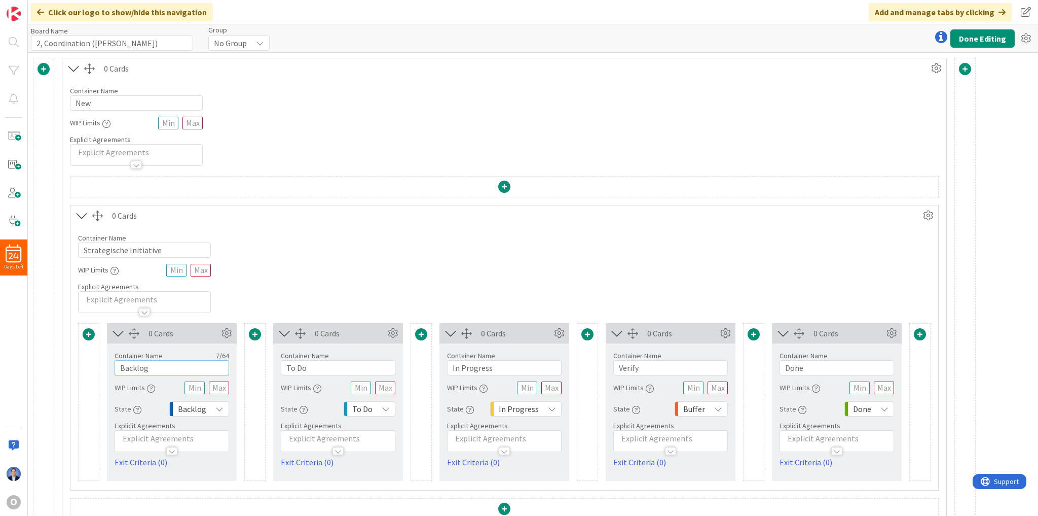
click at [175, 365] on input "Backlog" at bounding box center [172, 367] width 115 height 15
paste input "frei zur Bearbeitun"
type input "frei zur Bearbeitung"
click at [314, 363] on input "To Do" at bounding box center [338, 367] width 115 height 15
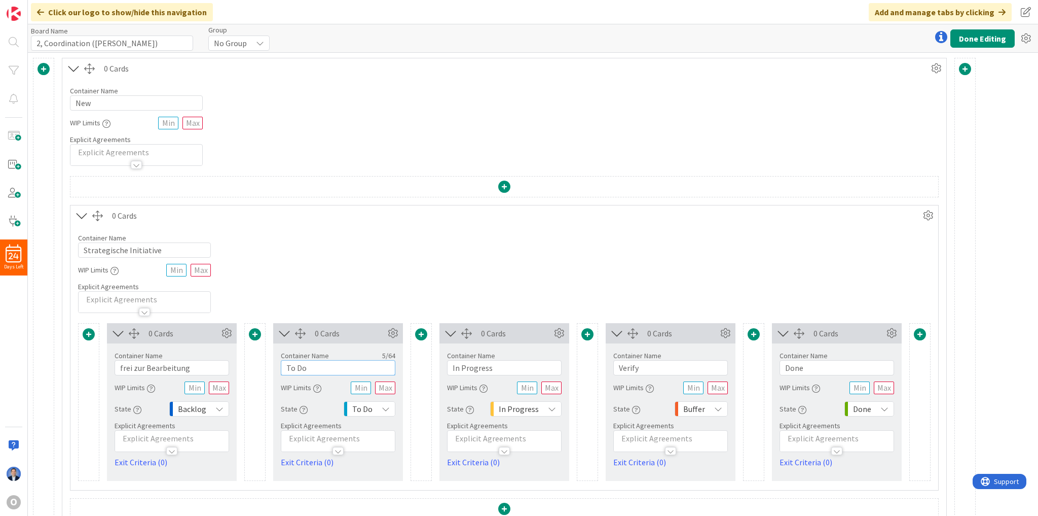
click at [314, 363] on input "To Do" at bounding box center [338, 367] width 115 height 15
paste input "in Umsetzung"
type input "in Umsetzung"
click at [473, 365] on input "In Progress" at bounding box center [504, 367] width 115 height 15
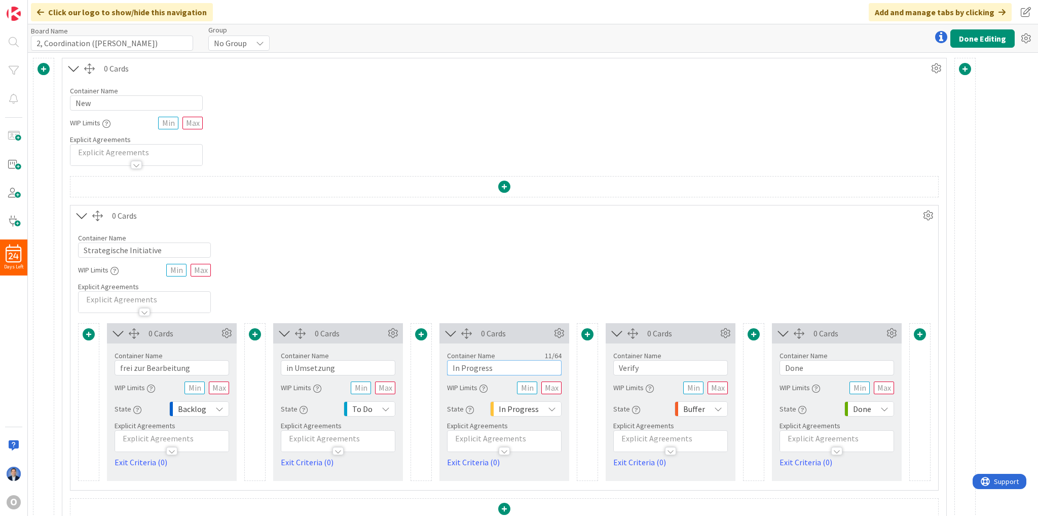
click at [473, 365] on input "In Progress" at bounding box center [504, 367] width 115 height 15
paste input "frei zum Review"
type input "frei zum Review"
click at [630, 366] on input "Verify" at bounding box center [670, 367] width 115 height 15
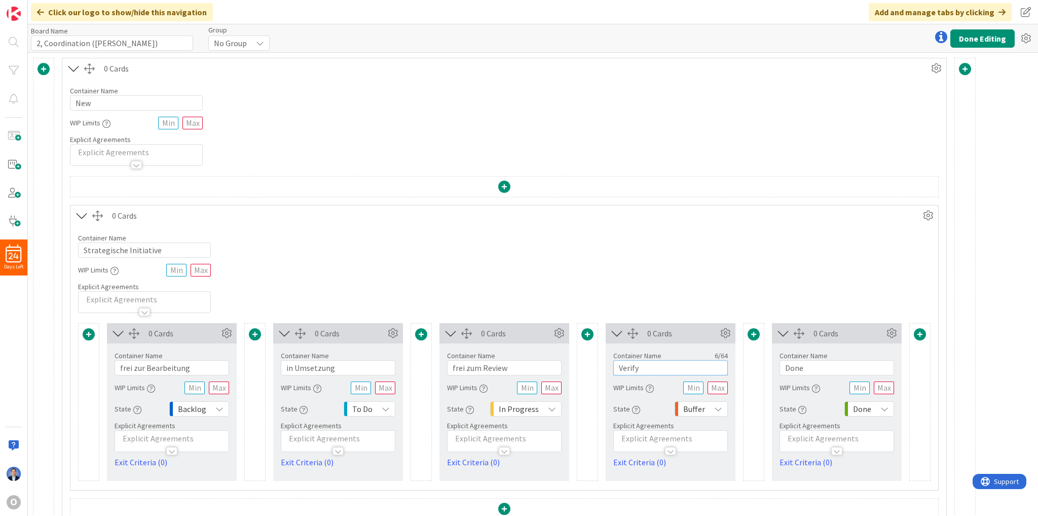
click at [630, 366] on input "Verify" at bounding box center [670, 367] width 115 height 15
paste input "Umsetzung abgeschlossen"
type input "Umsetzung abgeschlossen"
click at [701, 407] on span "Buffer" at bounding box center [694, 409] width 22 height 14
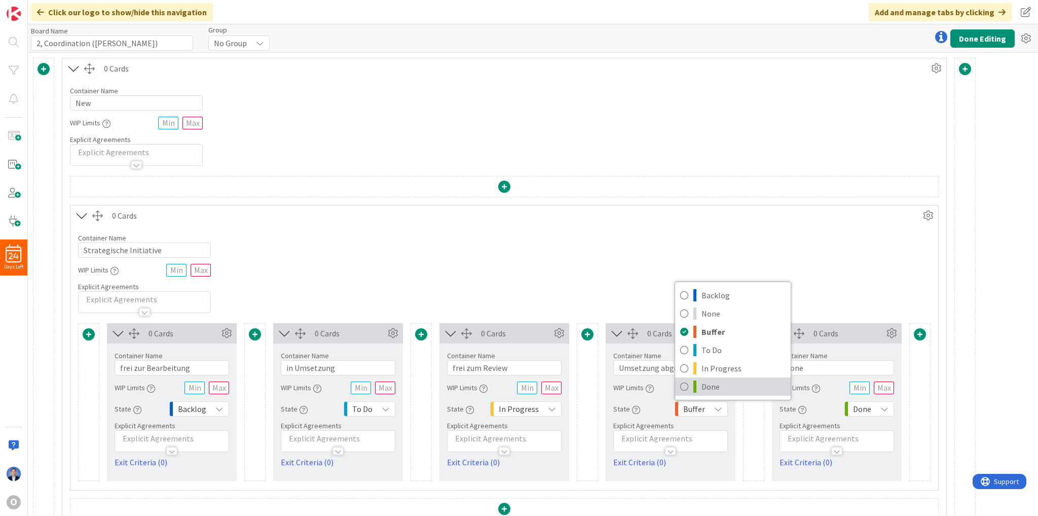
click at [714, 387] on span "Done" at bounding box center [744, 386] width 84 height 15
click at [893, 332] on icon at bounding box center [891, 332] width 15 height 15
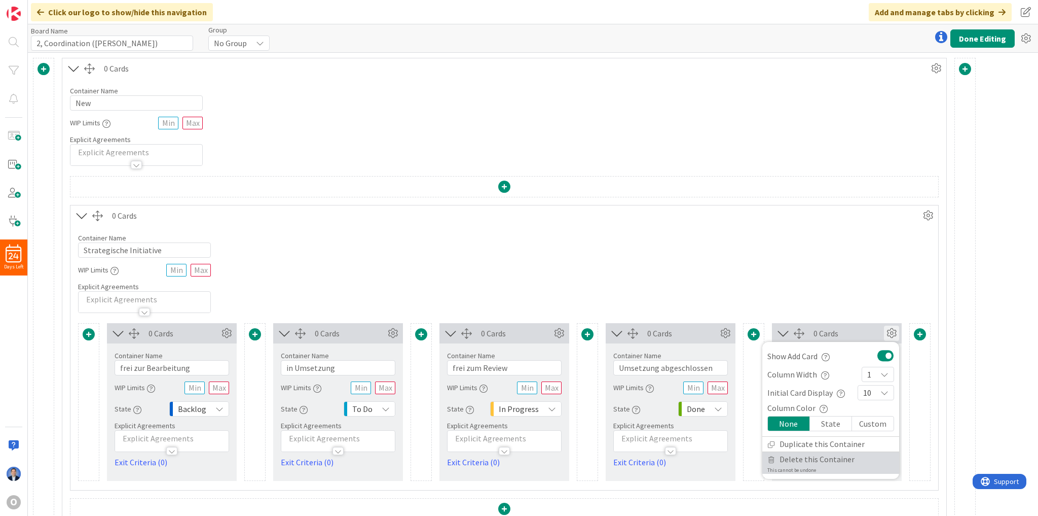
click at [813, 458] on span "Delete this Container" at bounding box center [817, 459] width 75 height 15
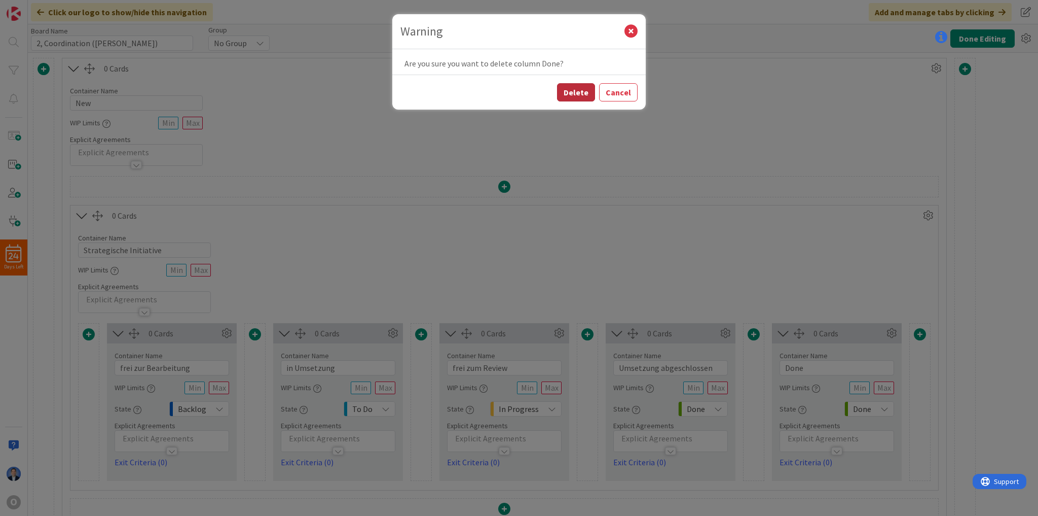
click at [585, 93] on button "Delete" at bounding box center [576, 92] width 38 height 18
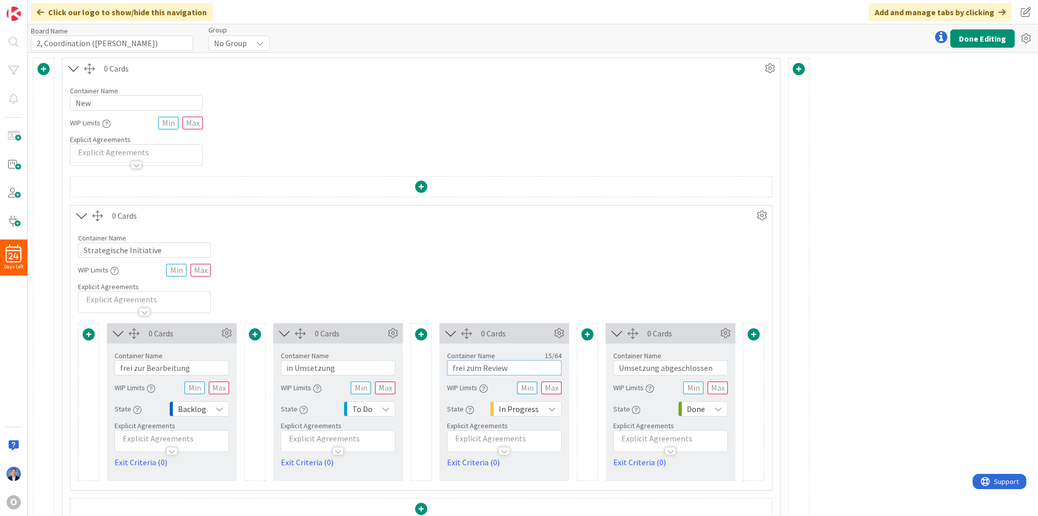
click at [498, 368] on input "frei zum Review" at bounding box center [504, 367] width 115 height 15
click at [498, 367] on input "frei zum Review" at bounding box center [504, 367] width 115 height 15
click at [329, 360] on input "in Umsetzung" at bounding box center [338, 367] width 115 height 15
click at [317, 365] on input "in Umsetzung" at bounding box center [338, 367] width 115 height 15
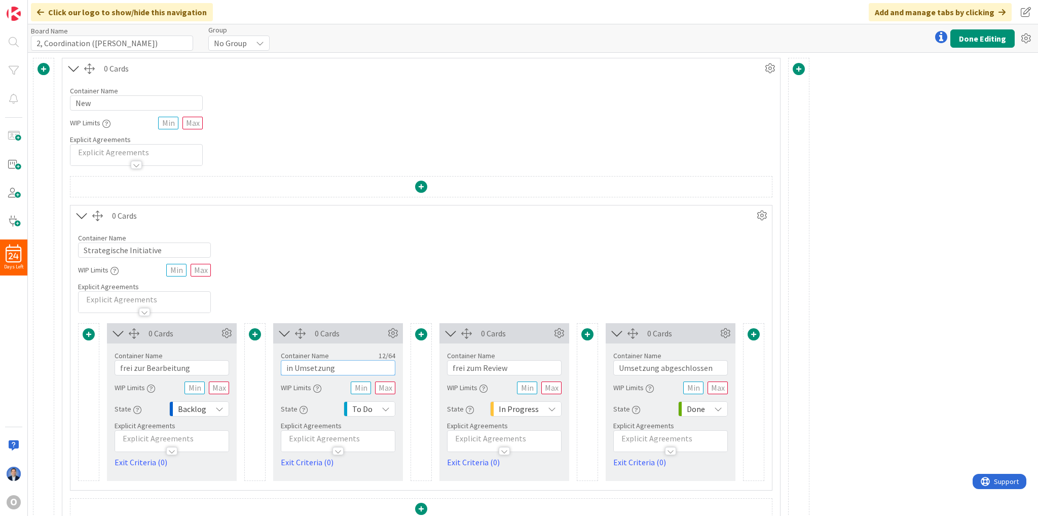
click at [317, 365] on input "in Umsetzung" at bounding box center [338, 367] width 115 height 15
click at [531, 417] on div "Container Name 15 / 64 frei zum Review WIP Limits State In Progress Explicit Ag…" at bounding box center [504, 405] width 115 height 125
click at [539, 408] on div "In Progress" at bounding box center [525, 408] width 71 height 15
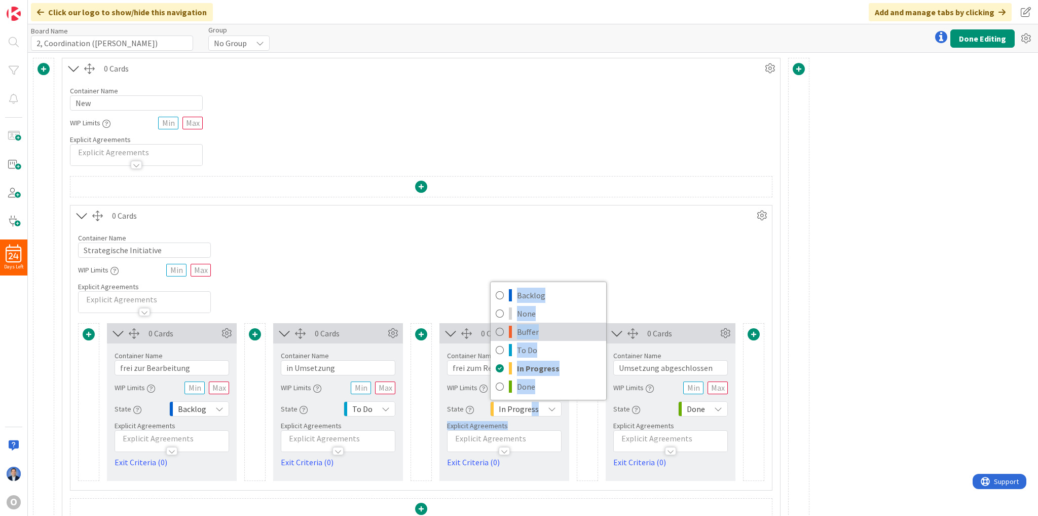
click at [525, 326] on span "Buffer" at bounding box center [559, 331] width 84 height 15
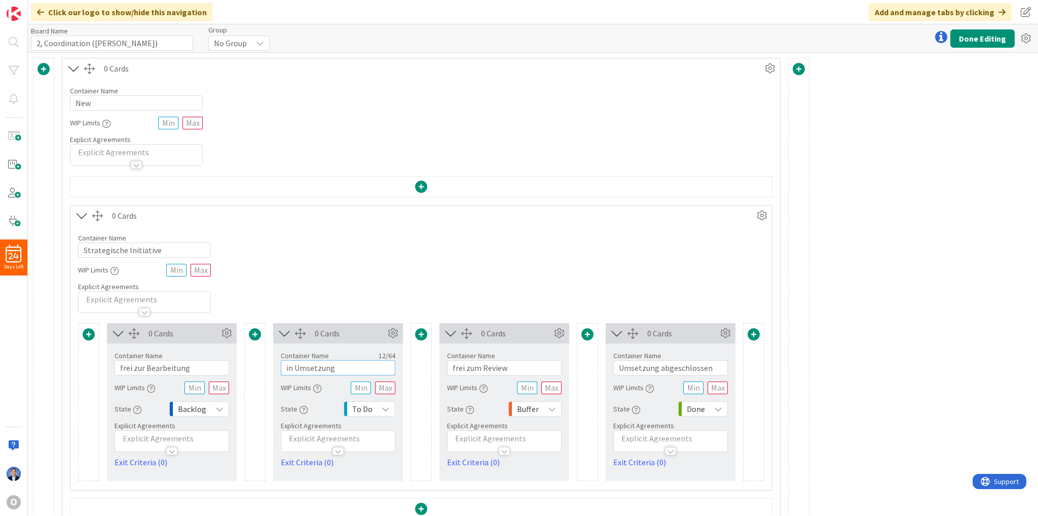
click at [329, 366] on input "in Umsetzung" at bounding box center [338, 367] width 115 height 15
click at [328, 366] on input "in Umsetzung" at bounding box center [338, 367] width 115 height 15
click at [376, 410] on div "To Do" at bounding box center [370, 408] width 52 height 15
click at [386, 367] on span "In Progress" at bounding box center [413, 367] width 84 height 15
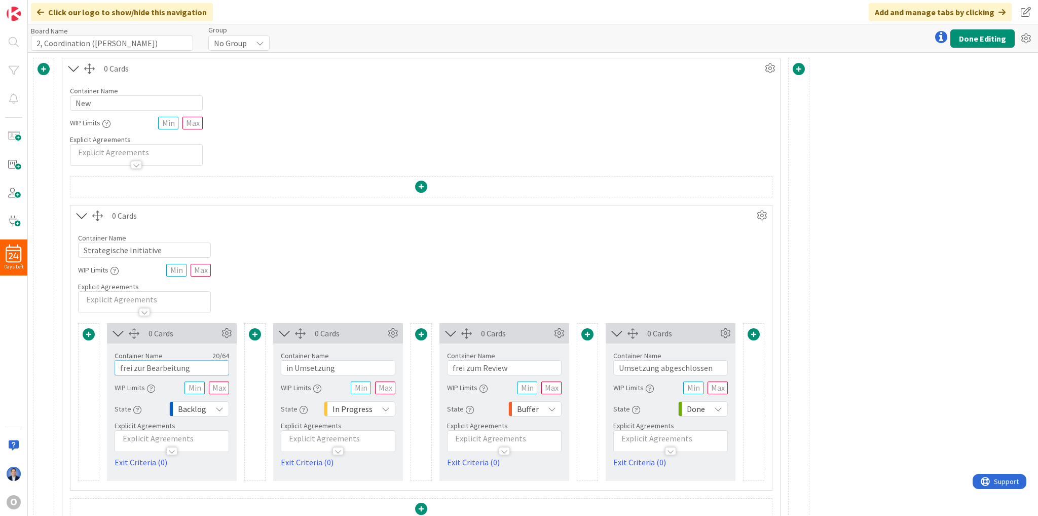
click at [167, 366] on input "frei zur Bearbeitung" at bounding box center [172, 367] width 115 height 15
click at [197, 412] on span "Backlog" at bounding box center [192, 409] width 28 height 14
click at [207, 350] on span "To Do" at bounding box center [238, 349] width 84 height 15
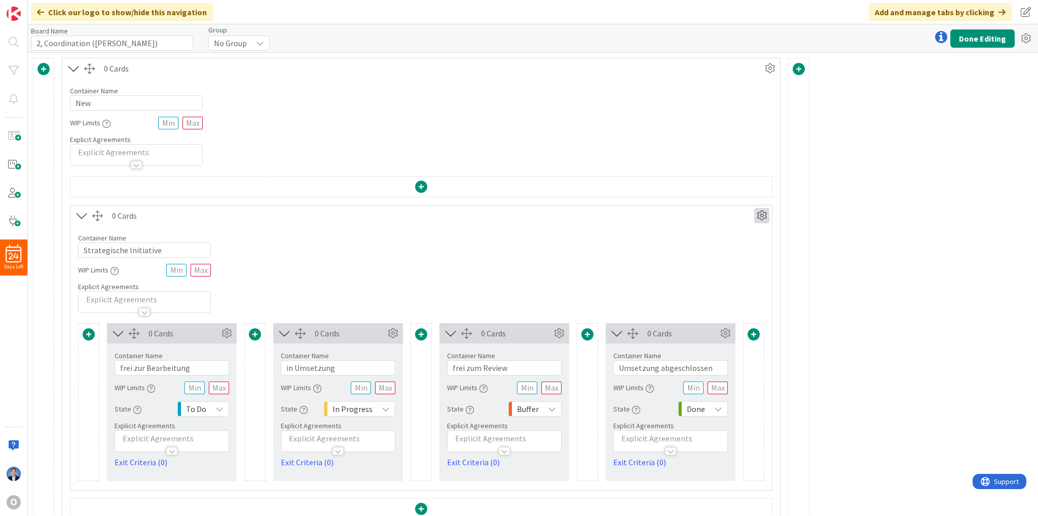
click at [763, 217] on icon at bounding box center [761, 215] width 15 height 15
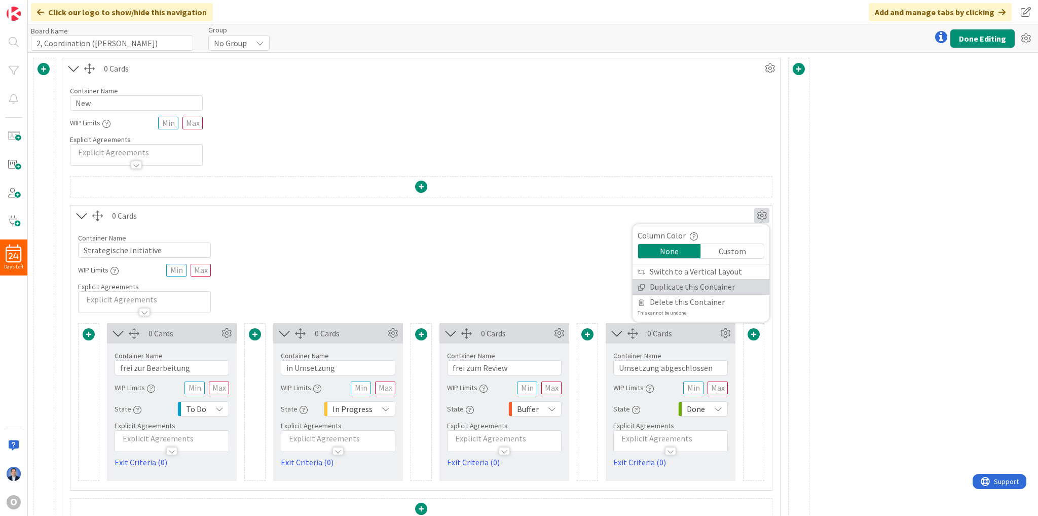
click at [725, 285] on link "Duplicate this Container" at bounding box center [701, 286] width 137 height 15
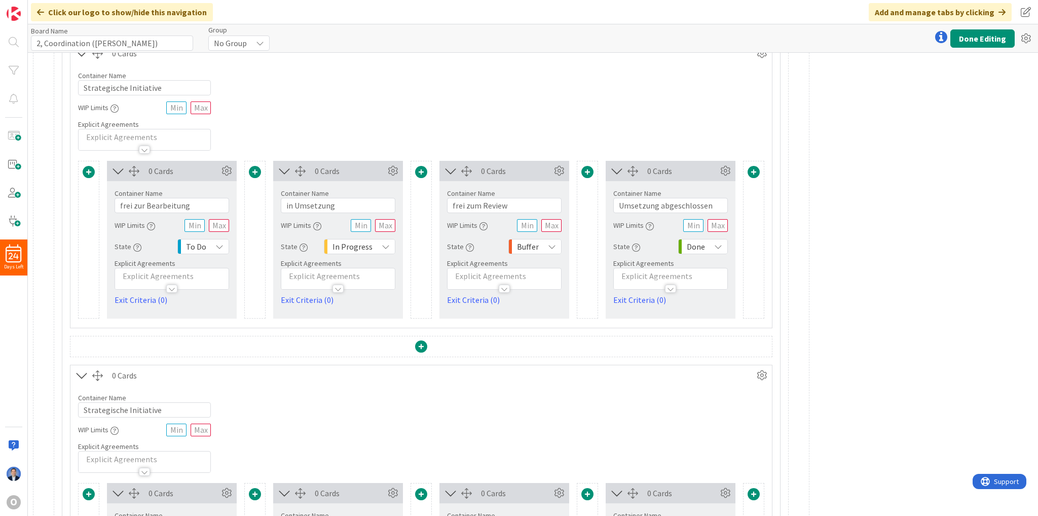
scroll to position [203, 0]
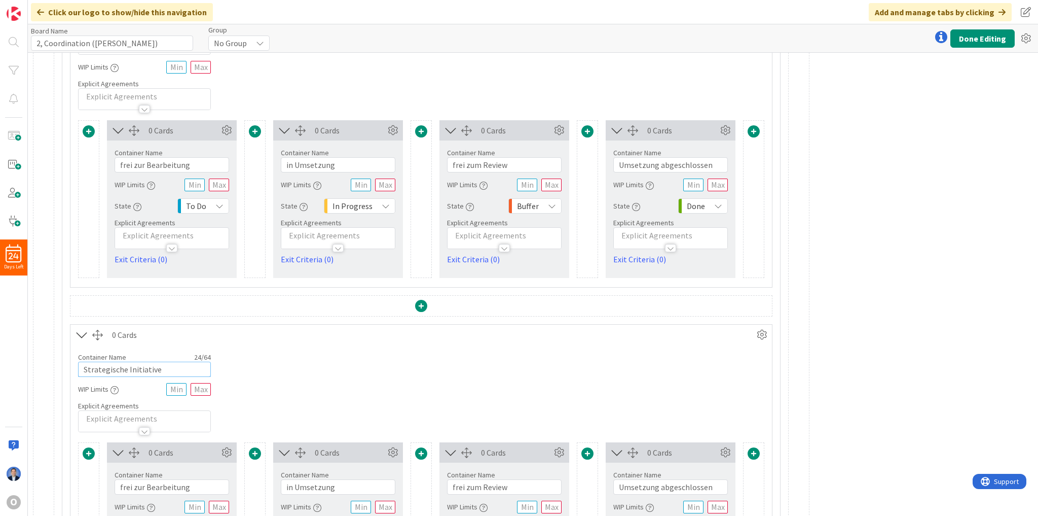
click at [129, 371] on input "Strategische Initiative" at bounding box center [144, 368] width 133 height 15
paste input "Arbeitspakete der"
type input "Arbeitspakete der Initiative"
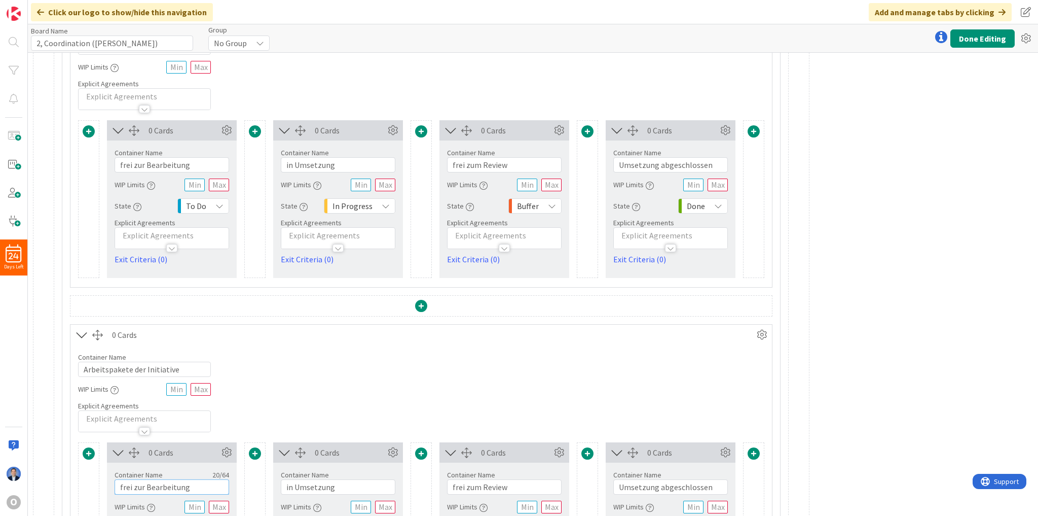
click at [162, 481] on input "frei zur Bearbeitung" at bounding box center [172, 486] width 115 height 15
click at [158, 489] on input "frei zur Bearbeitung" at bounding box center [172, 486] width 115 height 15
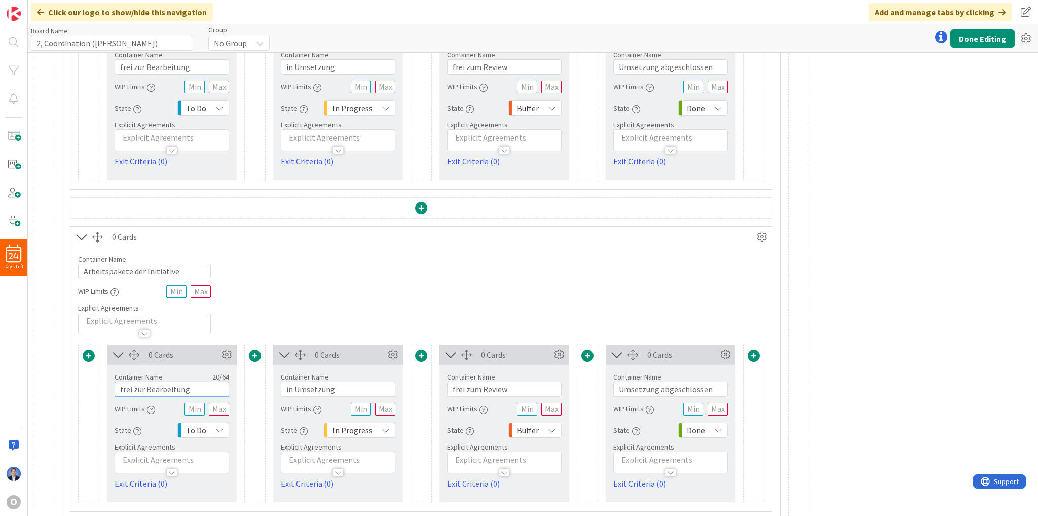
scroll to position [329, 0]
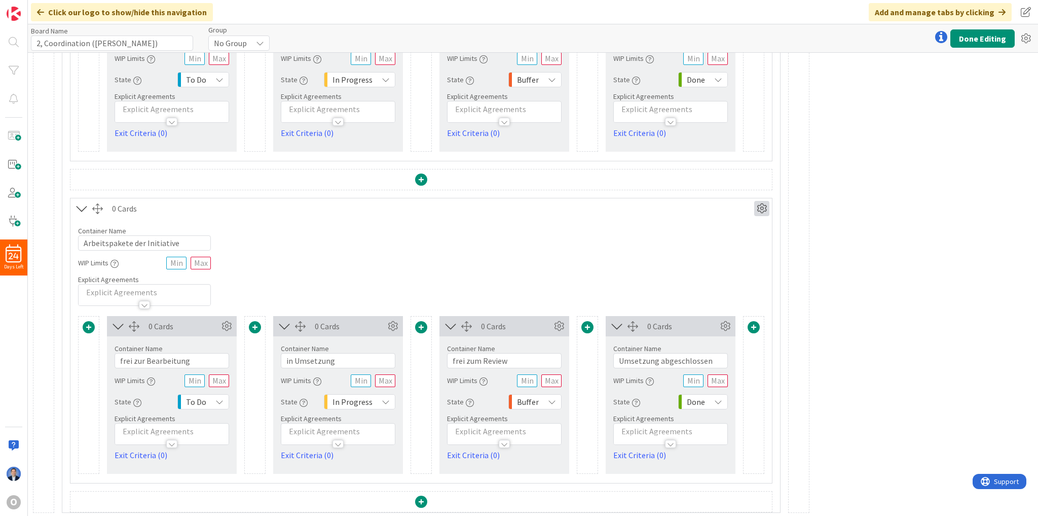
click at [764, 208] on icon at bounding box center [761, 208] width 15 height 15
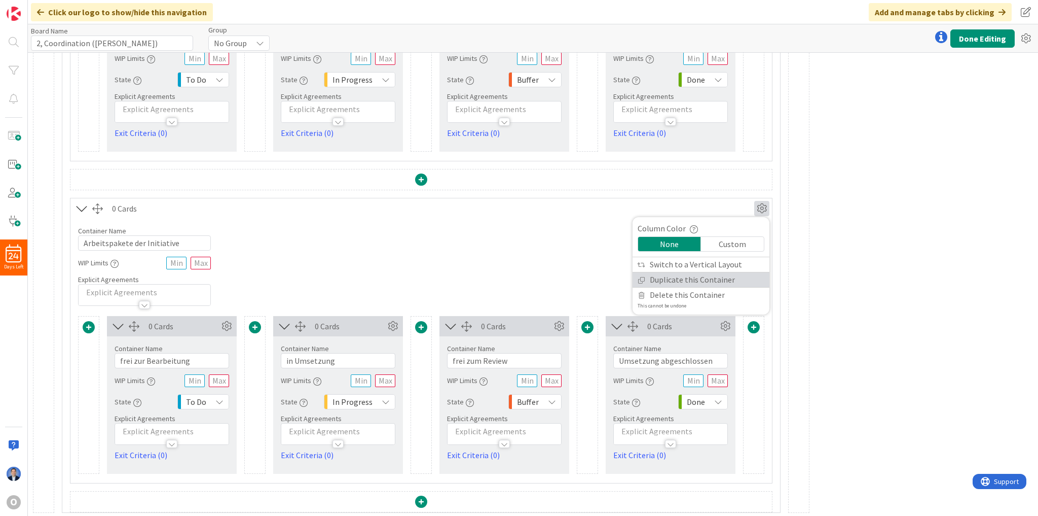
click at [710, 277] on link "Duplicate this Container" at bounding box center [701, 279] width 137 height 15
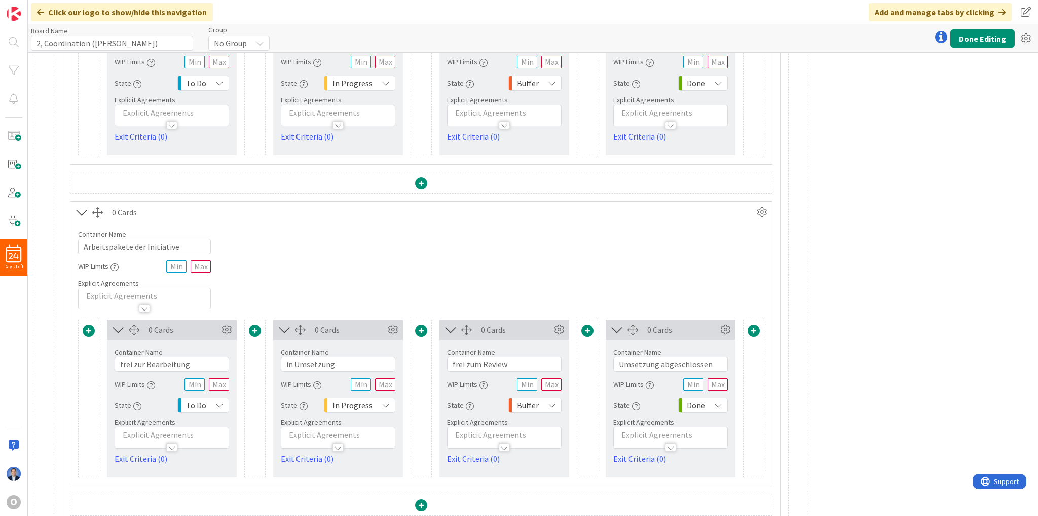
scroll to position [651, 0]
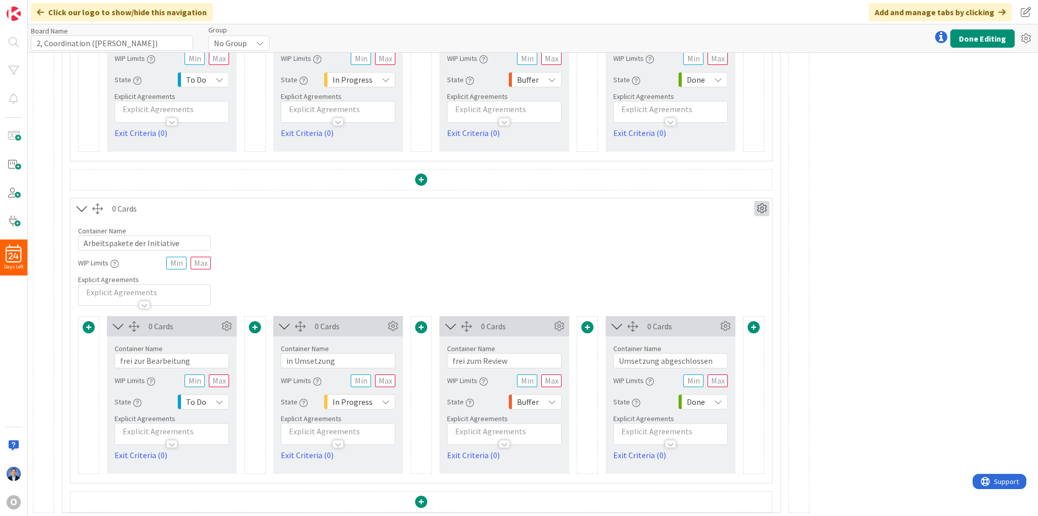
click at [766, 204] on icon at bounding box center [761, 208] width 15 height 15
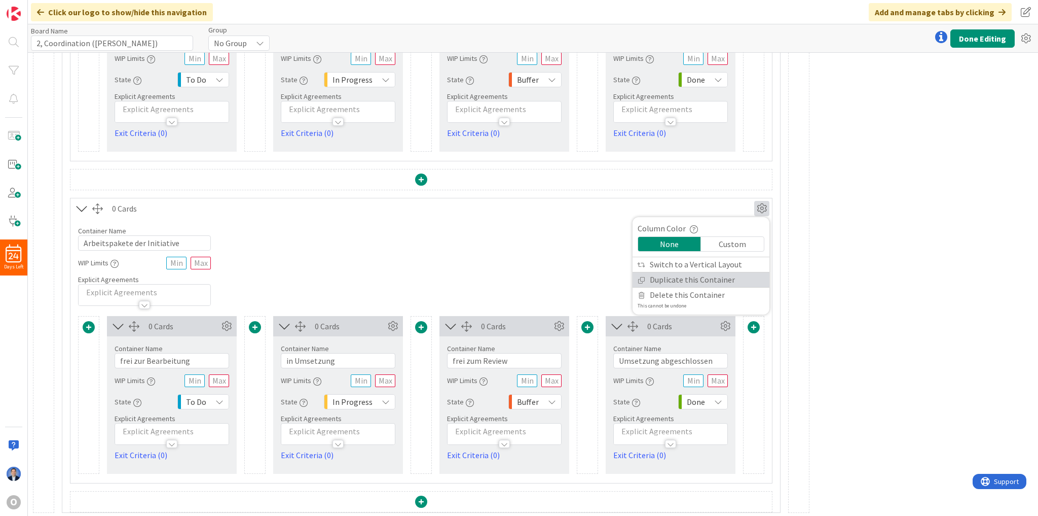
click at [704, 276] on link "Duplicate this Container" at bounding box center [701, 279] width 137 height 15
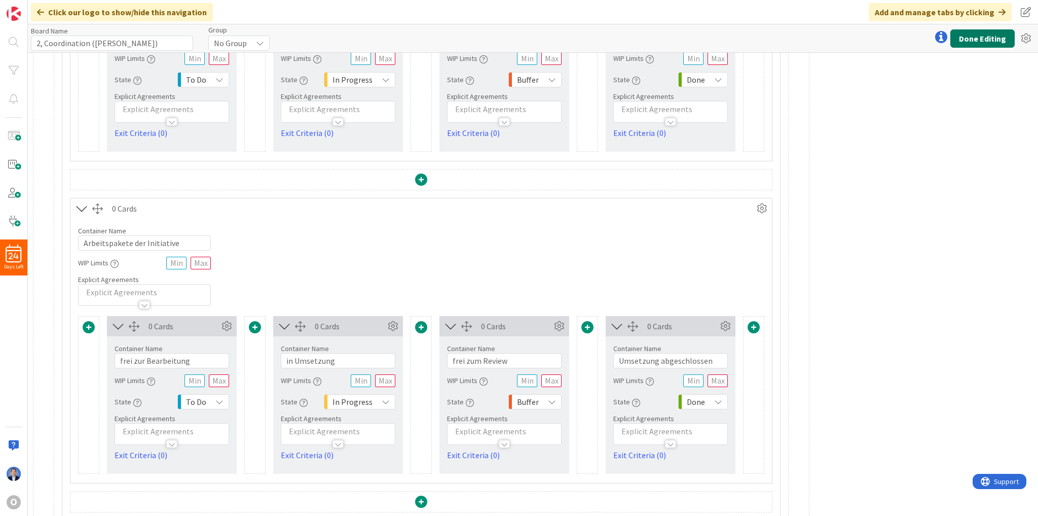
click at [977, 45] on button "Done Editing" at bounding box center [983, 38] width 64 height 18
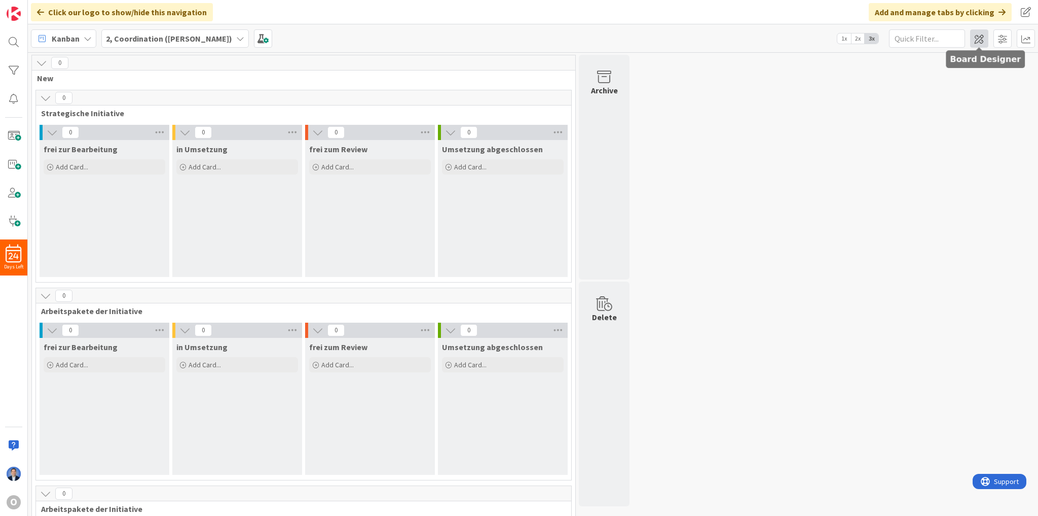
click at [976, 40] on span at bounding box center [979, 38] width 18 height 18
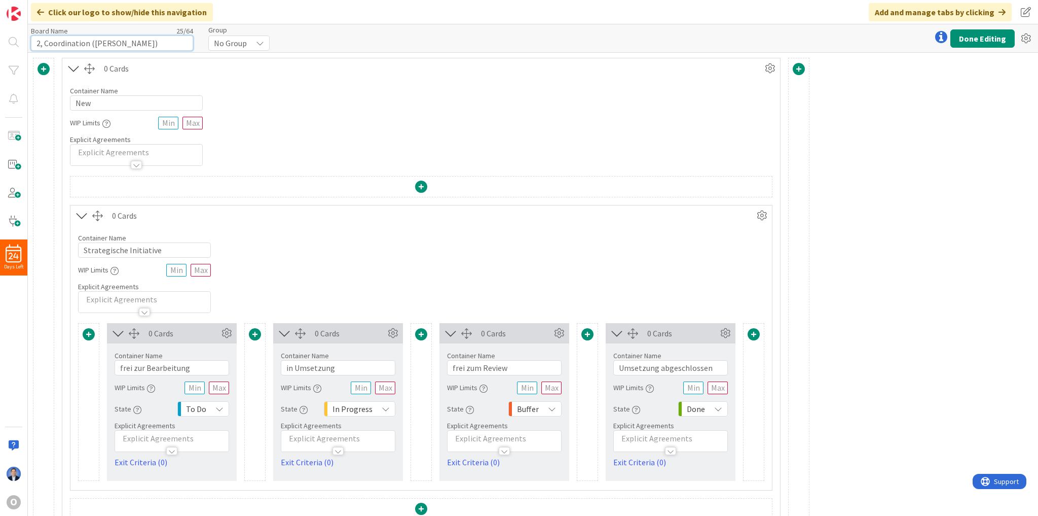
click at [43, 46] on input "2, Coordination (Dimitri)" at bounding box center [112, 42] width 162 height 15
click at [50, 44] on input "2. Coordination (Dimitri)" at bounding box center [112, 42] width 162 height 15
type input "2. Coordination (Dimitri)"
click at [984, 42] on button "Done Editing" at bounding box center [983, 38] width 64 height 18
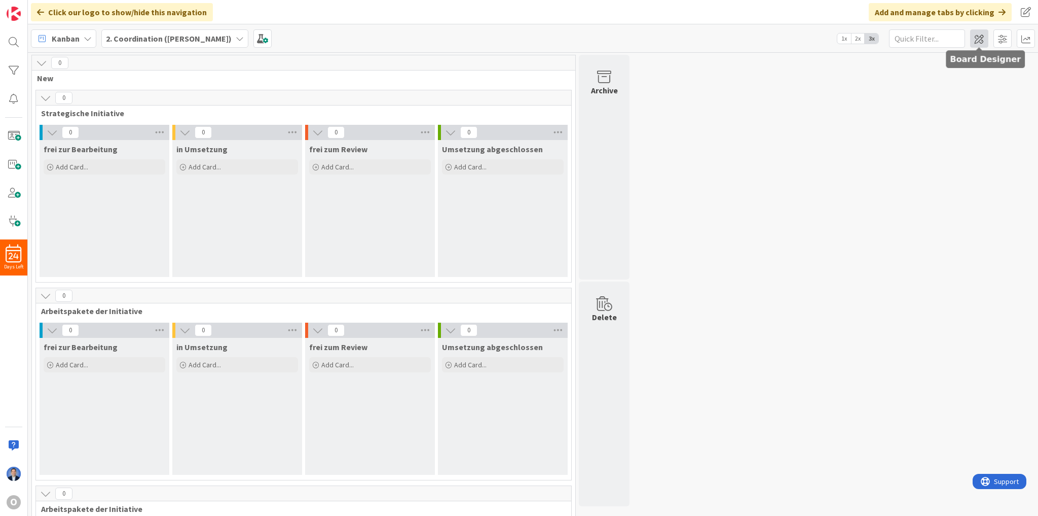
click at [986, 41] on span at bounding box center [979, 38] width 18 height 18
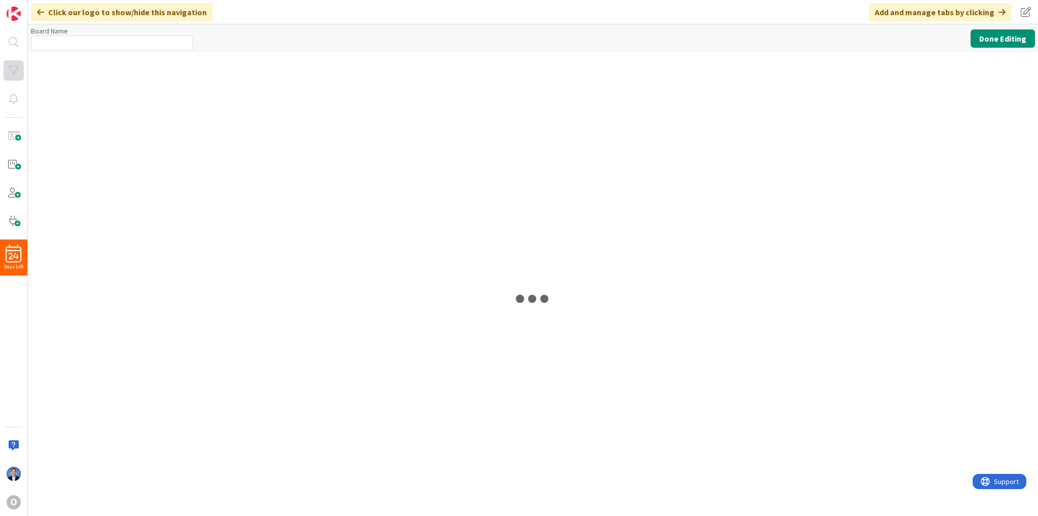
type input "2. Coordination (Dimitri)"
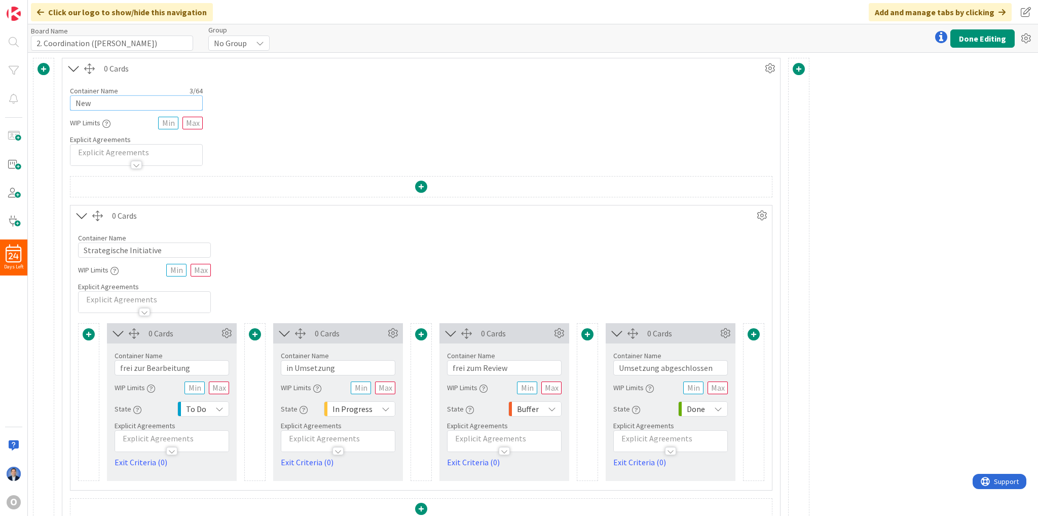
click at [97, 105] on input "New" at bounding box center [136, 102] width 133 height 15
paste input "Coordination"
type input "Coordination"
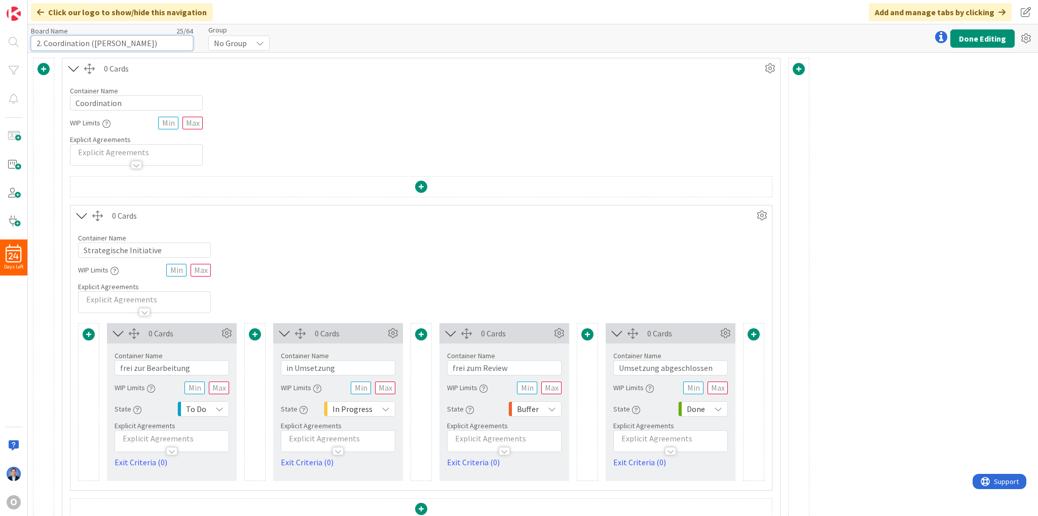
drag, startPoint x: 131, startPoint y: 45, endPoint x: 90, endPoint y: 44, distance: 40.6
click at [90, 44] on input "2. Coordination (Dimitri)" at bounding box center [112, 42] width 162 height 15
click at [37, 43] on input "2. Coordination" at bounding box center [112, 42] width 162 height 15
type input "D2. Coordination"
click at [977, 45] on button "Done Editing" at bounding box center [983, 38] width 64 height 18
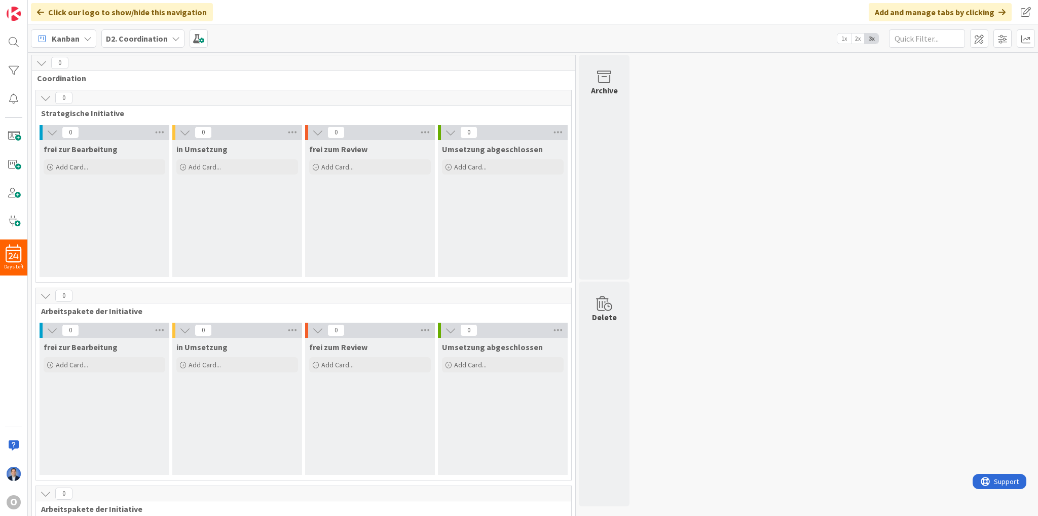
click at [155, 45] on div "D2. Coordination" at bounding box center [142, 38] width 83 height 18
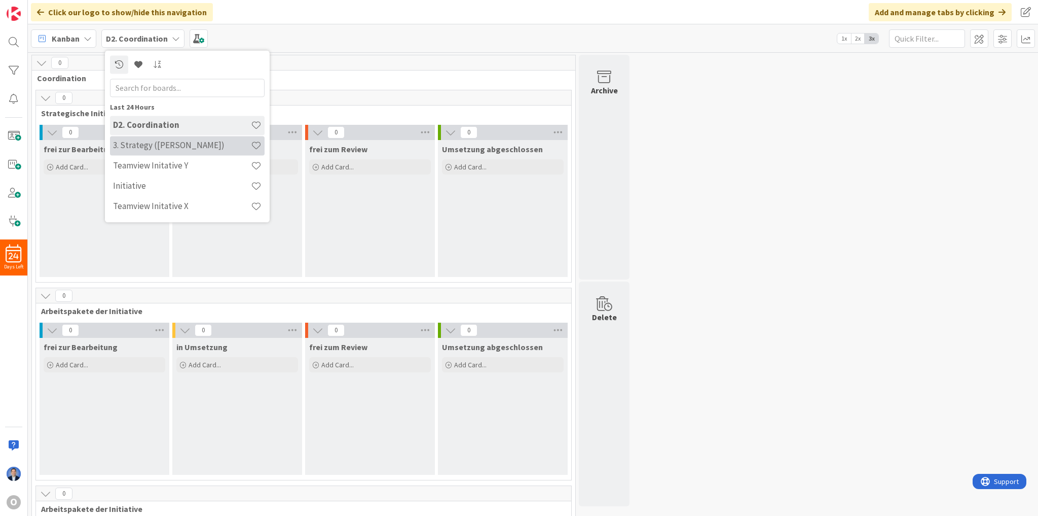
click at [152, 137] on div "3. Strategy (Dimitri)" at bounding box center [187, 145] width 155 height 19
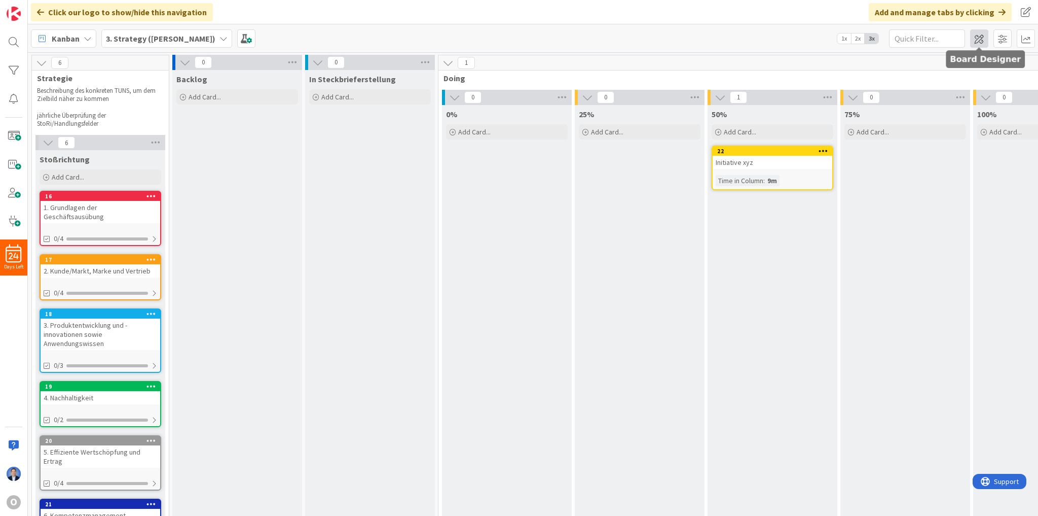
click at [978, 41] on span at bounding box center [979, 38] width 18 height 18
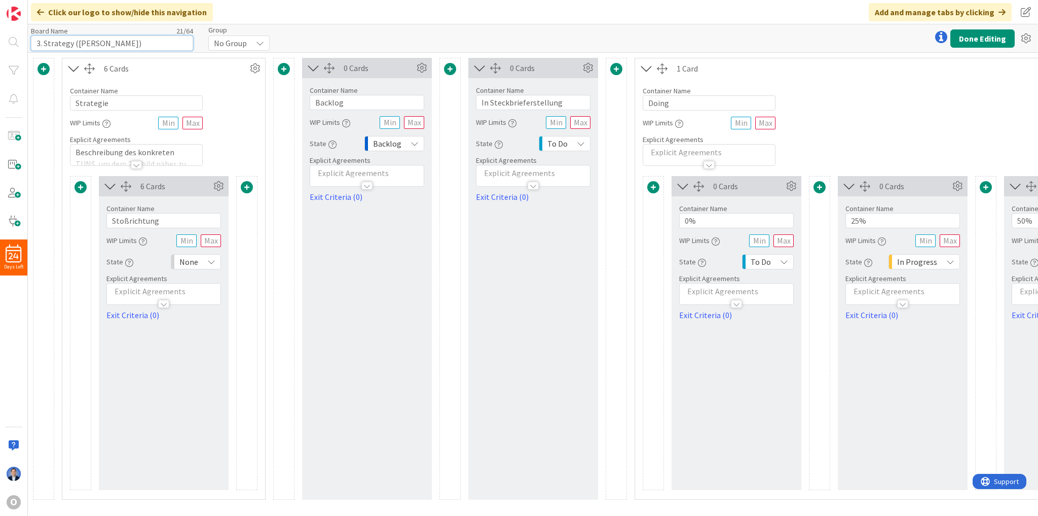
drag, startPoint x: 75, startPoint y: 45, endPoint x: 161, endPoint y: 47, distance: 86.2
click at [161, 47] on input "3. Strategy (Dimitri)" at bounding box center [112, 42] width 162 height 15
click at [37, 43] on input "3. Strategy" at bounding box center [112, 42] width 162 height 15
type input "D3. Strategy"
click at [985, 42] on button "Done Editing" at bounding box center [983, 38] width 64 height 18
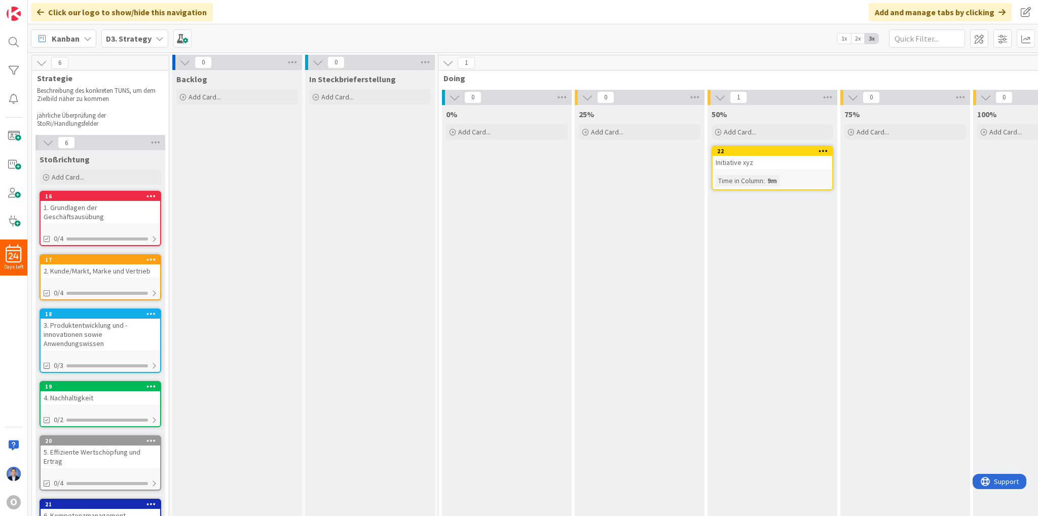
click at [736, 164] on div "Initiative xyz" at bounding box center [773, 162] width 120 height 13
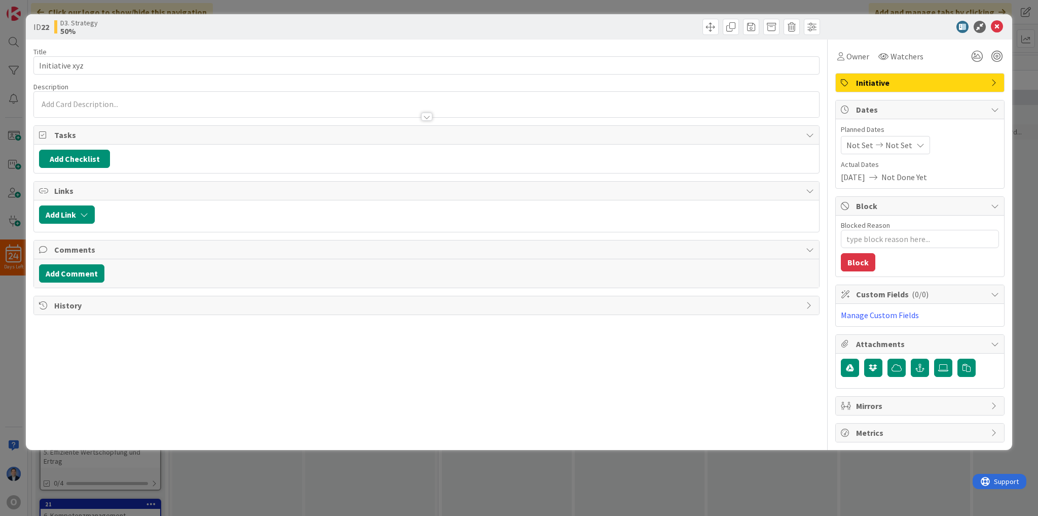
click at [892, 401] on span "Mirrors" at bounding box center [921, 405] width 130 height 12
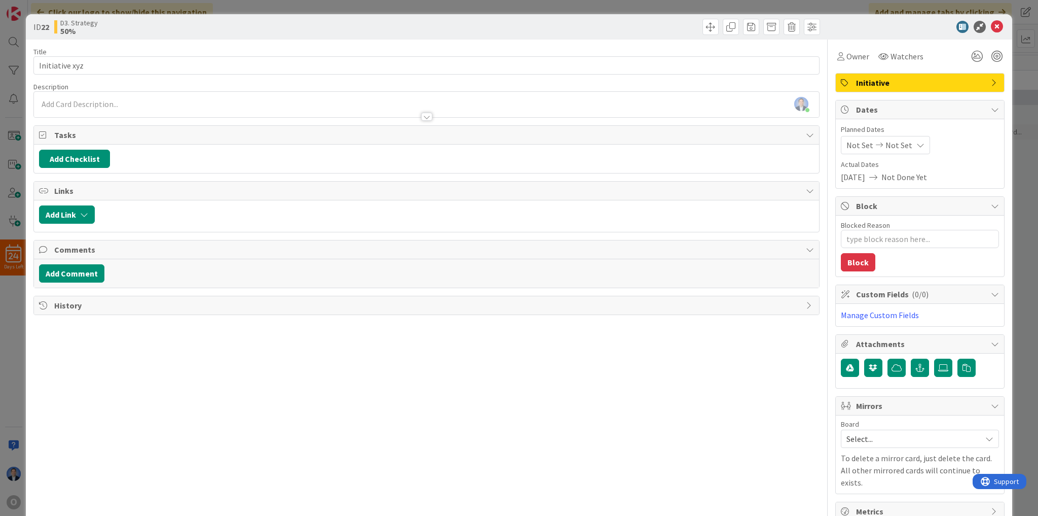
scroll to position [12, 0]
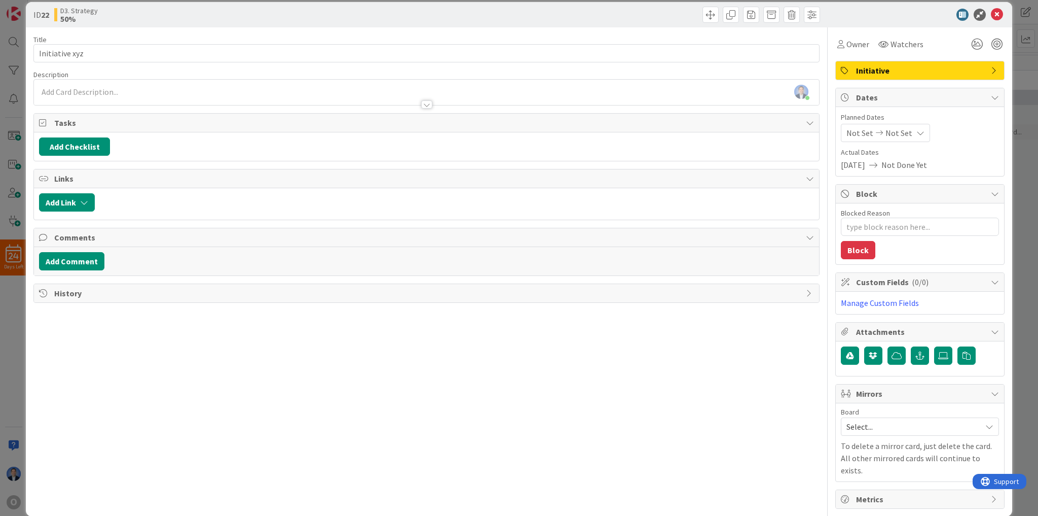
click at [885, 397] on div "Mirrors" at bounding box center [920, 393] width 168 height 19
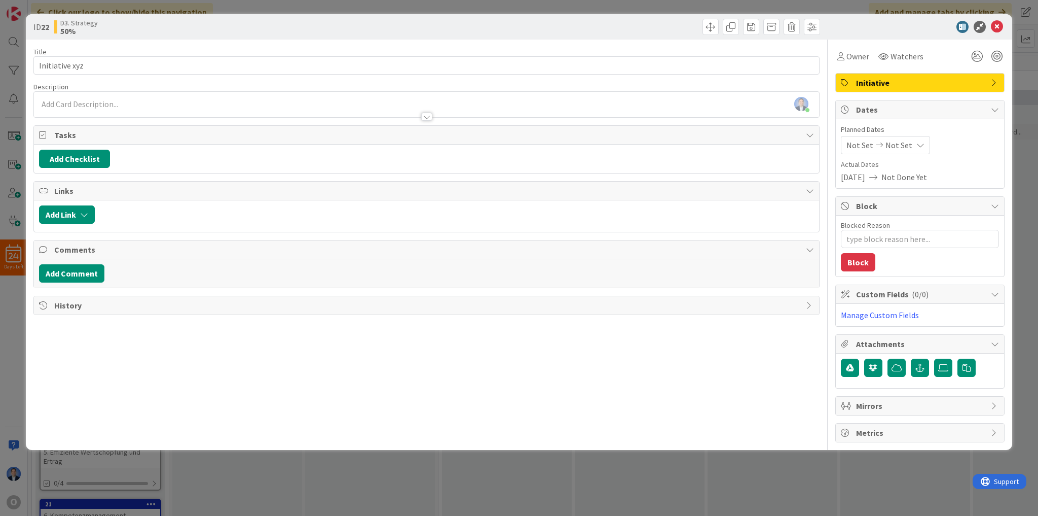
scroll to position [0, 0]
click at [888, 396] on div "Mirrors" at bounding box center [920, 405] width 168 height 18
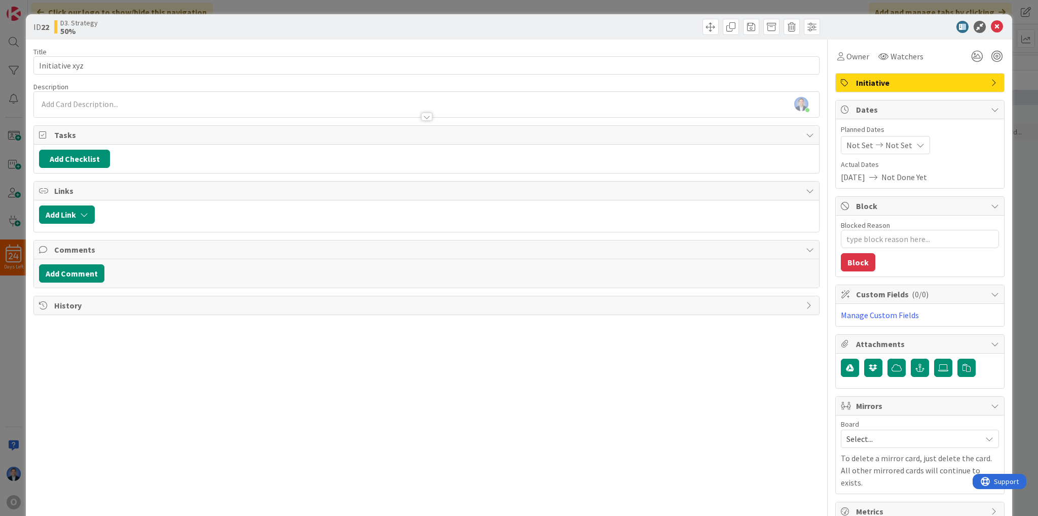
click at [879, 436] on span "Select..." at bounding box center [912, 438] width 130 height 14
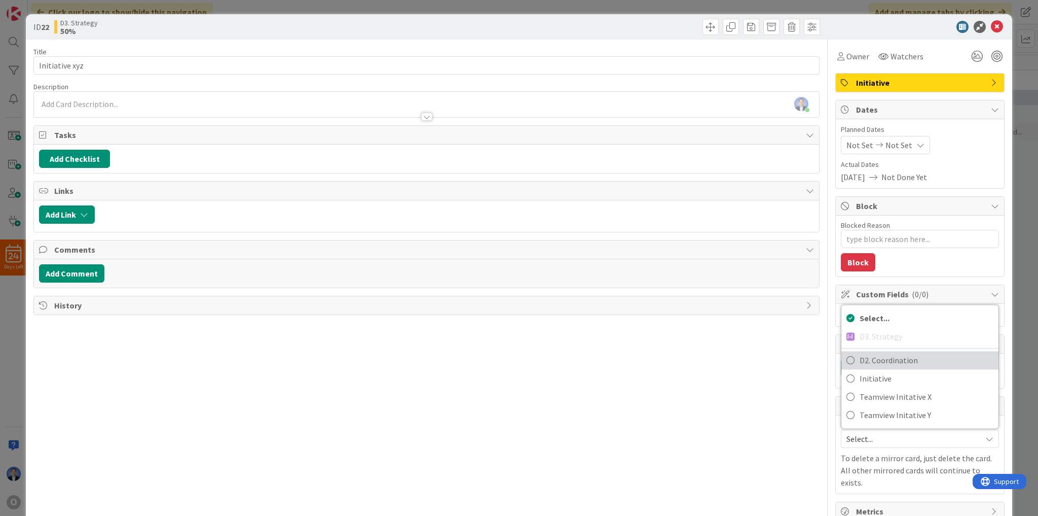
click at [886, 363] on span "D2. Coordination" at bounding box center [927, 359] width 134 height 15
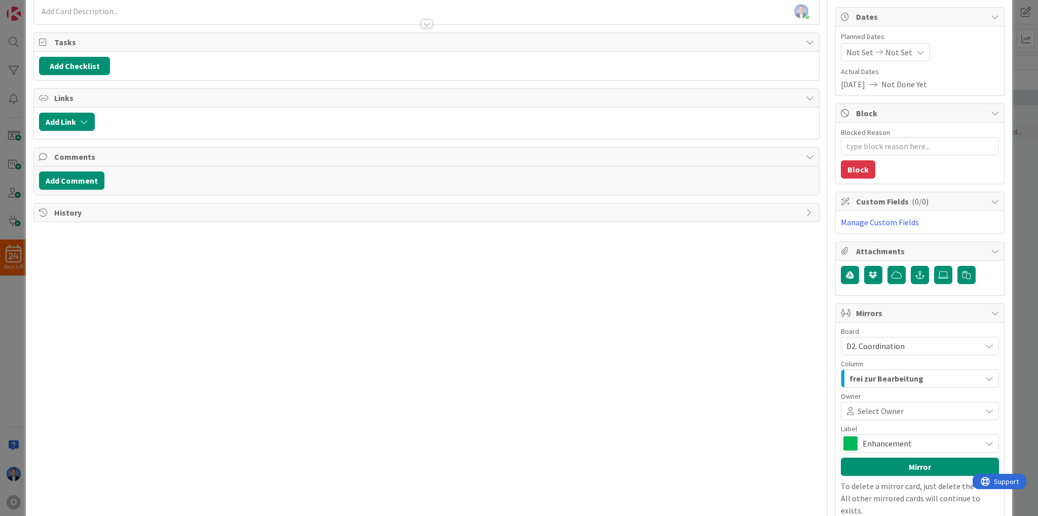
scroll to position [133, 0]
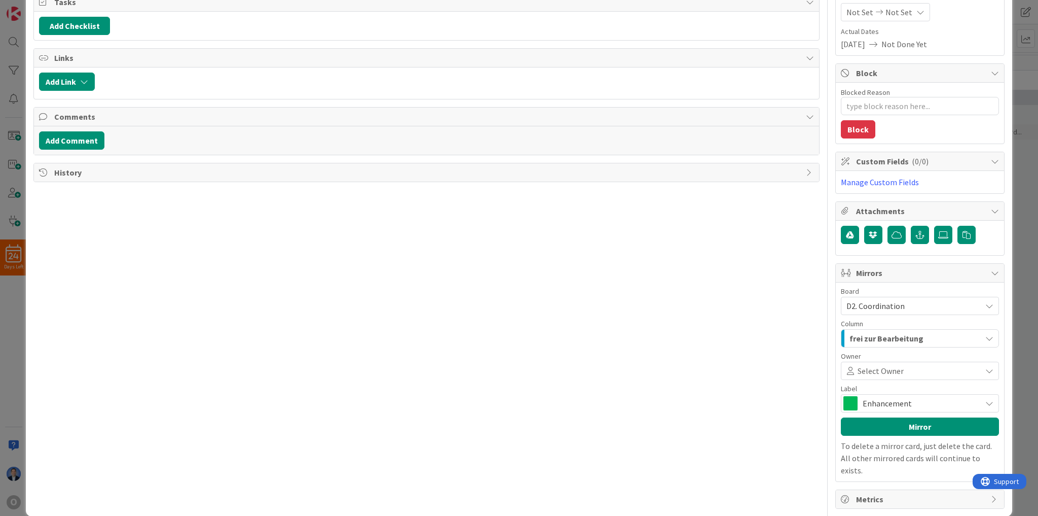
click at [875, 339] on span "frei zur Bearbeitung" at bounding box center [887, 338] width 74 height 13
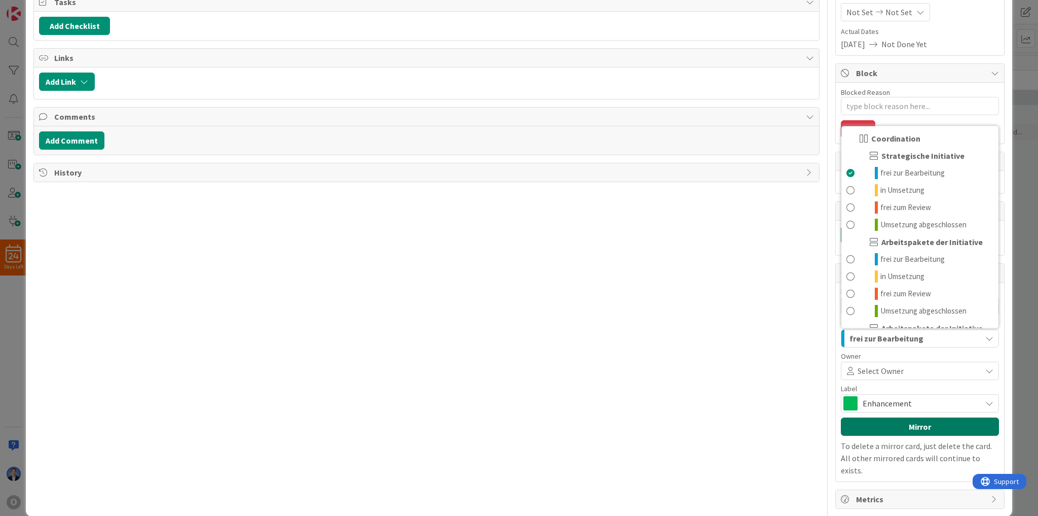
click at [900, 417] on button "Mirror" at bounding box center [920, 426] width 158 height 18
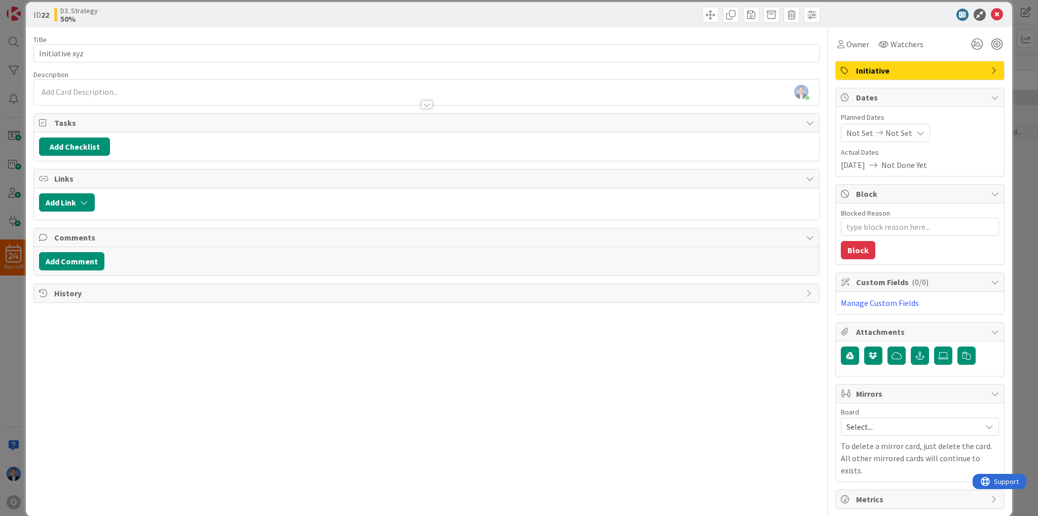
type textarea "x"
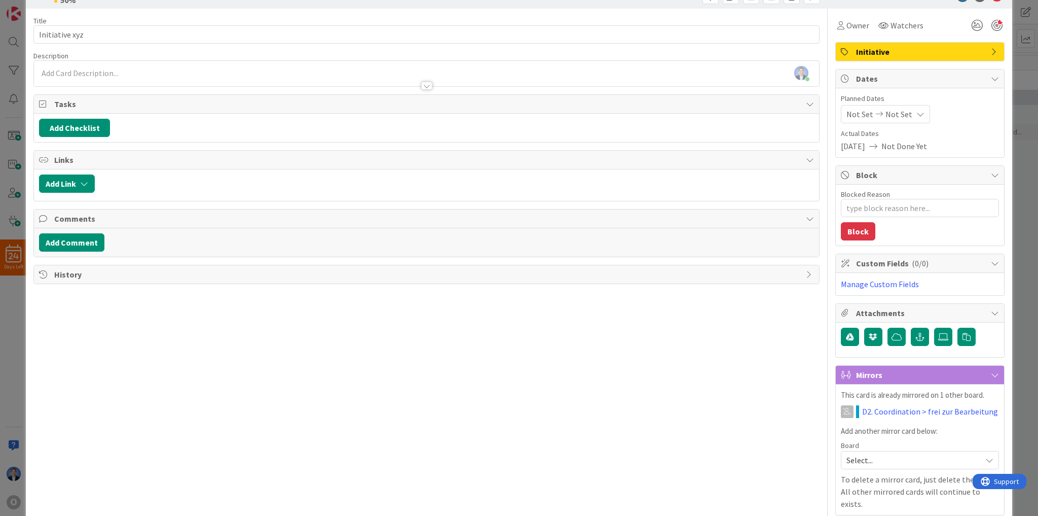
scroll to position [0, 0]
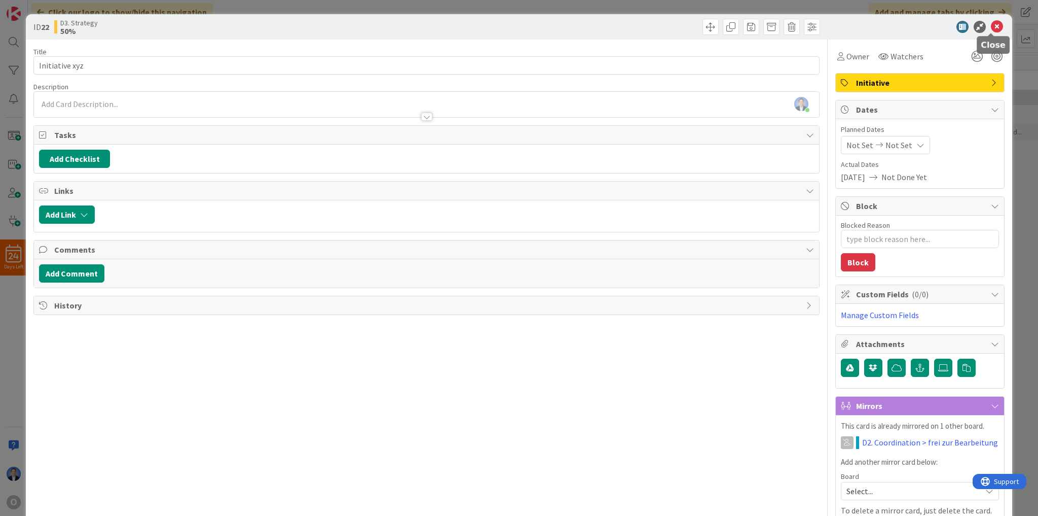
click at [993, 28] on icon at bounding box center [997, 27] width 12 height 12
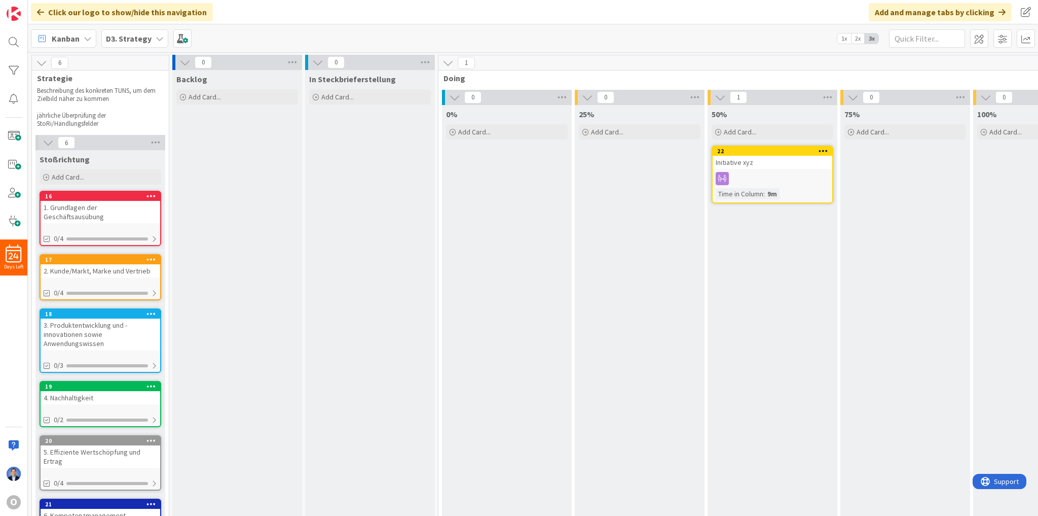
click at [139, 41] on b "D3. Strategy" at bounding box center [129, 38] width 46 height 10
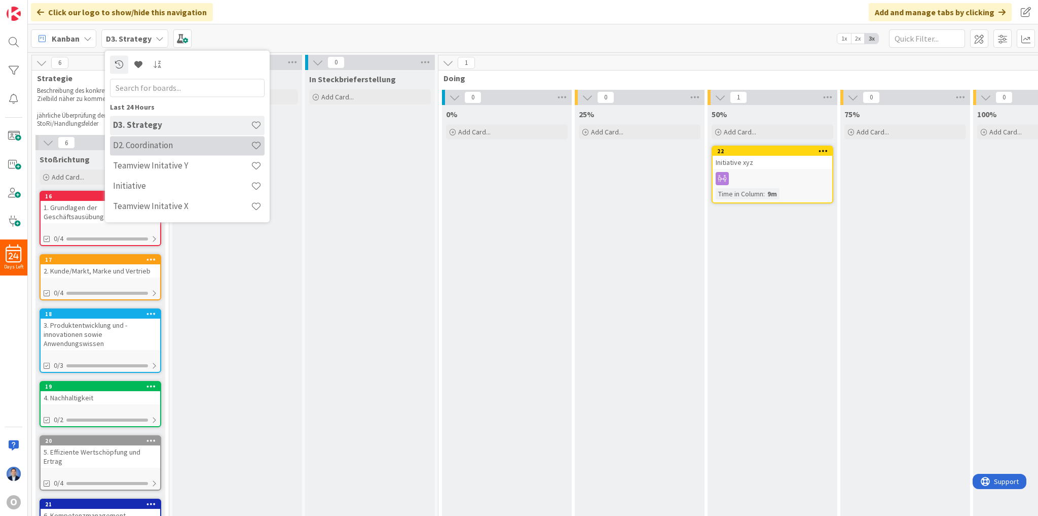
click at [155, 148] on h4 "D2. Coordination" at bounding box center [182, 145] width 138 height 10
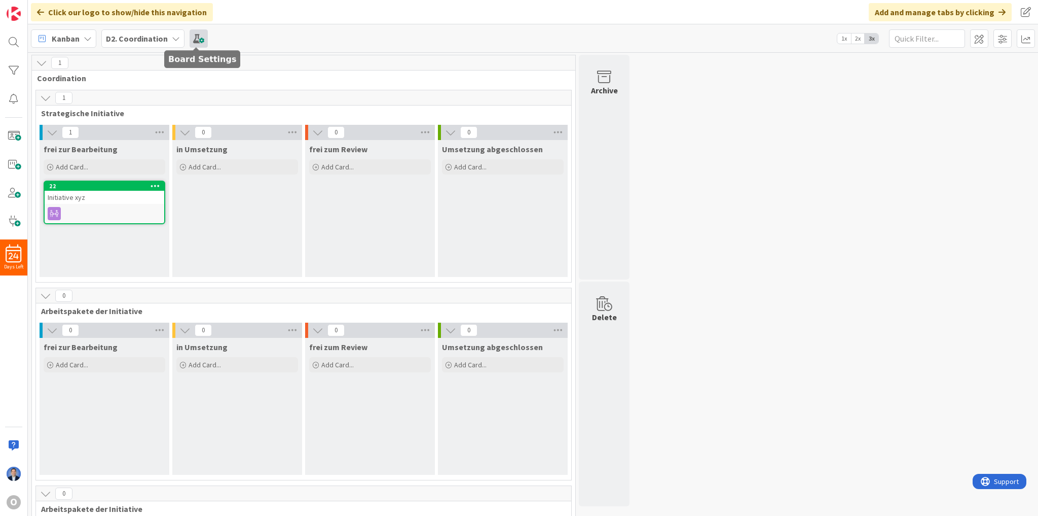
click at [195, 38] on span at bounding box center [199, 38] width 18 height 18
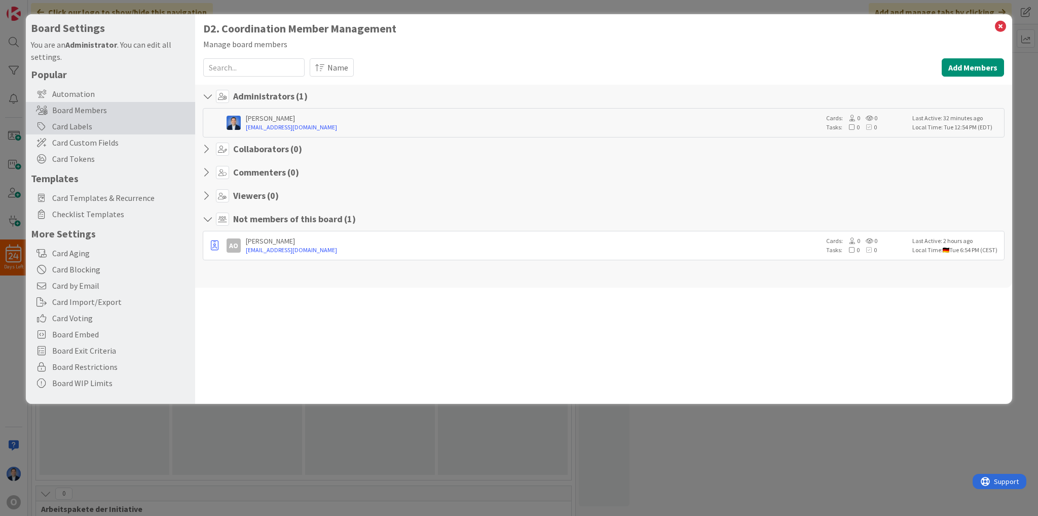
click at [93, 126] on div "Card Labels" at bounding box center [110, 126] width 169 height 16
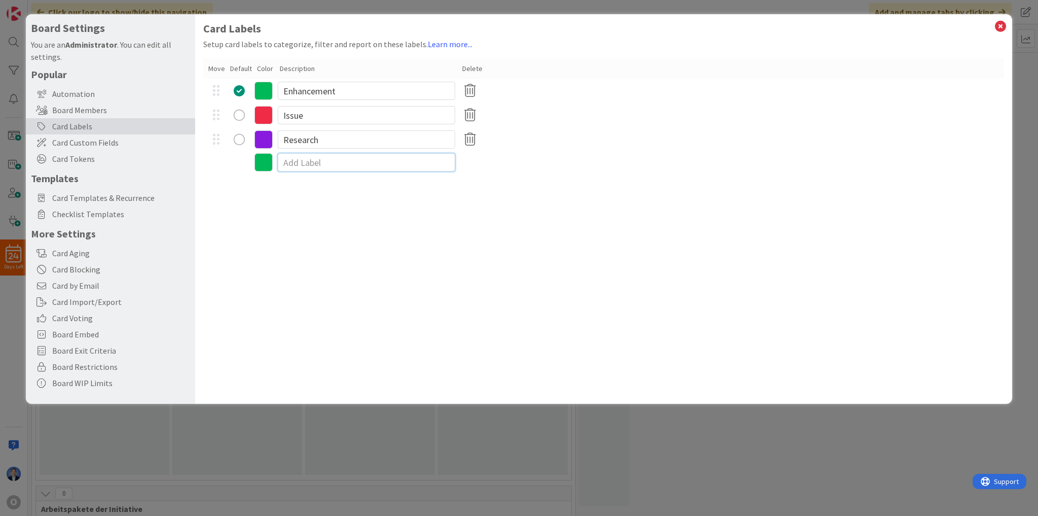
click at [289, 164] on input at bounding box center [366, 162] width 177 height 18
type input "Initiative"
click at [267, 164] on icon at bounding box center [263, 164] width 18 height 18
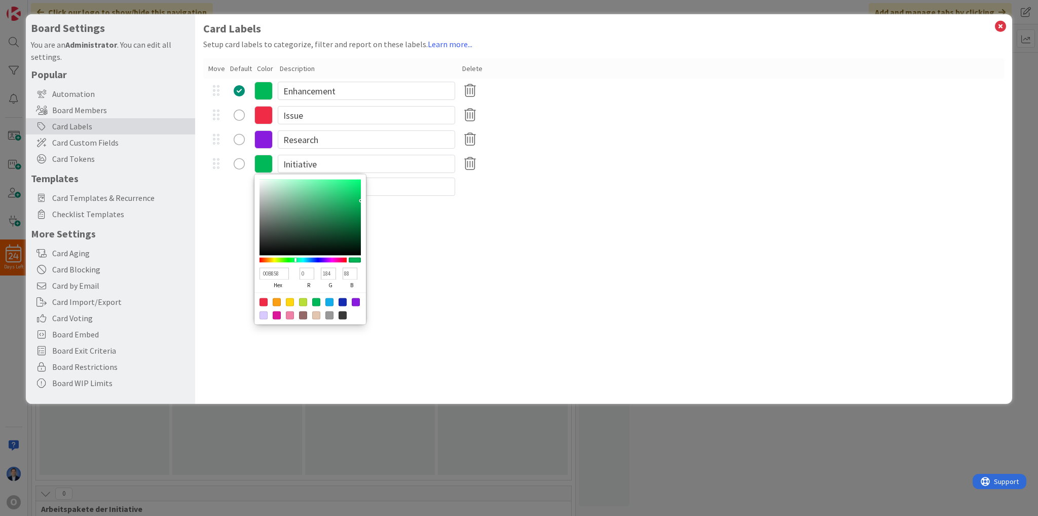
click at [288, 302] on div at bounding box center [290, 302] width 8 height 8
type input "FFD60F"
type input "255"
type input "214"
type input "15"
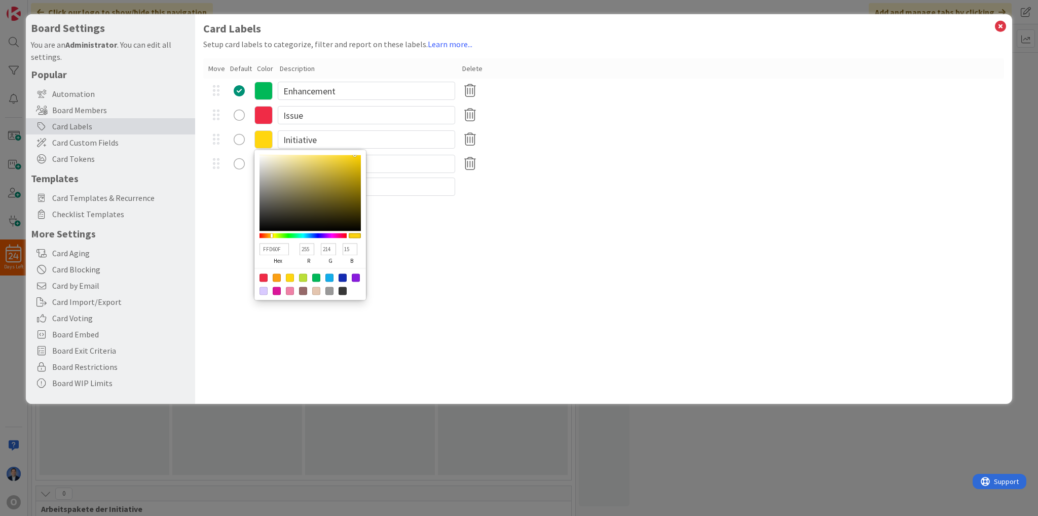
click at [213, 103] on div "Issue" at bounding box center [603, 115] width 801 height 24
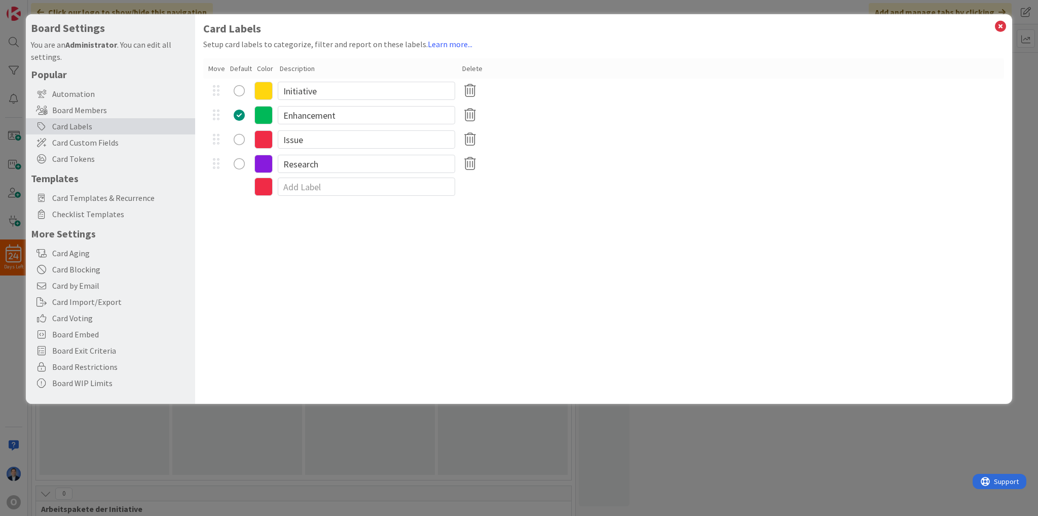
click at [535, 296] on div "Card Labels Setup card labels to categorize, filter and report on these labels.…" at bounding box center [603, 208] width 817 height 389
click at [998, 26] on icon at bounding box center [1000, 26] width 13 height 14
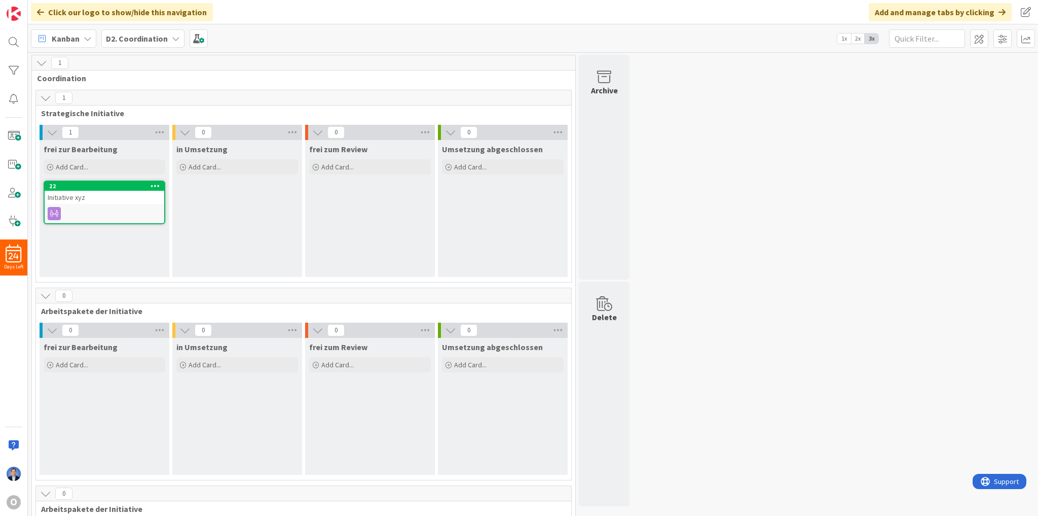
click at [155, 187] on icon at bounding box center [156, 185] width 10 height 7
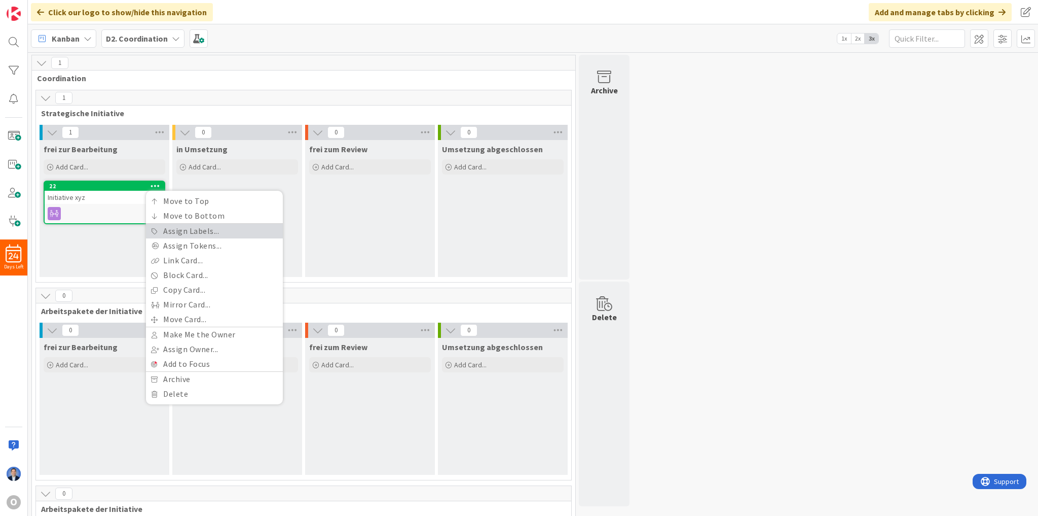
click at [191, 233] on link "Assign Labels..." at bounding box center [214, 231] width 137 height 15
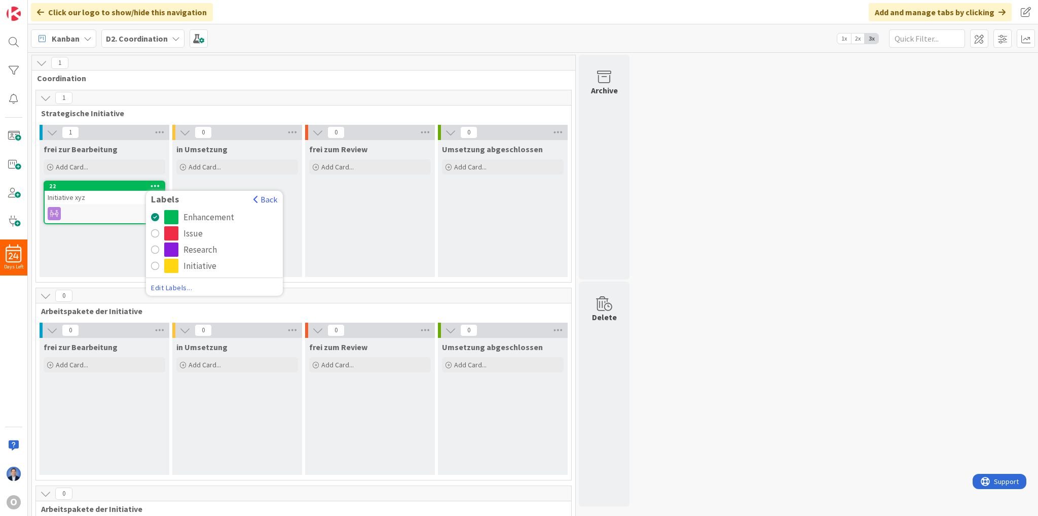
click at [204, 268] on div "Initiative" at bounding box center [200, 266] width 33 height 14
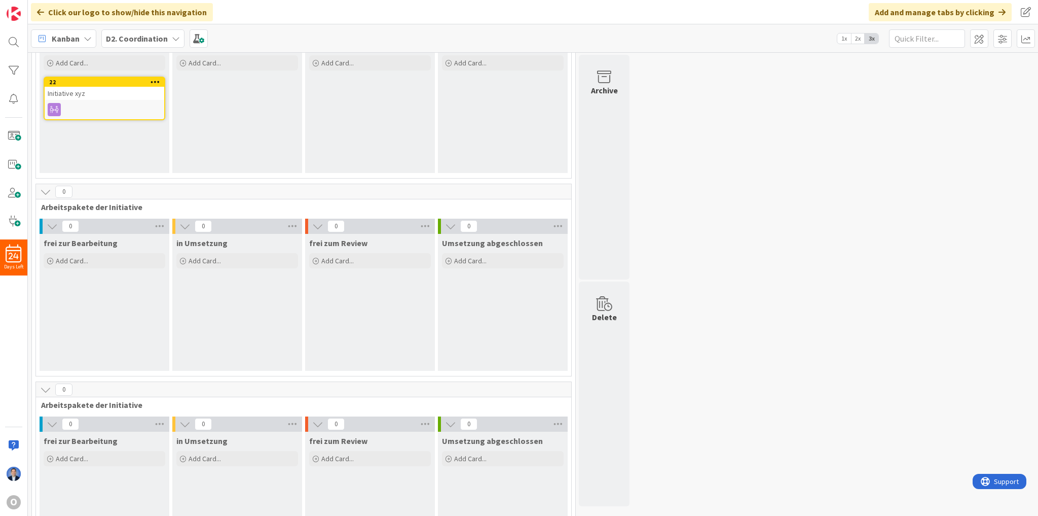
scroll to position [85, 0]
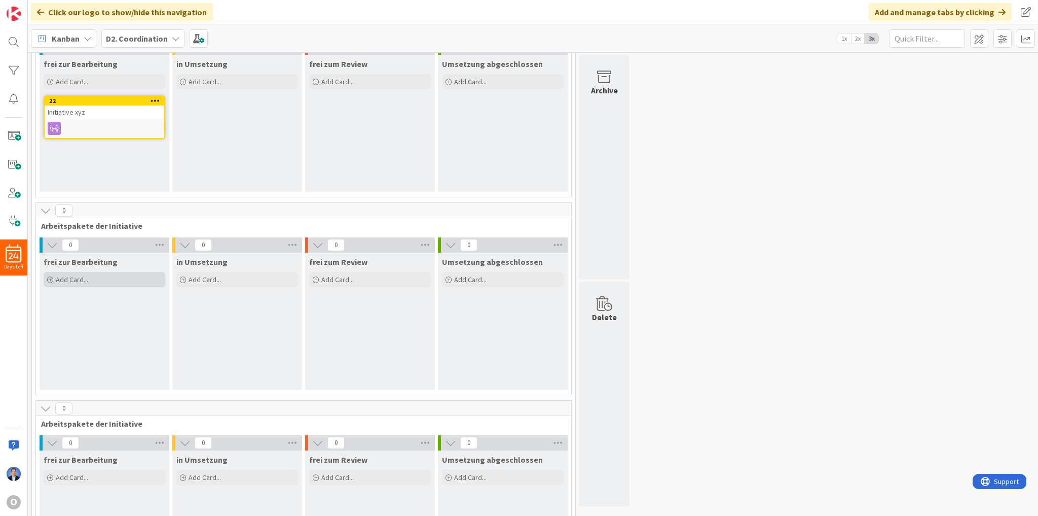
click at [80, 282] on span "Add Card..." at bounding box center [72, 279] width 32 height 9
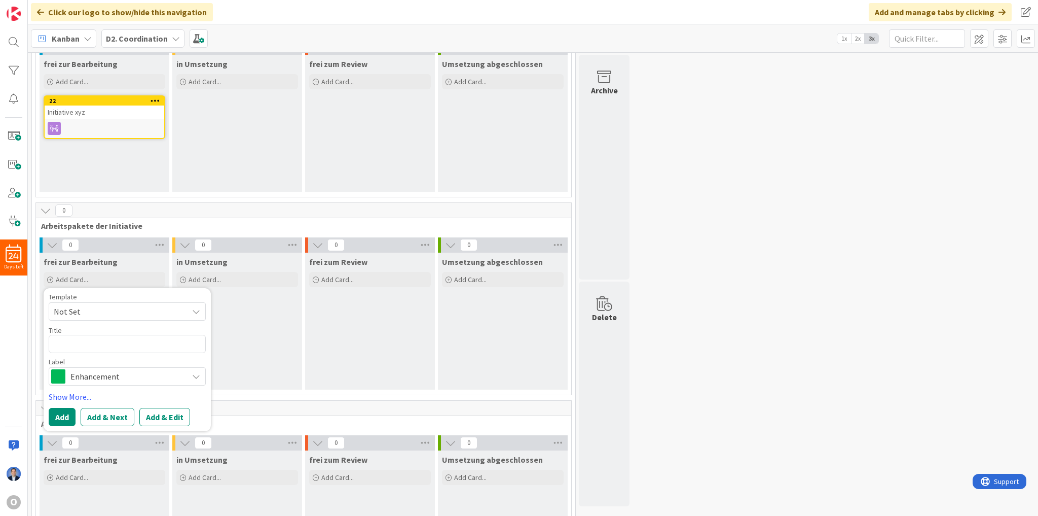
click at [68, 226] on span "Arbeitspakete der Initiative" at bounding box center [300, 226] width 518 height 10
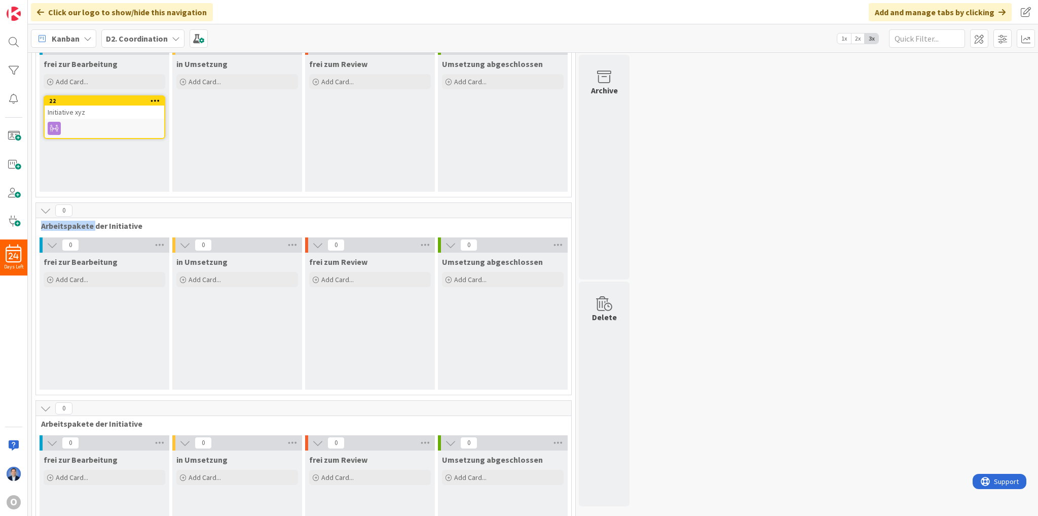
click at [68, 226] on span "Arbeitspakete der Initiative" at bounding box center [300, 226] width 518 height 10
click at [117, 227] on span "Arbeitspakete der Initiative" at bounding box center [300, 226] width 518 height 10
copy span "Arbeitspakete der Initiative"
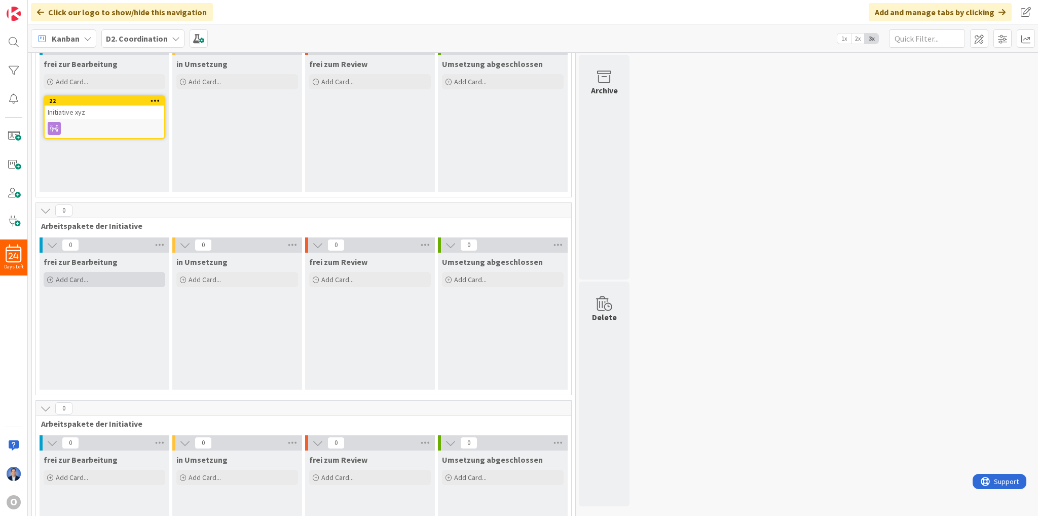
click at [77, 275] on span "Add Card..." at bounding box center [72, 279] width 32 height 9
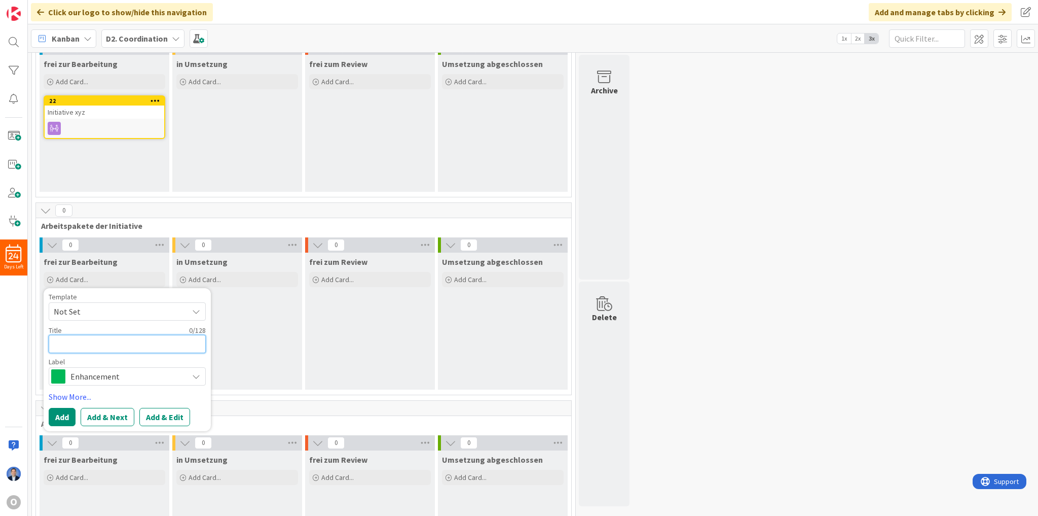
paste textarea "Arbeitspakete der Initiative"
type textarea "x"
type textarea "Arbeitspakete der Initiative"
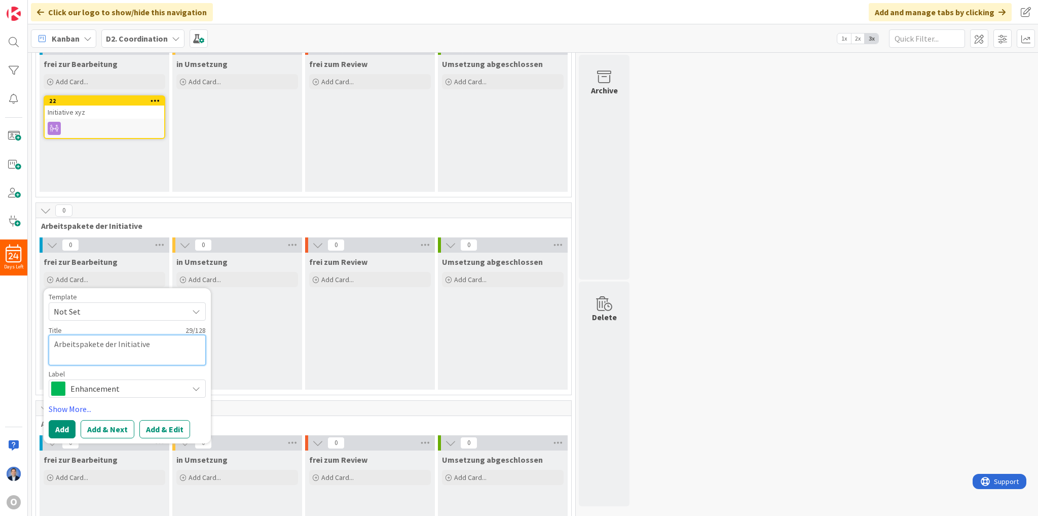
click at [151, 343] on textarea "Arbeitspakete der Initiative" at bounding box center [127, 350] width 157 height 30
type textarea "x"
type textarea "Arbeitspakete der Initiative"
type textarea "x"
type textarea "Arbeitspakete der Initiative X"
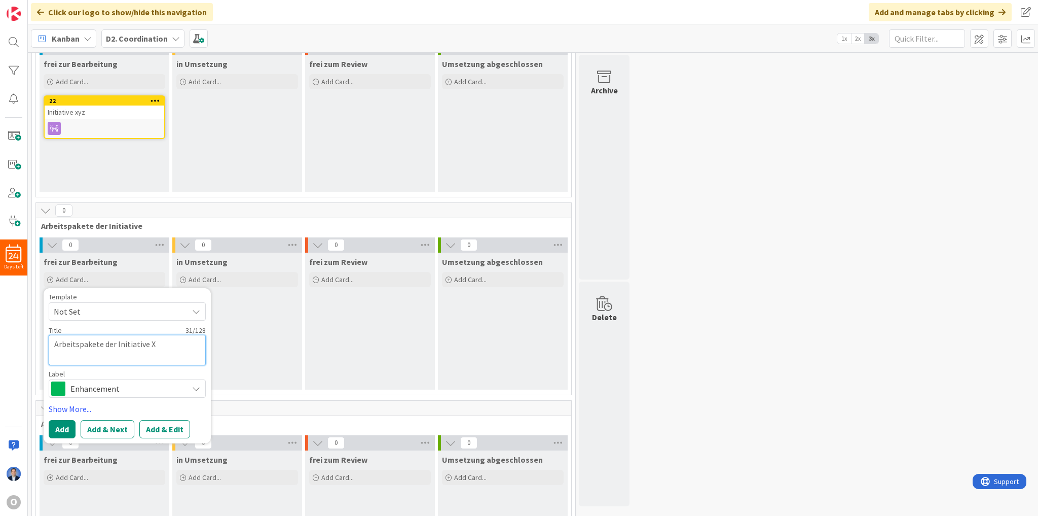
type textarea "x"
type textarea "Arbeitspakete der Initiative XY"
type textarea "x"
type textarea "Arbeitspakete der Initiative XYZ"
click at [103, 341] on textarea "Arbeitspakete der Initiative XYZ" at bounding box center [127, 350] width 157 height 30
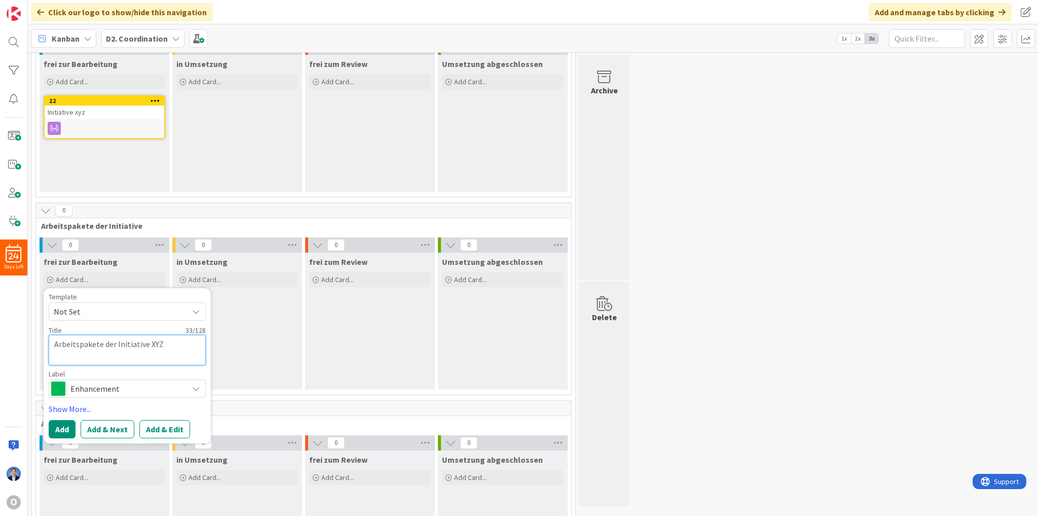
type textarea "x"
type textarea "Arbeitspakete 1der Initiative XYZ"
type textarea "x"
type textarea "Arbeitspakete 1 der Initiative XYZ"
click at [165, 428] on button "Add & Edit" at bounding box center [164, 429] width 51 height 18
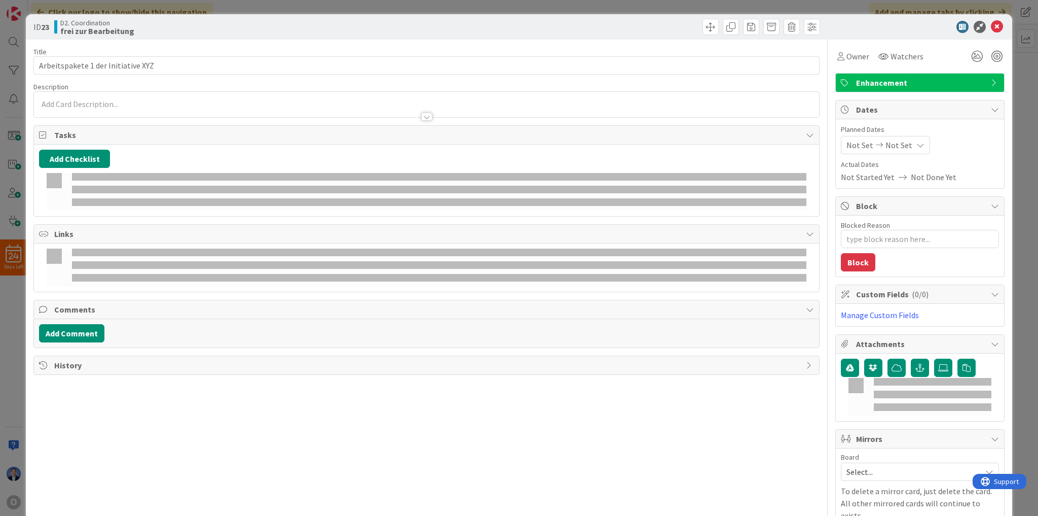
type textarea "x"
type input "Arbeitspakete 1 der Initiative XYZ"
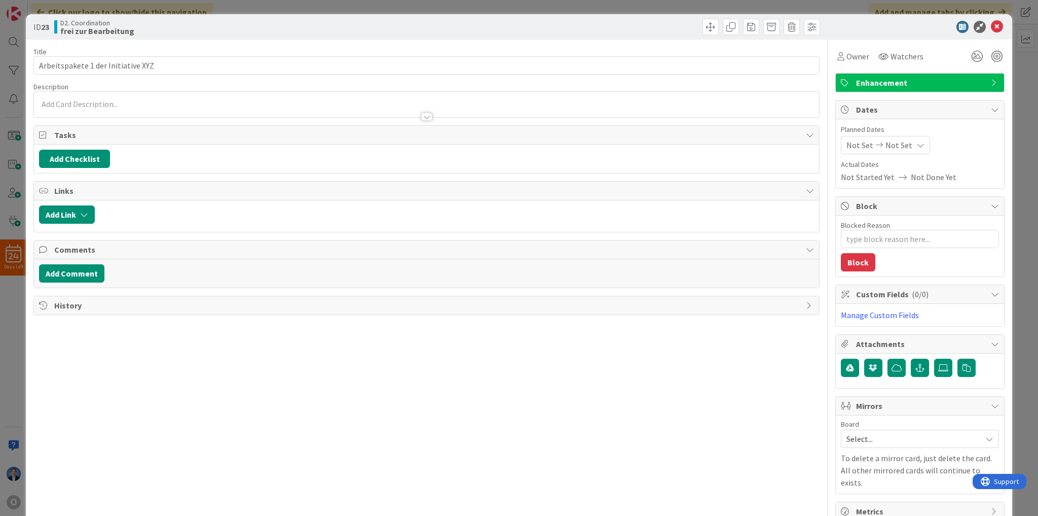
type textarea "x"
type input "Arbeitspakete 1 der Initiative XYZ"
click at [58, 211] on button "Add Link" at bounding box center [67, 214] width 56 height 18
click at [76, 304] on input "text" at bounding box center [115, 301] width 142 height 18
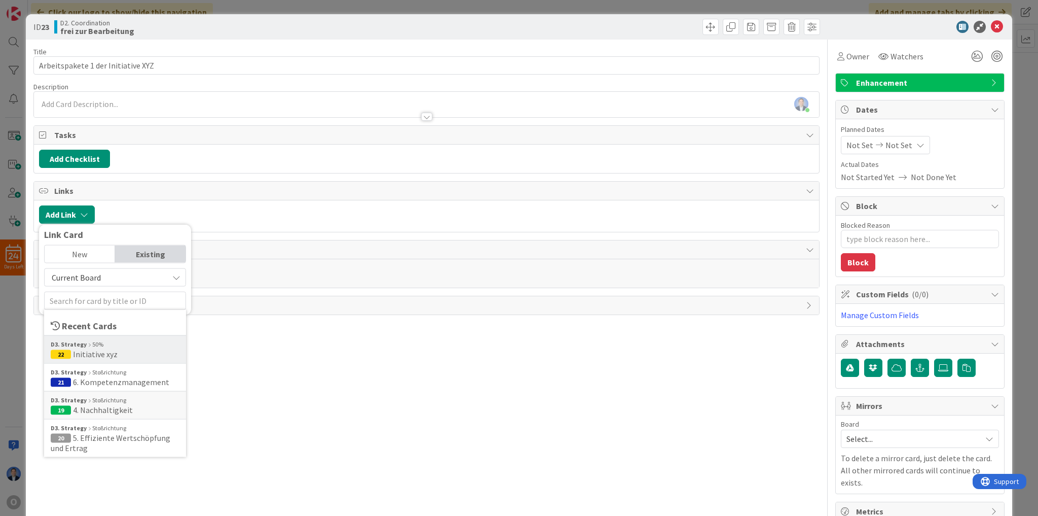
click at [107, 352] on span "Initiative xyz" at bounding box center [95, 354] width 45 height 10
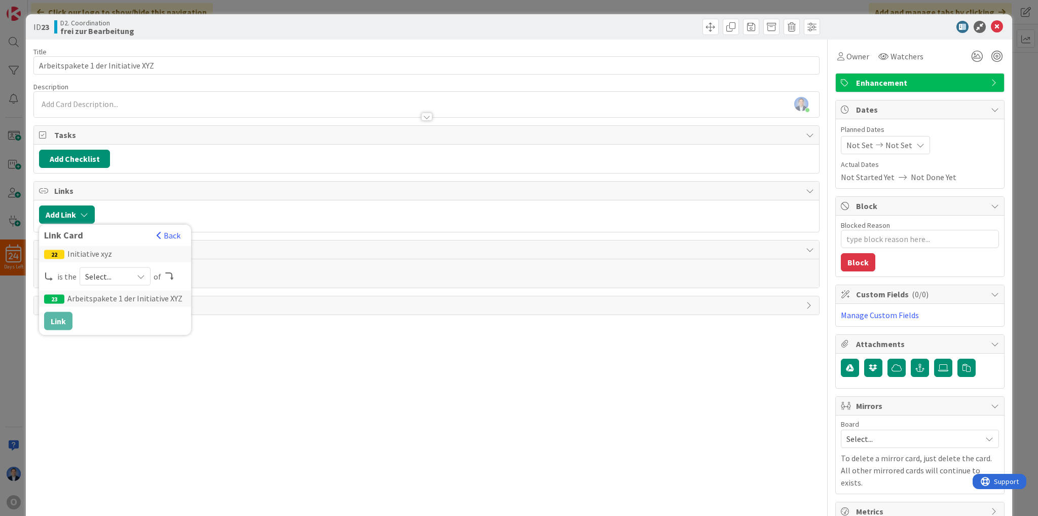
click at [105, 278] on span "Select..." at bounding box center [106, 276] width 43 height 14
click at [115, 304] on span "parent" at bounding box center [169, 300] width 115 height 15
click at [61, 319] on button "Link" at bounding box center [58, 321] width 28 height 18
type textarea "x"
type input "Arbeitspakete 1 der Initiative XYZ"
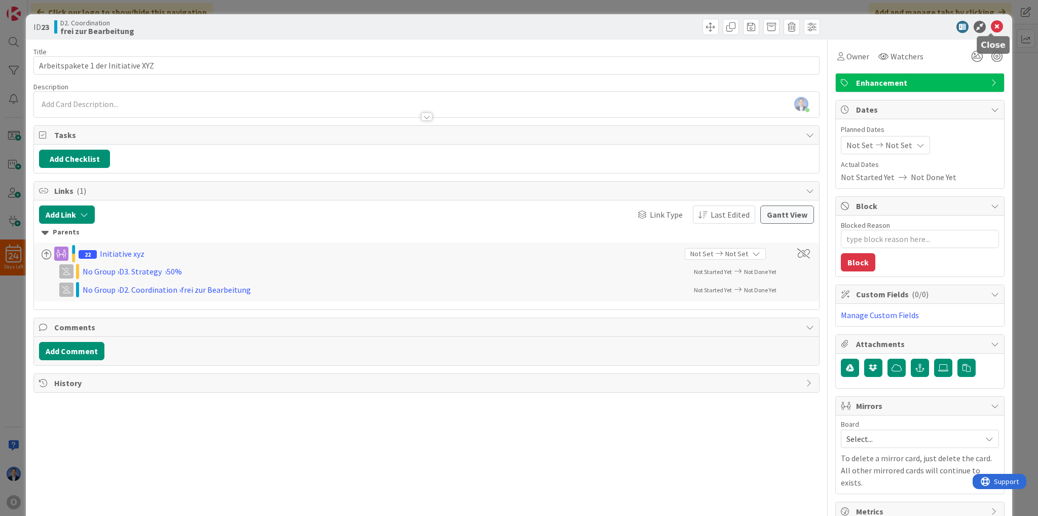
click at [991, 27] on icon at bounding box center [997, 27] width 12 height 12
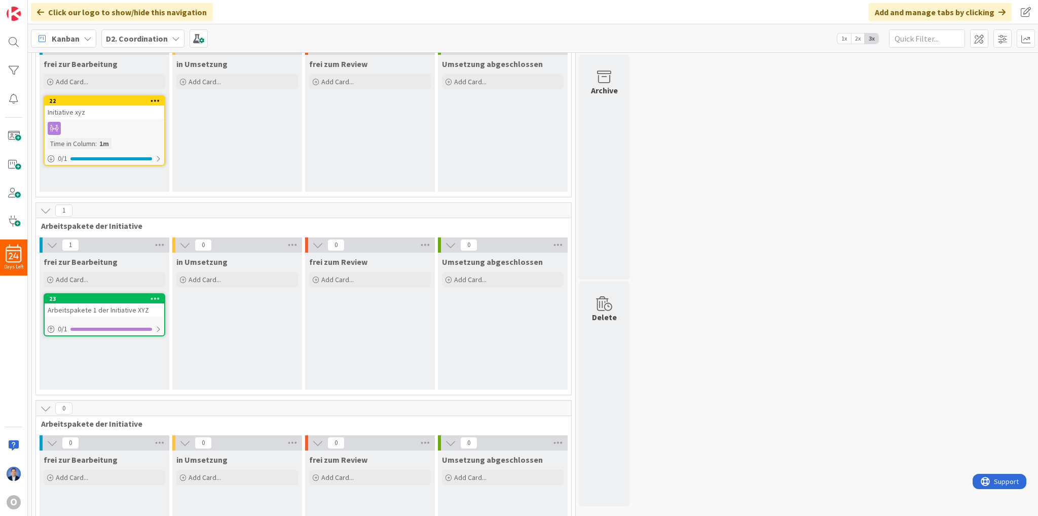
click at [154, 297] on icon at bounding box center [156, 298] width 10 height 7
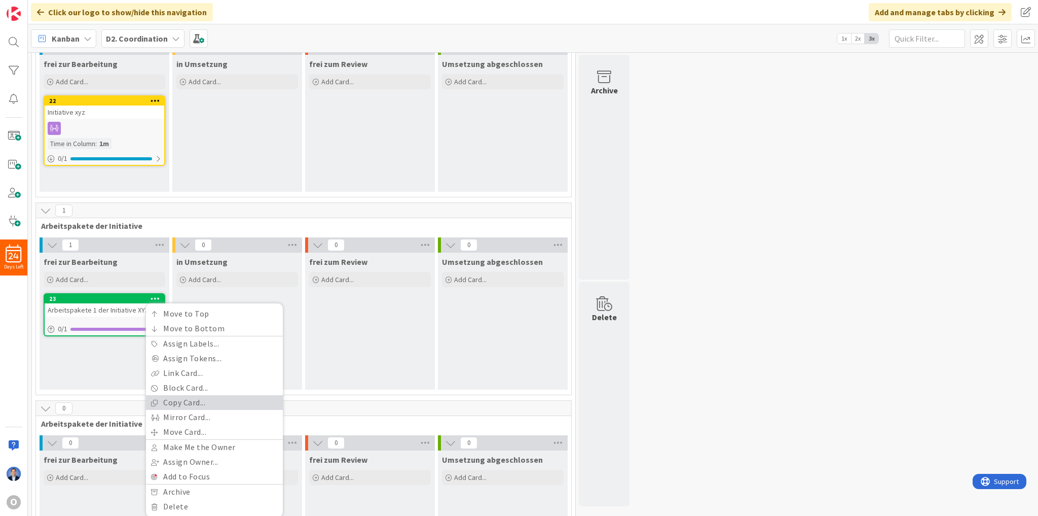
click at [215, 398] on link "Copy Card..." at bounding box center [214, 402] width 137 height 15
type textarea "x"
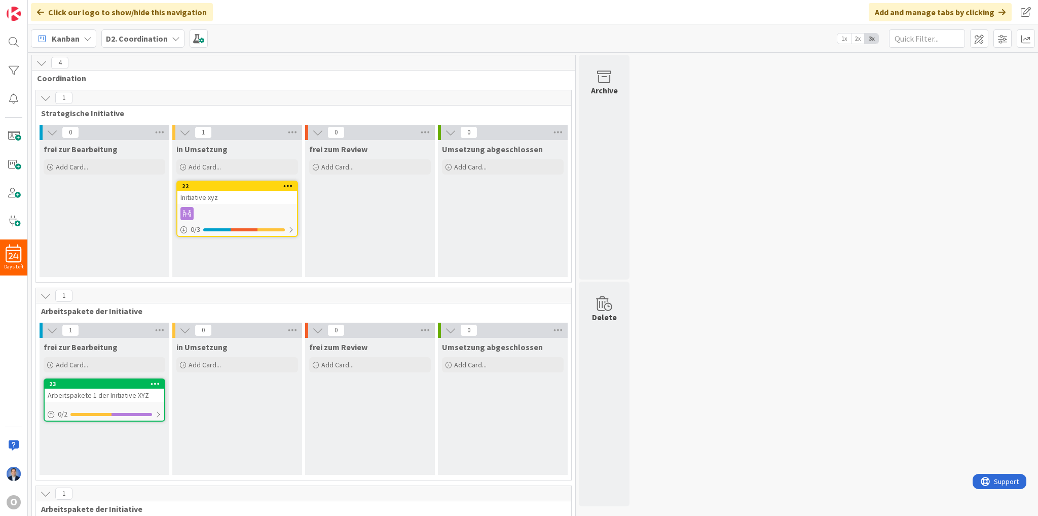
click at [156, 41] on b "D2. Coordination" at bounding box center [137, 38] width 62 height 10
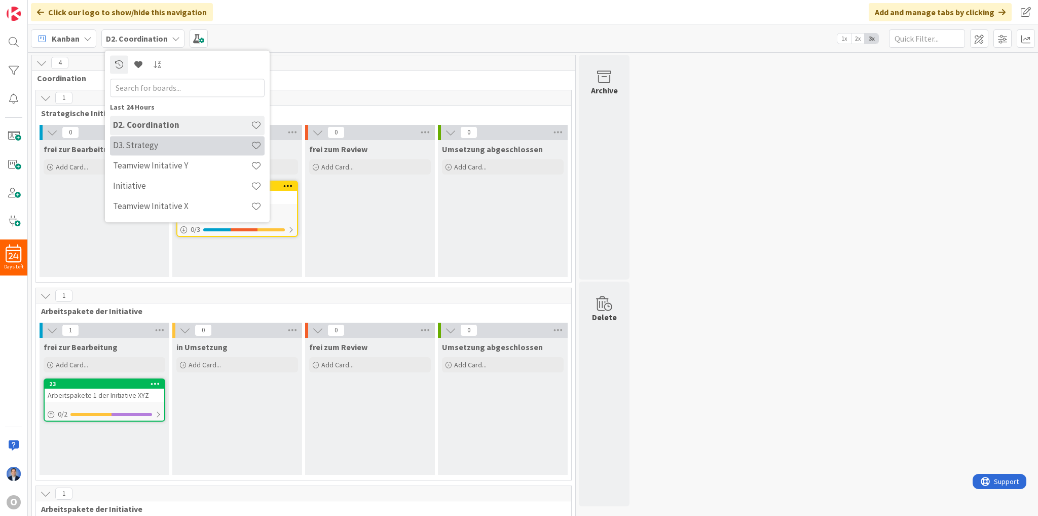
click at [165, 149] on h4 "D3. Strategy" at bounding box center [182, 145] width 138 height 10
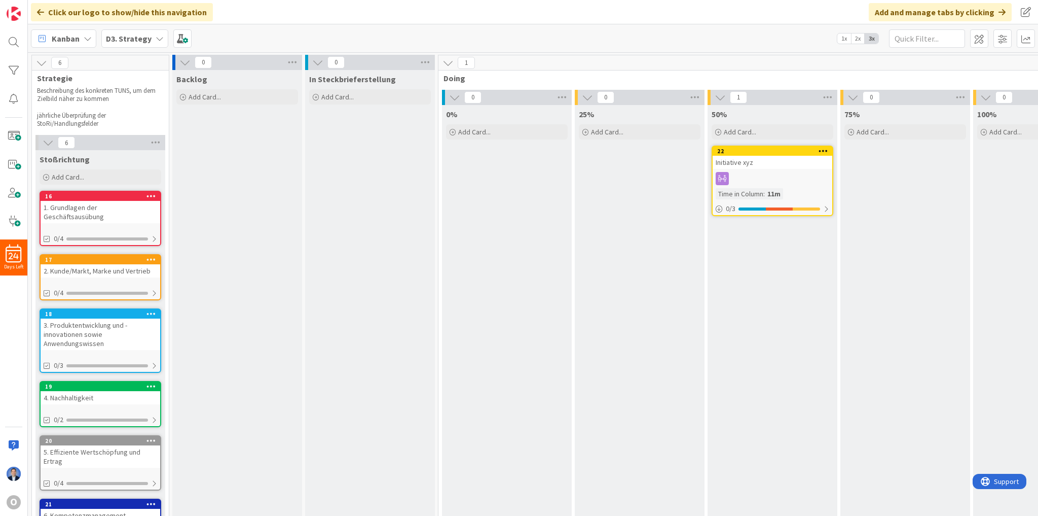
click at [127, 39] on b "D3. Strategy" at bounding box center [129, 38] width 46 height 10
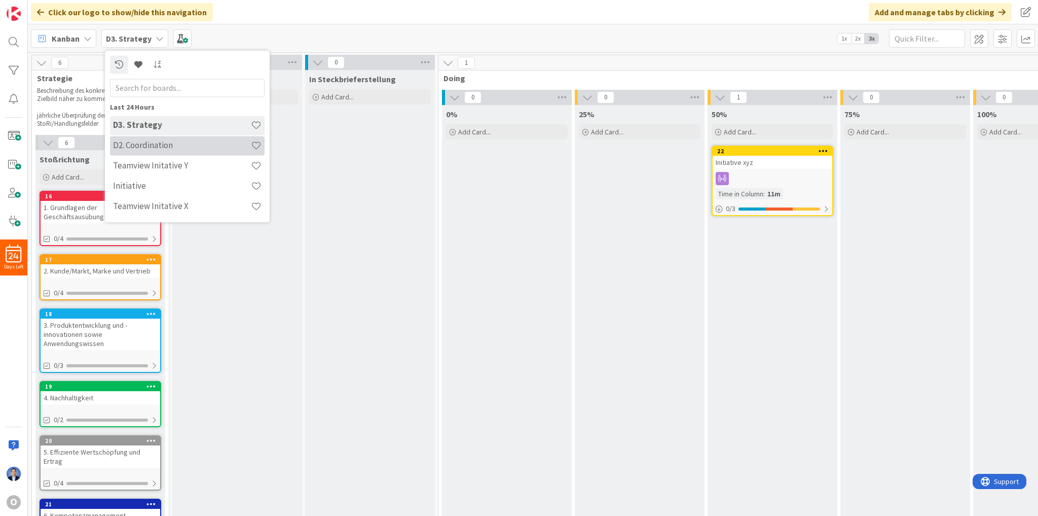
click at [131, 142] on h4 "D2. Coordination" at bounding box center [182, 145] width 138 height 10
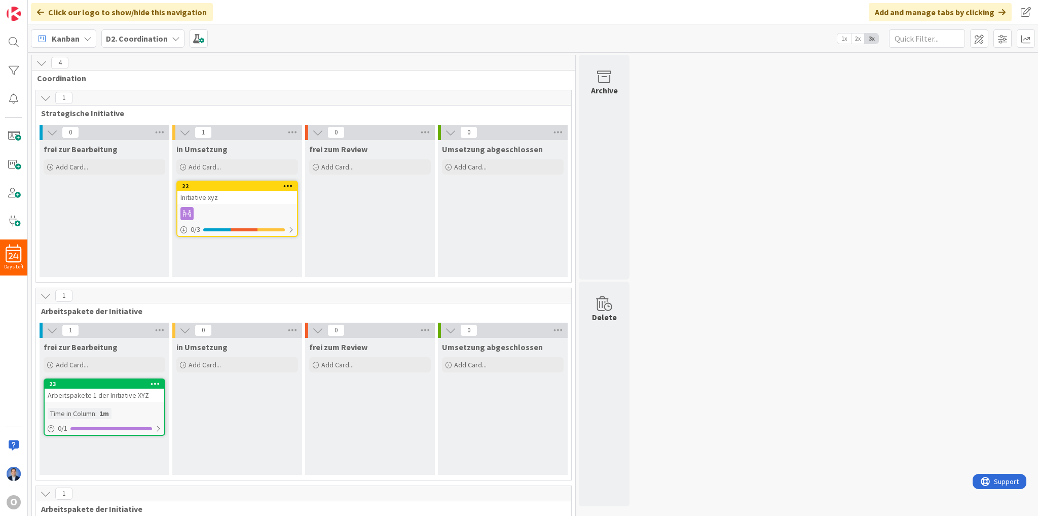
click at [148, 38] on b "D2. Coordination" at bounding box center [137, 38] width 62 height 10
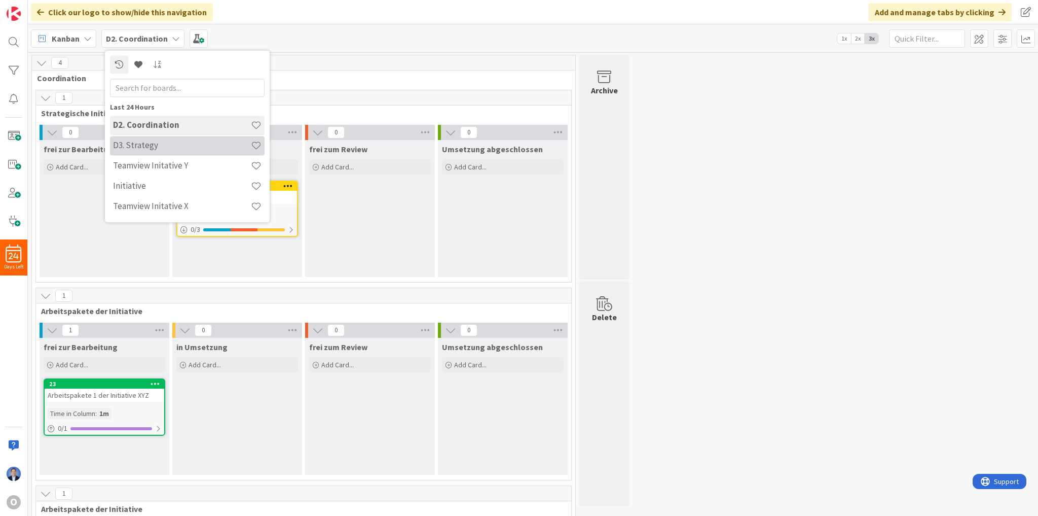
click at [149, 145] on h4 "D3. Strategy" at bounding box center [182, 145] width 138 height 10
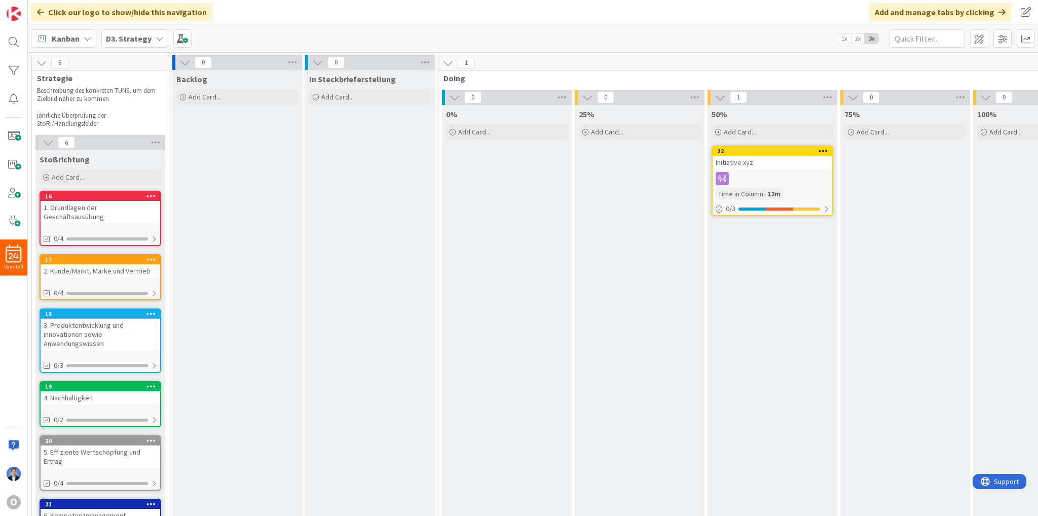
click at [120, 39] on b "D3. Strategy" at bounding box center [129, 38] width 46 height 10
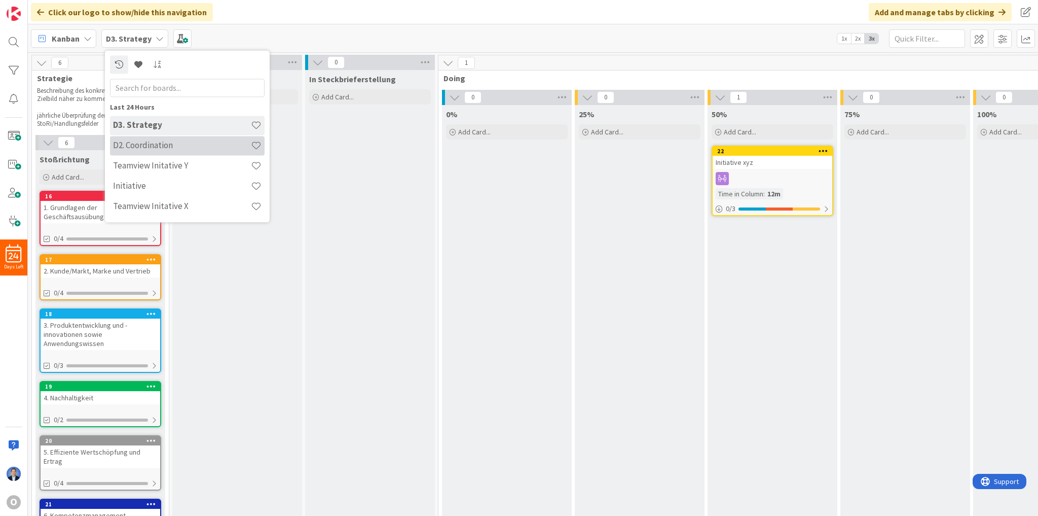
click at [138, 145] on h4 "D2. Coordination" at bounding box center [182, 145] width 138 height 10
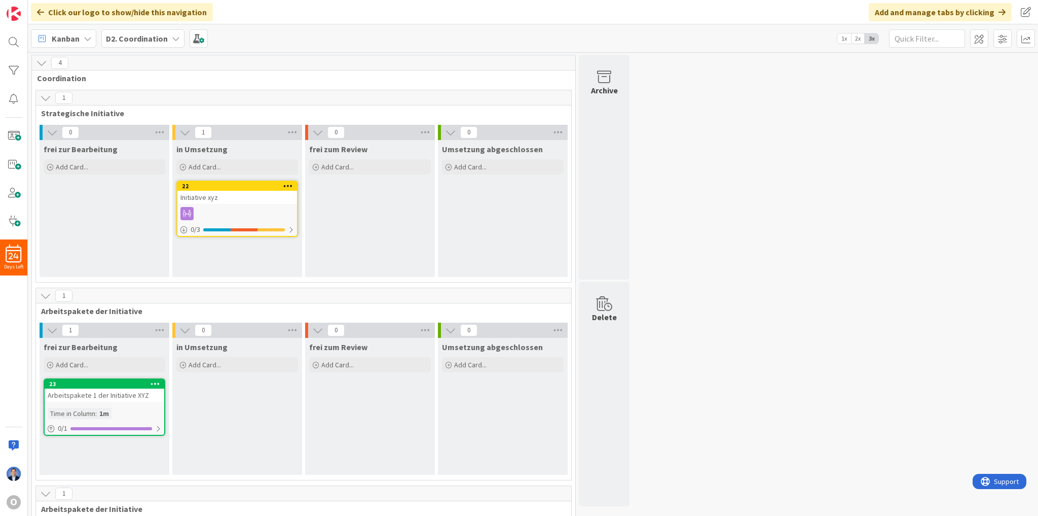
click at [160, 40] on b "D2. Coordination" at bounding box center [137, 38] width 62 height 10
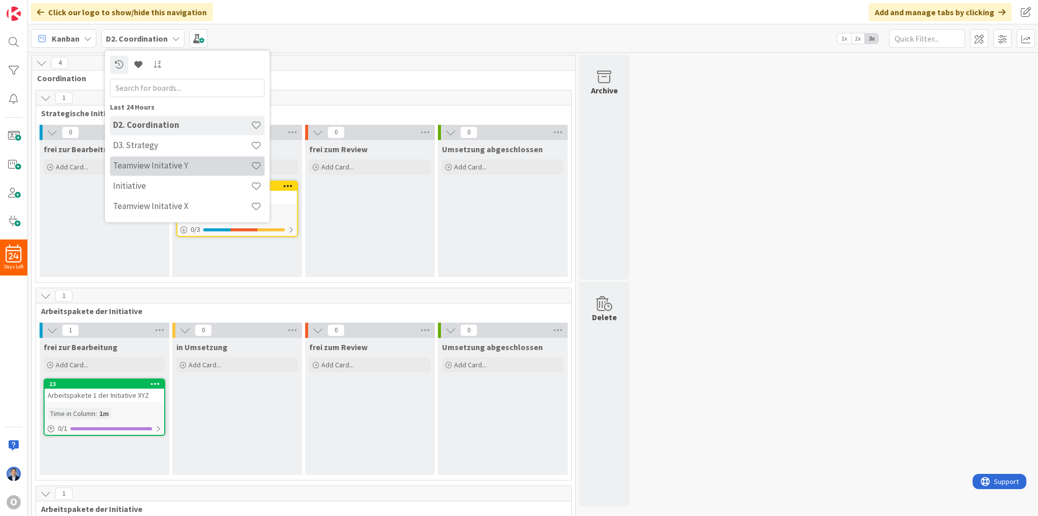
click at [161, 168] on h4 "Teamview Initative Y" at bounding box center [182, 166] width 138 height 10
